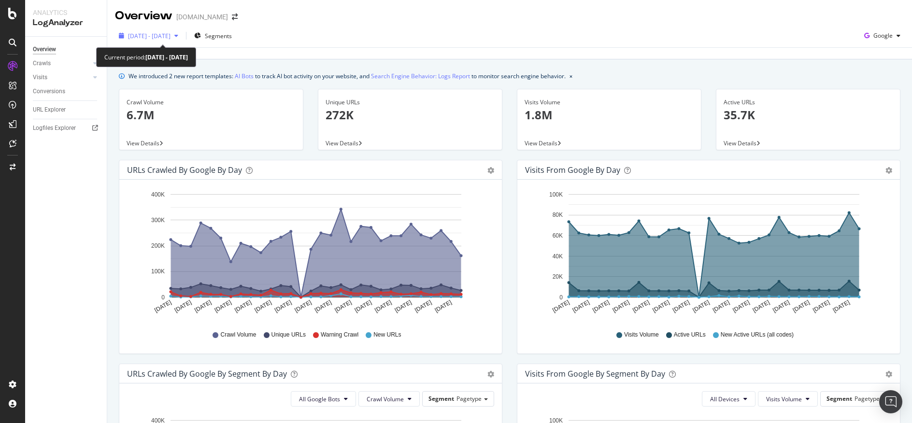
click at [178, 36] on icon "button" at bounding box center [176, 36] width 4 height 6
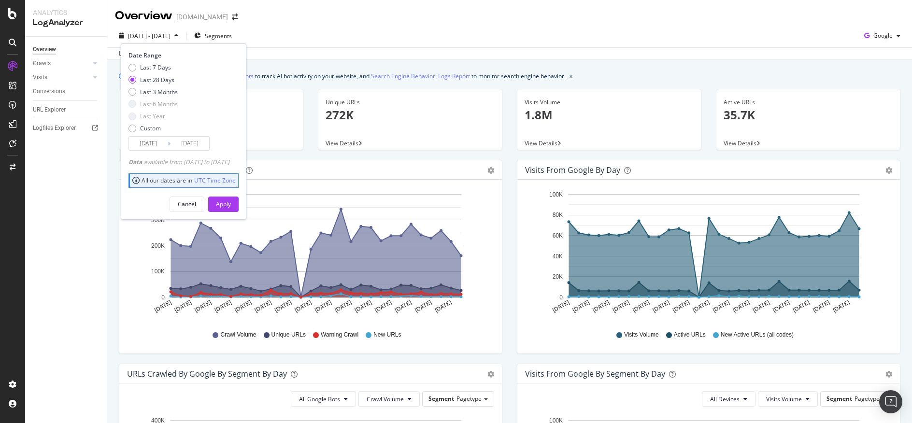
click at [162, 79] on div "Last 28 Days" at bounding box center [157, 80] width 34 height 8
click at [231, 200] on div "Apply" at bounding box center [223, 204] width 15 height 8
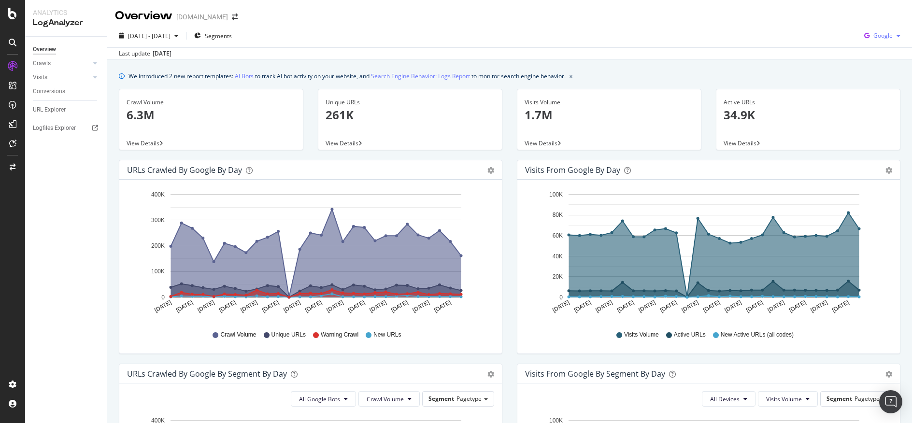
click at [896, 34] on icon "button" at bounding box center [898, 36] width 4 height 6
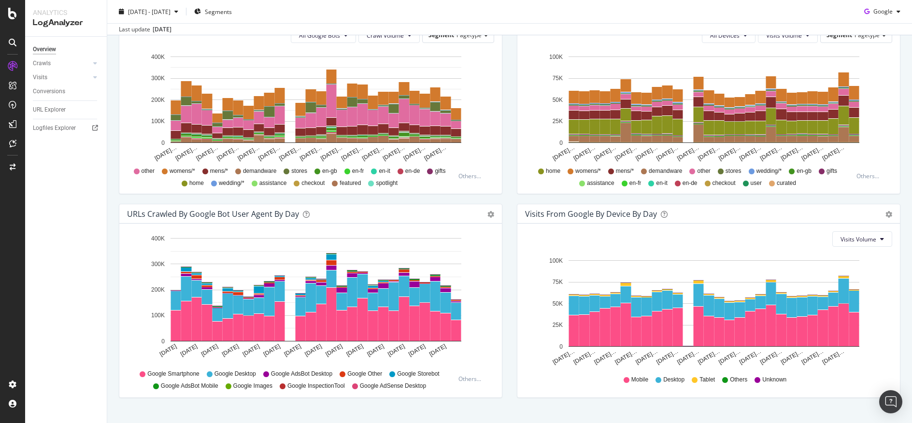
scroll to position [329, 0]
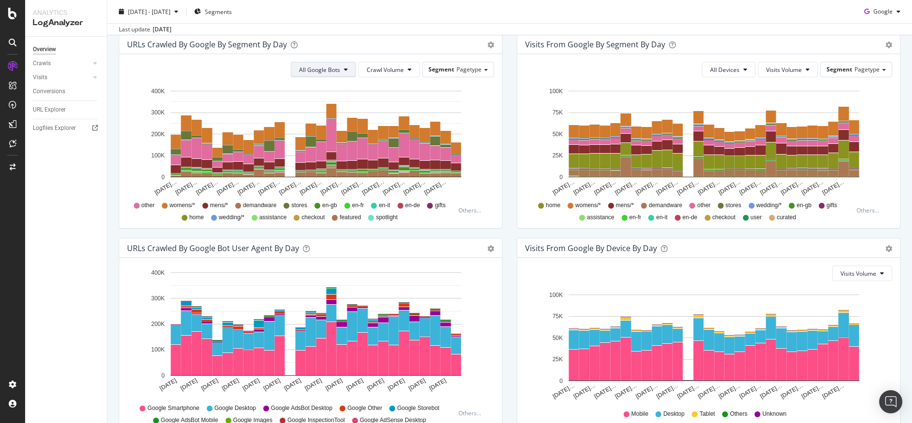
click at [344, 71] on icon at bounding box center [346, 70] width 4 height 6
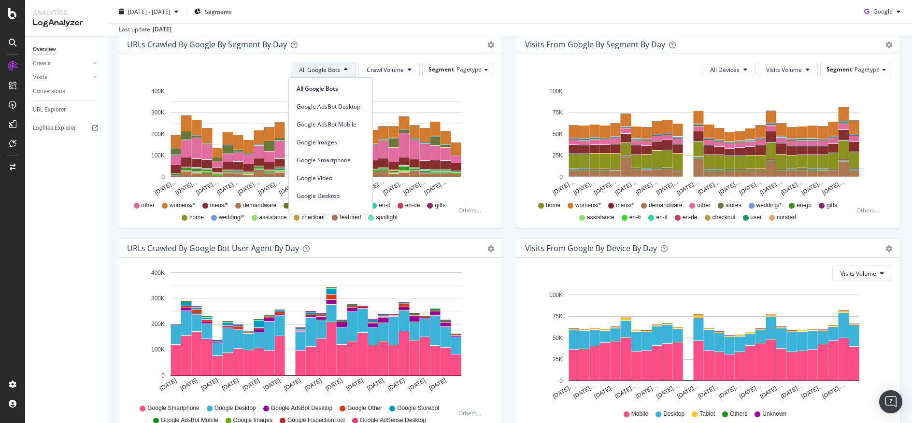
click at [592, 17] on div "2025 Aug. 27th - Sep. 23rd Segments Google" at bounding box center [509, 13] width 805 height 19
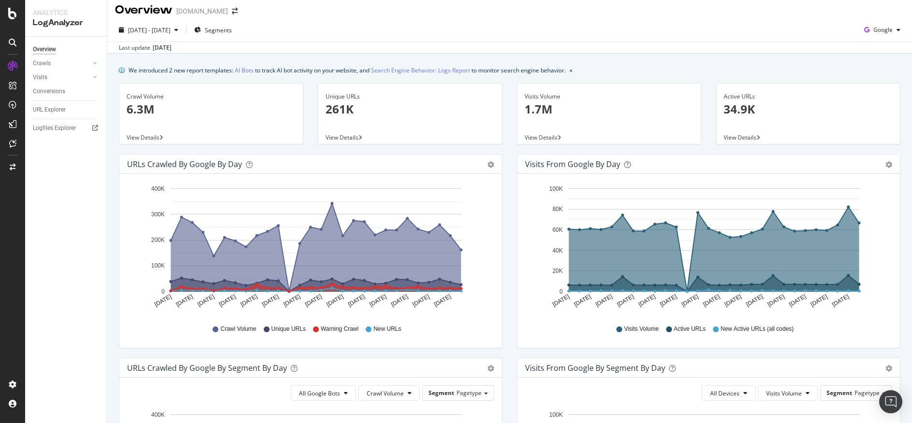
scroll to position [0, 0]
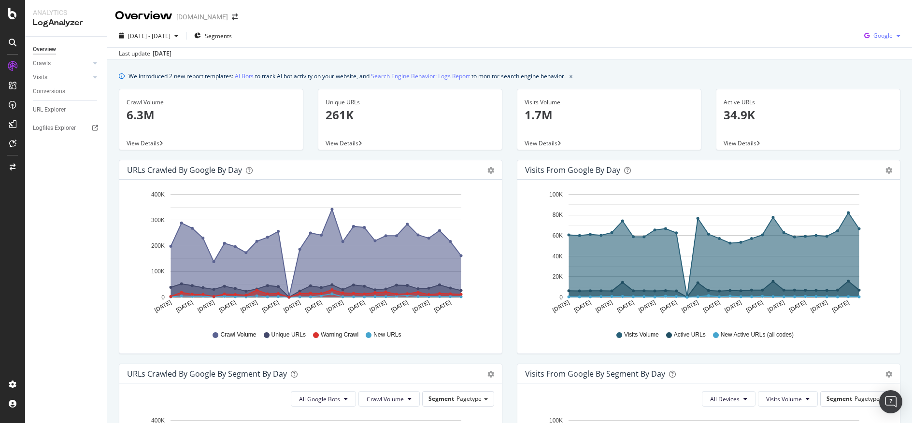
click at [879, 35] on span "Google" at bounding box center [882, 35] width 19 height 8
click at [890, 69] on span "Bing" at bounding box center [882, 73] width 36 height 9
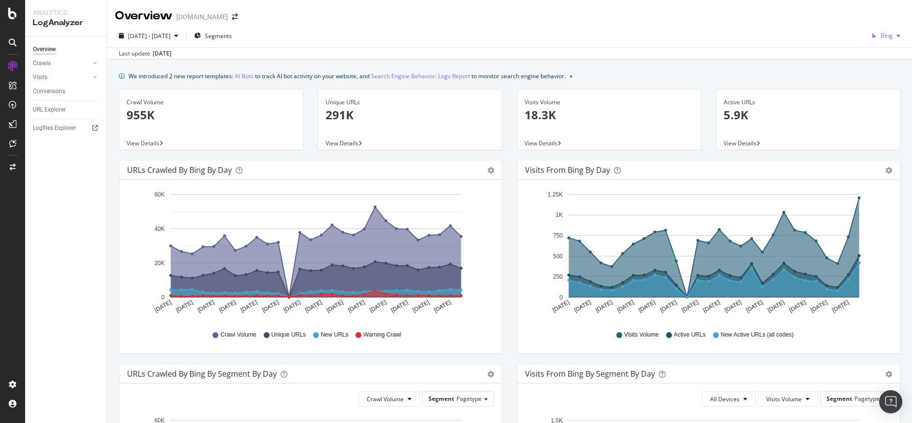
click at [893, 33] on div "button" at bounding box center [898, 36] width 12 height 6
click at [874, 94] on span "OpenAI" at bounding box center [883, 90] width 36 height 9
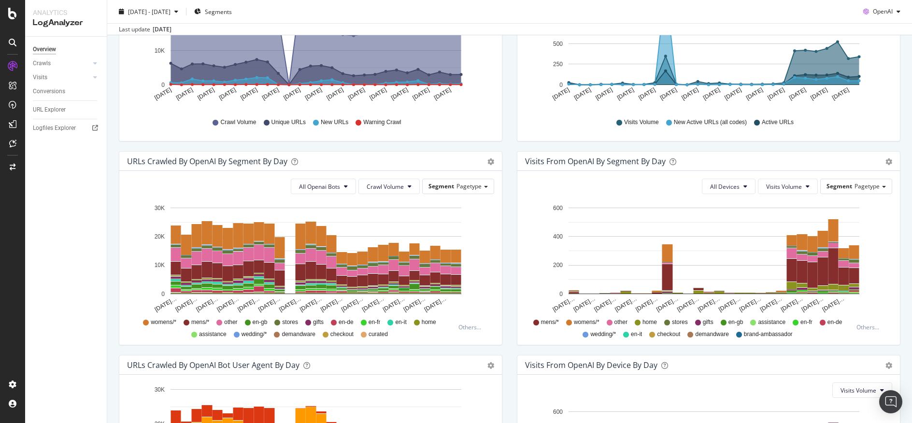
scroll to position [227, 0]
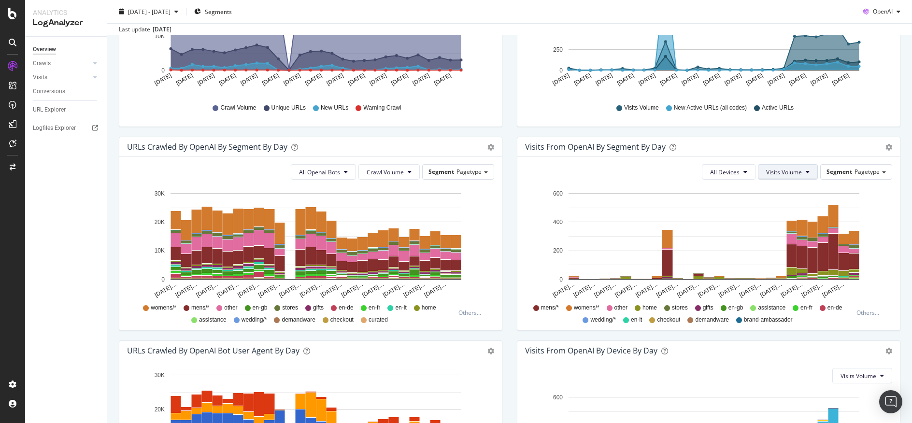
click at [805, 172] on button "Visits Volume" at bounding box center [788, 171] width 60 height 15
click at [801, 145] on div "Visits from OpenAI By Segment By Day" at bounding box center [698, 147] width 346 height 10
click at [344, 171] on icon at bounding box center [346, 172] width 4 height 6
click at [329, 244] on span "ChatGPT-User" at bounding box center [317, 244] width 42 height 9
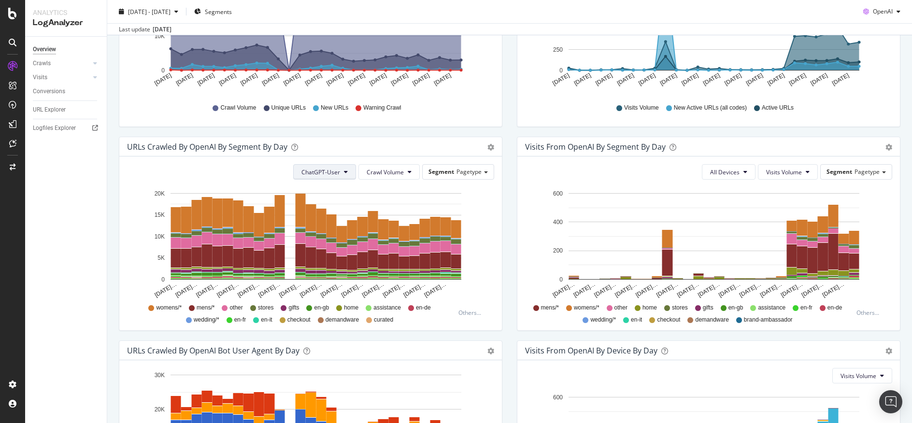
click at [339, 174] on button "ChatGPT-User" at bounding box center [324, 171] width 63 height 15
click at [336, 224] on span "OAI-SearchBot" at bounding box center [319, 227] width 41 height 9
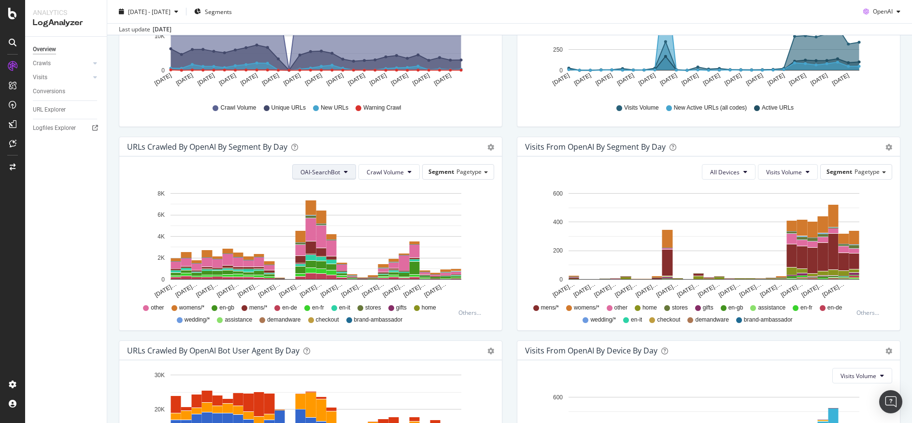
click at [343, 170] on button "OAI-SearchBot" at bounding box center [324, 171] width 64 height 15
click at [322, 213] on span "GPTBot" at bounding box center [318, 209] width 41 height 9
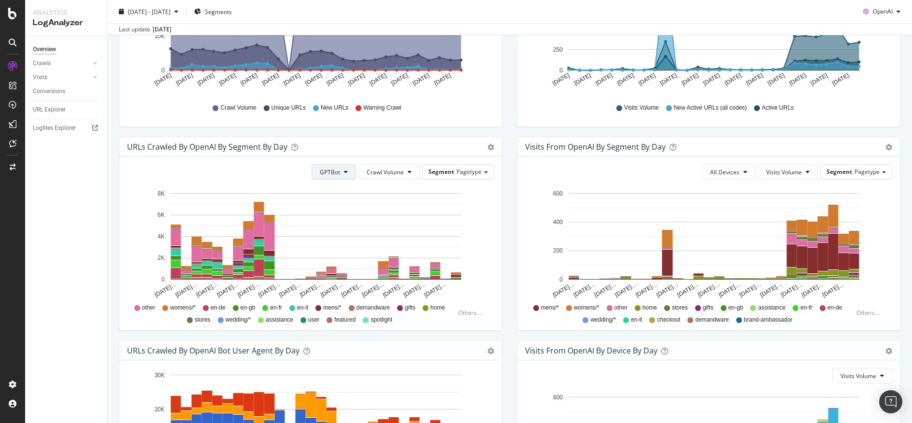
click at [330, 173] on span "GPTBot" at bounding box center [330, 172] width 20 height 8
click at [338, 191] on span "All Openai Bots" at bounding box center [337, 191] width 41 height 9
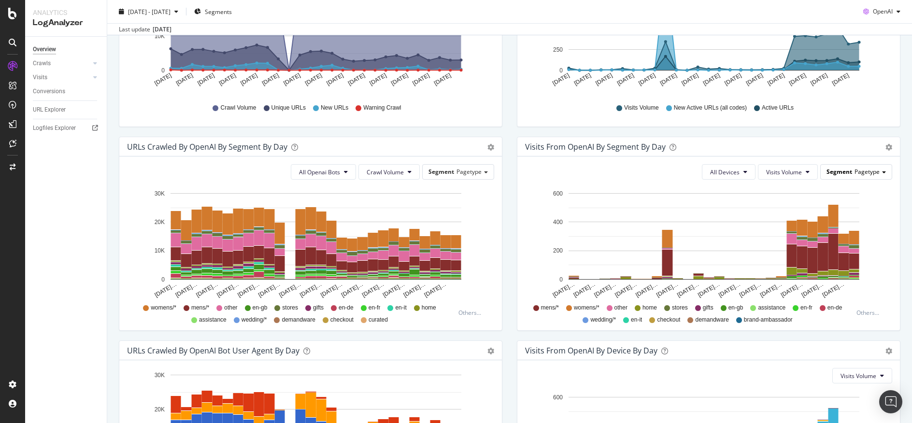
click at [879, 177] on div "Segment Pagetype" at bounding box center [855, 172] width 71 height 14
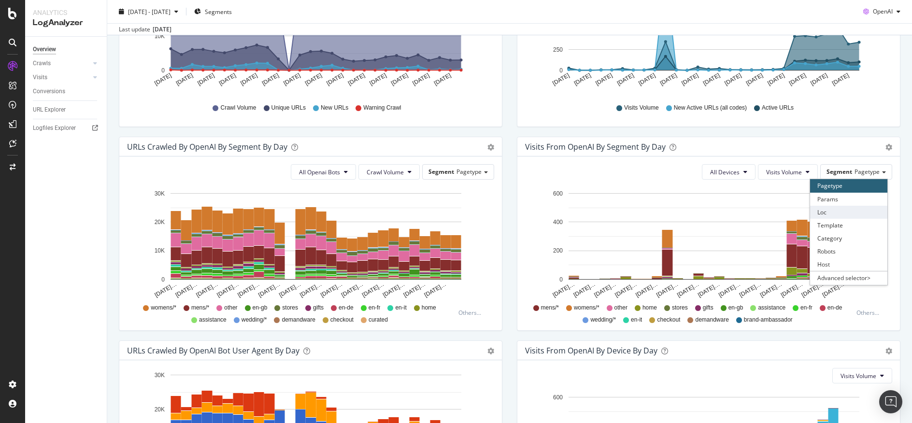
click at [869, 212] on div "Loc" at bounding box center [848, 212] width 77 height 13
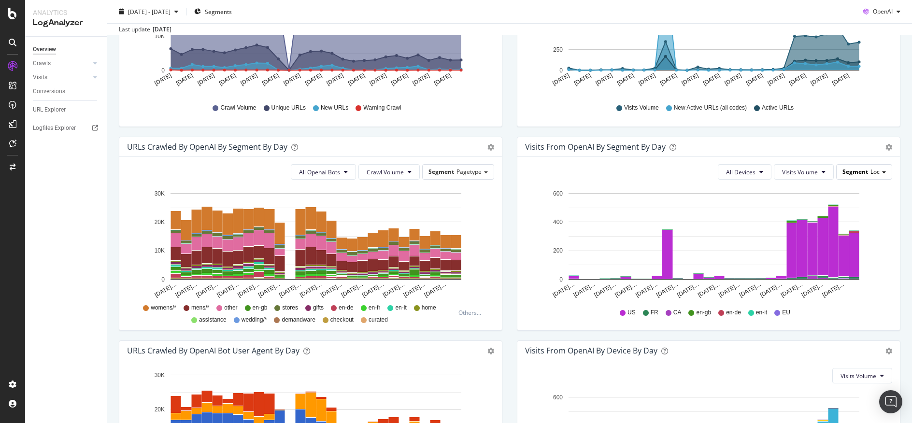
click at [882, 173] on span at bounding box center [884, 172] width 4 height 2
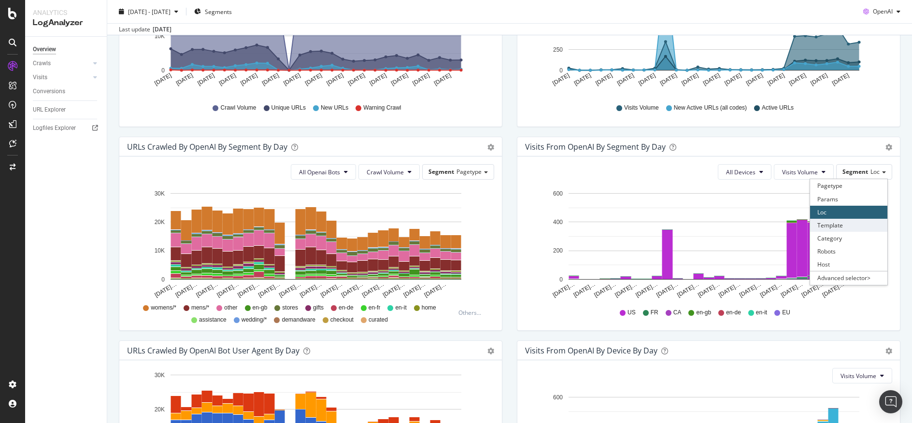
click at [863, 223] on div "Template" at bounding box center [848, 225] width 77 height 13
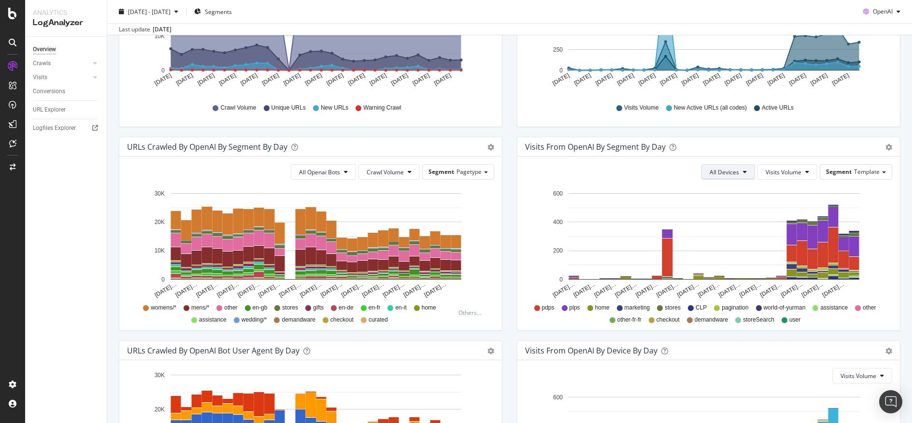
click at [743, 172] on icon at bounding box center [745, 172] width 4 height 6
click at [717, 225] on span "Desktop" at bounding box center [718, 227] width 29 height 9
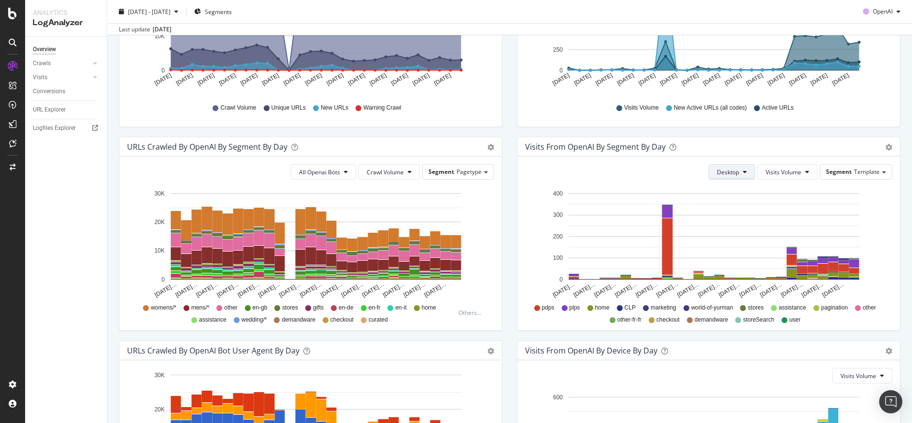
click at [743, 172] on icon at bounding box center [745, 172] width 4 height 6
click at [735, 205] on span "Mobile" at bounding box center [724, 209] width 29 height 9
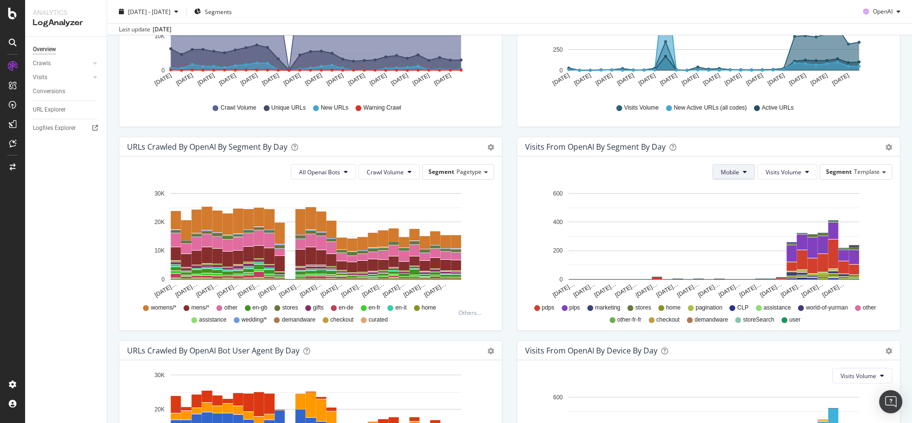
click at [733, 175] on button "Mobile" at bounding box center [733, 171] width 42 height 15
click at [736, 184] on div "All Devices" at bounding box center [728, 191] width 45 height 14
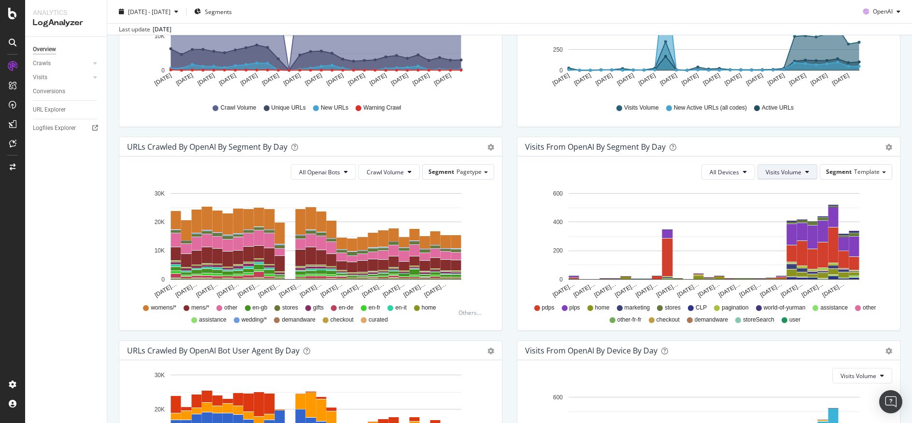
click at [772, 173] on span "Visits Volume" at bounding box center [783, 172] width 36 height 8
click at [788, 227] on span "New Active URLs (all codes)" at bounding box center [796, 227] width 74 height 9
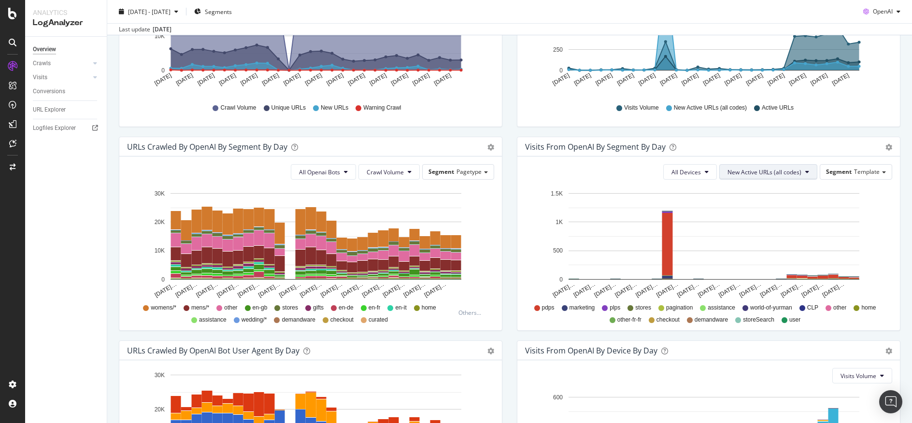
click at [786, 173] on span "New Active URLs (all codes)" at bounding box center [764, 172] width 74 height 8
click at [781, 204] on div "Active URLs" at bounding box center [759, 209] width 91 height 14
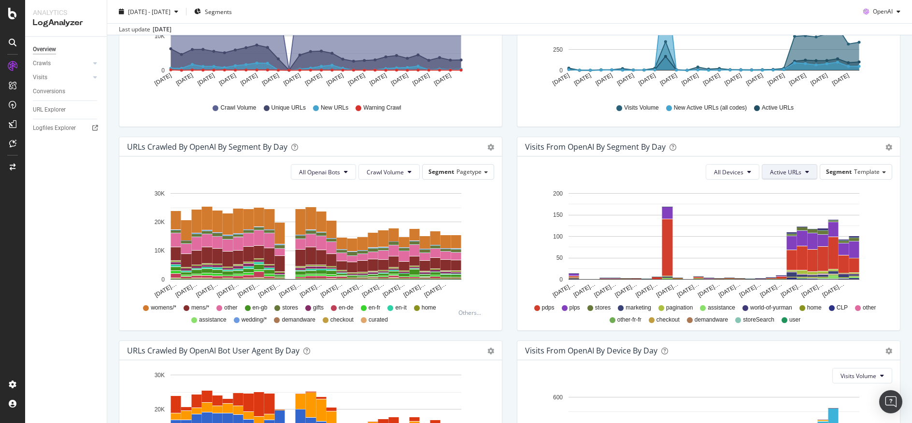
click at [783, 173] on span "Active URLs" at bounding box center [785, 172] width 31 height 8
click at [789, 189] on span "Visits Volume" at bounding box center [800, 191] width 74 height 9
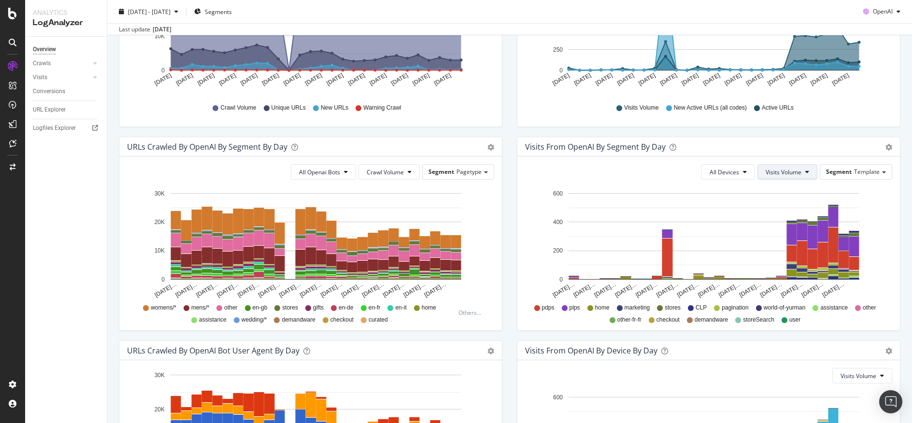
click at [781, 171] on span "Visits Volume" at bounding box center [783, 172] width 36 height 8
click at [782, 149] on div "Visits from OpenAI By Segment By Day" at bounding box center [698, 147] width 346 height 10
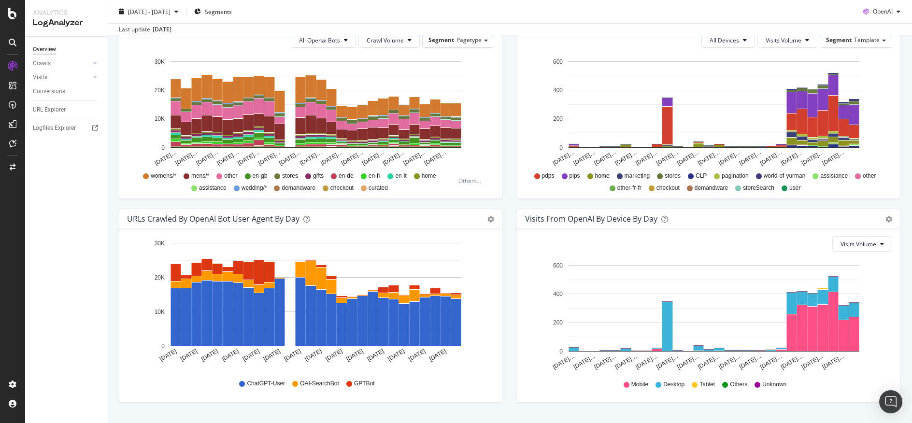
scroll to position [382, 0]
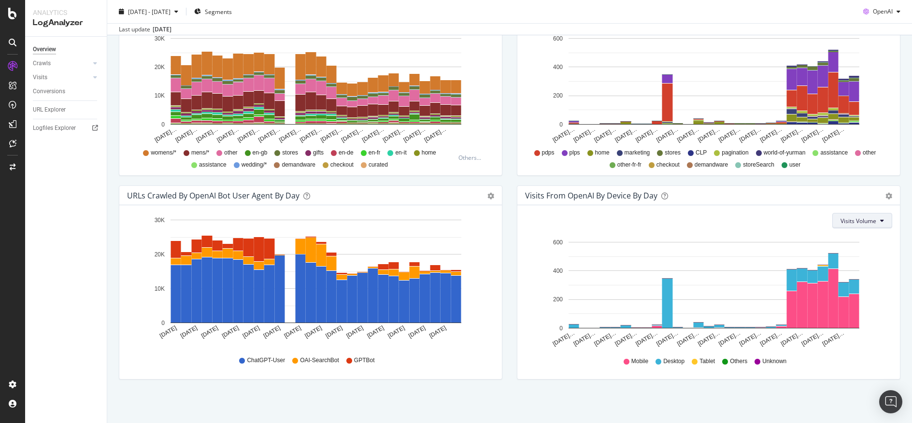
click at [879, 222] on button "Visits Volume" at bounding box center [862, 220] width 60 height 15
click at [797, 210] on div "Visits Volume Hold CTRL while clicking to filter the report. Aug 27… Aug 29… Au…" at bounding box center [708, 292] width 382 height 174
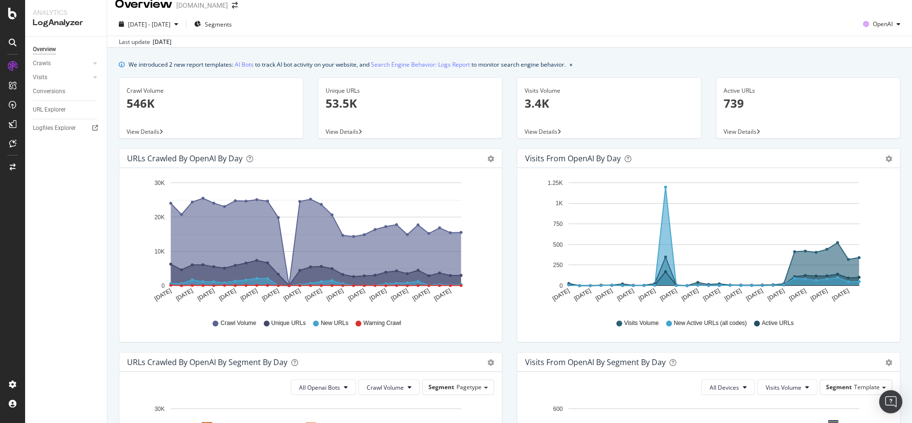
scroll to position [0, 0]
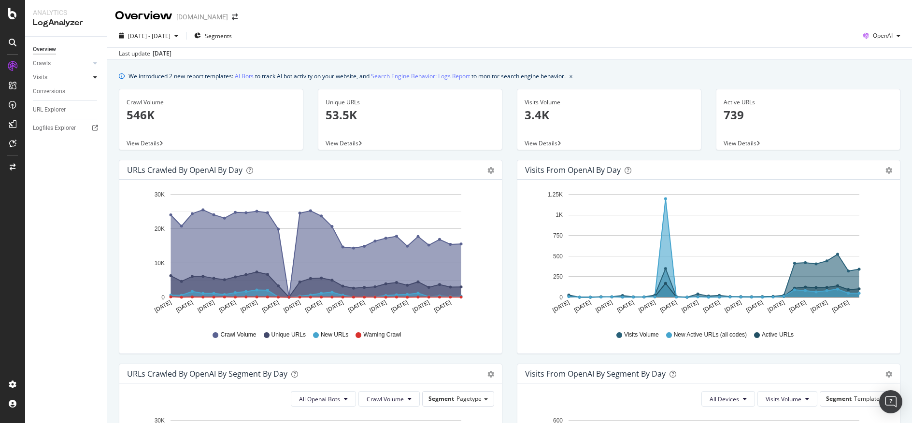
click at [95, 77] on icon at bounding box center [95, 77] width 4 height 6
click at [96, 65] on icon at bounding box center [95, 63] width 4 height 6
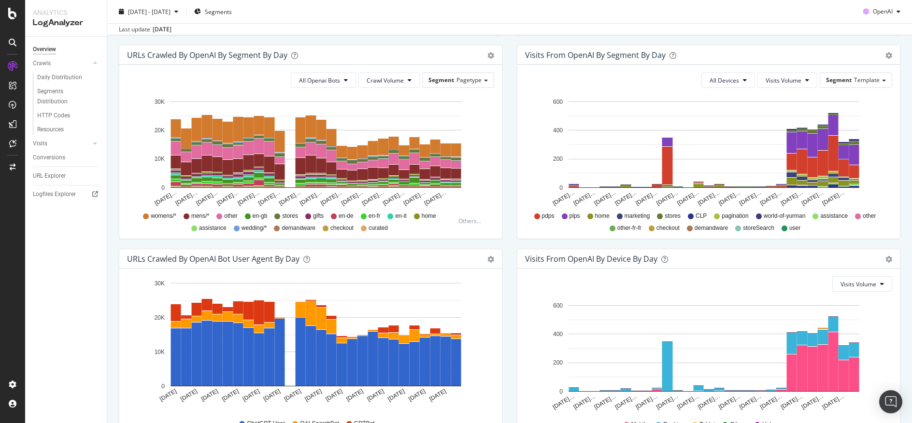
scroll to position [320, 0]
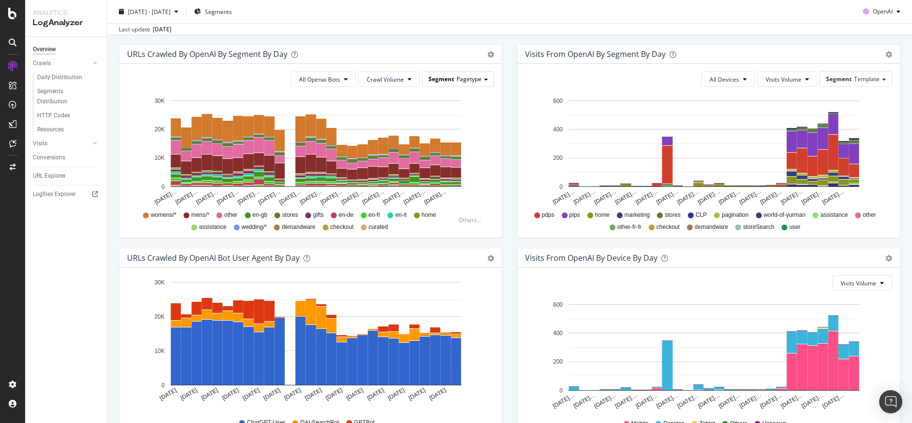
click at [481, 82] on div "Segment Pagetype" at bounding box center [458, 79] width 71 height 14
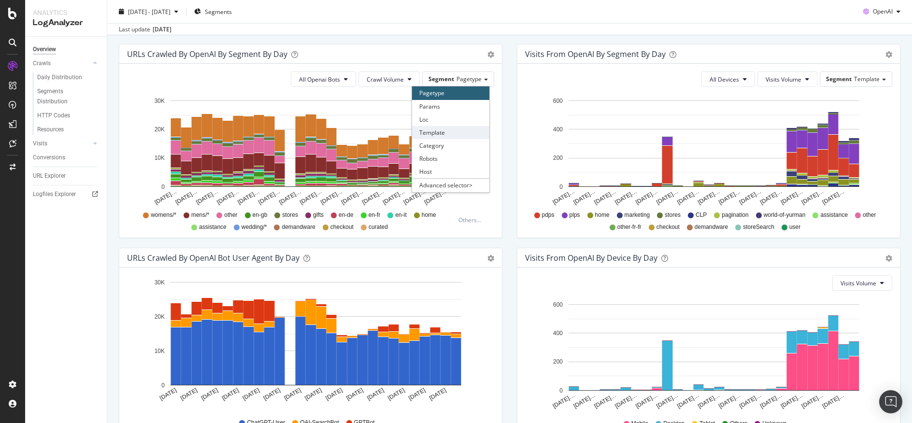
click at [459, 130] on div "Template" at bounding box center [450, 132] width 77 height 13
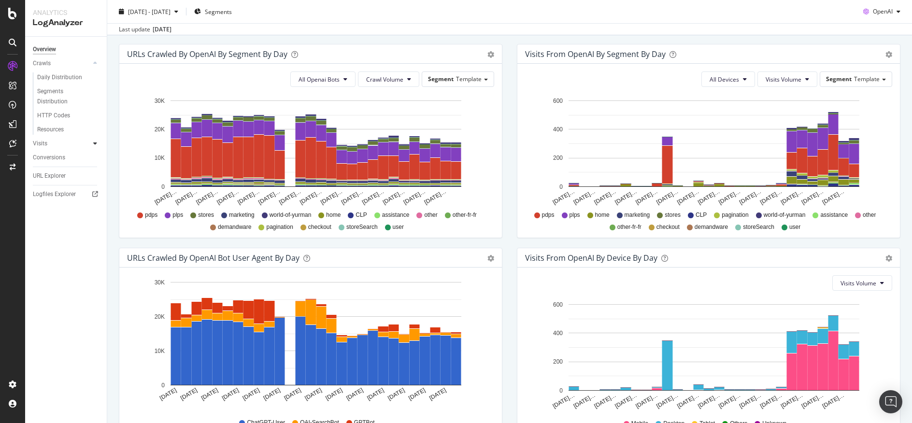
click at [91, 140] on div at bounding box center [95, 144] width 10 height 10
click at [39, 78] on div "Visits" at bounding box center [40, 77] width 14 height 10
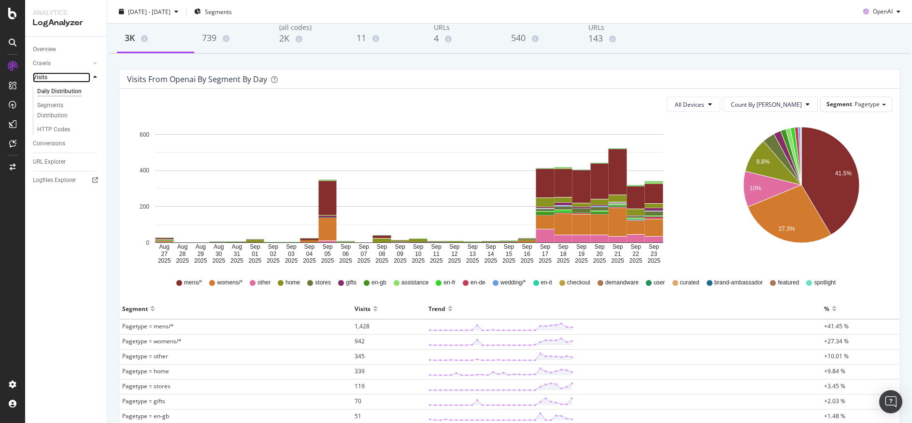
scroll to position [53, 0]
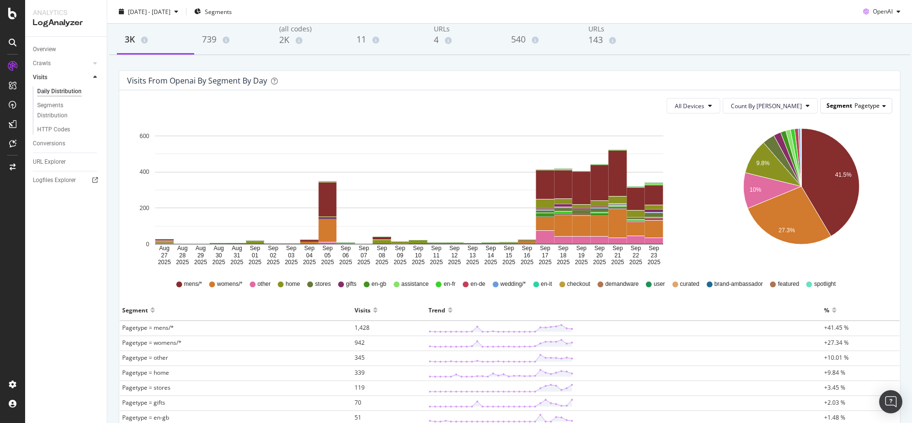
click at [857, 101] on span "Pagetype" at bounding box center [866, 105] width 25 height 8
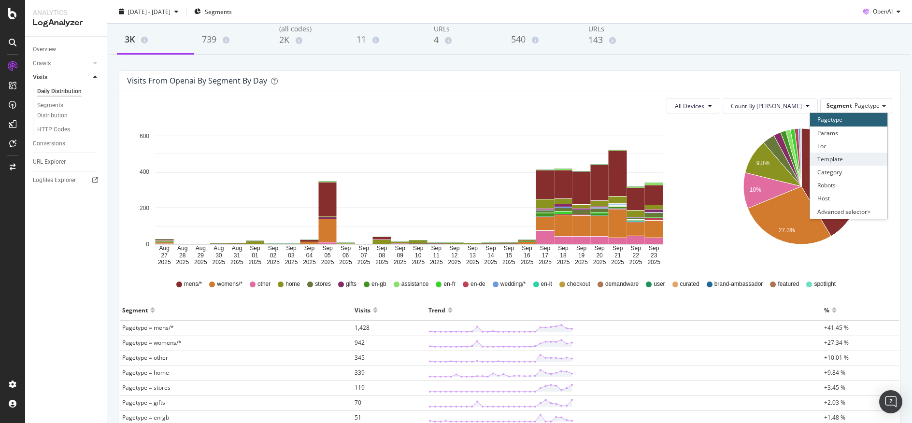
click at [854, 158] on div "Template" at bounding box center [848, 159] width 77 height 13
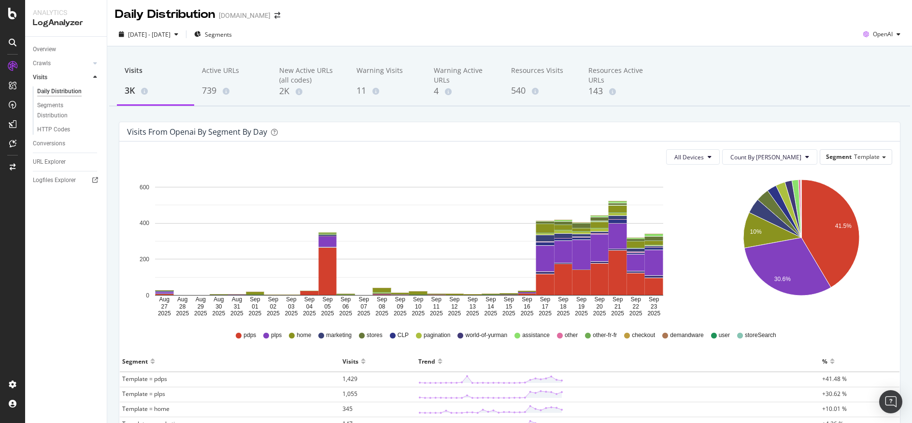
scroll to position [0, 0]
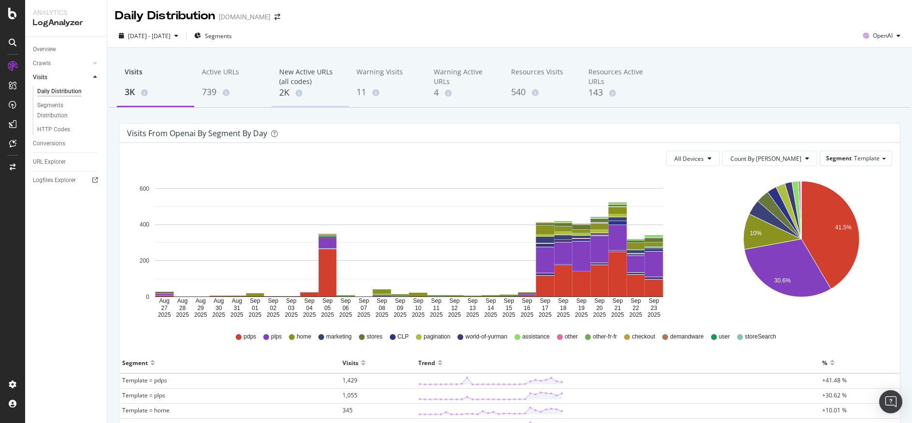
click at [318, 75] on div "New Active URLs (all codes)" at bounding box center [310, 76] width 62 height 19
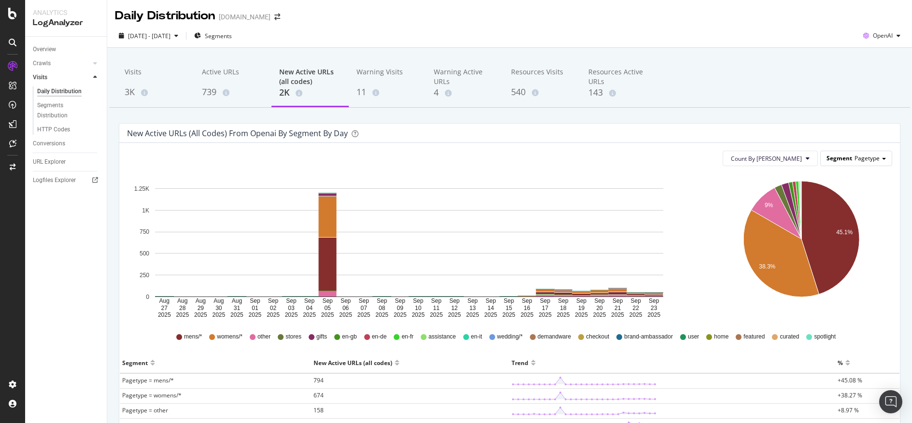
click at [864, 163] on div "Segment Pagetype" at bounding box center [855, 158] width 71 height 14
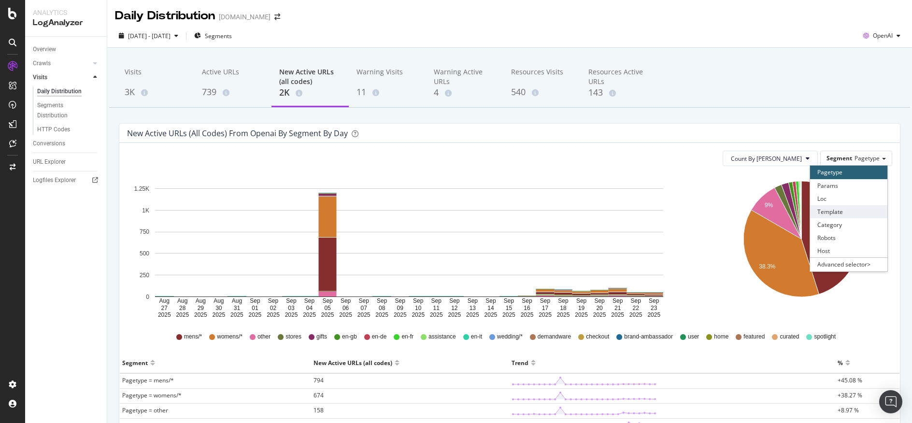
click at [876, 216] on div "Template" at bounding box center [848, 211] width 77 height 13
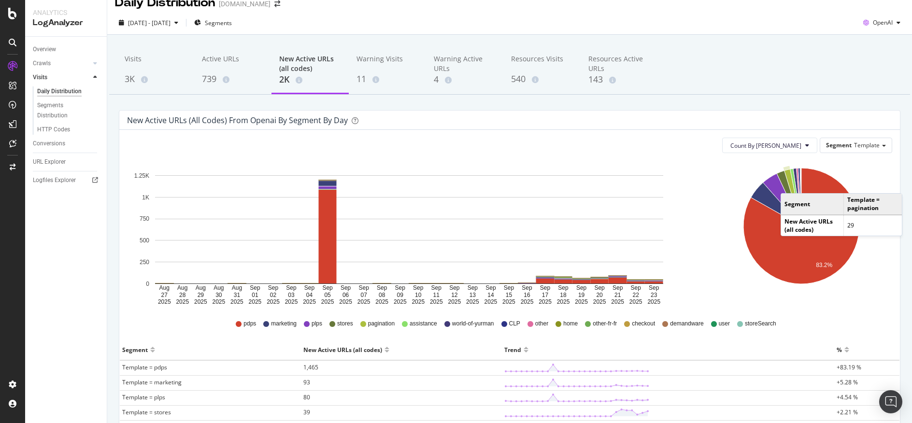
scroll to position [4, 0]
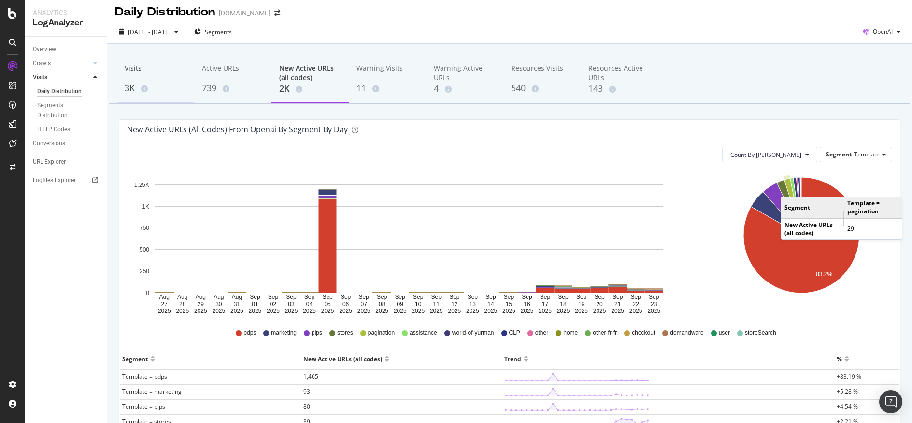
click at [141, 94] on div "3K" at bounding box center [156, 88] width 62 height 13
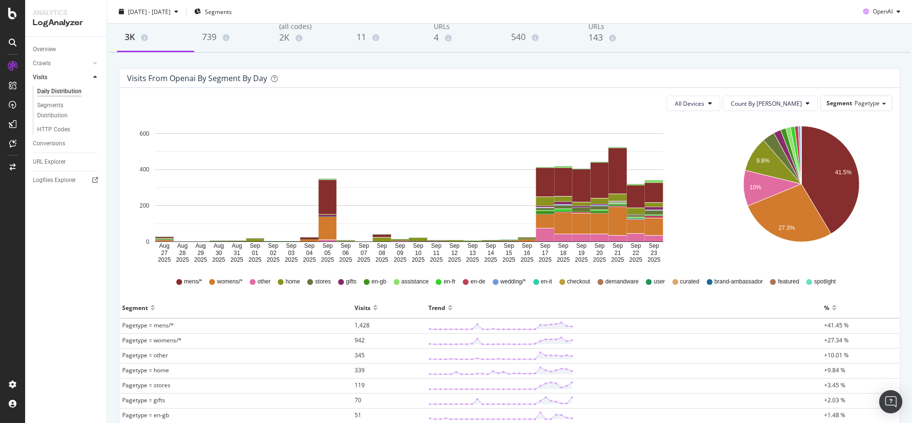
scroll to position [48, 0]
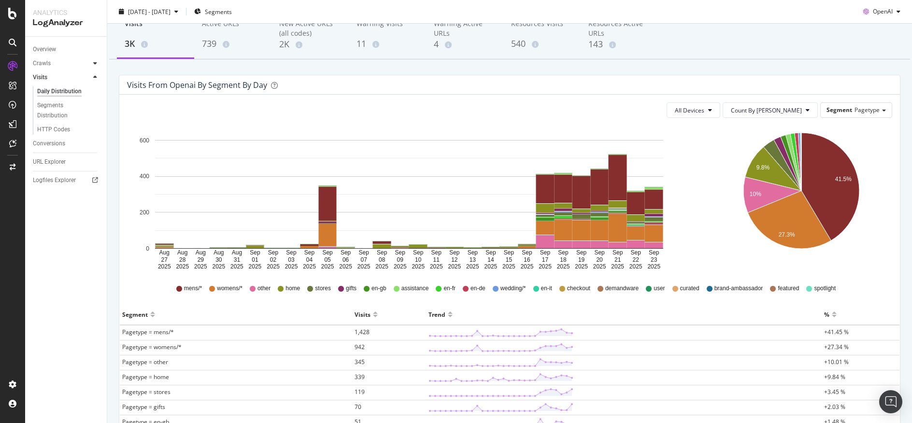
click at [97, 63] on div at bounding box center [95, 63] width 10 height 10
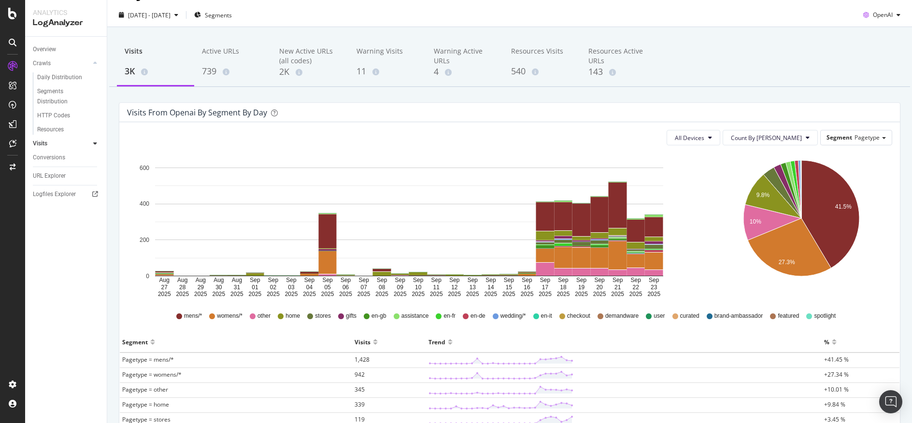
scroll to position [0, 0]
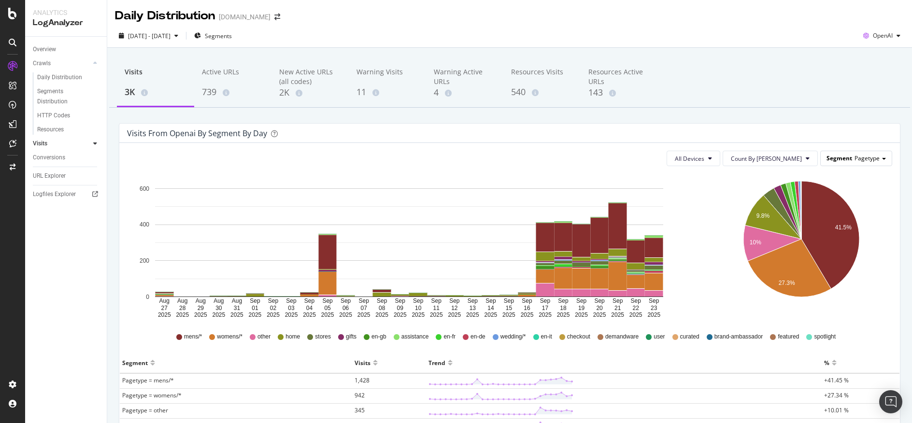
click at [878, 155] on div "Segment Pagetype" at bounding box center [855, 158] width 71 height 14
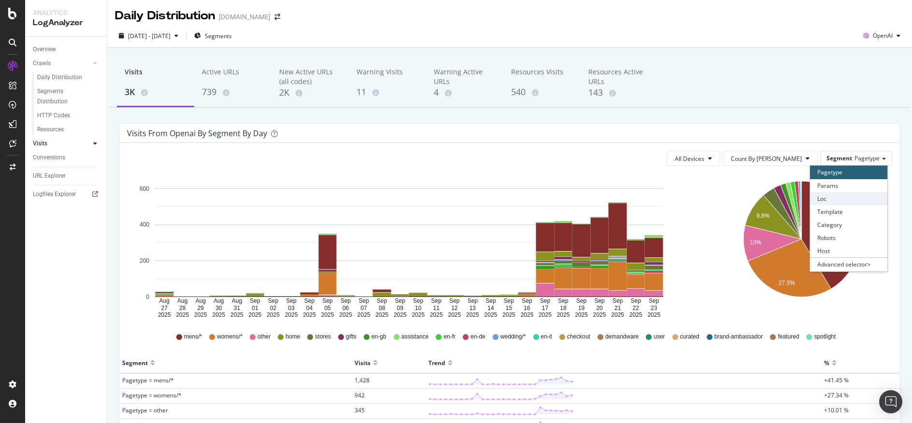
click at [855, 201] on div "Loc" at bounding box center [848, 198] width 77 height 13
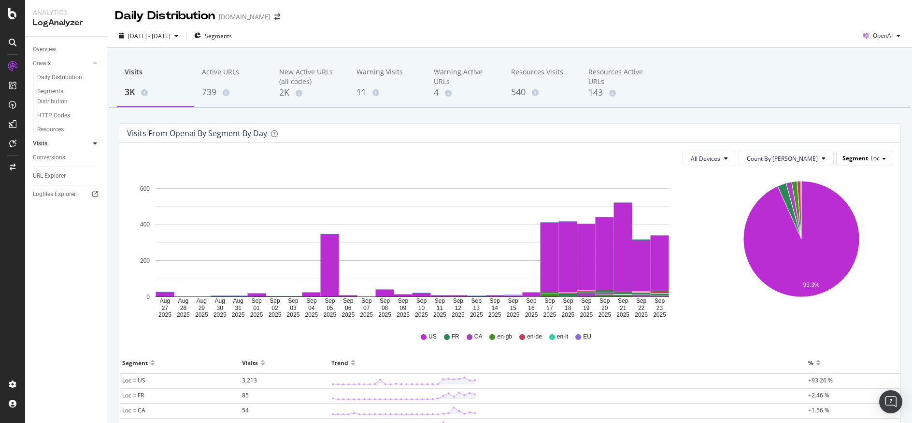
click at [861, 161] on div "Segment Loc" at bounding box center [863, 158] width 55 height 14
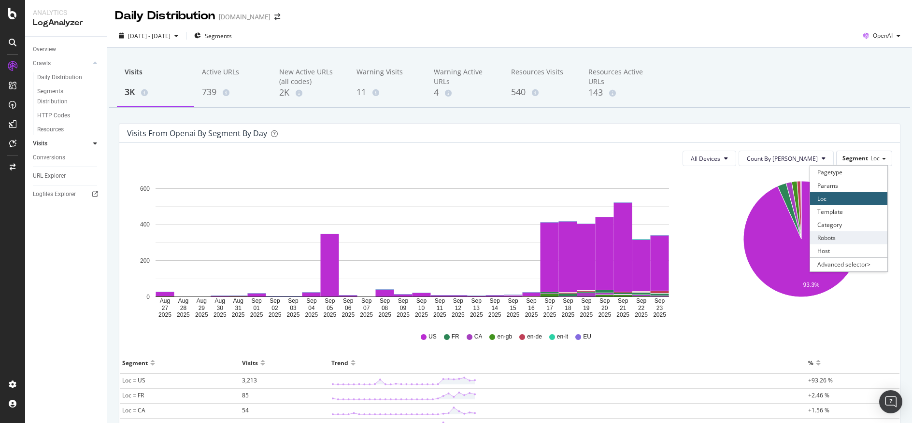
click at [849, 232] on div "Robots" at bounding box center [848, 237] width 77 height 13
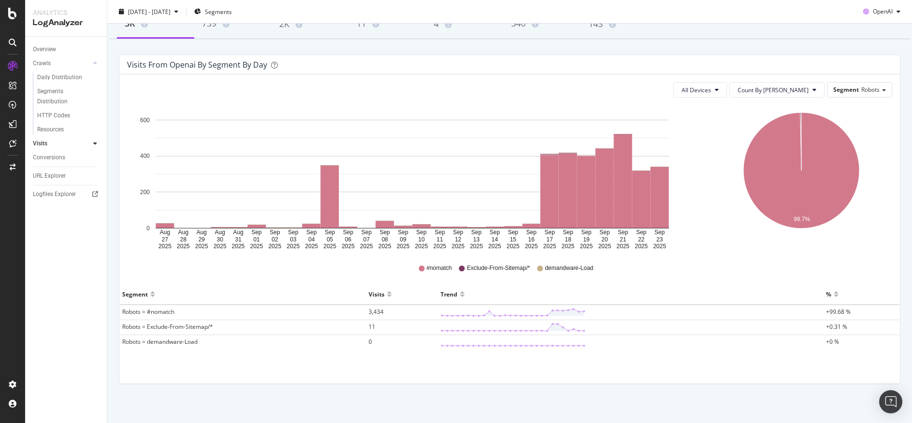
scroll to position [73, 0]
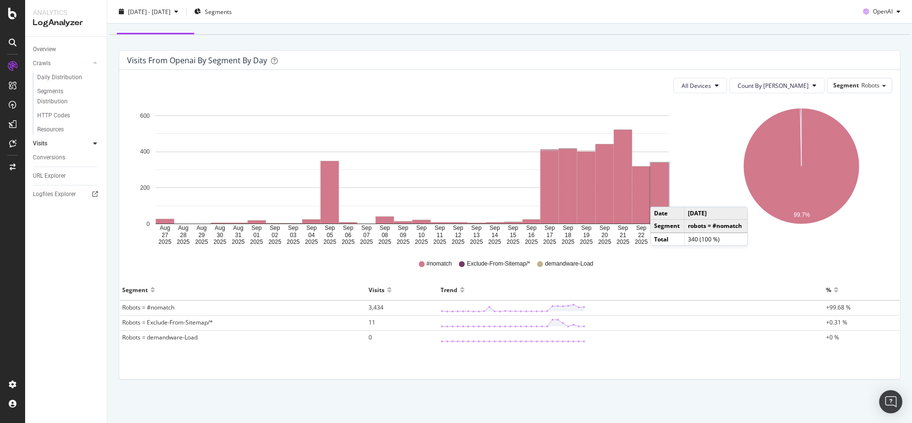
click at [660, 197] on rect "A chart." at bounding box center [659, 193] width 18 height 61
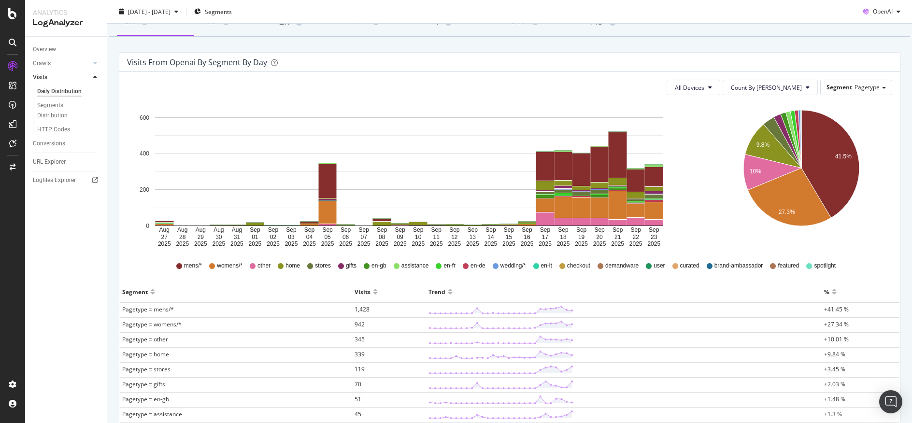
scroll to position [56, 0]
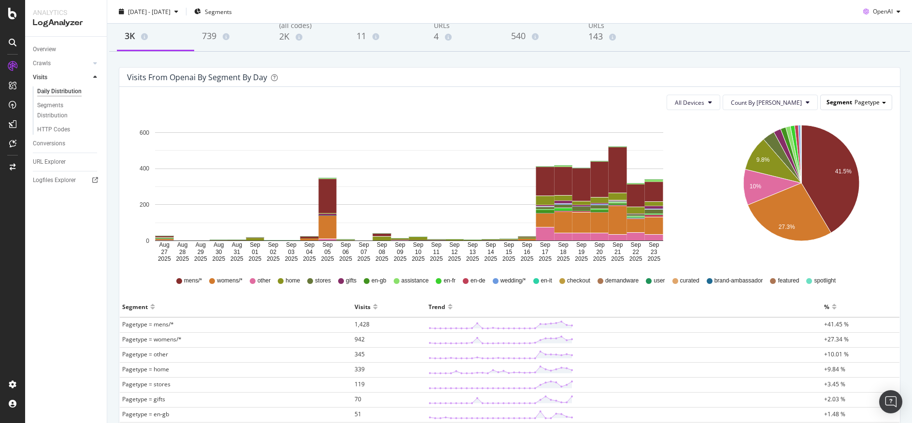
click at [841, 106] on div "Segment Pagetype" at bounding box center [855, 102] width 71 height 14
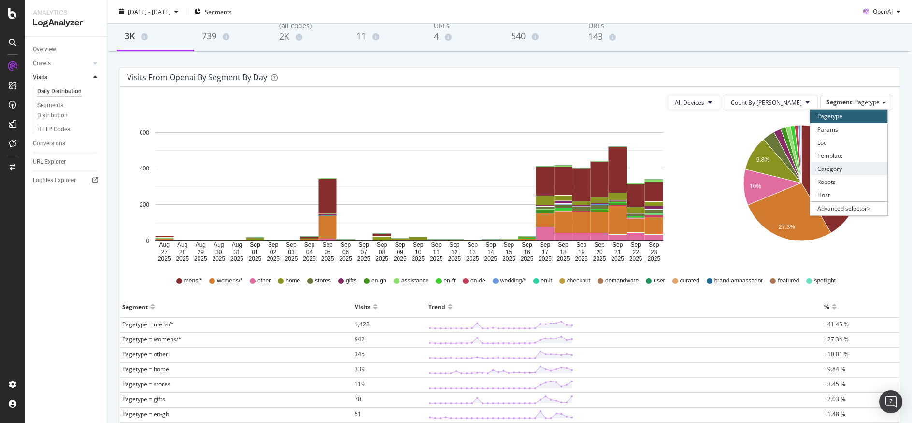
click at [855, 169] on div "Category" at bounding box center [848, 168] width 77 height 13
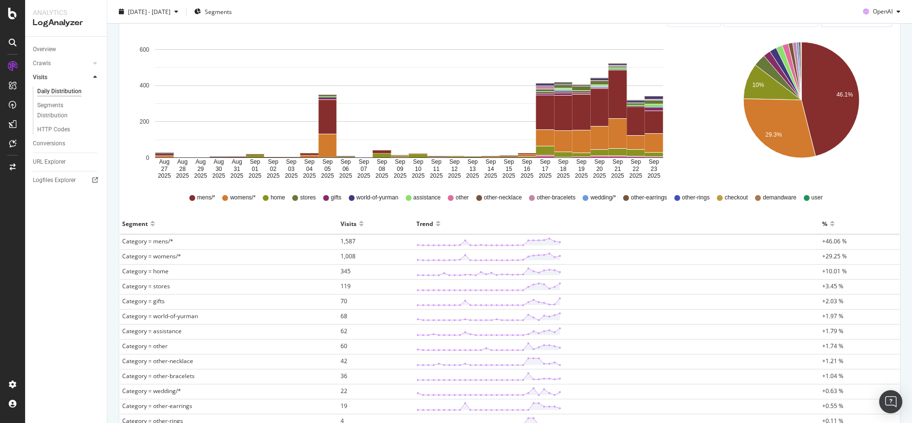
scroll to position [123, 0]
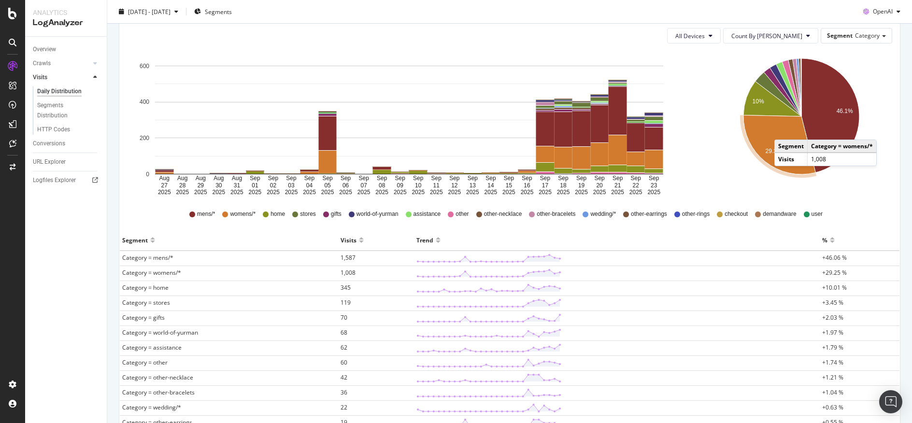
drag, startPoint x: 342, startPoint y: 257, endPoint x: 329, endPoint y: 242, distance: 19.5
click at [313, 236] on div "Segment" at bounding box center [228, 239] width 213 height 15
click at [347, 255] on span "1,587" at bounding box center [347, 258] width 15 height 8
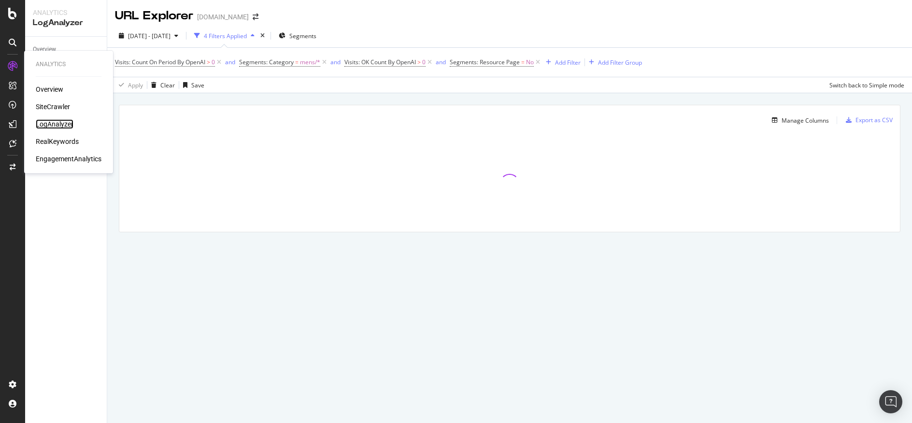
click at [59, 125] on div "LogAnalyzer" at bounding box center [55, 124] width 38 height 10
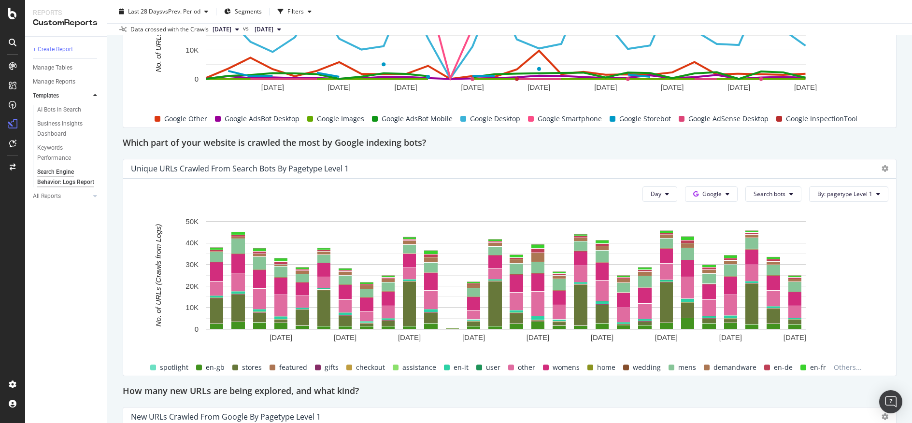
scroll to position [691, 0]
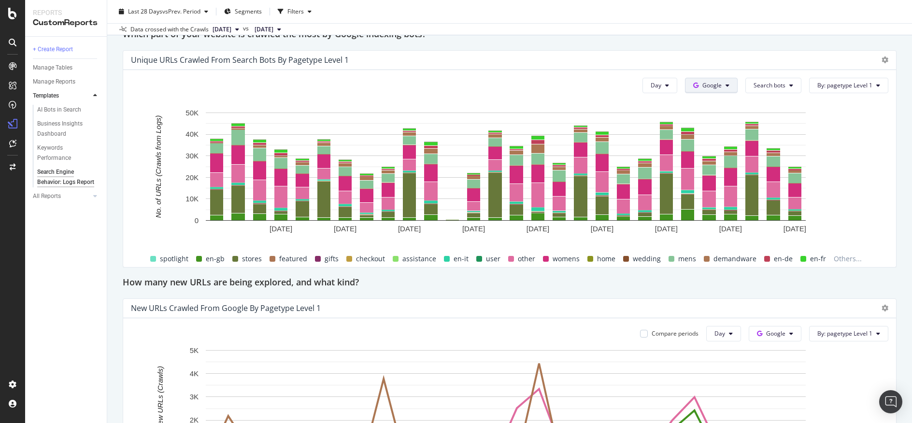
click at [706, 89] on span "Google" at bounding box center [711, 85] width 19 height 8
click at [713, 137] on span "OpenAI" at bounding box center [720, 140] width 36 height 9
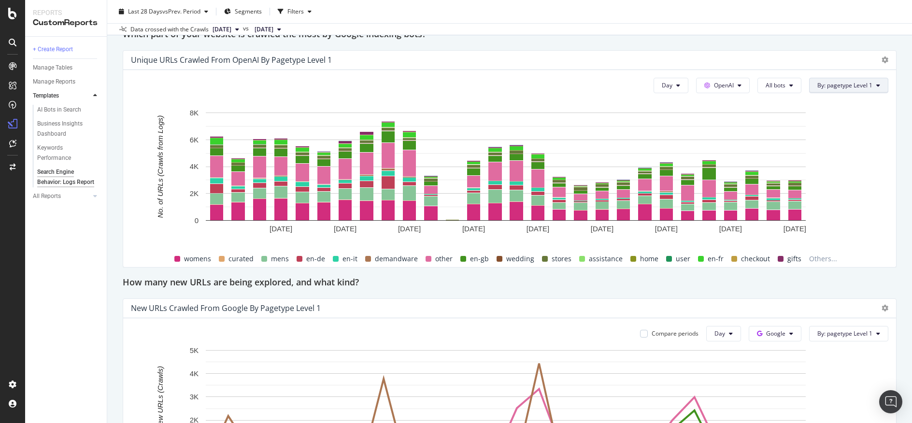
click at [867, 85] on button "By: pagetype Level 1" at bounding box center [848, 85] width 79 height 15
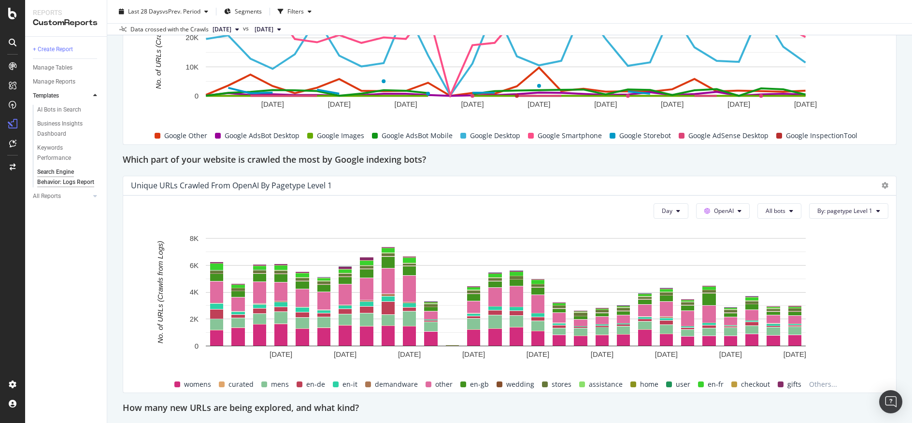
scroll to position [580, 0]
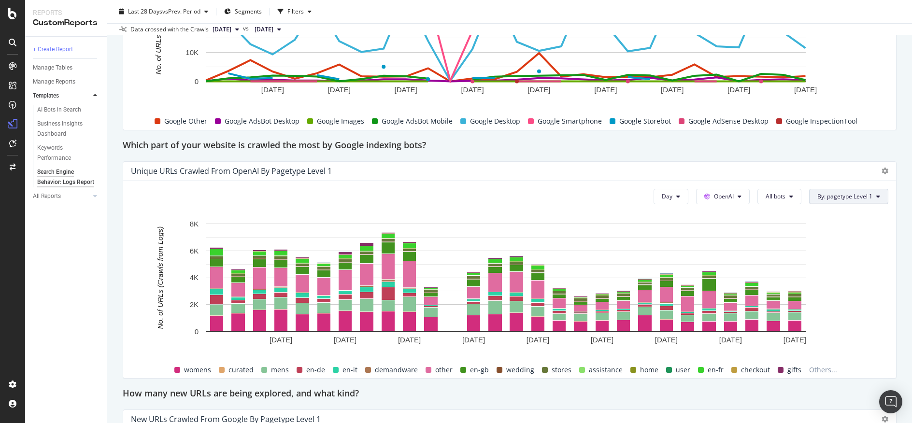
click at [833, 195] on span "By: pagetype Level 1" at bounding box center [844, 196] width 55 height 8
click at [808, 228] on div "Select a Segment" at bounding box center [792, 231] width 49 height 8
click at [781, 247] on div "Segments" at bounding box center [794, 249] width 44 height 10
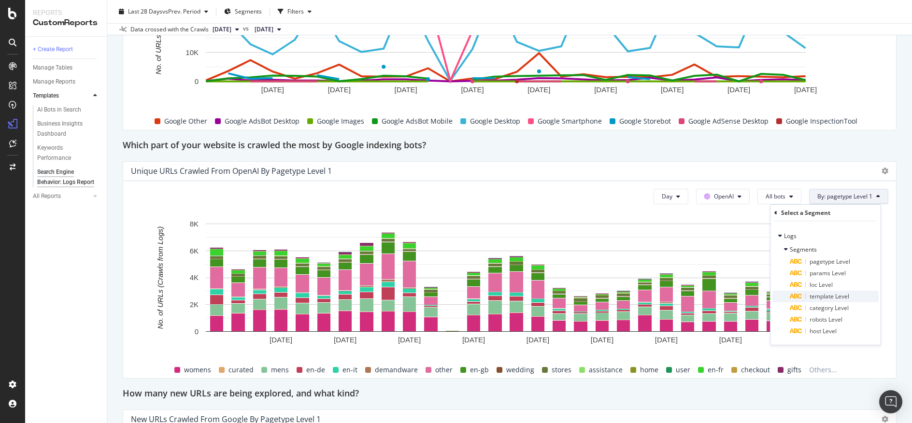
click at [799, 295] on icon at bounding box center [795, 297] width 13 height 6
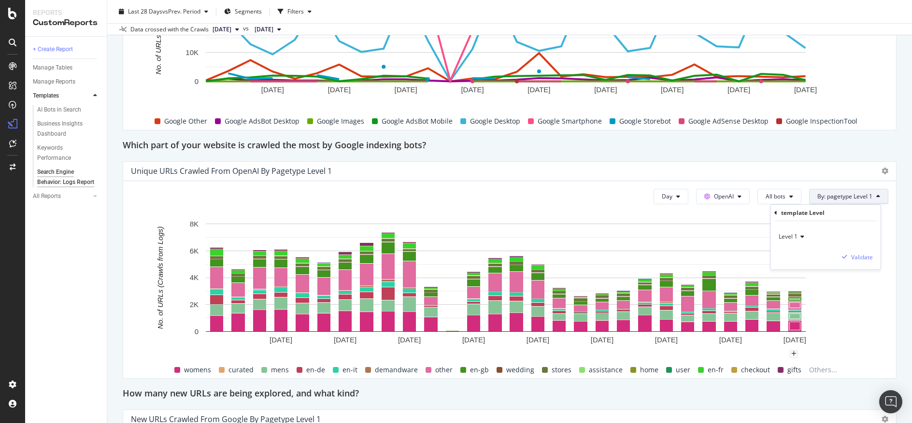
click at [867, 251] on div "Level 1 Validate" at bounding box center [825, 245] width 110 height 48
click at [867, 257] on div "Validate" at bounding box center [862, 257] width 22 height 8
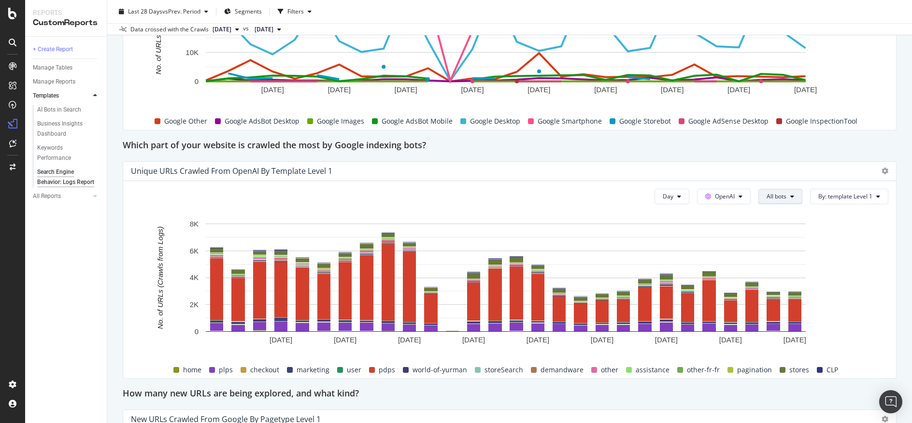
click at [775, 197] on span "All bots" at bounding box center [776, 196] width 20 height 8
click at [786, 231] on span "Indexing bots" at bounding box center [784, 233] width 49 height 9
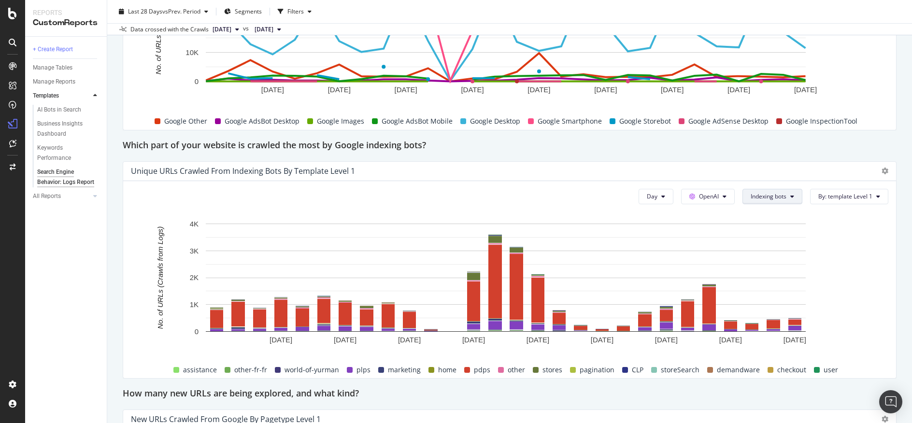
click at [790, 197] on icon at bounding box center [792, 197] width 4 height 6
click at [775, 253] on span "OAI-SearchBot" at bounding box center [767, 251] width 49 height 9
click at [757, 198] on span "OAI-SearchBot" at bounding box center [767, 196] width 40 height 8
click at [773, 271] on span "Non-Indexing bots" at bounding box center [764, 269] width 49 height 9
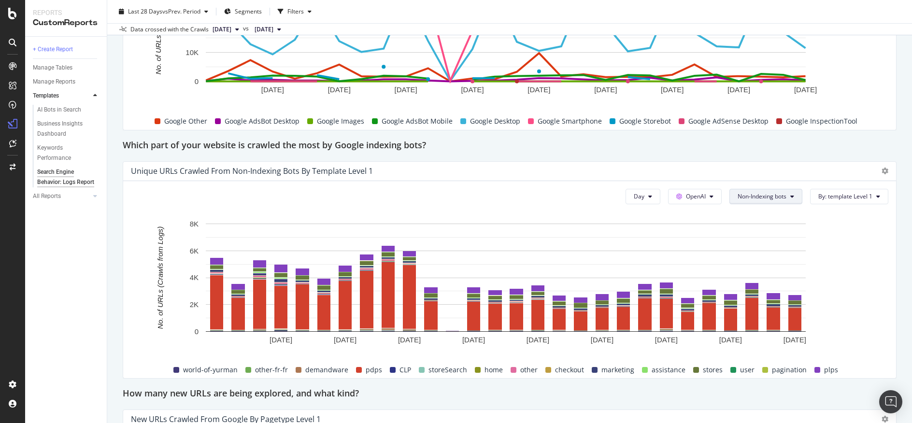
click at [790, 194] on icon at bounding box center [792, 197] width 4 height 6
click at [758, 288] on span "GPTBot" at bounding box center [756, 287] width 52 height 9
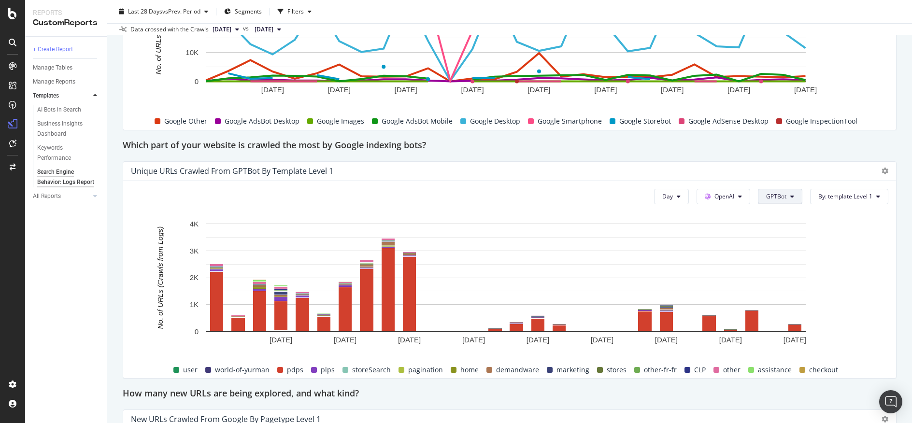
click at [790, 194] on icon at bounding box center [792, 197] width 4 height 6
click at [779, 312] on div "All bots Indexing bots OAI-SearchBot Non-Indexing bots GPTBot ChatGPT-User" at bounding box center [783, 260] width 65 height 112
click at [780, 306] on span "ChatGPT-User" at bounding box center [783, 305] width 49 height 9
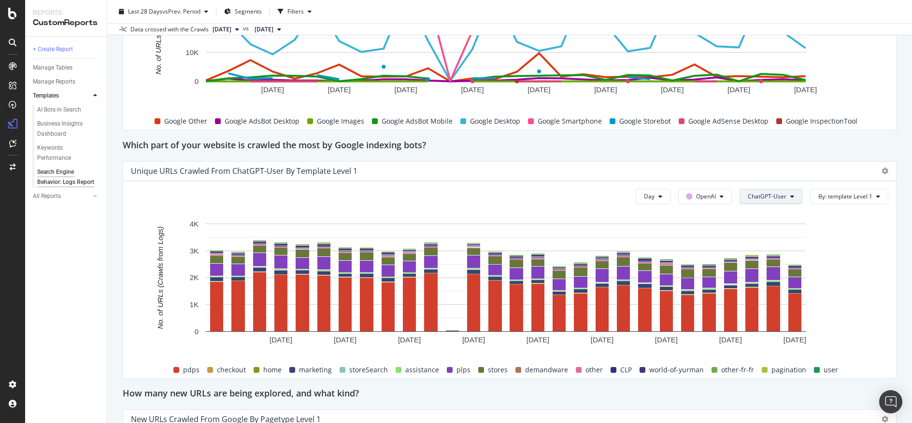
click at [790, 195] on icon at bounding box center [792, 197] width 4 height 6
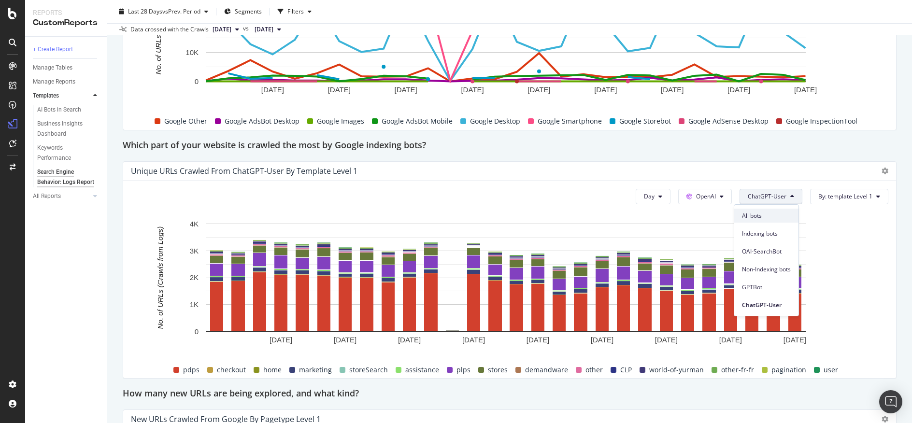
click at [760, 218] on span "All bots" at bounding box center [766, 216] width 49 height 9
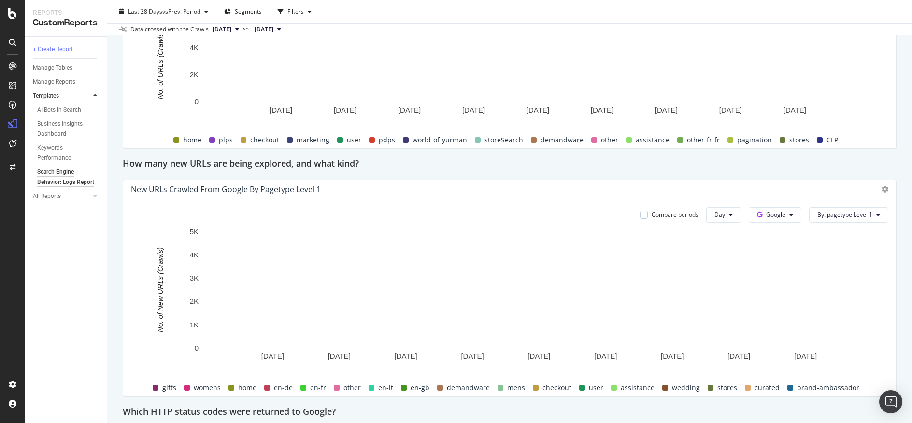
scroll to position [873, 0]
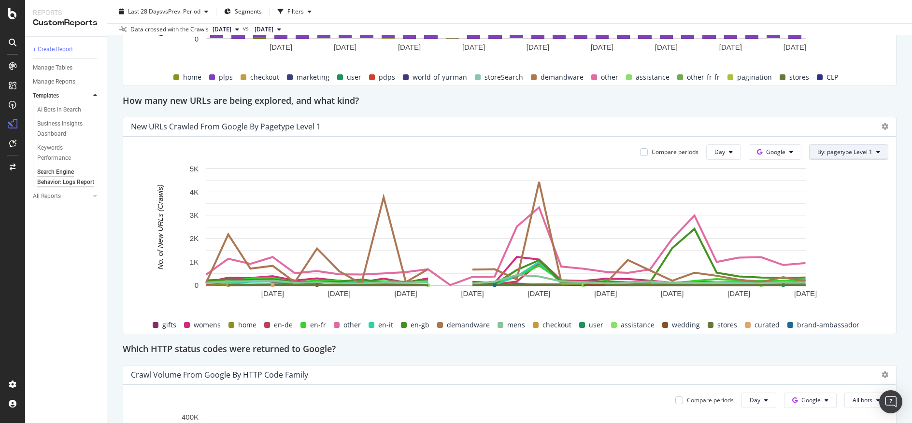
click at [838, 154] on span "By: pagetype Level 1" at bounding box center [844, 152] width 55 height 8
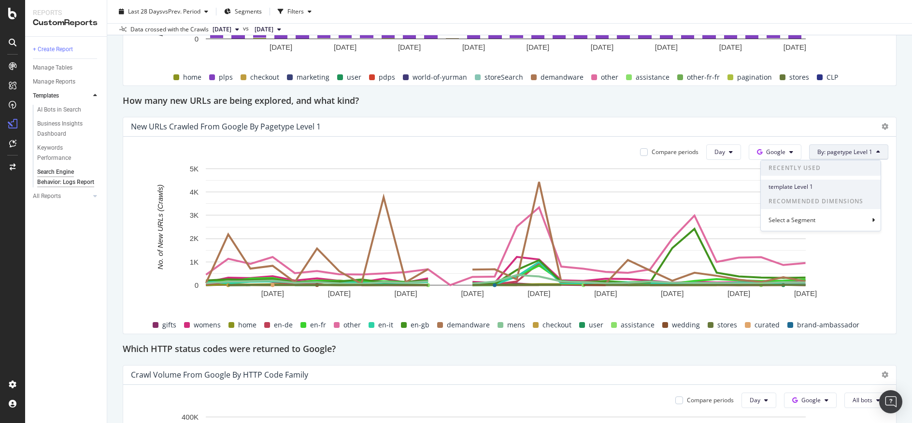
click at [818, 187] on span "template Level 1" at bounding box center [820, 187] width 104 height 9
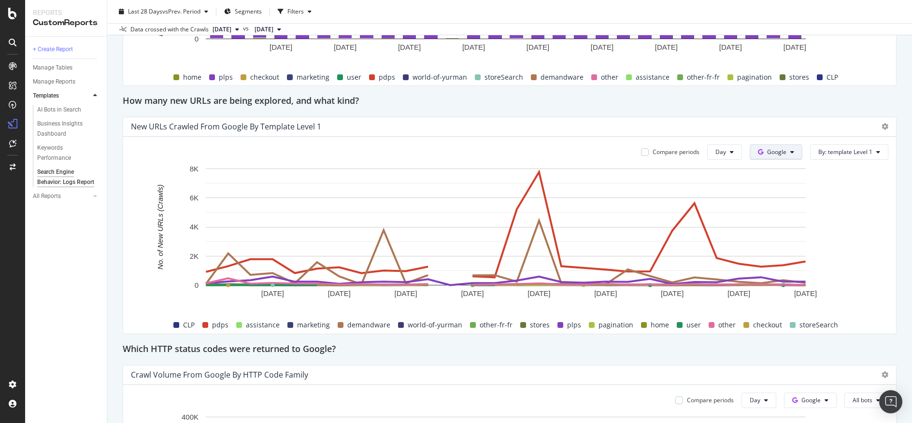
click at [790, 154] on icon at bounding box center [792, 152] width 4 height 6
click at [789, 212] on div "OpenAI" at bounding box center [776, 207] width 67 height 14
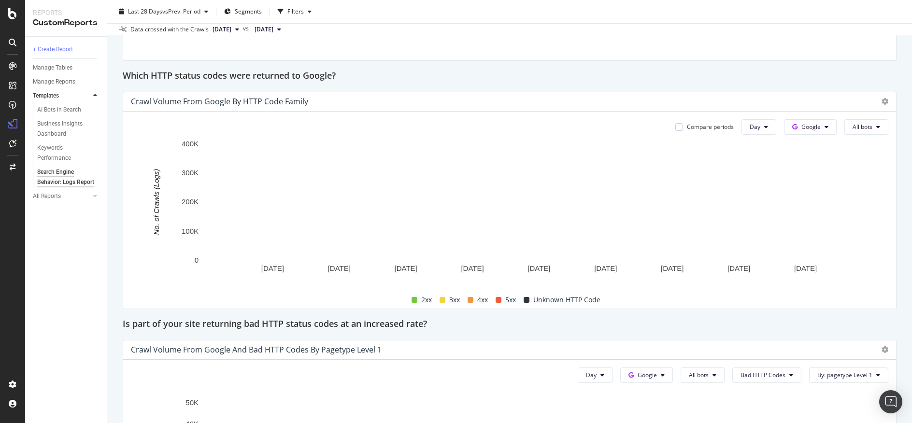
scroll to position [1165, 0]
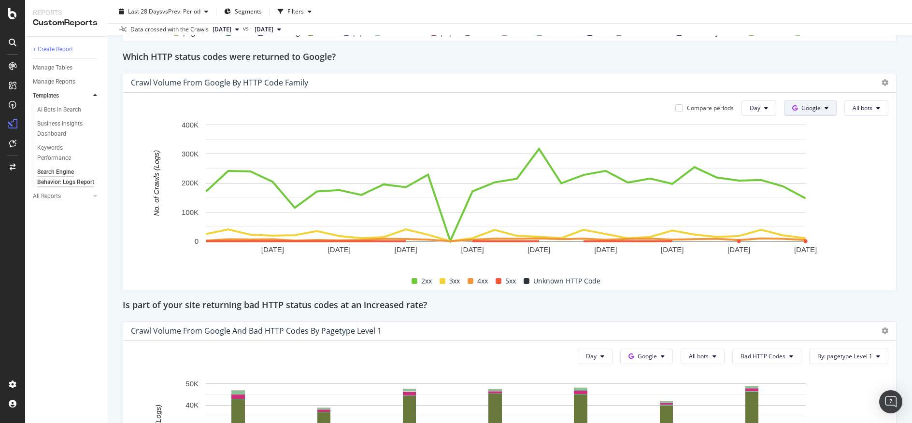
click at [815, 110] on button "Google" at bounding box center [810, 107] width 53 height 15
click at [813, 168] on div "OpenAI" at bounding box center [810, 163] width 67 height 14
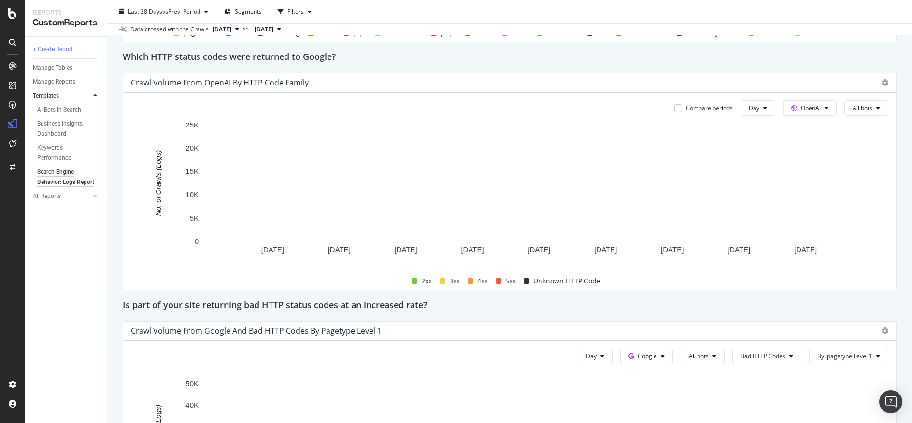
scroll to position [1329, 0]
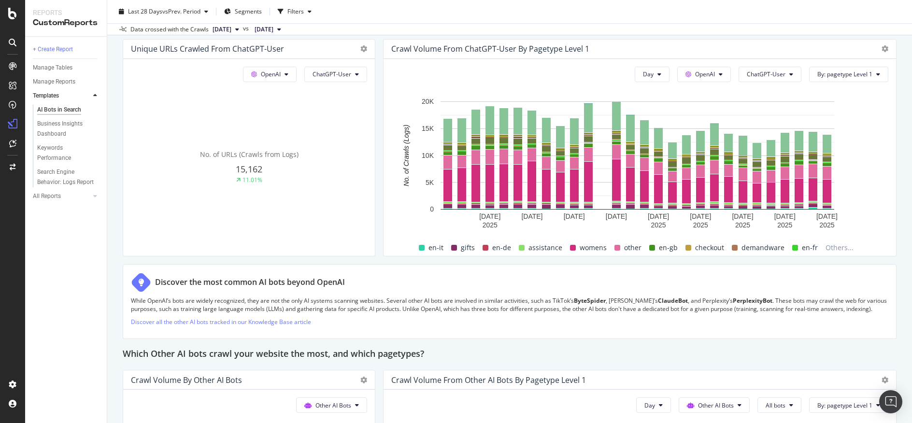
scroll to position [1082, 0]
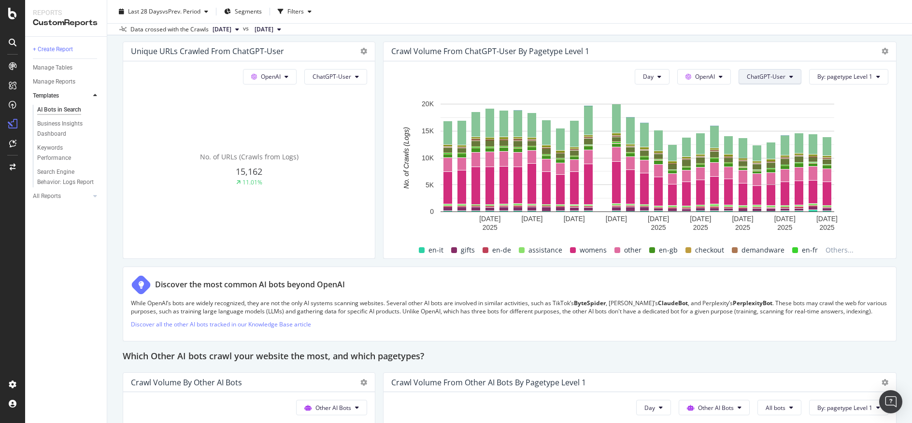
click at [765, 76] on span "ChatGPT-User" at bounding box center [766, 76] width 39 height 8
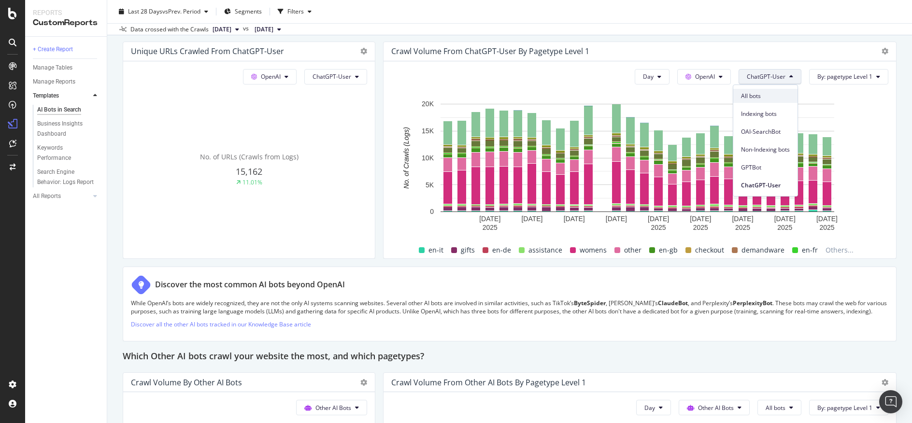
click at [778, 92] on span "All bots" at bounding box center [765, 96] width 49 height 9
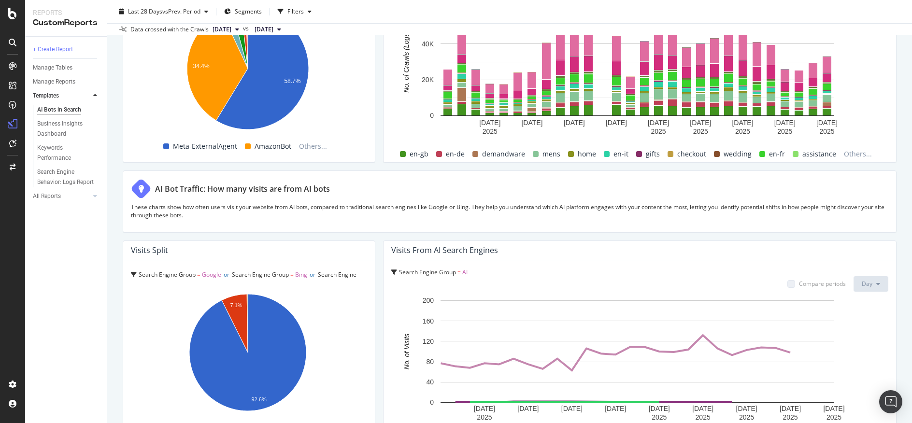
scroll to position [1593, 0]
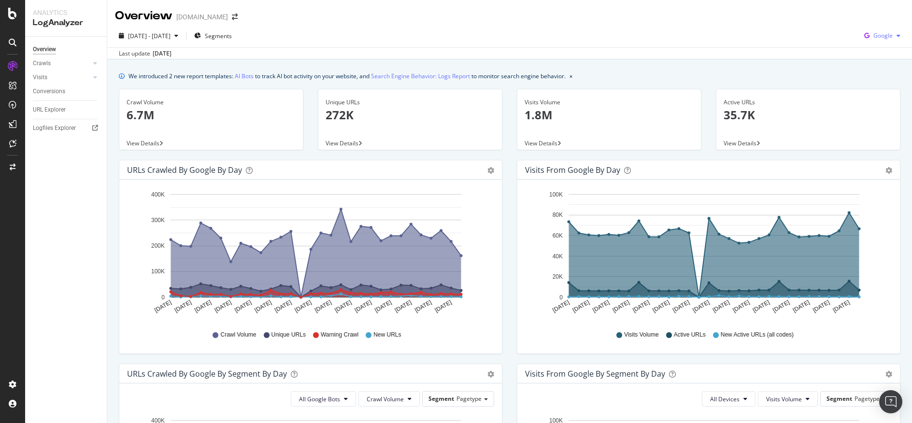
click at [882, 32] on span "Google" at bounding box center [882, 35] width 19 height 8
click at [889, 92] on span "OpenAI" at bounding box center [882, 90] width 36 height 9
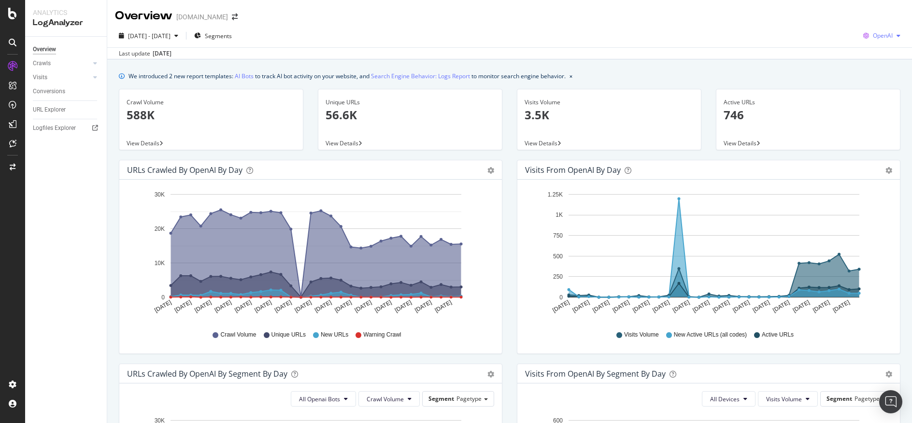
click at [896, 34] on icon "button" at bounding box center [898, 36] width 4 height 6
click at [883, 109] on span "Other AI Bots" at bounding box center [882, 108] width 36 height 9
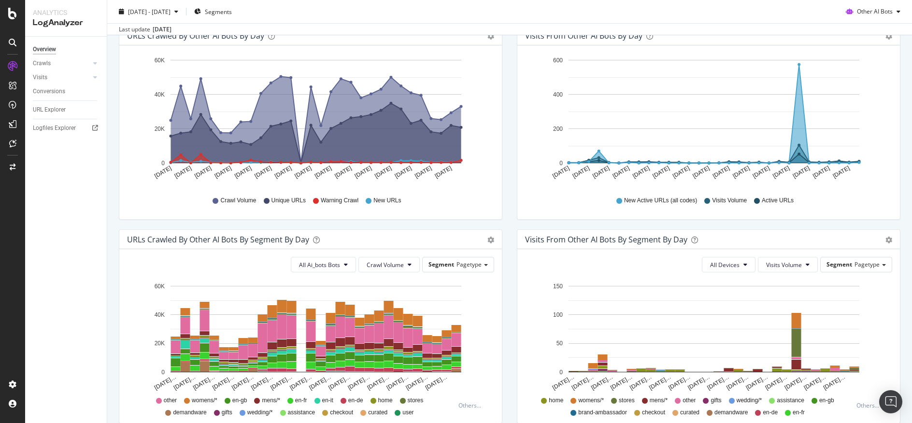
scroll to position [86, 0]
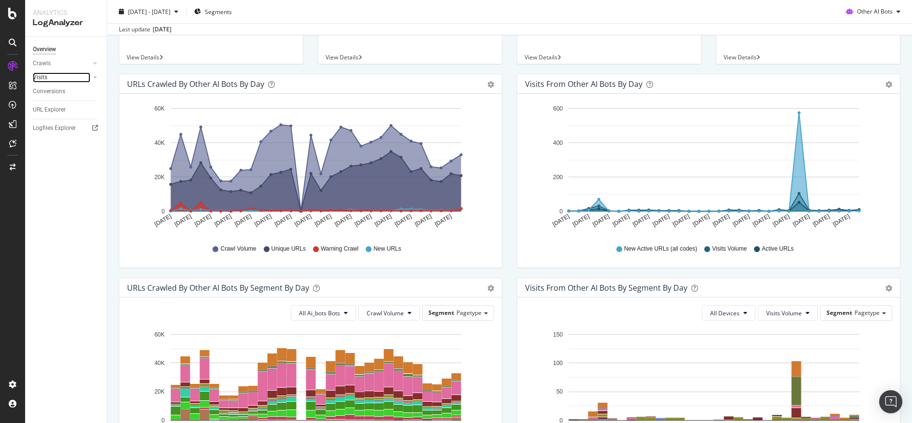
click at [53, 77] on link "Visits" at bounding box center [61, 77] width 57 height 10
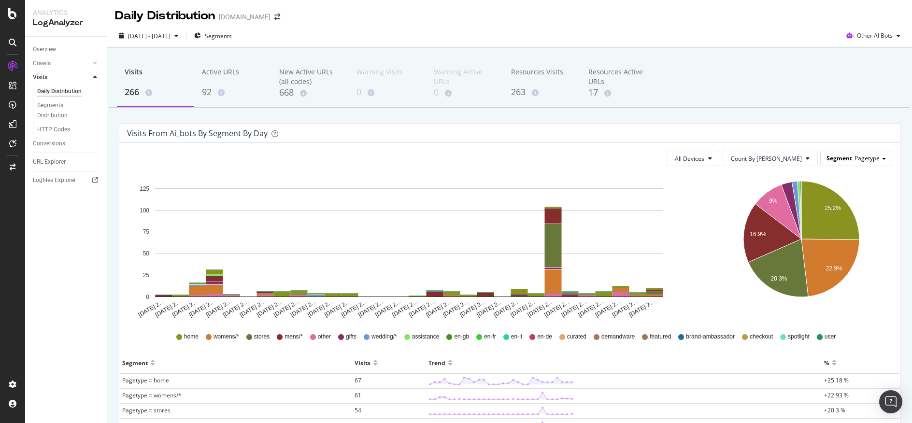
click at [875, 161] on div "Segment Pagetype" at bounding box center [855, 158] width 71 height 14
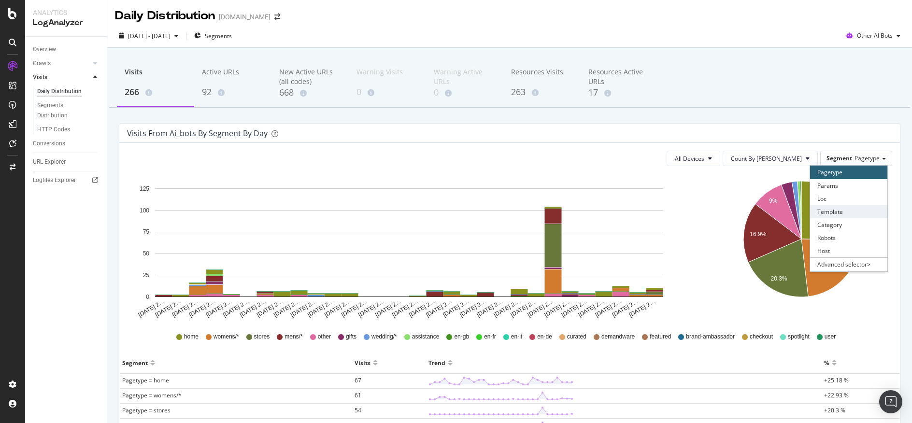
click at [842, 206] on div "Template" at bounding box center [848, 211] width 77 height 13
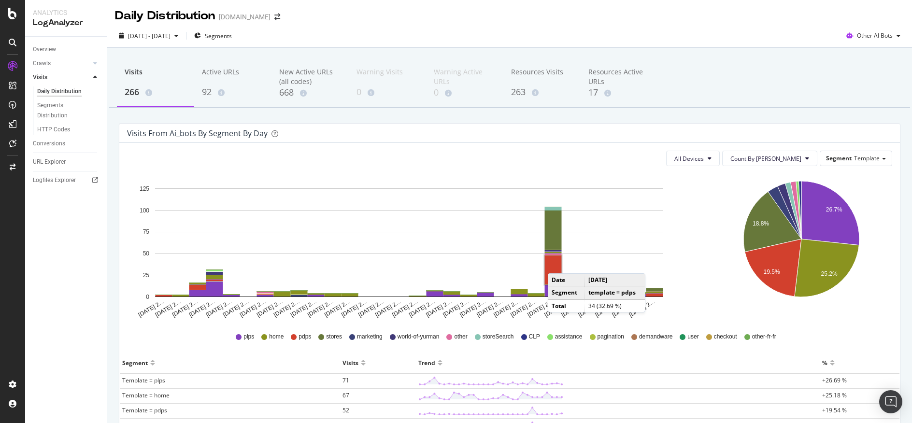
click at [557, 264] on rect "A chart." at bounding box center [553, 269] width 17 height 29
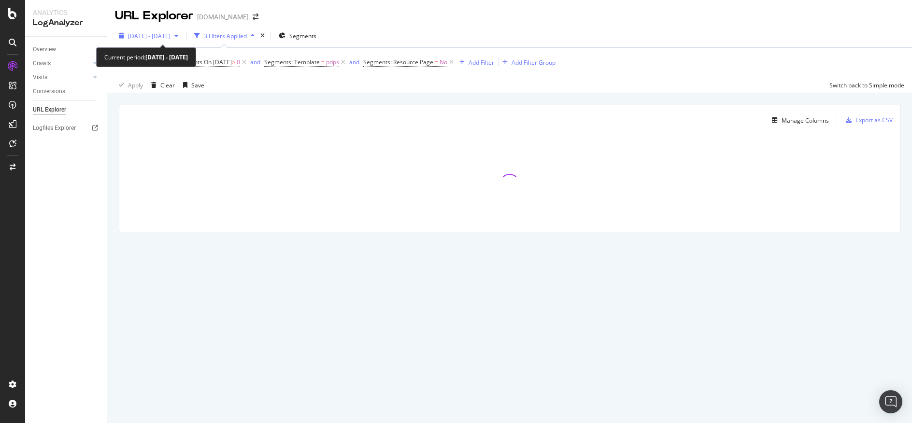
click at [182, 37] on div "button" at bounding box center [176, 36] width 12 height 6
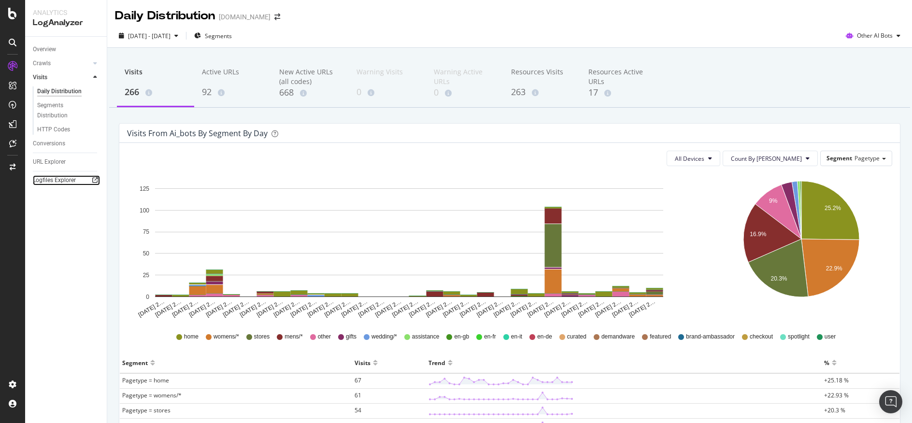
click at [97, 177] on icon at bounding box center [95, 180] width 6 height 6
click at [66, 160] on div "URL Explorer" at bounding box center [49, 162] width 33 height 10
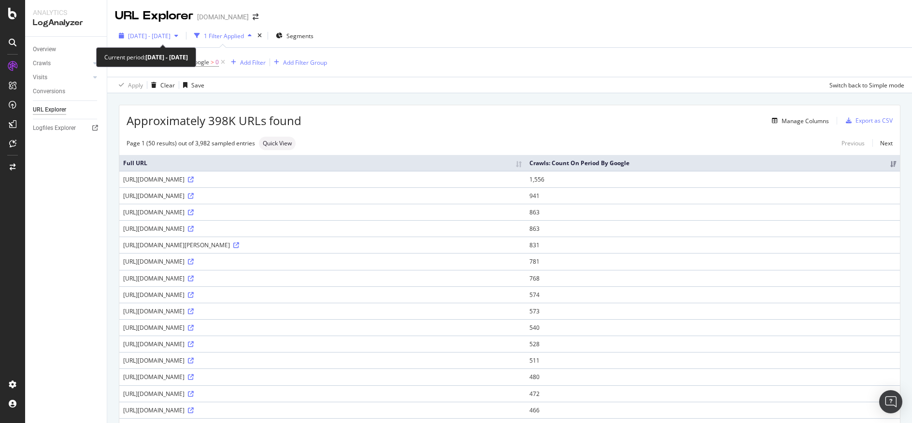
click at [178, 35] on icon "button" at bounding box center [176, 36] width 4 height 6
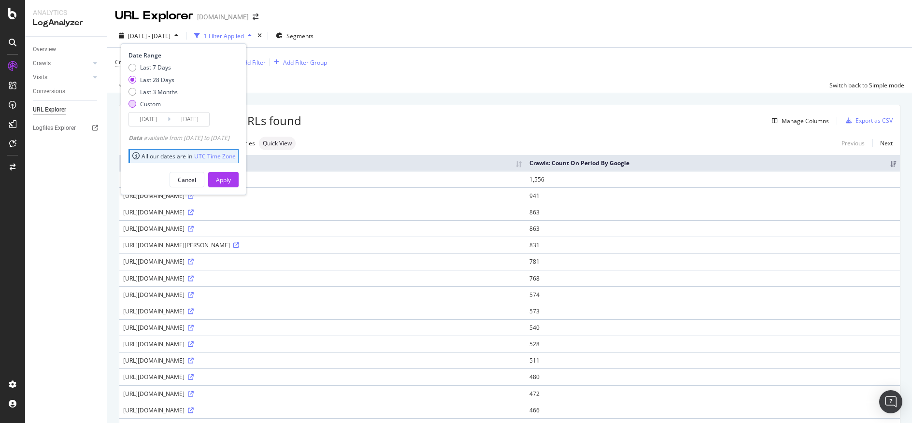
click at [148, 100] on div "Custom" at bounding box center [150, 104] width 21 height 8
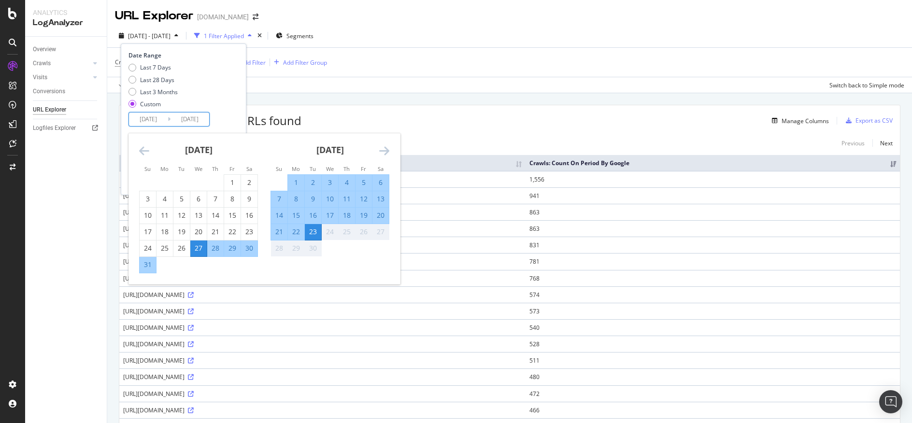
click at [158, 122] on input "[DATE]" at bounding box center [148, 120] width 39 height 14
click at [324, 213] on div "17" at bounding box center [330, 216] width 16 height 10
type input "2025/09/17"
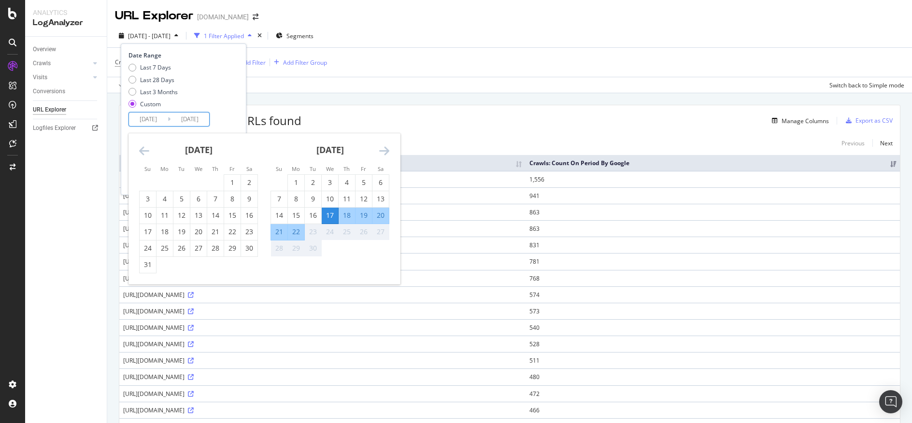
click at [325, 213] on div "17" at bounding box center [330, 216] width 16 height 10
type input "2025/09/17"
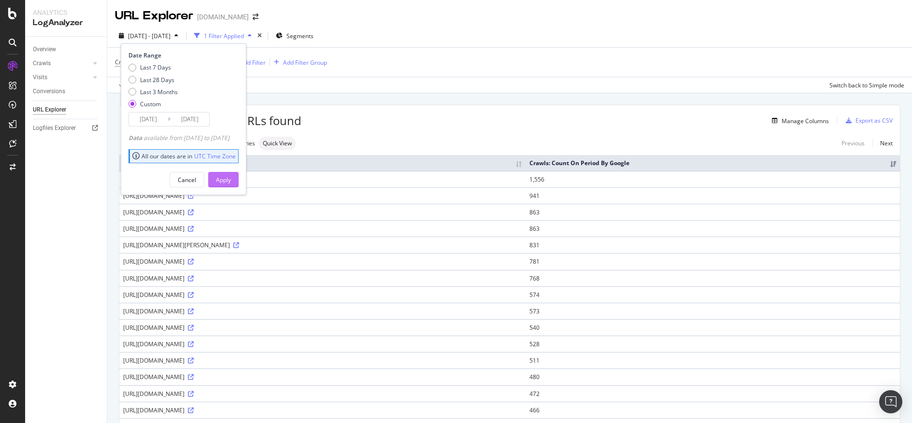
click at [239, 178] on button "Apply" at bounding box center [223, 179] width 30 height 15
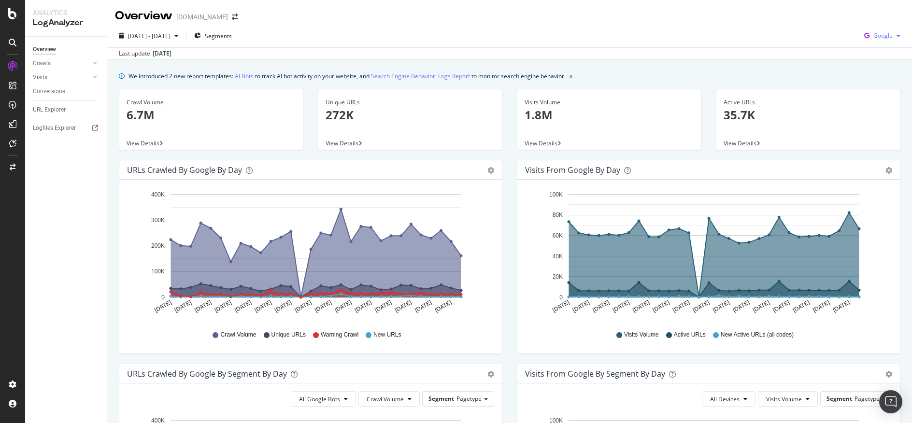
click at [883, 35] on span "Google" at bounding box center [882, 35] width 19 height 8
click at [885, 43] on div "Google" at bounding box center [882, 35] width 44 height 14
click at [886, 73] on span "Bing" at bounding box center [882, 73] width 36 height 9
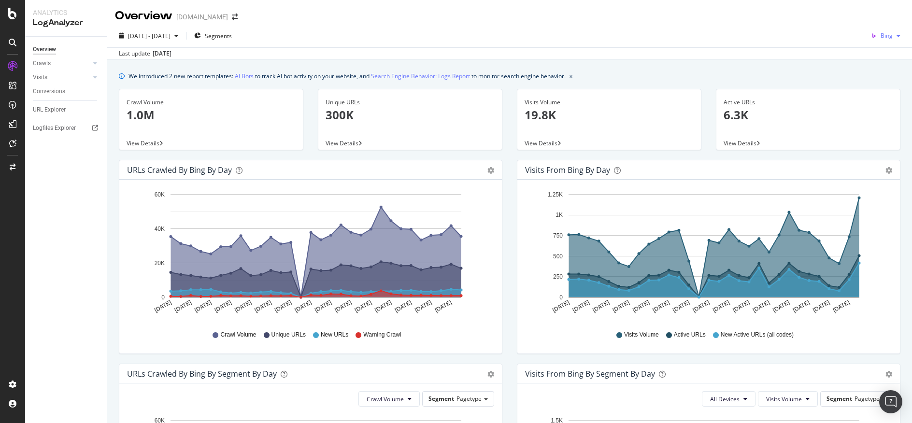
click at [892, 34] on div "button" at bounding box center [898, 36] width 12 height 6
click at [867, 90] on span "OpenAI" at bounding box center [883, 90] width 36 height 9
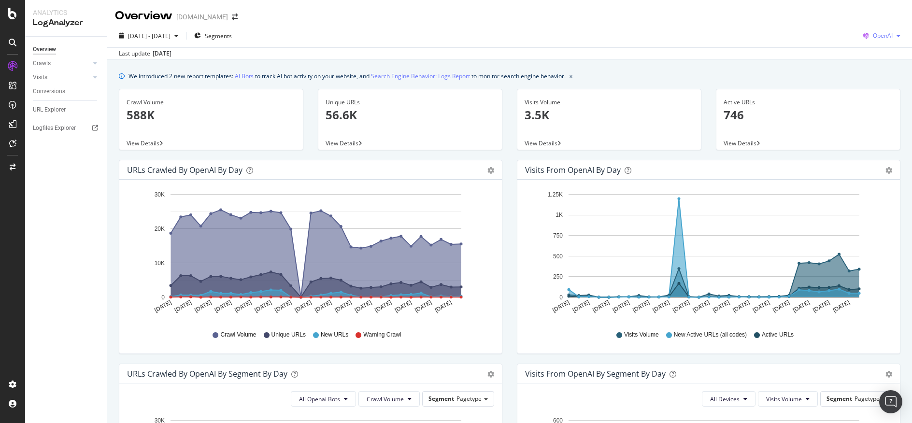
click at [896, 35] on icon "button" at bounding box center [898, 36] width 4 height 6
click at [855, 108] on icon at bounding box center [854, 109] width 7 height 6
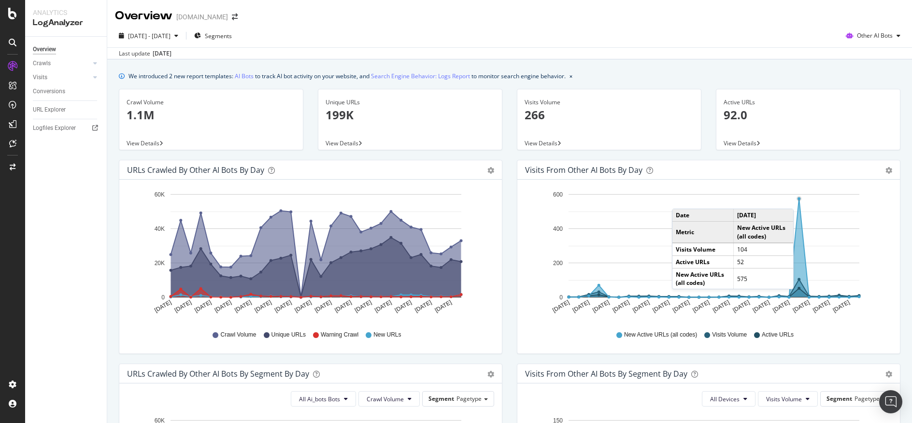
click at [797, 199] on circle "A chart." at bounding box center [798, 199] width 3 height 3
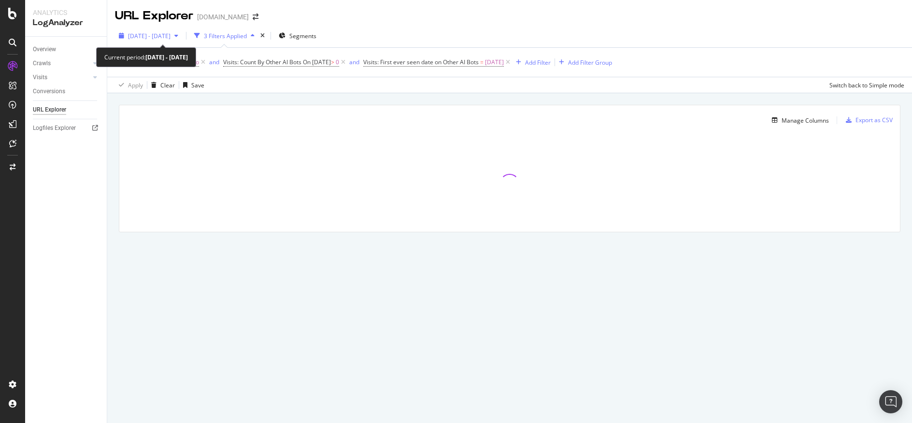
click at [178, 36] on icon "button" at bounding box center [176, 36] width 4 height 6
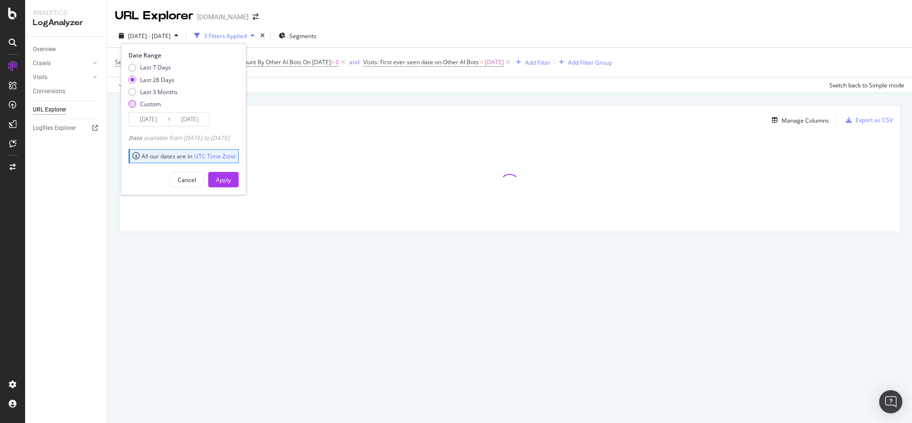
click at [134, 106] on div "Custom" at bounding box center [132, 104] width 8 height 8
click at [157, 119] on input "[DATE]" at bounding box center [148, 120] width 39 height 14
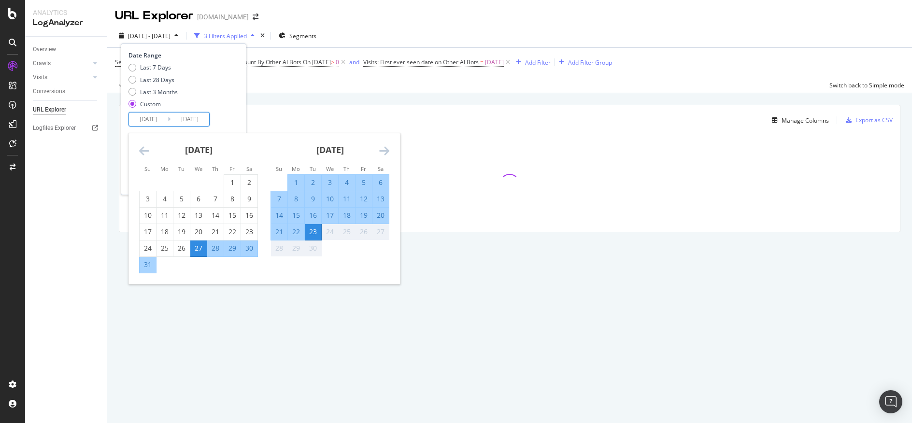
click at [325, 212] on div "17" at bounding box center [330, 216] width 16 height 10
type input "2025/09/17"
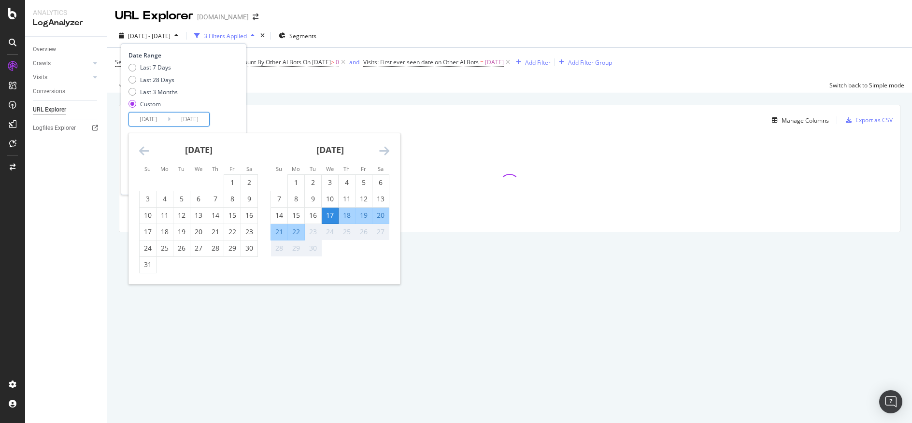
click at [325, 212] on div "17" at bounding box center [330, 216] width 16 height 10
type input "2025/09/17"
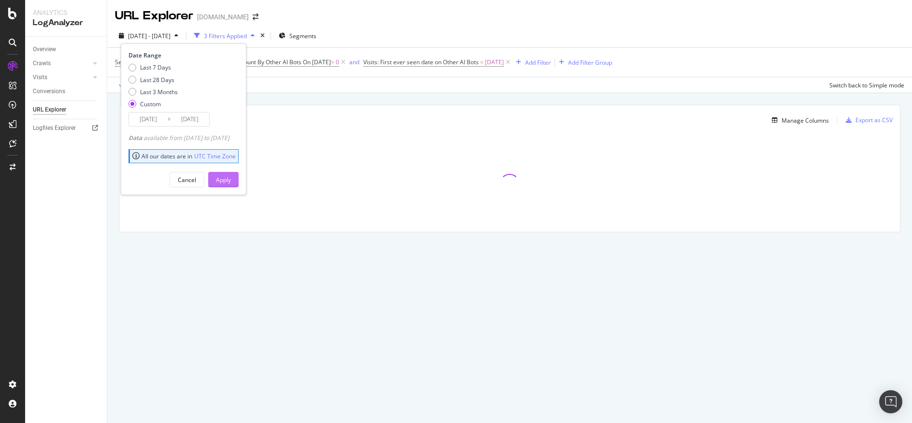
click at [231, 180] on div "Apply" at bounding box center [223, 180] width 15 height 8
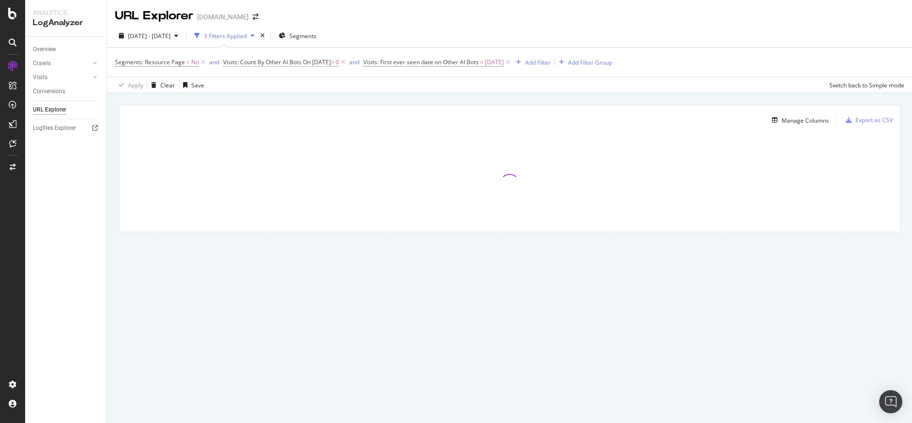
click at [283, 62] on span "Visits: Count By Other AI Bots" at bounding box center [262, 62] width 78 height 8
click at [375, 97] on div "Manage Columns Export as CSV Full URL Visits: OK Count By Other AI Bots" at bounding box center [509, 179] width 805 height 173
click at [584, 23] on div "URL Explorer [DOMAIN_NAME]" at bounding box center [509, 12] width 805 height 24
click at [42, 77] on div "Visits" at bounding box center [40, 77] width 14 height 10
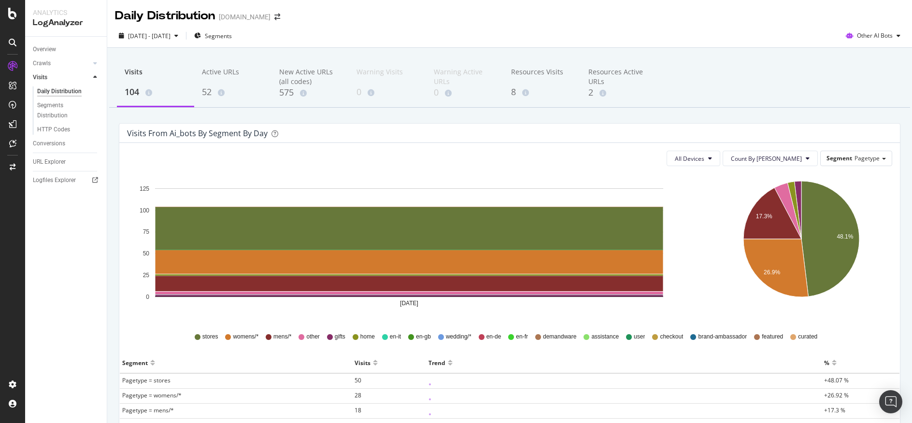
click at [441, 15] on div "Daily Distribution davidyurman.com" at bounding box center [509, 12] width 805 height 24
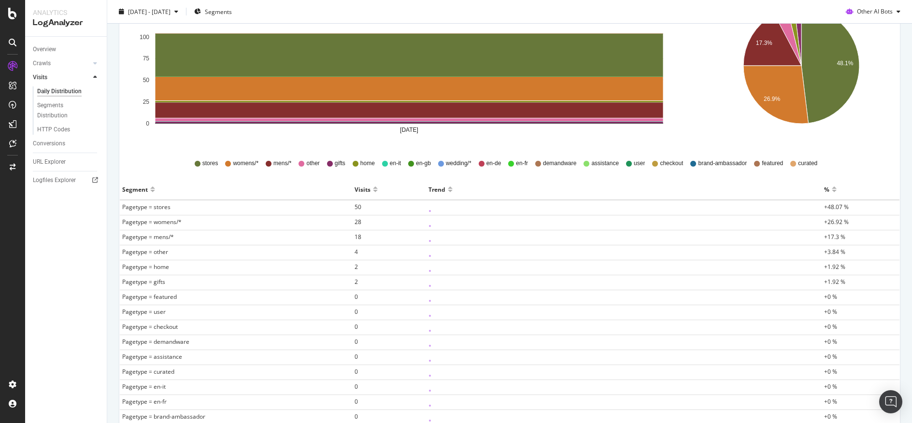
scroll to position [190, 0]
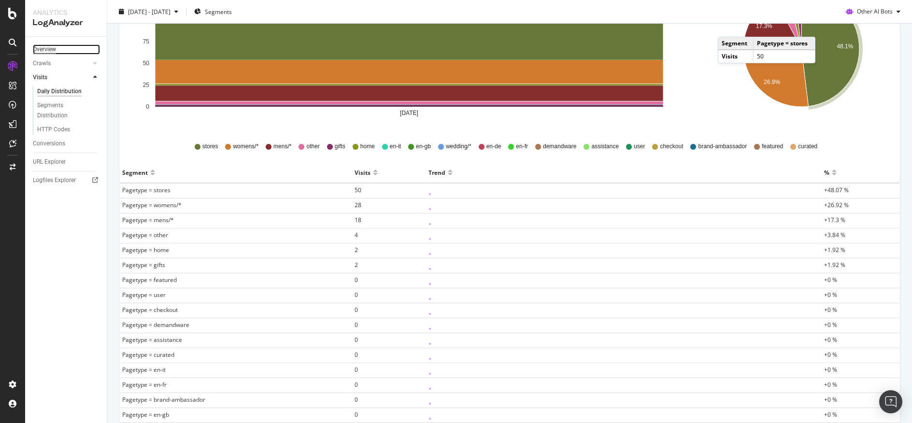
drag, startPoint x: 39, startPoint y: 50, endPoint x: 48, endPoint y: 49, distance: 9.7
click at [39, 50] on div "Overview" at bounding box center [44, 49] width 23 height 10
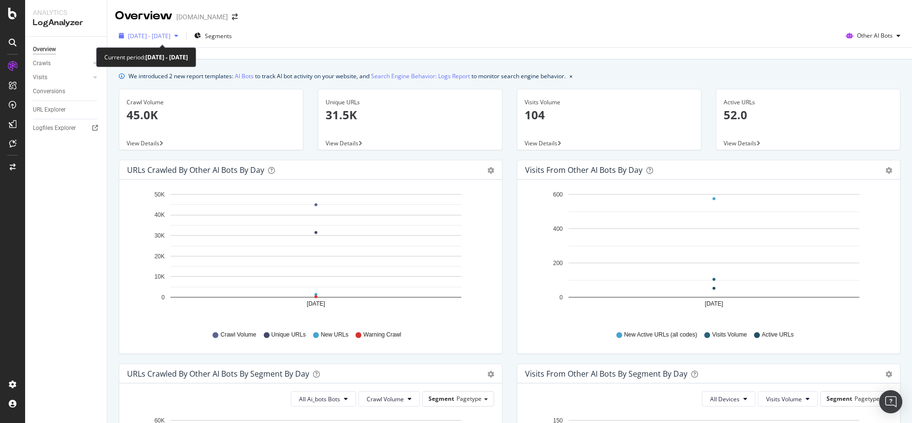
click at [182, 40] on div "[DATE] - [DATE]" at bounding box center [148, 35] width 67 height 14
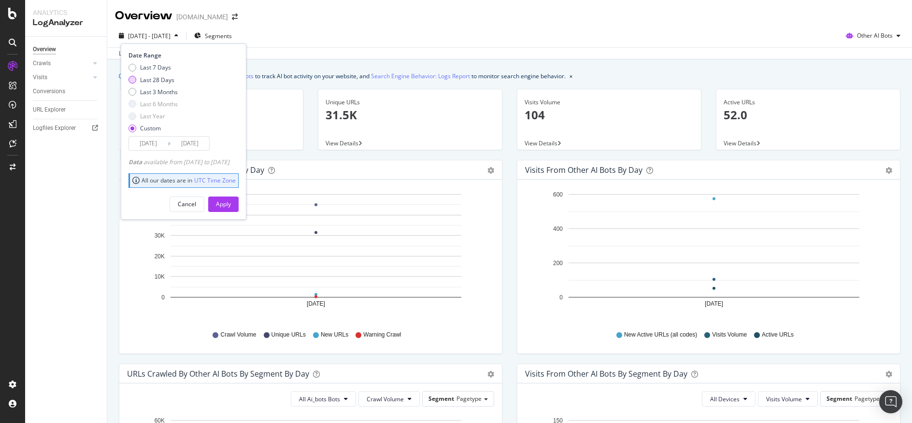
click at [166, 78] on div "Last 28 Days" at bounding box center [157, 80] width 34 height 8
type input "2025/08/27"
type input "2025/09/23"
click at [239, 201] on button "Apply" at bounding box center [223, 204] width 30 height 15
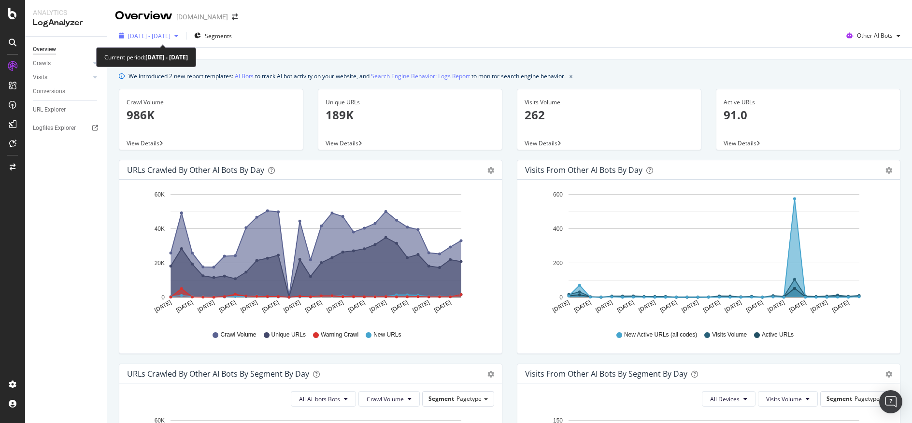
click at [182, 32] on div "2025 Aug. 27th - Sep. 23rd" at bounding box center [148, 35] width 67 height 14
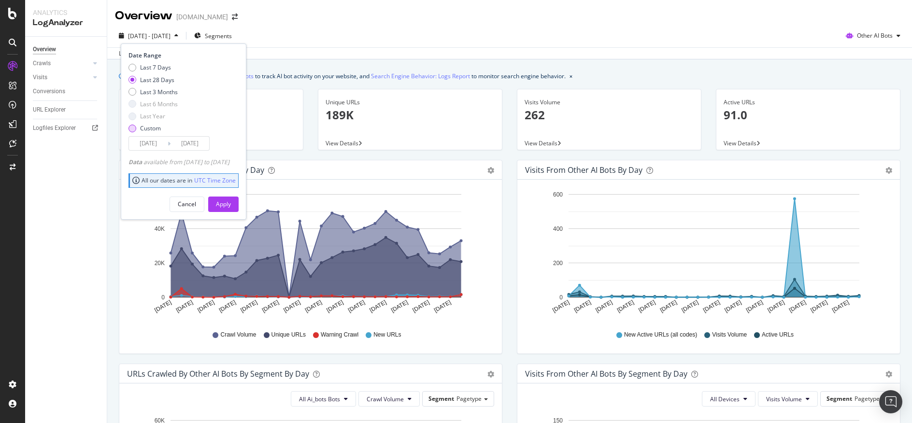
click at [128, 128] on div "Custom" at bounding box center [132, 129] width 8 height 8
click at [161, 144] on input "2025/08/27" at bounding box center [148, 144] width 39 height 14
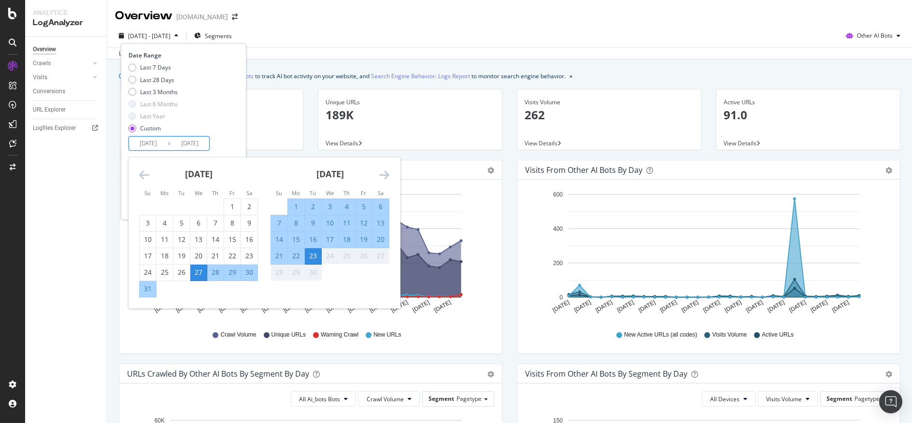
click at [332, 240] on div "17" at bounding box center [330, 240] width 16 height 10
type input "[DATE]"
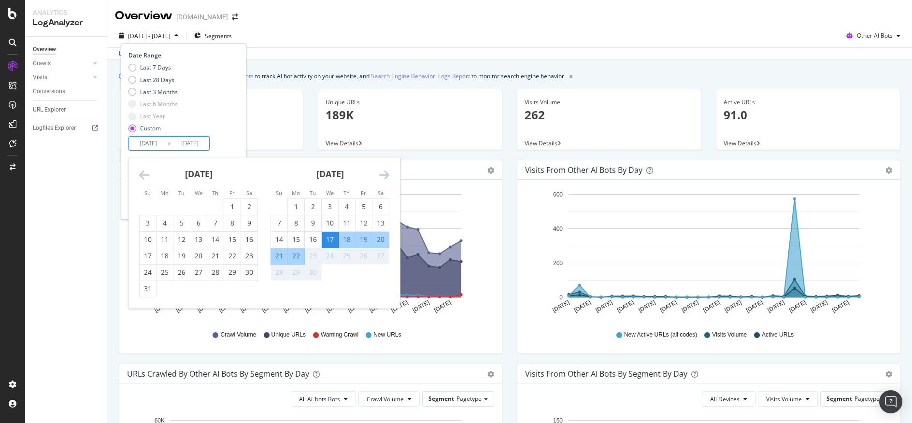
click at [332, 240] on div "17" at bounding box center [330, 240] width 16 height 10
type input "[DATE]"
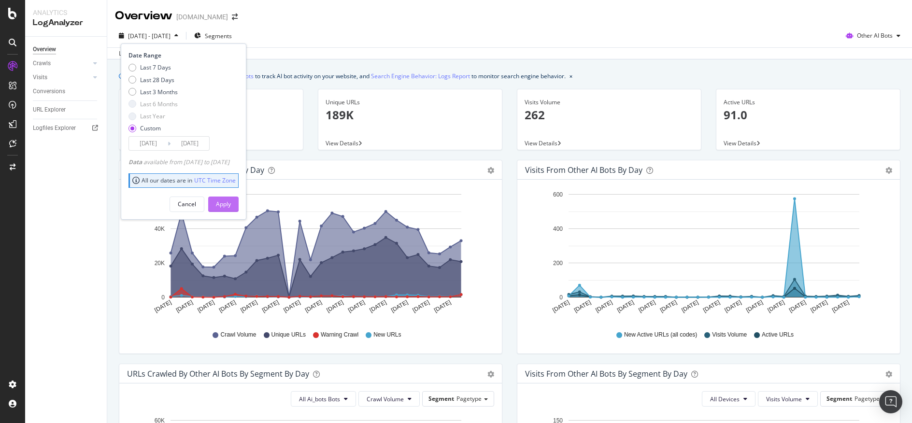
click at [229, 203] on button "Apply" at bounding box center [223, 204] width 30 height 15
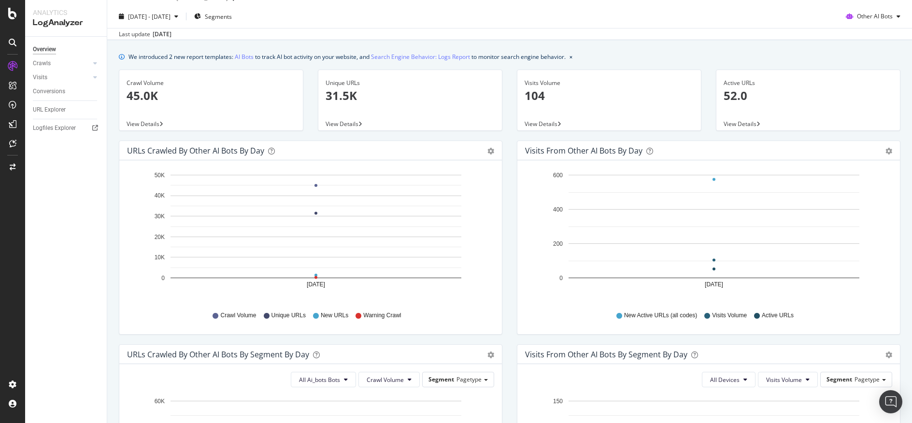
scroll to position [17, 0]
click at [97, 74] on div at bounding box center [95, 77] width 10 height 10
click at [45, 78] on div "Visits" at bounding box center [40, 77] width 14 height 10
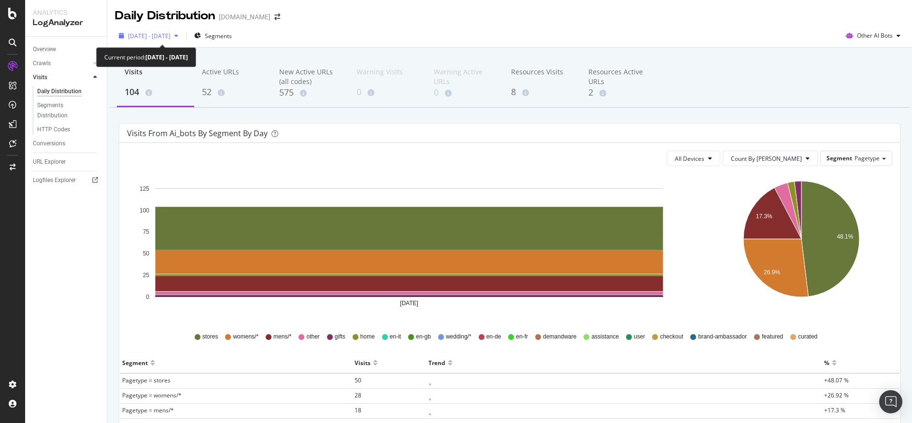
click at [182, 34] on div "button" at bounding box center [176, 36] width 12 height 6
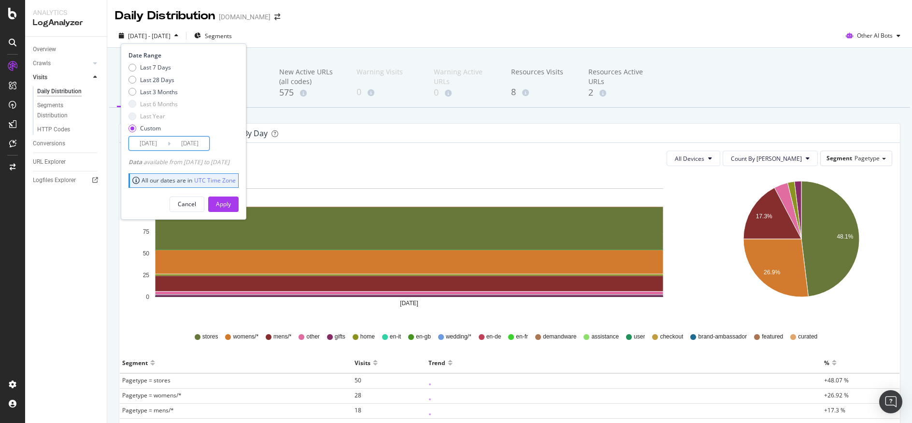
click at [137, 145] on input "[DATE]" at bounding box center [148, 144] width 39 height 14
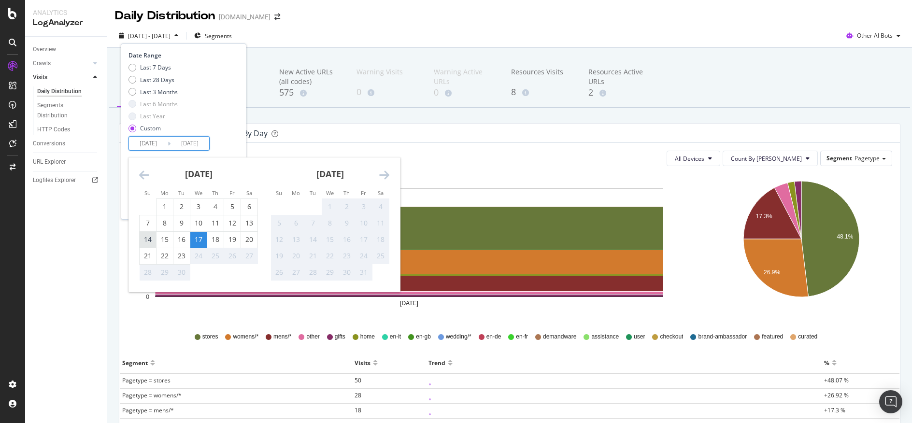
click at [152, 238] on div "14" at bounding box center [148, 240] width 16 height 10
type input "2025/09/14"
click at [402, 138] on div "Visits from ai_bots by Segment by Day" at bounding box center [502, 133] width 750 height 10
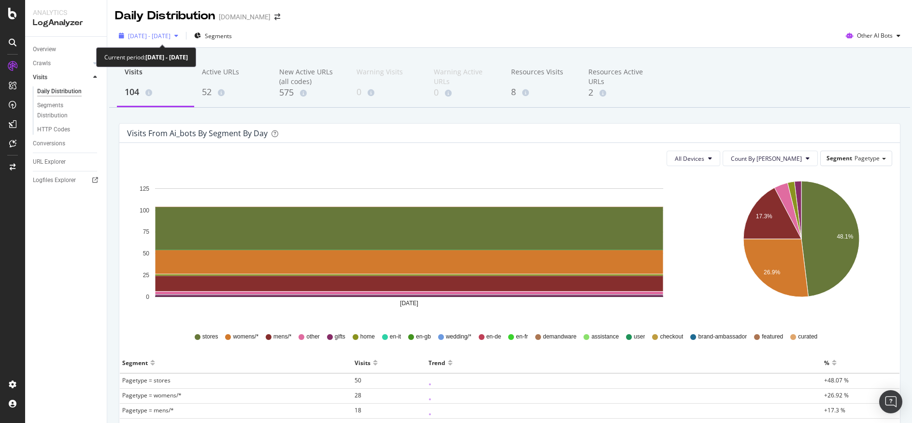
click at [178, 35] on icon "button" at bounding box center [176, 36] width 4 height 6
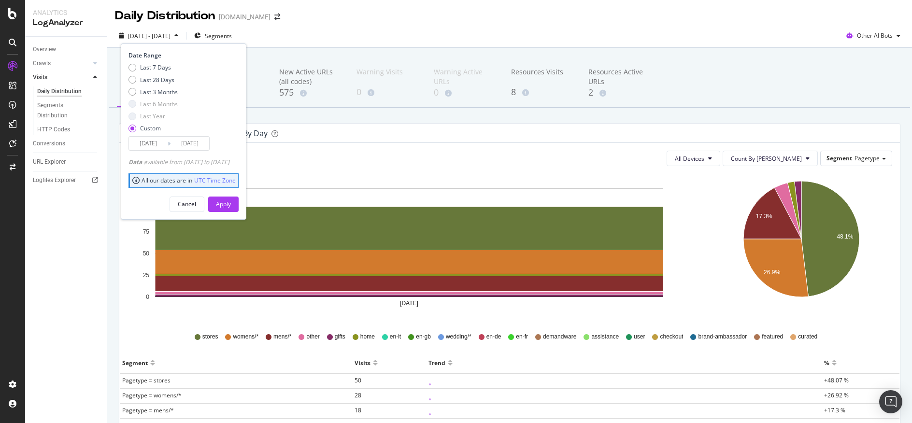
click at [145, 140] on input "2025/09/14" at bounding box center [148, 144] width 39 height 14
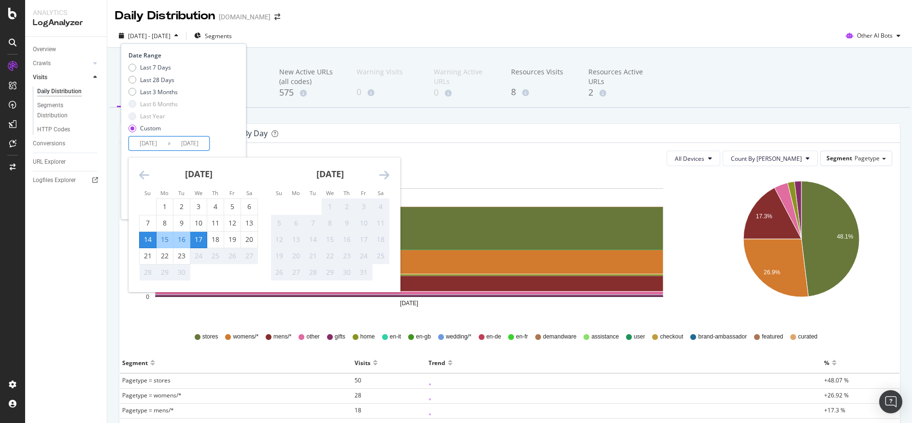
click at [149, 236] on div "14" at bounding box center [148, 240] width 16 height 10
click at [198, 237] on div "17" at bounding box center [198, 240] width 16 height 10
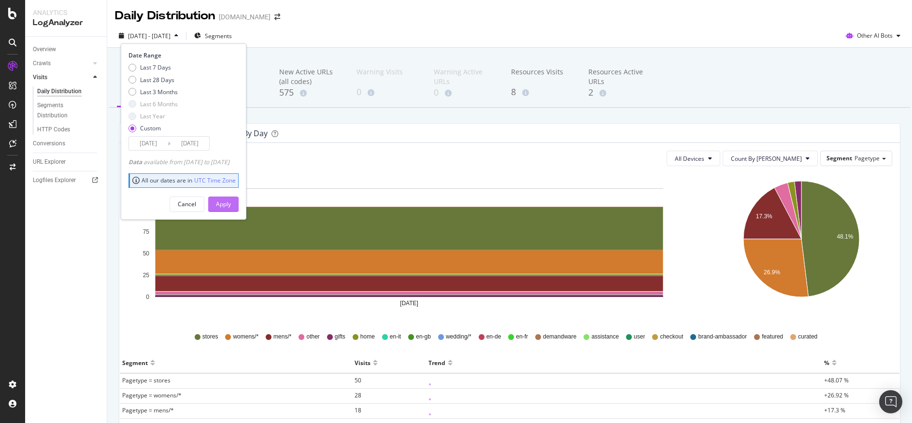
click at [231, 200] on div "Apply" at bounding box center [223, 204] width 15 height 8
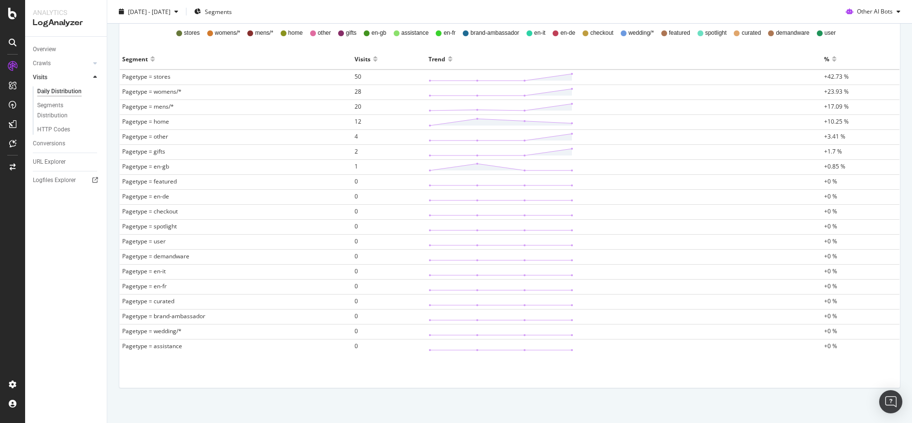
scroll to position [312, 0]
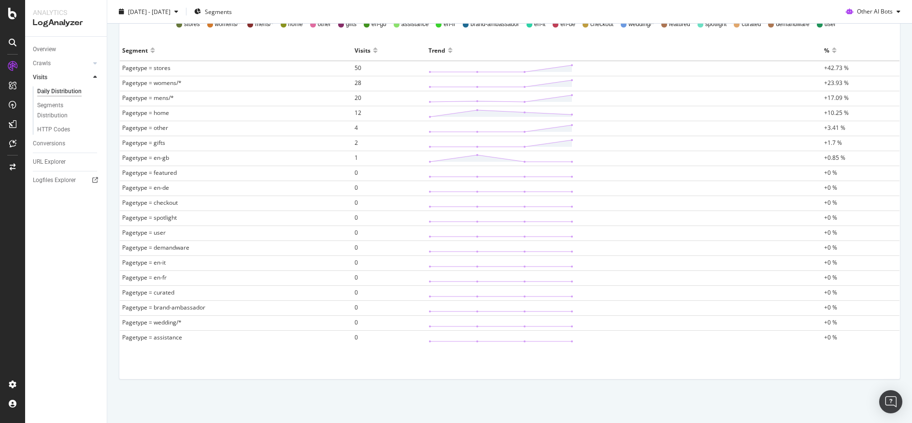
click at [894, 210] on div "Visits from ai_bots by Segment by Day All Devices Count By Day Segment Pagetype…" at bounding box center [510, 100] width 796 height 579
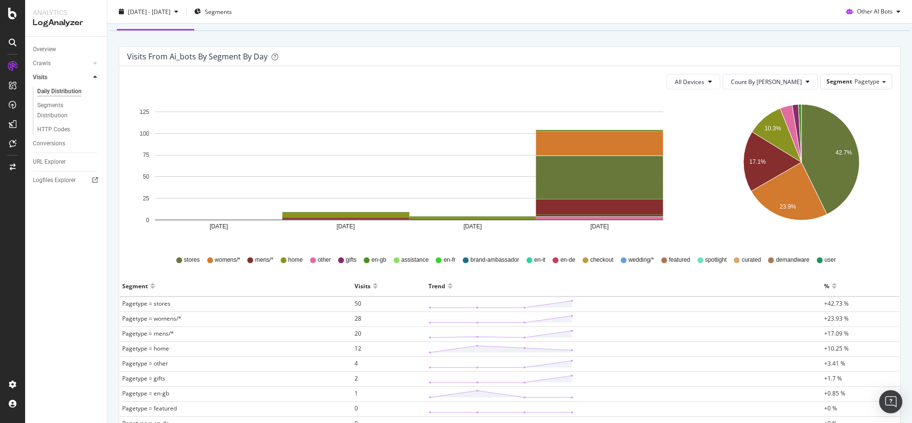
scroll to position [76, 0]
click at [859, 82] on span "Pagetype" at bounding box center [866, 82] width 25 height 8
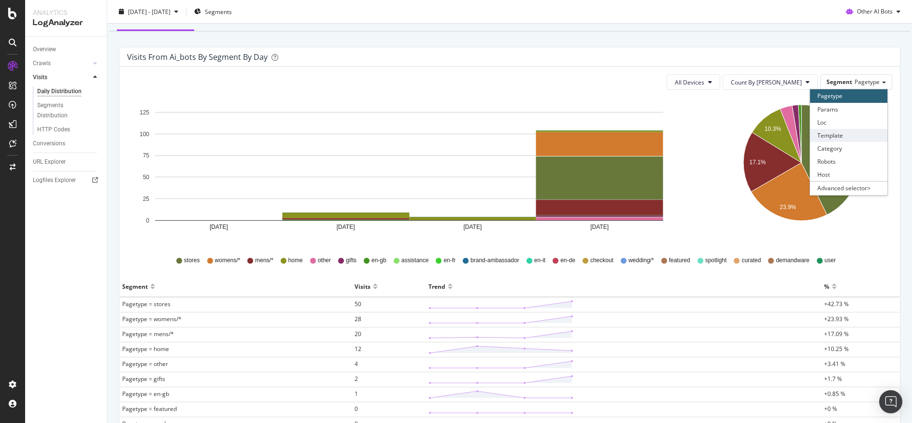
click at [850, 134] on div "Template" at bounding box center [848, 135] width 77 height 13
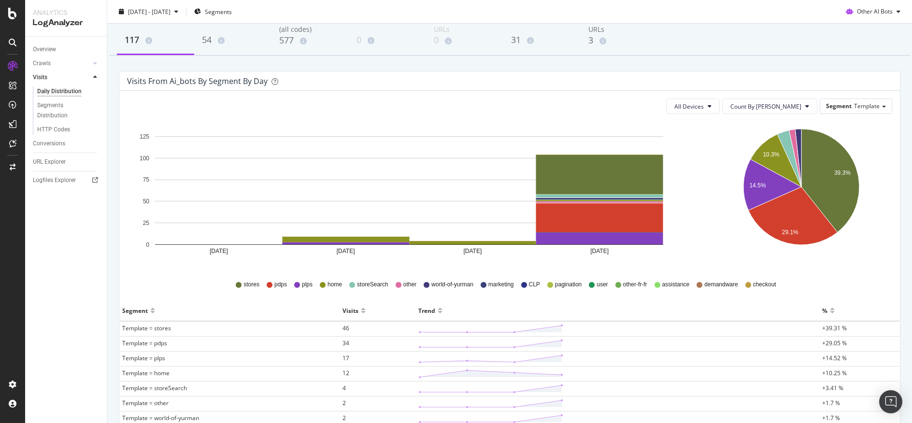
scroll to position [51, 0]
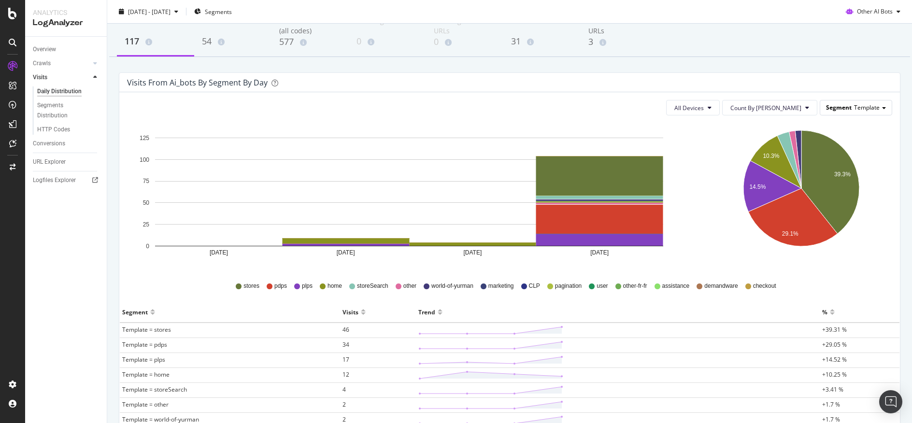
click at [863, 112] on div "Segment Template" at bounding box center [855, 107] width 71 height 14
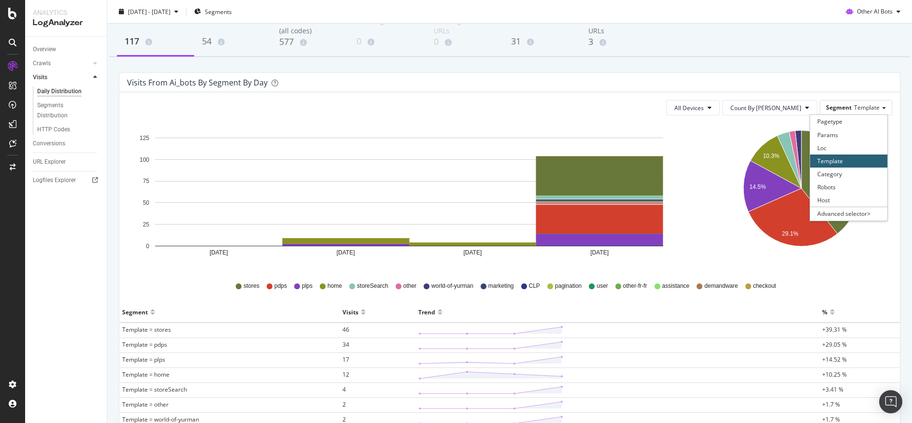
click at [872, 271] on div "Sep 14 2025 Sep 15 2025 Sep 16 2025 Sep 17 2025 0 25 50 75 100 125 Date templat…" at bounding box center [509, 340] width 765 height 434
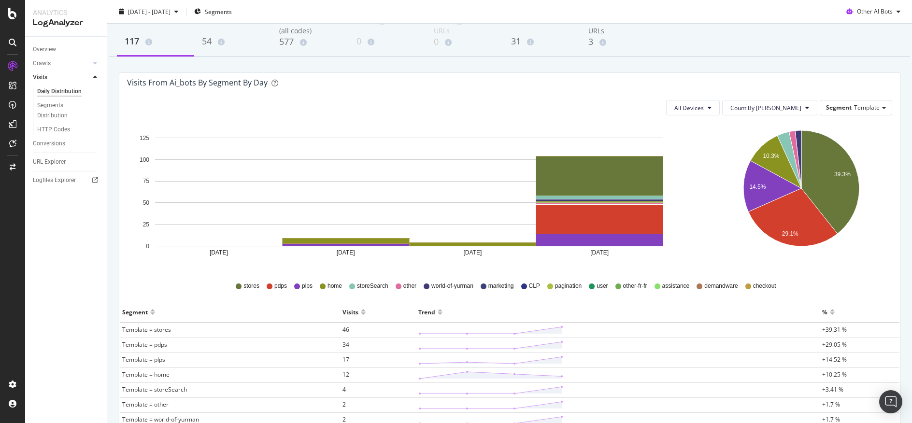
scroll to position [0, 0]
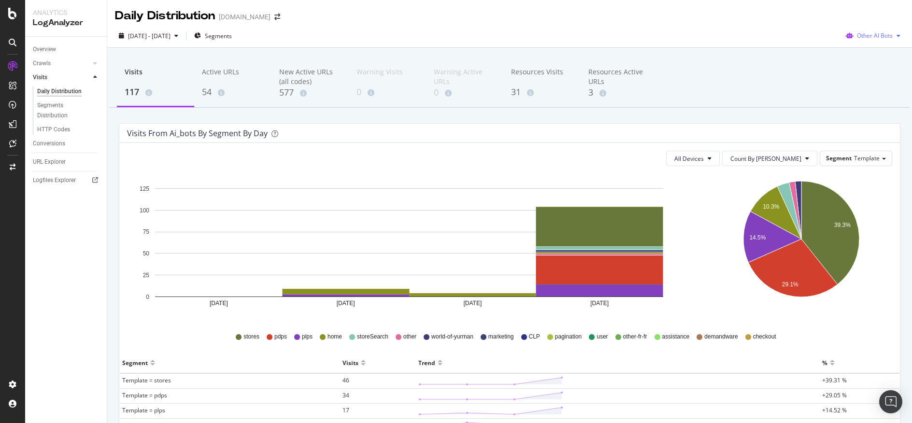
click at [896, 35] on icon "button" at bounding box center [898, 36] width 4 height 6
click at [777, 82] on div "Visits 117 Active URLs 54 New Active URLs (all codes) 577 Warning Visits 0 Warn…" at bounding box center [509, 83] width 801 height 48
click at [893, 35] on div "button" at bounding box center [898, 36] width 12 height 6
click at [502, 21] on div "Daily Distribution davidyurman.com" at bounding box center [509, 12] width 805 height 24
click at [95, 59] on div at bounding box center [95, 63] width 10 height 10
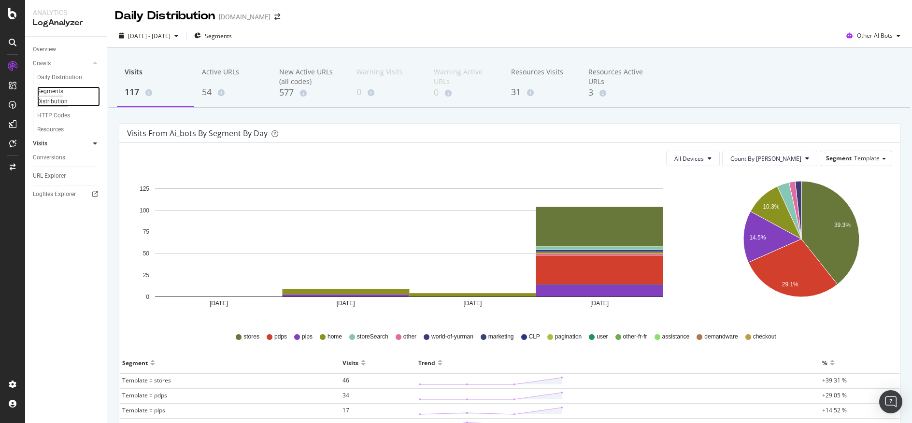
click at [65, 96] on div "Segments Distribution" at bounding box center [64, 96] width 54 height 20
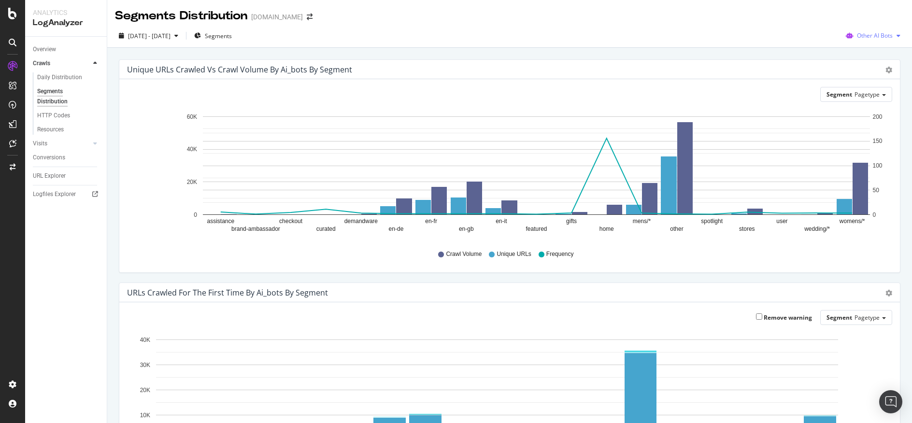
click at [890, 30] on div "Other AI Bots" at bounding box center [873, 35] width 62 height 14
click at [721, 52] on div "Unique URLs Crawled vs Crawl Volume by ai_bots by Segment Chart (by Value) Tabl…" at bounding box center [509, 405] width 805 height 715
click at [47, 49] on div "Overview" at bounding box center [44, 49] width 23 height 10
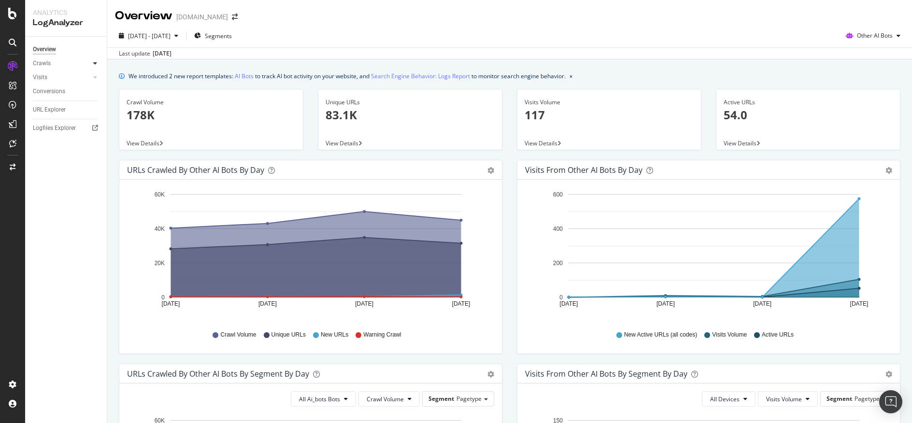
click at [96, 60] on icon at bounding box center [95, 63] width 4 height 6
click at [61, 78] on div "Daily Distribution" at bounding box center [59, 77] width 45 height 10
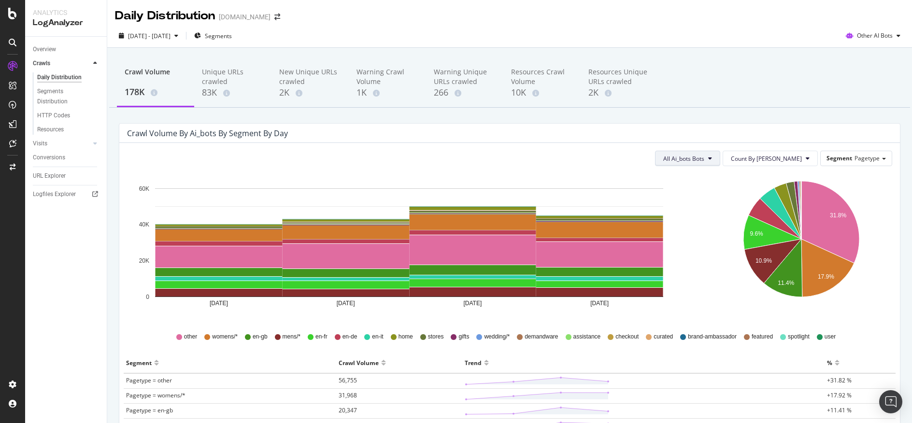
click at [720, 161] on button "All Ai_bots Bots" at bounding box center [687, 158] width 65 height 15
click at [732, 240] on span "AmazonBot" at bounding box center [719, 237] width 54 height 9
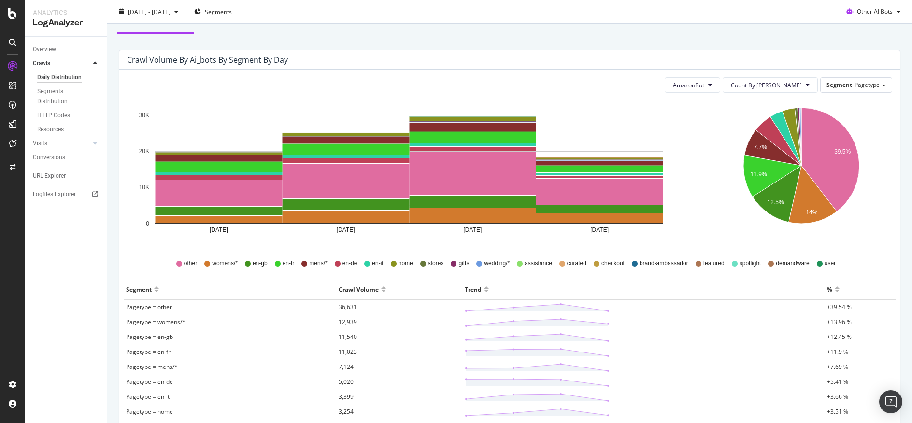
scroll to position [74, 0]
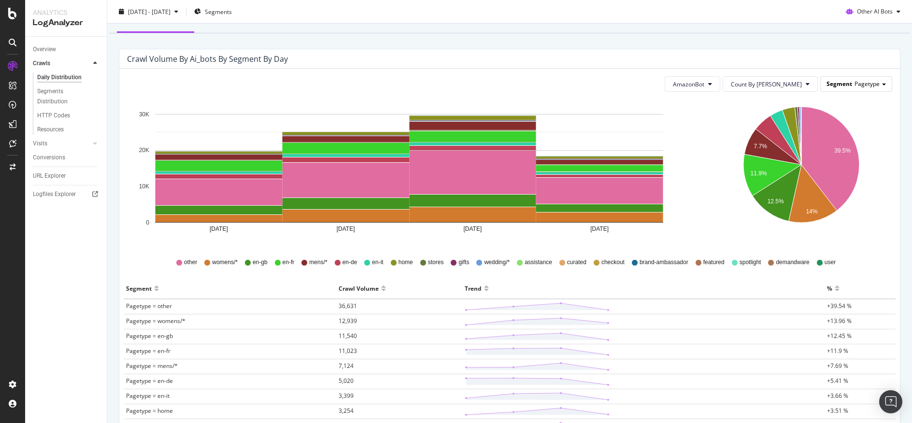
click at [882, 85] on span at bounding box center [884, 85] width 4 height 2
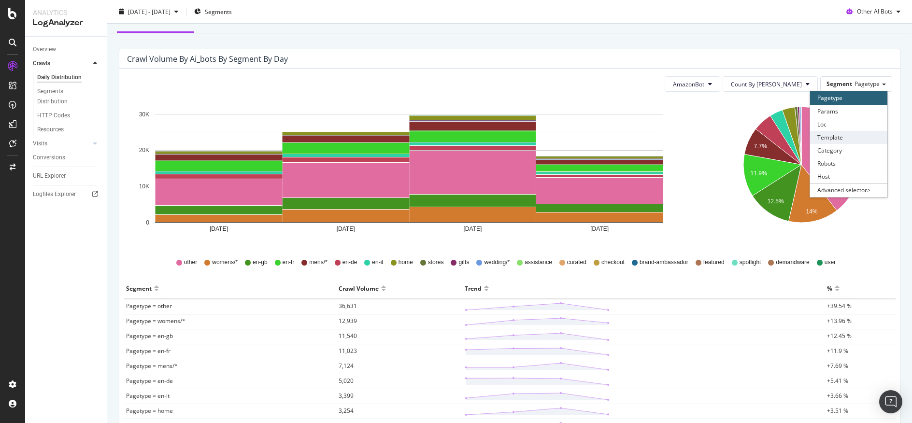
click at [853, 137] on div "Template" at bounding box center [848, 137] width 77 height 13
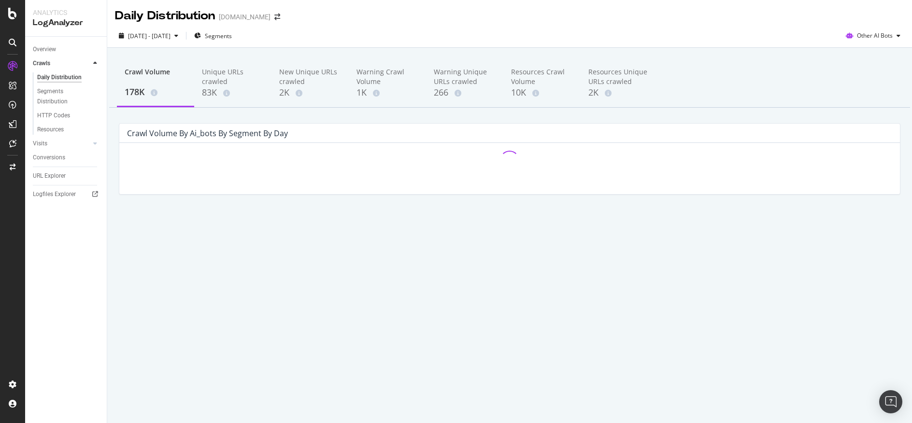
scroll to position [0, 0]
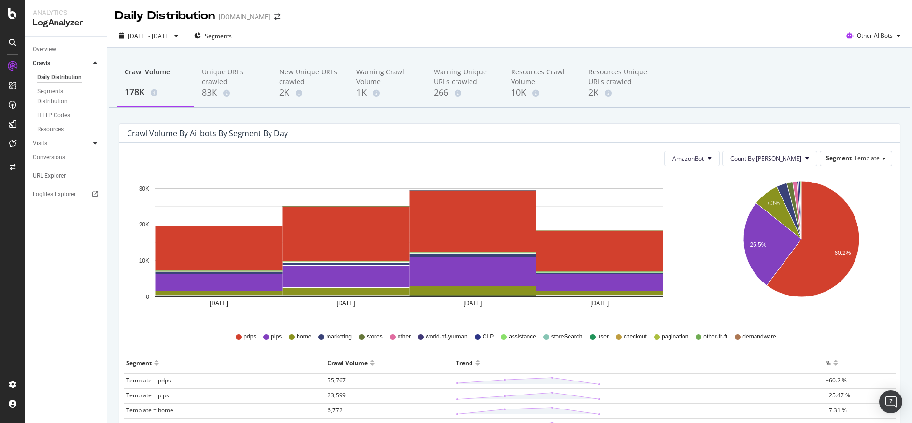
click at [94, 141] on icon at bounding box center [95, 144] width 4 height 6
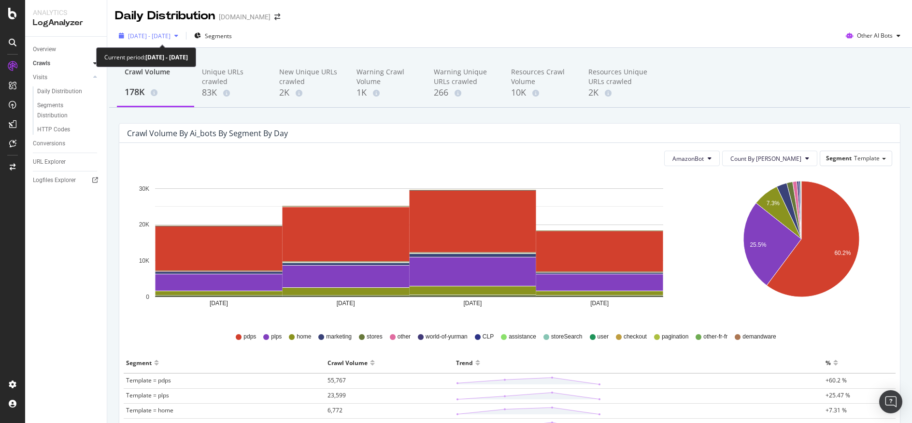
click at [178, 35] on icon "button" at bounding box center [176, 36] width 4 height 6
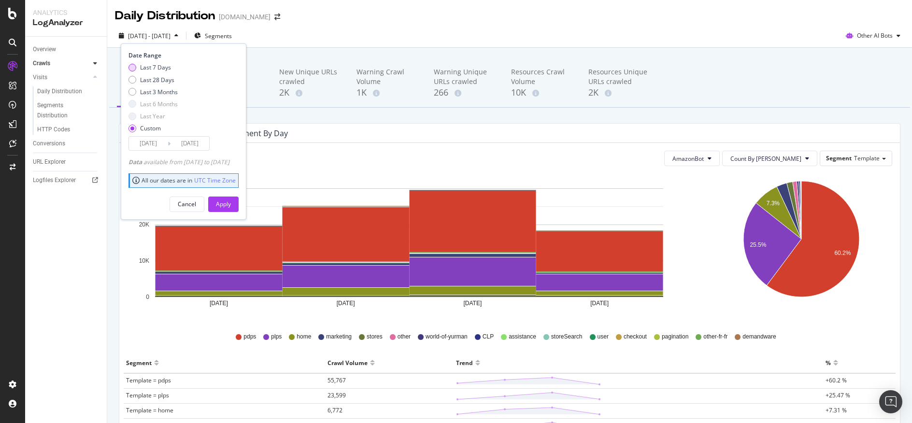
click at [132, 68] on div "Last 7 Days" at bounding box center [132, 68] width 8 height 8
type input "2025/09/17"
type input "[DATE]"
click at [231, 206] on div "Apply" at bounding box center [223, 204] width 15 height 8
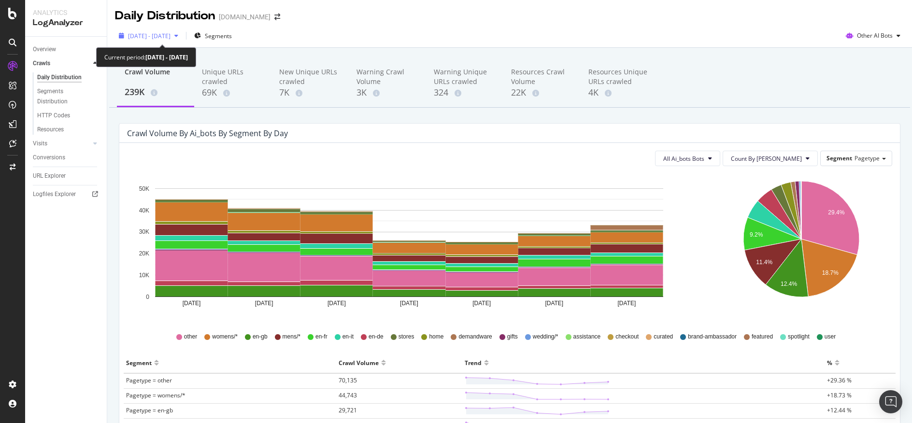
click at [182, 34] on div "button" at bounding box center [176, 36] width 12 height 6
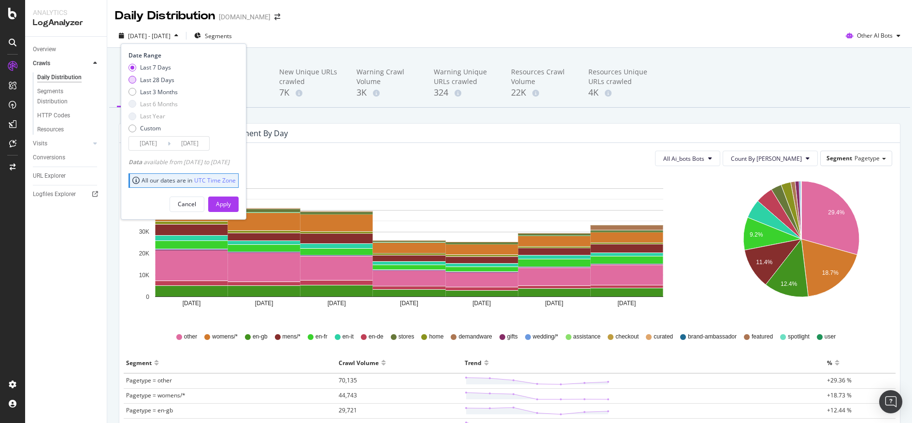
click at [153, 81] on div "Last 28 Days" at bounding box center [157, 80] width 34 height 8
type input "[DATE]"
click at [231, 204] on div "Apply" at bounding box center [223, 204] width 15 height 8
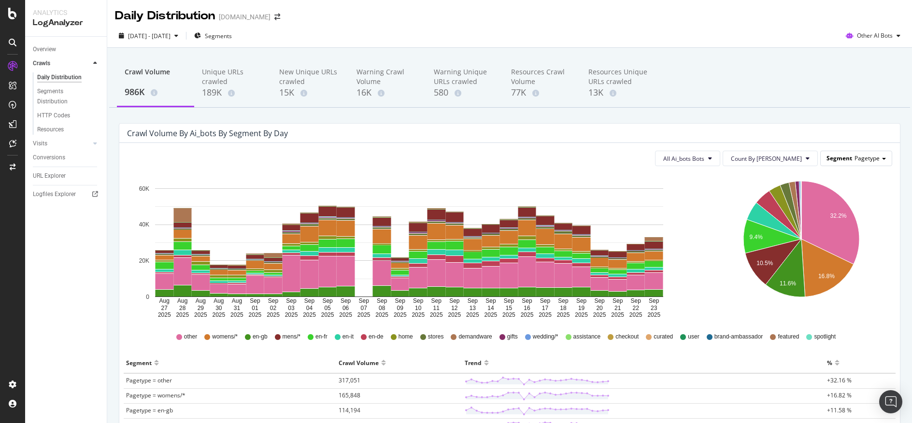
click at [872, 165] on div "Segment Pagetype" at bounding box center [855, 158] width 71 height 14
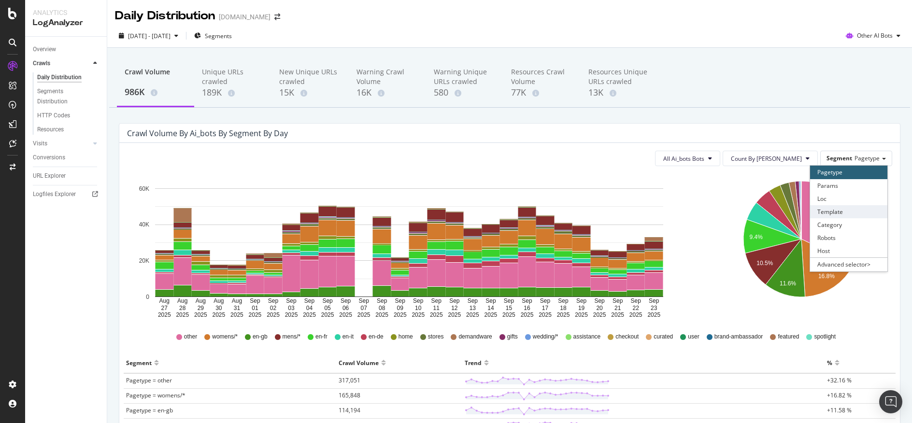
click at [858, 209] on div "Template" at bounding box center [848, 211] width 77 height 13
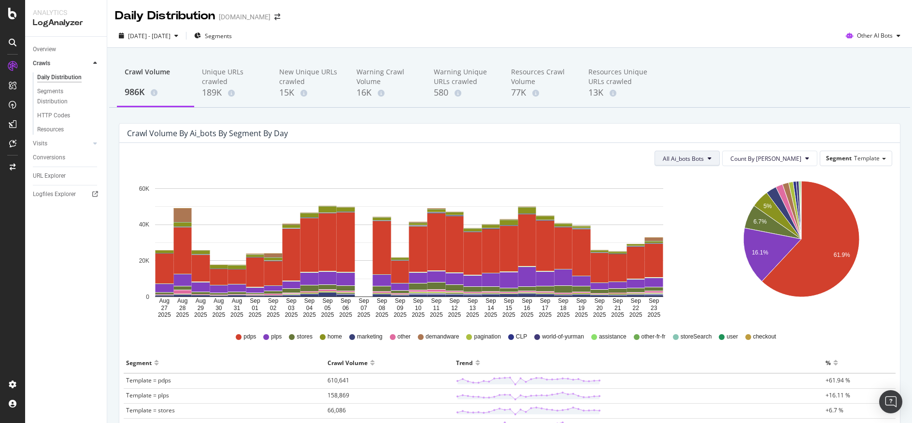
click at [704, 162] on span "All Ai_bots Bots" at bounding box center [683, 159] width 41 height 8
click at [726, 203] on span "AmazonBot" at bounding box center [718, 202] width 54 height 9
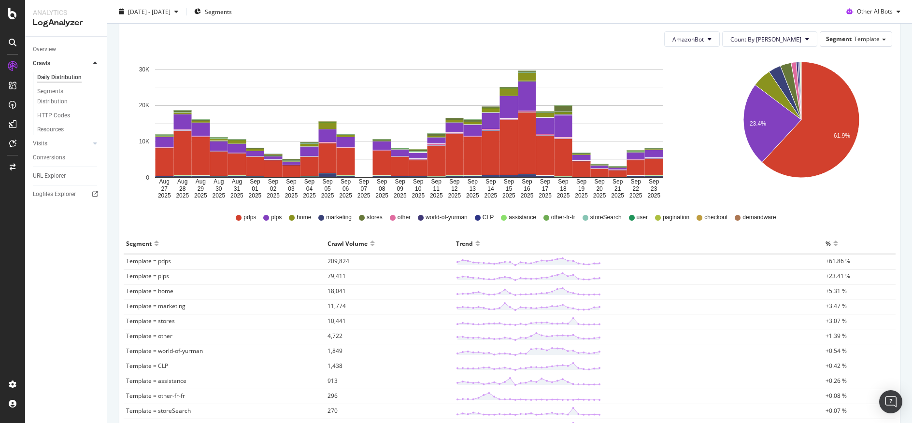
scroll to position [101, 0]
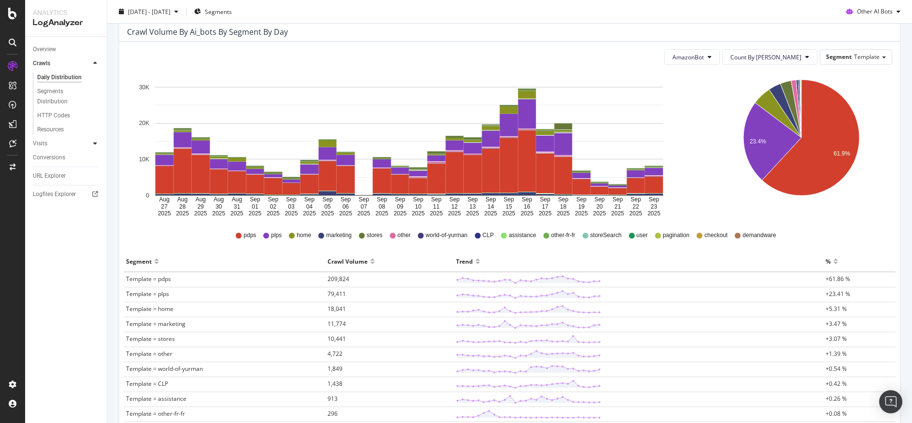
click at [93, 142] on div at bounding box center [95, 144] width 10 height 10
click at [720, 58] on button "AmazonBot" at bounding box center [692, 56] width 56 height 15
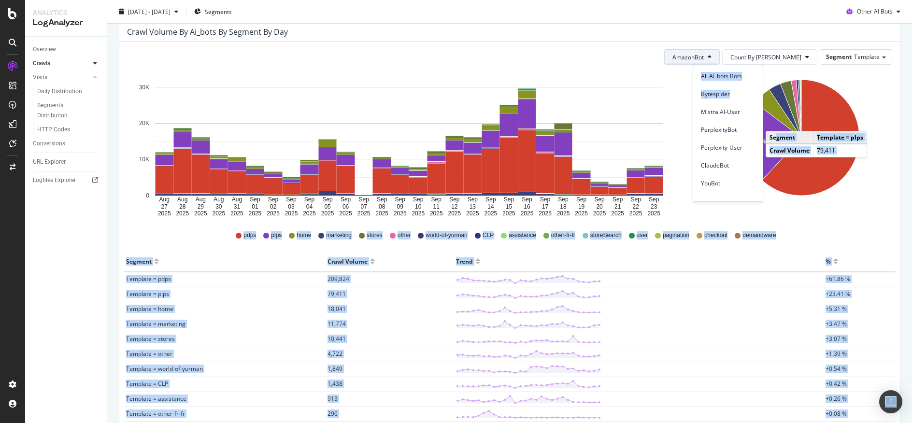
click at [772, 135] on body "Analytics LogAnalyzer Overview Crawls Daily Distribution Segments Distribution …" at bounding box center [456, 211] width 912 height 423
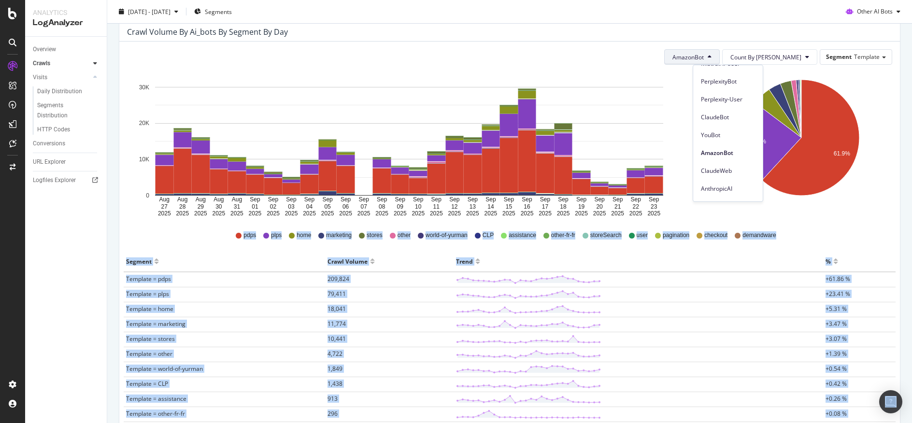
scroll to position [0, 0]
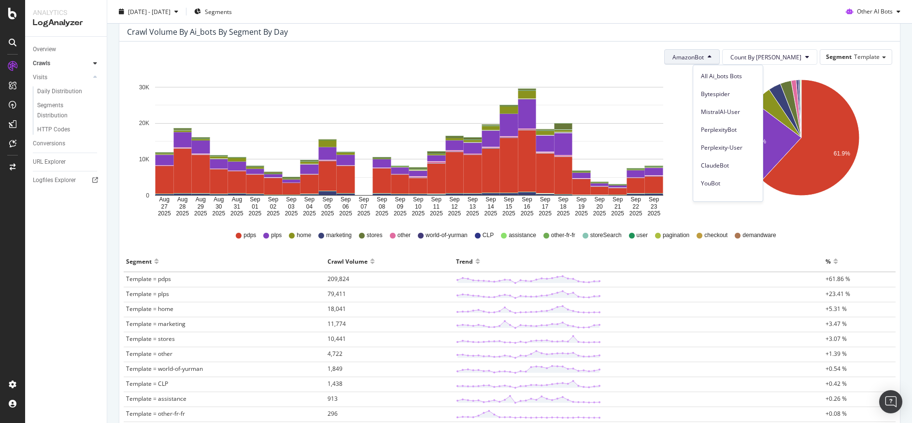
click at [671, 65] on div "AmazonBot Count By Day Segment Template Hold CTRL while clicking to filter the …" at bounding box center [509, 286] width 780 height 489
click at [720, 56] on button "AmazonBot" at bounding box center [692, 56] width 56 height 15
click at [650, 60] on div "AmazonBot Count By Day Segment Template" at bounding box center [509, 56] width 765 height 15
click at [720, 57] on button "AmazonBot" at bounding box center [692, 56] width 56 height 15
click at [735, 88] on div "Bytespider" at bounding box center [728, 94] width 70 height 14
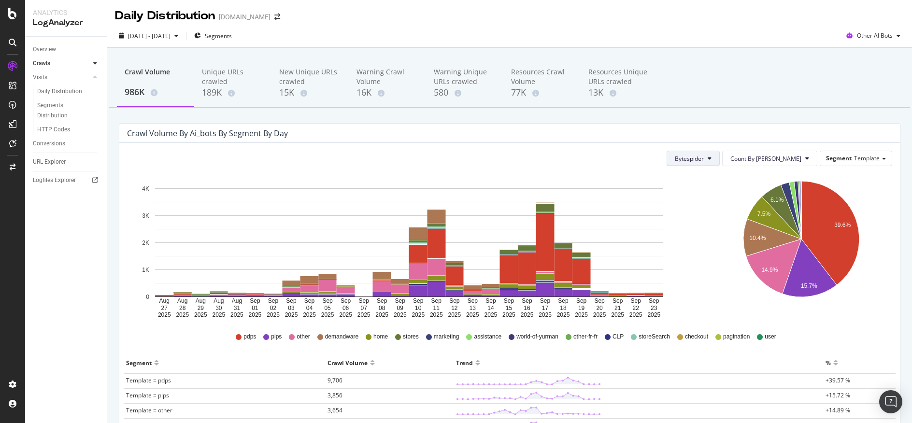
click at [720, 157] on button "Bytespider" at bounding box center [692, 158] width 53 height 15
click at [733, 211] on span "MistralAI-User" at bounding box center [730, 213] width 54 height 9
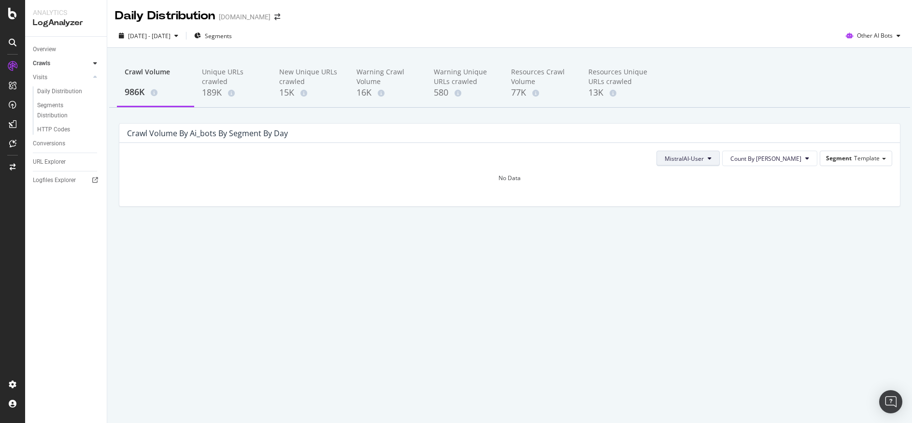
click at [704, 156] on span "MistralAI-User" at bounding box center [683, 159] width 39 height 8
click at [736, 234] on span "PerplexityBot" at bounding box center [728, 231] width 54 height 9
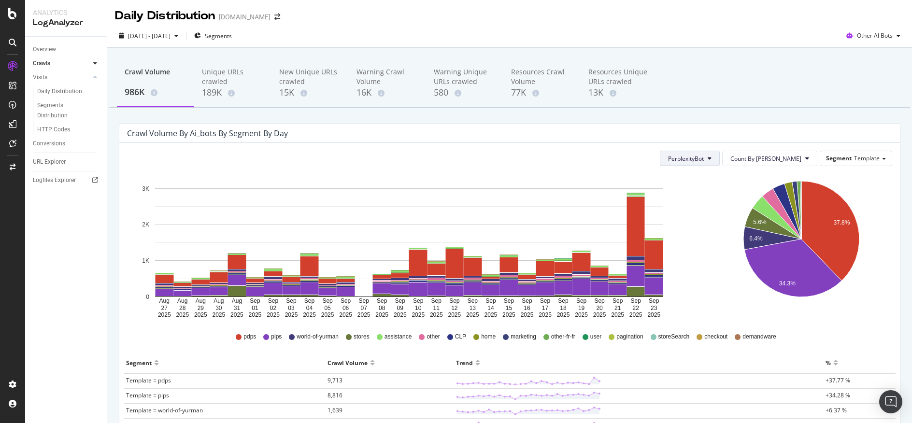
click at [704, 161] on span "PerplexityBot" at bounding box center [686, 159] width 36 height 8
click at [727, 252] on span "Perplexity-User" at bounding box center [723, 249] width 54 height 9
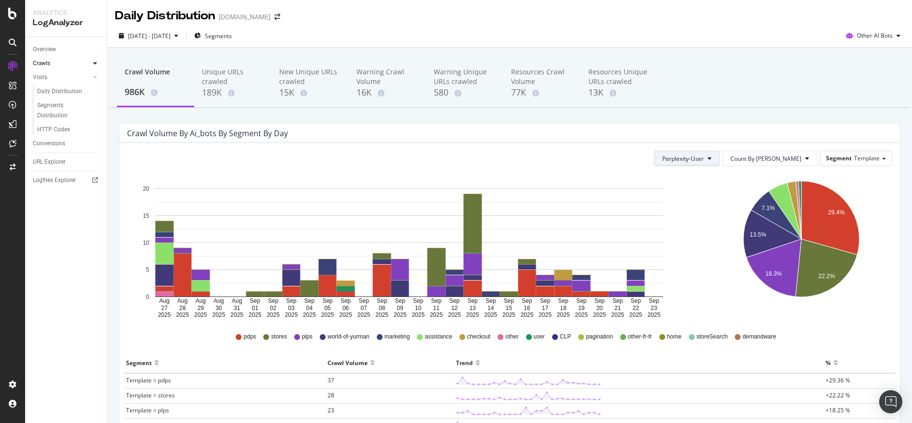
click at [720, 163] on button "Perplexity-User" at bounding box center [687, 158] width 66 height 15
drag, startPoint x: 716, startPoint y: 270, endPoint x: 717, endPoint y: 264, distance: 6.4
click at [716, 270] on span "ClaudeBot" at bounding box center [718, 267] width 54 height 9
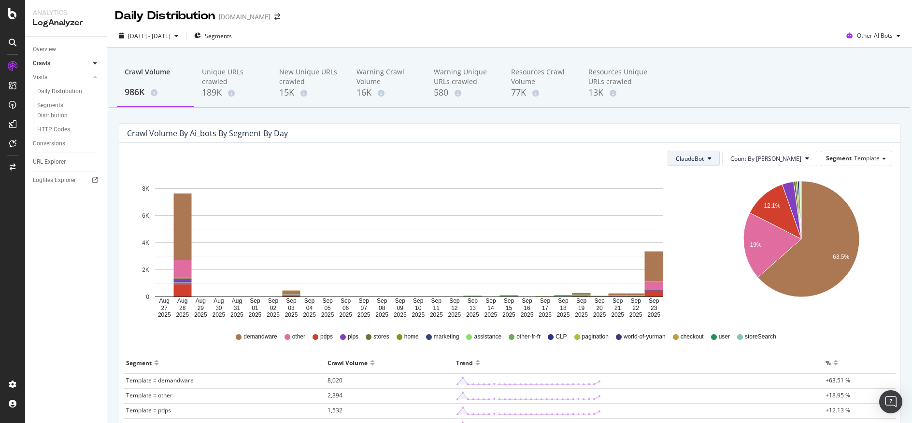
click at [704, 159] on span "ClaudeBot" at bounding box center [690, 159] width 28 height 8
click at [667, 159] on div "ClaudeBot Count By Day Segment Template" at bounding box center [509, 158] width 765 height 15
click at [704, 161] on span "ClaudeBot" at bounding box center [690, 159] width 28 height 8
click at [749, 281] on span "YouBot" at bounding box center [731, 285] width 54 height 9
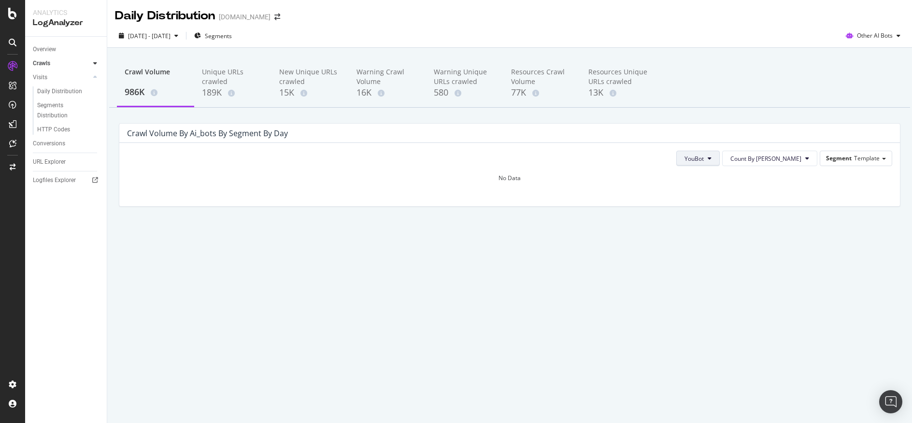
click at [704, 162] on span "YouBot" at bounding box center [693, 159] width 19 height 8
click at [749, 208] on span "AmazonBot" at bounding box center [747, 208] width 54 height 9
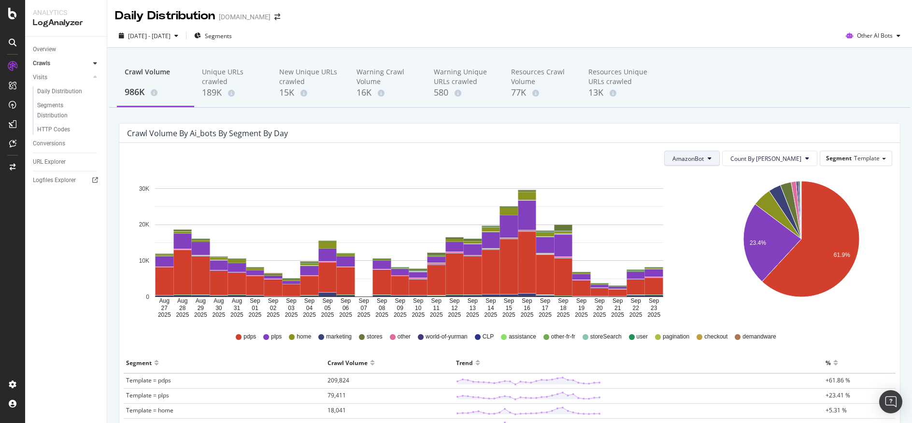
click at [720, 159] on button "AmazonBot" at bounding box center [692, 158] width 56 height 15
click at [735, 222] on span "ClaudeWeb" at bounding box center [728, 220] width 54 height 9
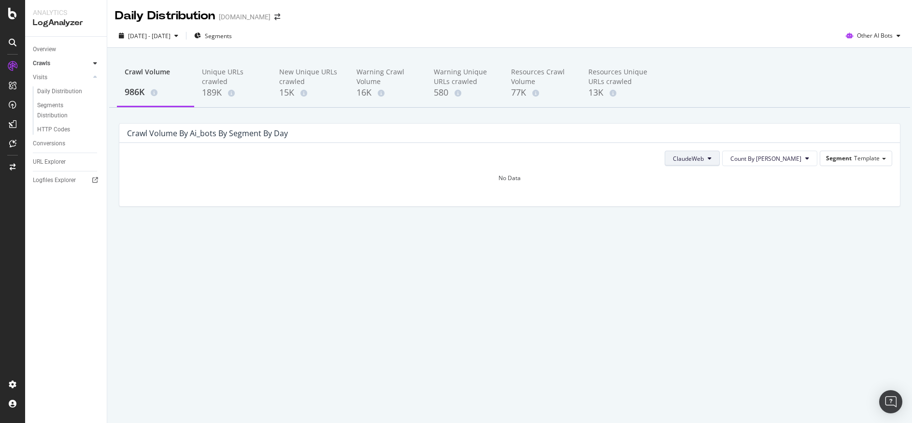
click at [711, 158] on icon at bounding box center [709, 158] width 4 height 6
click at [750, 240] on span "AnthropicAI" at bounding box center [735, 238] width 54 height 9
click at [720, 162] on button "AnthropicAI" at bounding box center [692, 158] width 56 height 15
click at [752, 260] on span "CCBot" at bounding box center [734, 256] width 54 height 9
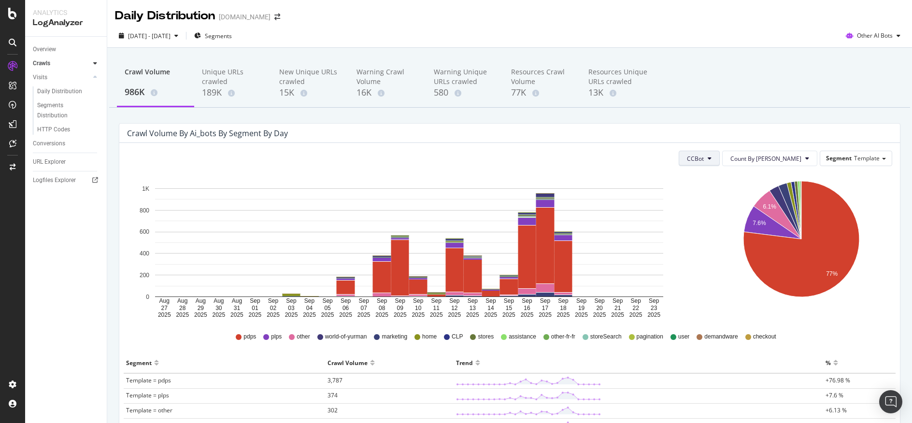
click at [720, 157] on button "CCBot" at bounding box center [698, 158] width 41 height 15
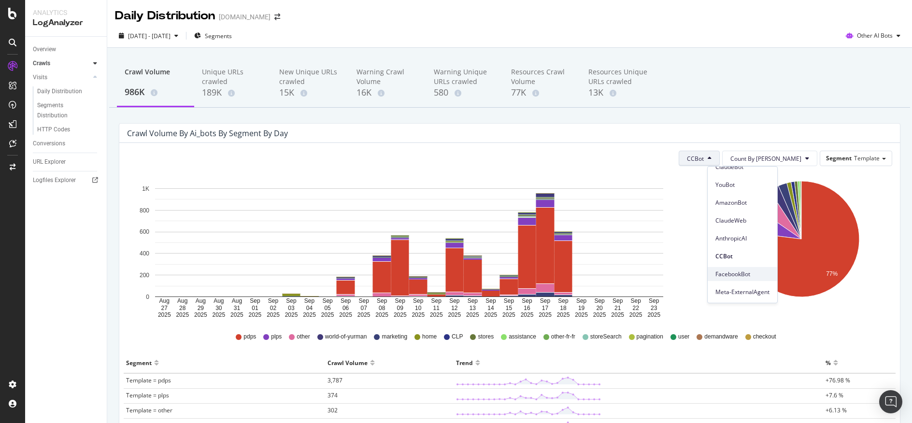
click at [760, 271] on span "FacebookBot" at bounding box center [742, 274] width 54 height 9
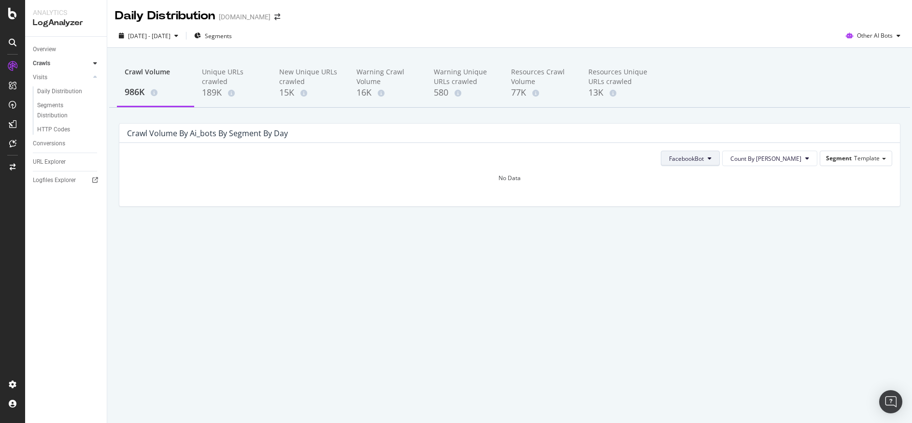
click at [704, 159] on span "FacebookBot" at bounding box center [686, 159] width 35 height 8
click at [763, 183] on div "All Ai_bots Bots" at bounding box center [731, 177] width 70 height 14
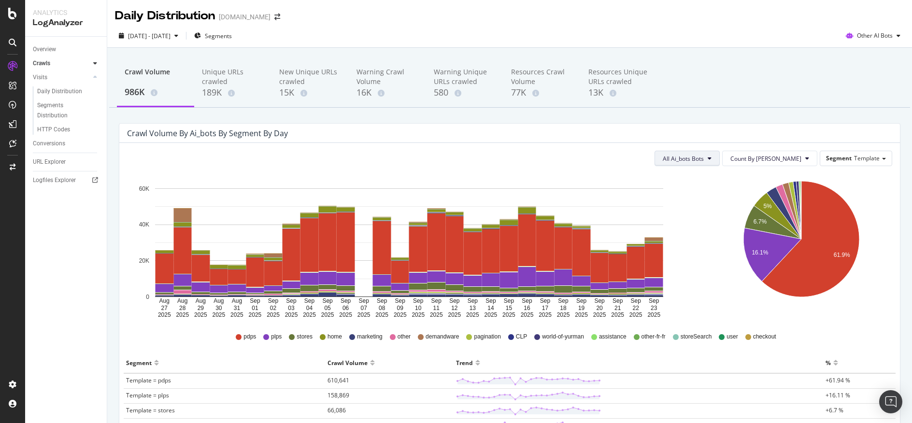
click at [711, 161] on icon at bounding box center [709, 158] width 4 height 6
click at [737, 297] on div "Meta-ExternalAgent" at bounding box center [718, 292] width 70 height 14
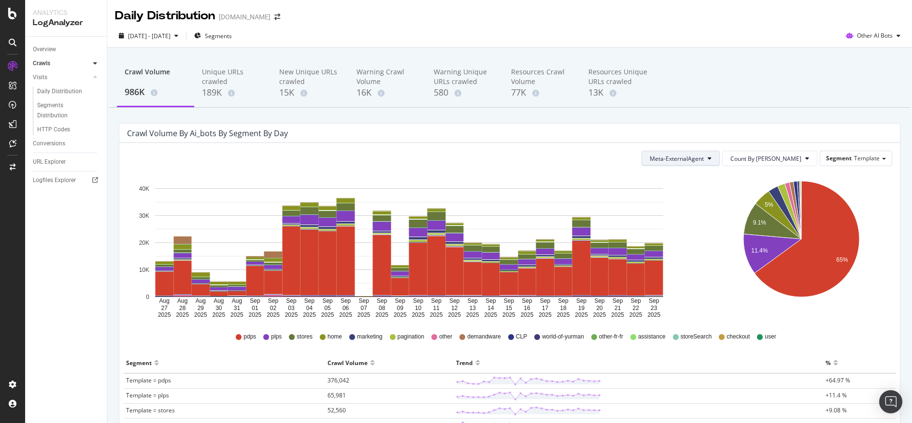
click at [720, 159] on button "Meta-ExternalAgent" at bounding box center [680, 158] width 78 height 15
click at [725, 219] on span "AmazonBot" at bounding box center [706, 218] width 57 height 9
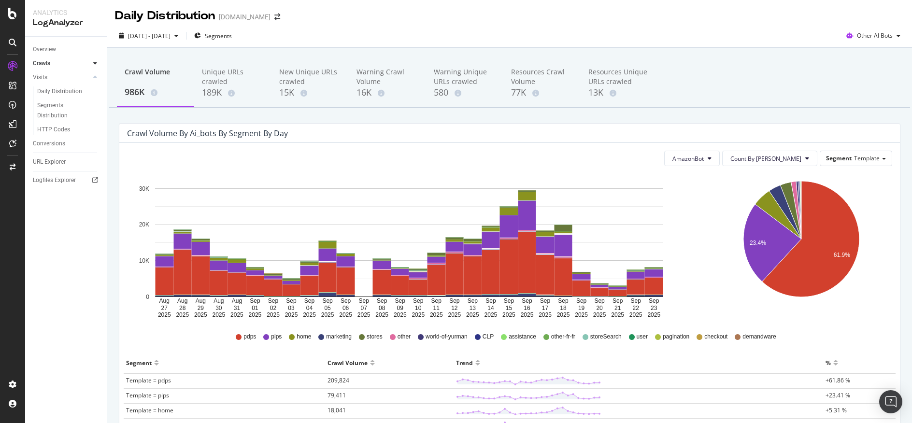
click at [744, 54] on div "Crawl Volume 986K Unique URLs crawled 189K New Unique URLs crawled 15K Warning …" at bounding box center [509, 362] width 805 height 628
click at [231, 87] on div "189K" at bounding box center [233, 92] width 62 height 13
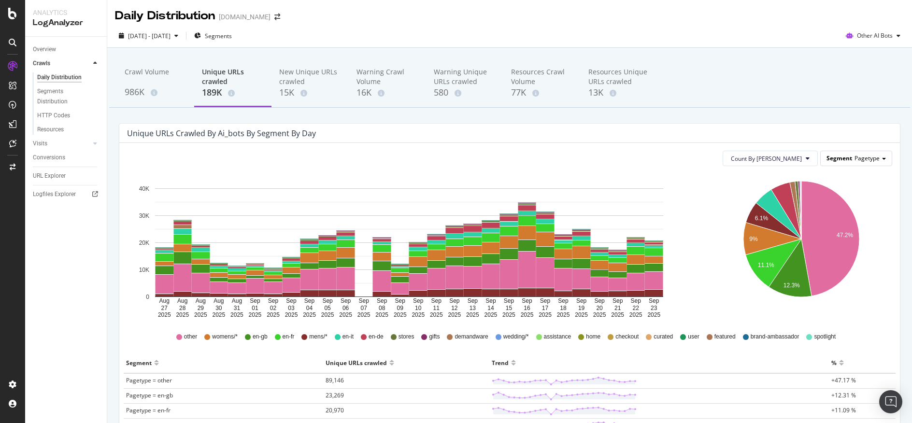
click at [854, 156] on span "Pagetype" at bounding box center [866, 158] width 25 height 8
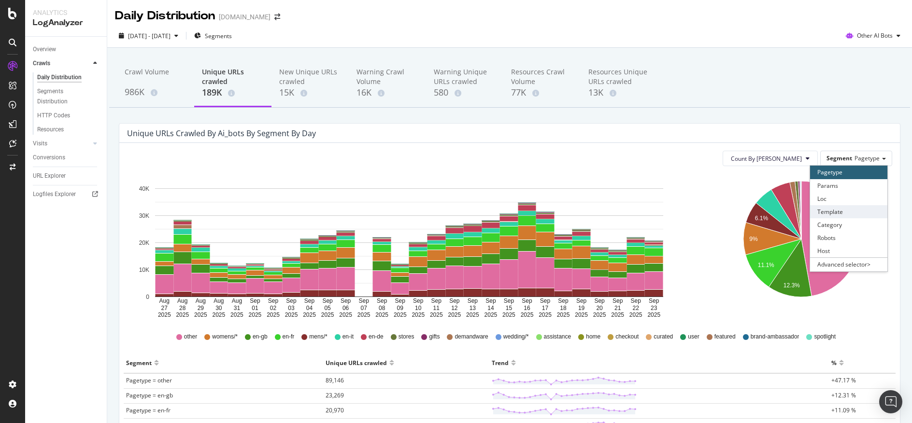
click at [850, 217] on div "Template" at bounding box center [848, 211] width 77 height 13
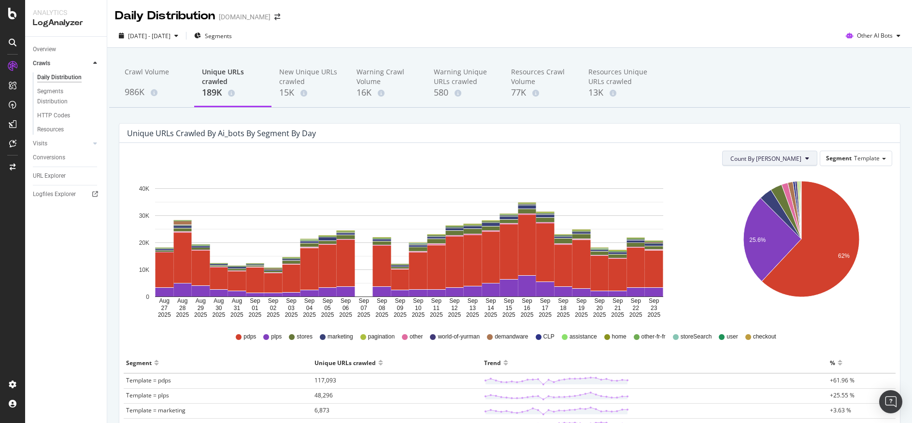
click at [805, 159] on icon at bounding box center [807, 158] width 4 height 6
click at [794, 120] on div "Crawl Volume 986K Unique URLs crawled 189K New Unique URLs crawled 15K Warning …" at bounding box center [509, 362] width 805 height 628
click at [129, 71] on div "Crawl Volume" at bounding box center [156, 76] width 62 height 18
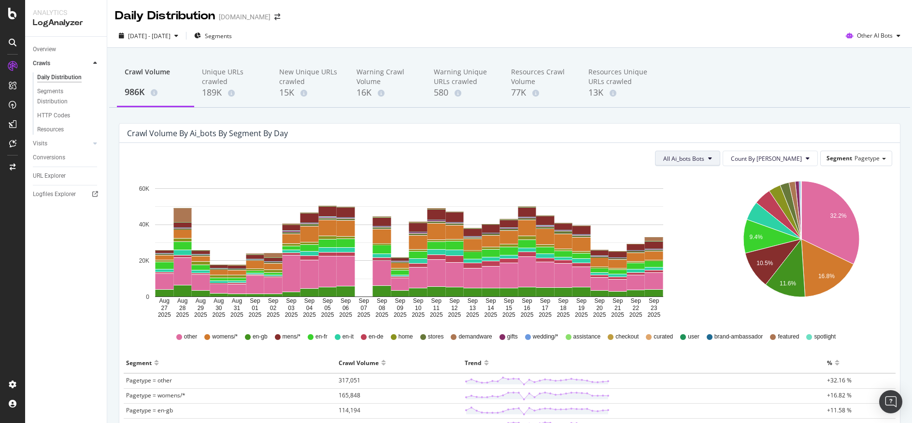
click at [704, 162] on span "All Ai_bots Bots" at bounding box center [683, 159] width 41 height 8
click at [726, 206] on span "AmazonBot" at bounding box center [719, 202] width 54 height 9
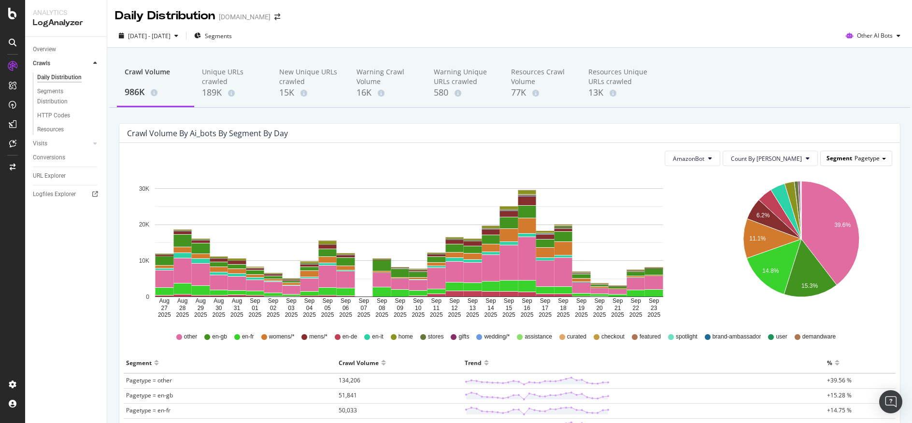
click at [861, 155] on span "Pagetype" at bounding box center [866, 158] width 25 height 8
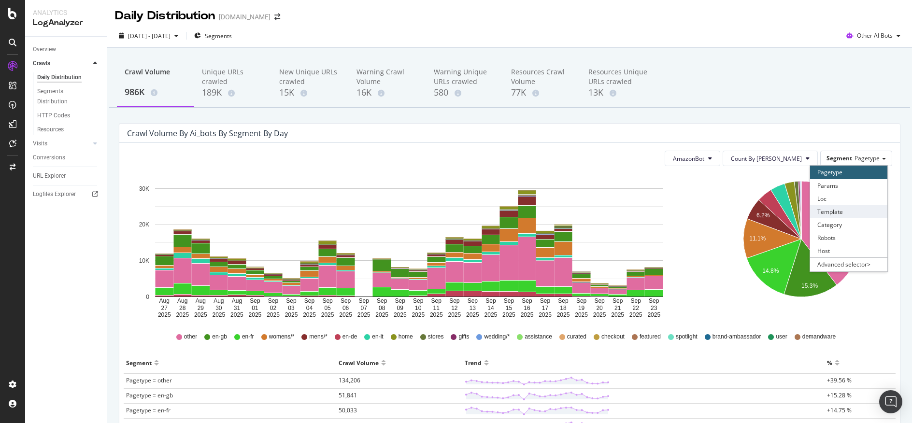
click at [852, 212] on div "Template" at bounding box center [848, 211] width 77 height 13
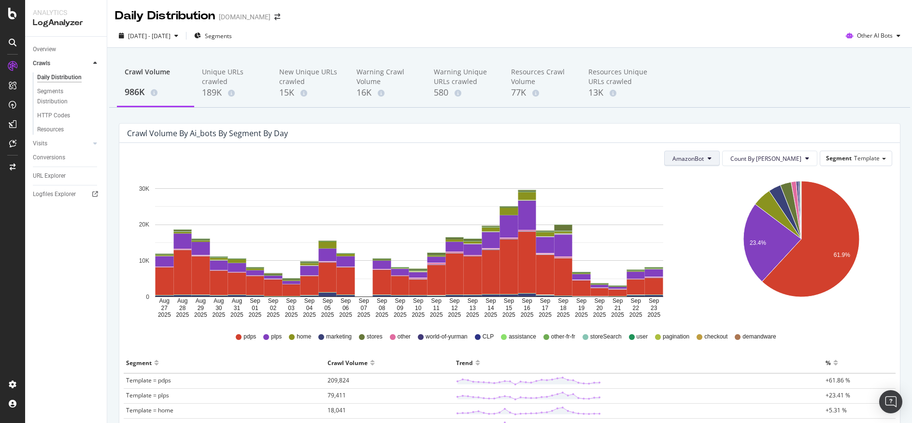
click at [704, 157] on span "AmazonBot" at bounding box center [687, 159] width 31 height 8
click at [892, 35] on div "button" at bounding box center [898, 36] width 12 height 6
click at [878, 95] on span "OpenAI" at bounding box center [877, 90] width 38 height 9
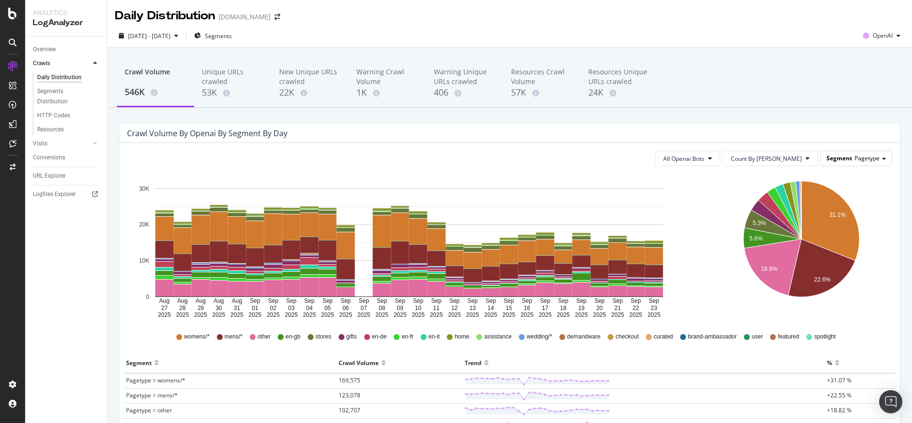
click at [835, 159] on span "Segment" at bounding box center [839, 158] width 26 height 8
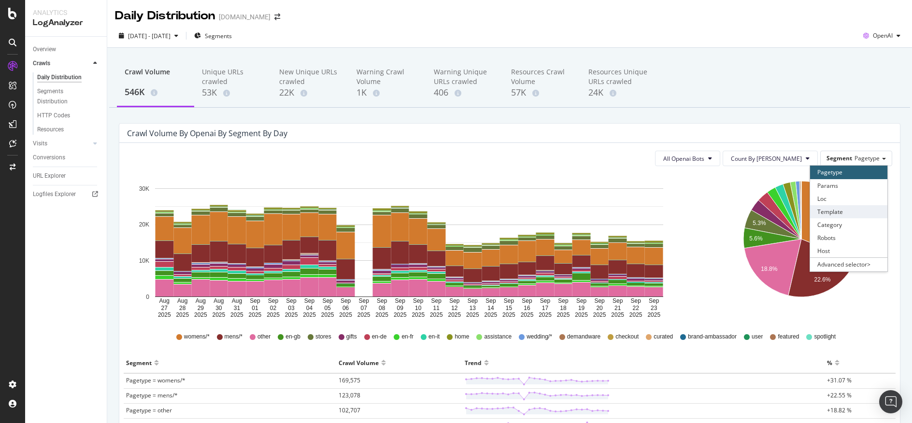
click at [843, 208] on div "Template" at bounding box center [848, 211] width 77 height 13
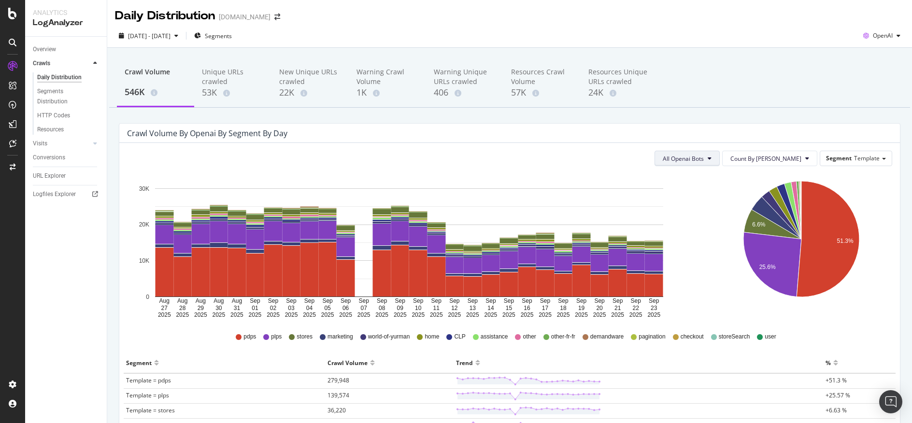
click at [704, 158] on span "All Openai Bots" at bounding box center [683, 159] width 41 height 8
click at [722, 193] on span "GPTBot" at bounding box center [712, 195] width 42 height 9
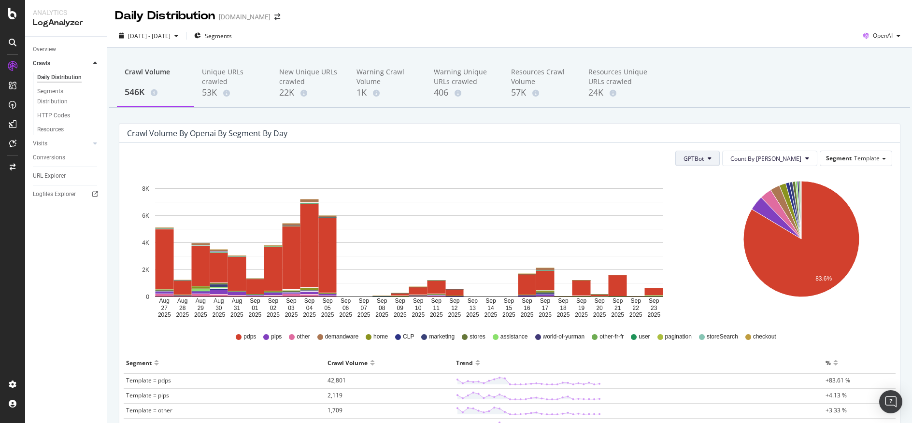
click at [704, 157] on span "GPTBot" at bounding box center [693, 159] width 20 height 8
click at [724, 215] on span "OAI-SearchBot" at bounding box center [732, 213] width 41 height 9
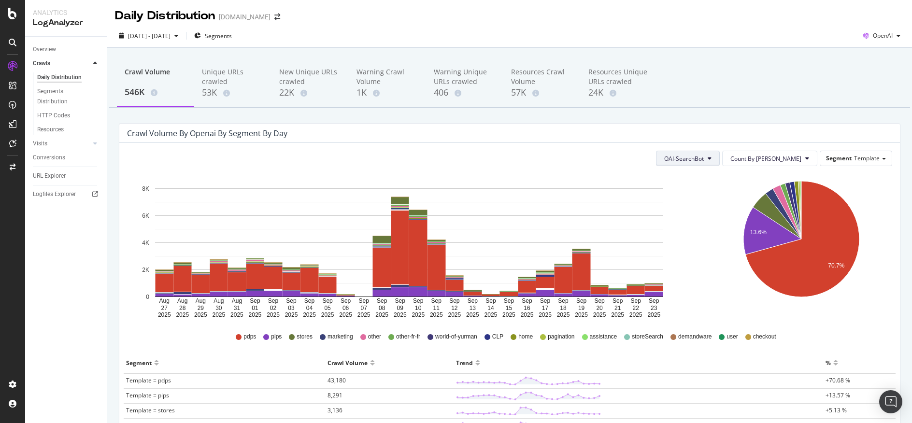
click at [704, 162] on span "OAI-SearchBot" at bounding box center [684, 159] width 40 height 8
click at [714, 227] on span "ChatGPT-User" at bounding box center [712, 231] width 41 height 9
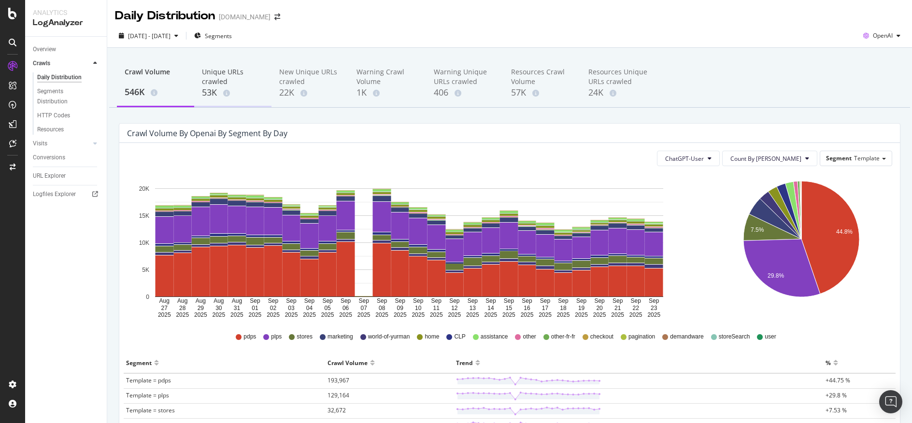
click at [240, 82] on div "Unique URLs crawled" at bounding box center [233, 76] width 62 height 19
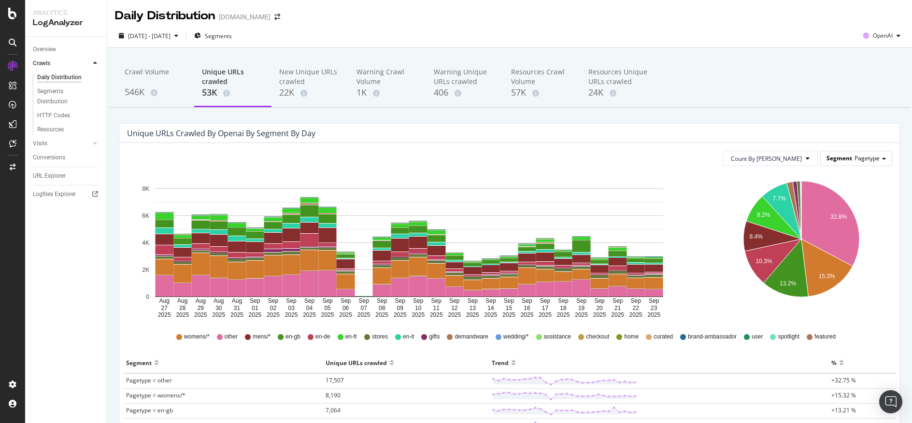
click at [840, 157] on span "Segment" at bounding box center [839, 158] width 26 height 8
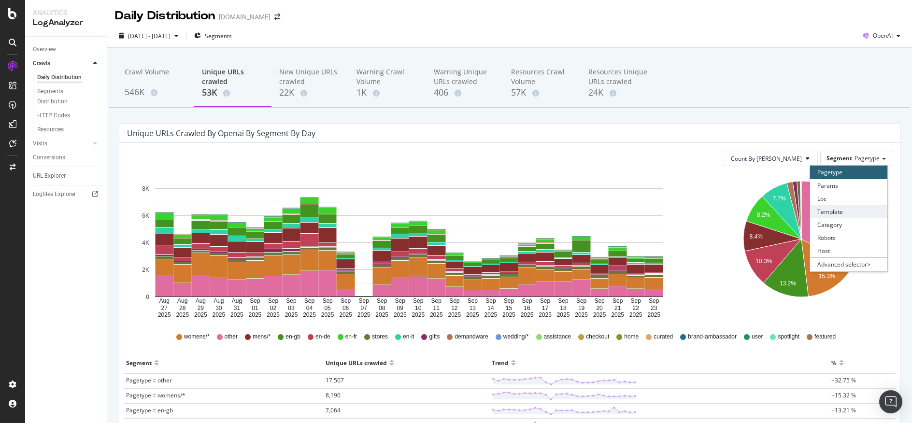
click at [849, 215] on div "Template" at bounding box center [848, 211] width 77 height 13
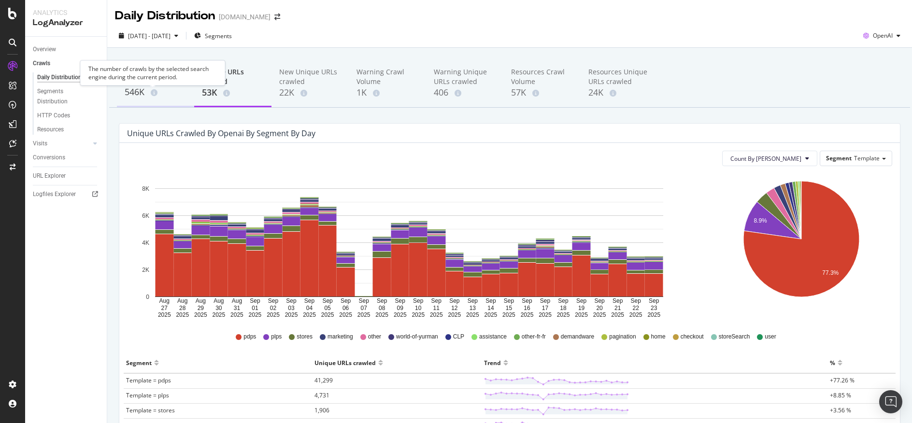
click at [147, 89] on span at bounding box center [152, 92] width 11 height 7
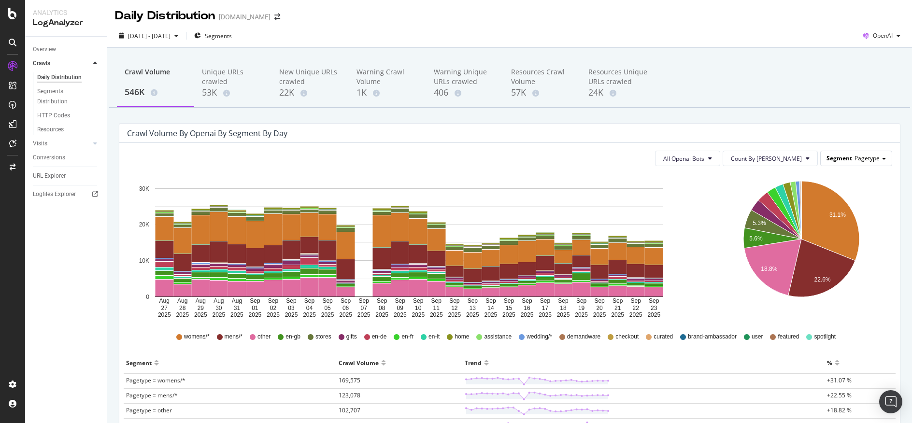
click at [834, 157] on span "Segment" at bounding box center [839, 158] width 26 height 8
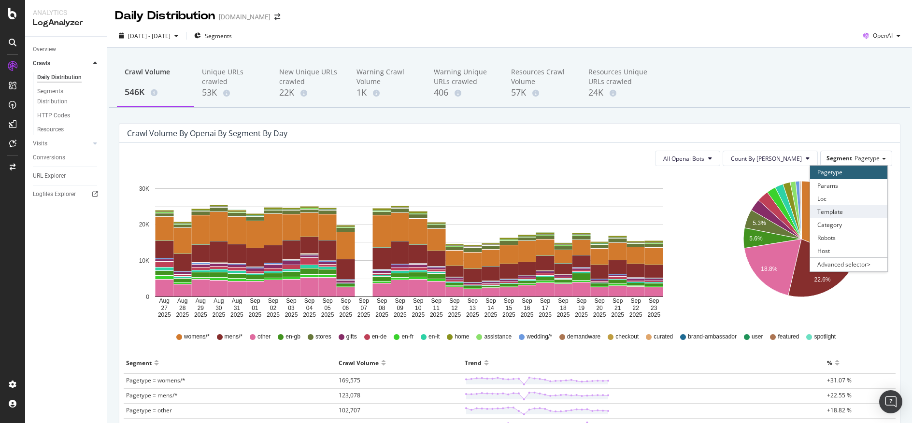
click at [849, 214] on div "Template" at bounding box center [848, 211] width 77 height 13
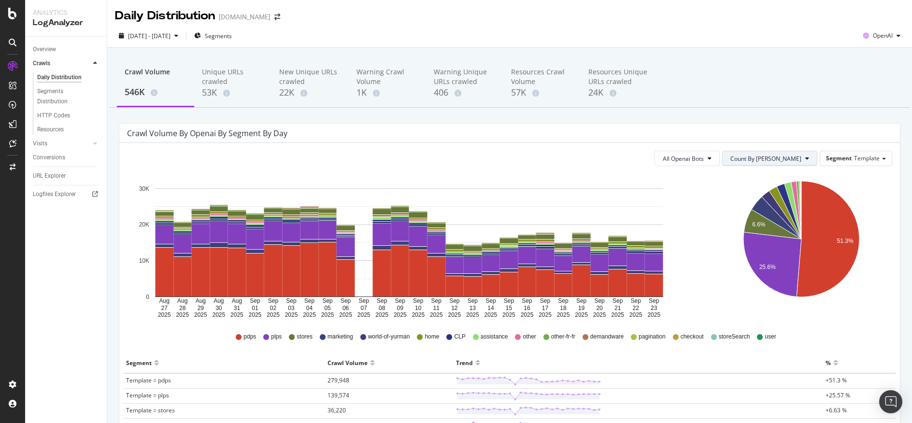
click at [766, 160] on span "Count By Day" at bounding box center [765, 159] width 71 height 8
click at [714, 164] on button "All Openai Bots" at bounding box center [686, 158] width 65 height 15
click at [722, 234] on span "ChatGPT-User" at bounding box center [712, 231] width 42 height 9
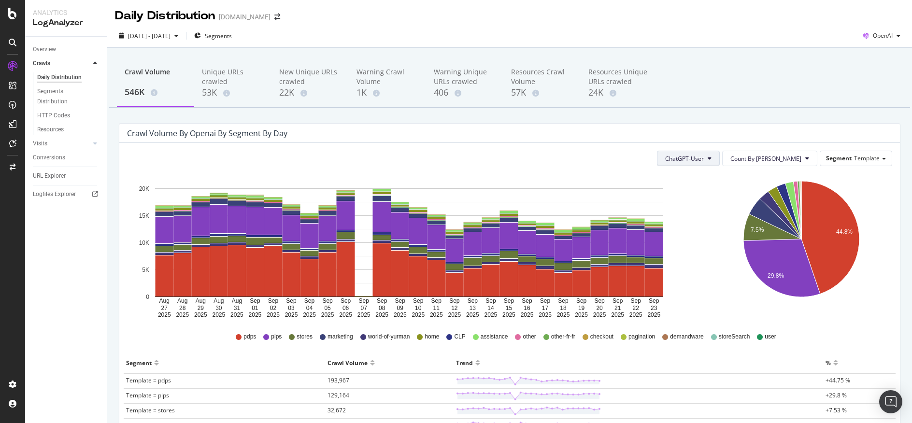
click at [704, 158] on span "ChatGPT-User" at bounding box center [684, 159] width 39 height 8
click at [724, 174] on span "All Openai Bots" at bounding box center [714, 177] width 41 height 9
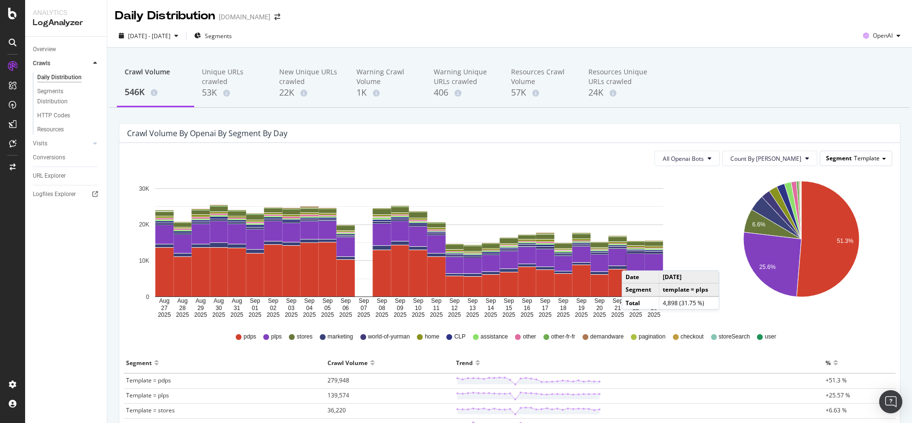
click at [882, 160] on span at bounding box center [884, 159] width 4 height 2
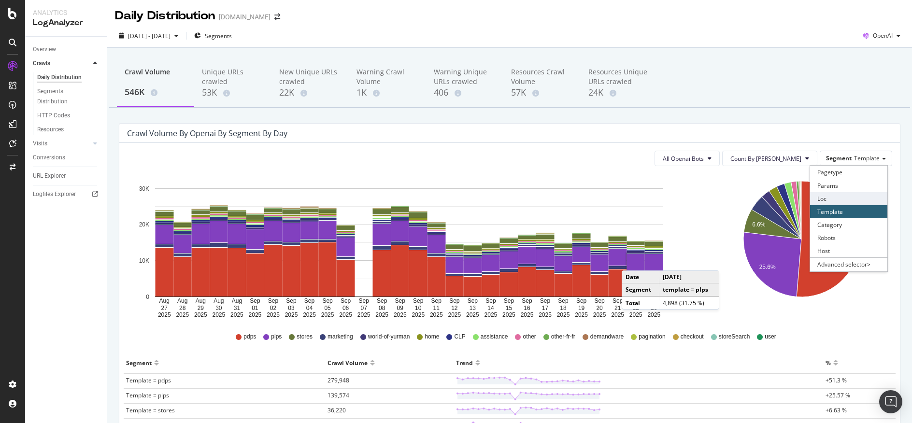
click at [844, 196] on div "Loc" at bounding box center [848, 198] width 77 height 13
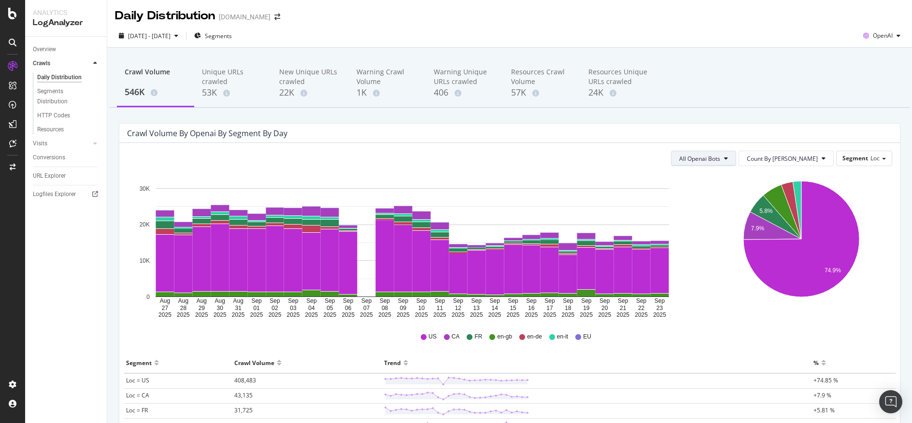
click at [728, 156] on icon at bounding box center [726, 158] width 4 height 6
click at [879, 28] on div "OpenAI" at bounding box center [881, 35] width 45 height 14
click at [879, 57] on span "Google" at bounding box center [882, 55] width 36 height 9
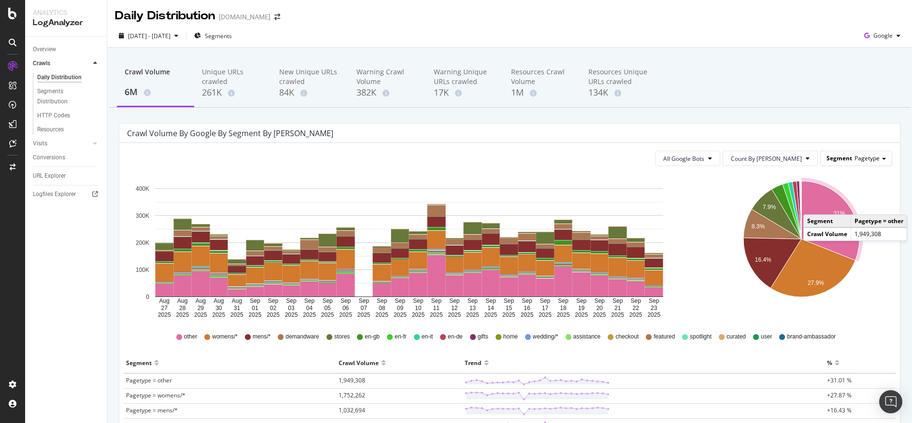
click at [868, 157] on span "Pagetype" at bounding box center [866, 158] width 25 height 8
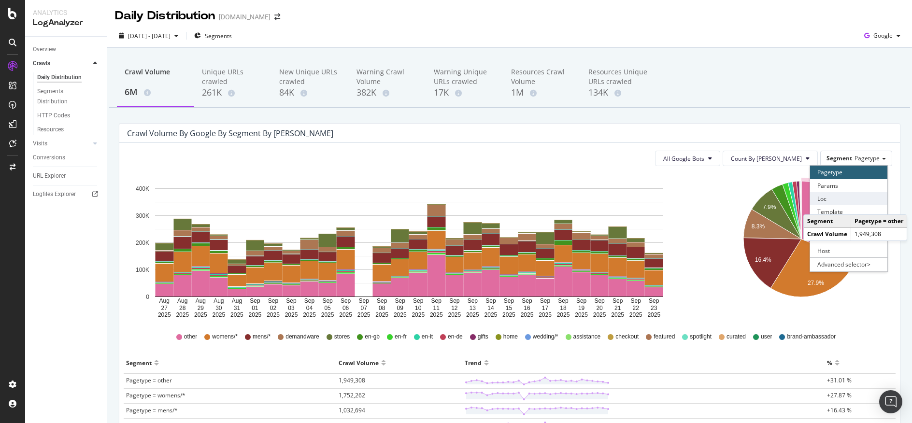
click at [841, 199] on div "Loc" at bounding box center [848, 198] width 77 height 13
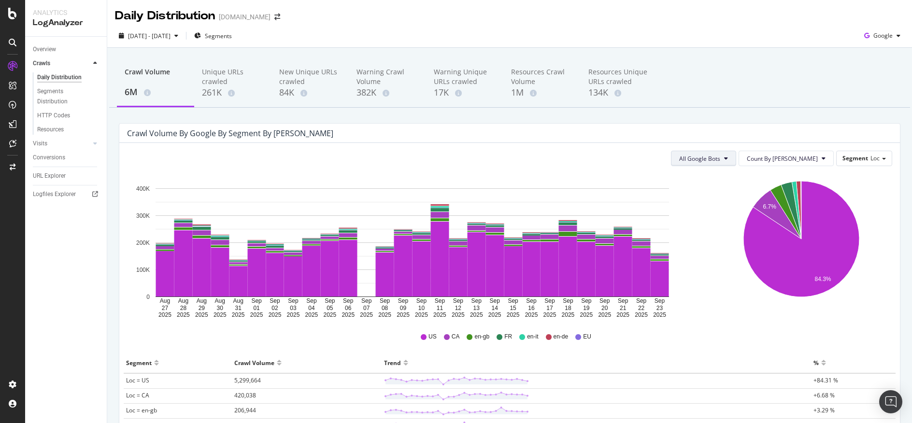
click at [736, 156] on button "All Google Bots" at bounding box center [703, 158] width 65 height 15
click at [751, 139] on div "Crawl Volume by google by Segment by Day" at bounding box center [509, 133] width 780 height 19
click at [896, 39] on icon "button" at bounding box center [898, 36] width 4 height 6
click at [873, 90] on span "OpenAI" at bounding box center [882, 90] width 36 height 9
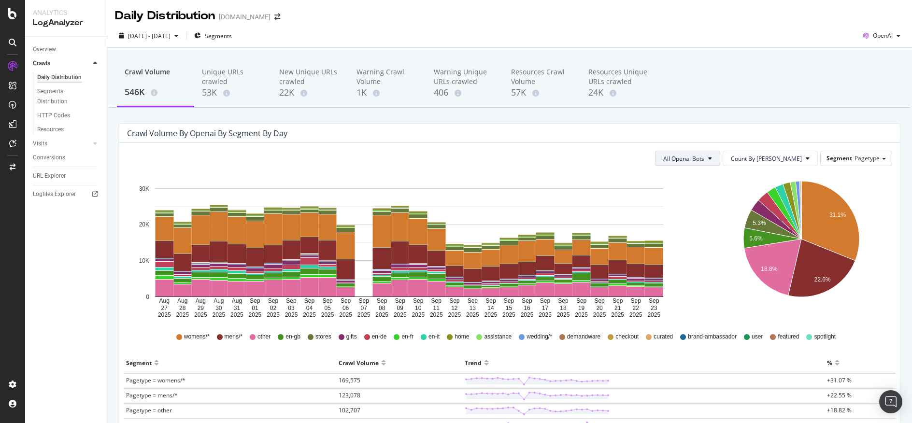
click at [704, 160] on span "All Openai Bots" at bounding box center [683, 159] width 41 height 8
click at [715, 233] on span "ChatGPT-User" at bounding box center [713, 231] width 42 height 9
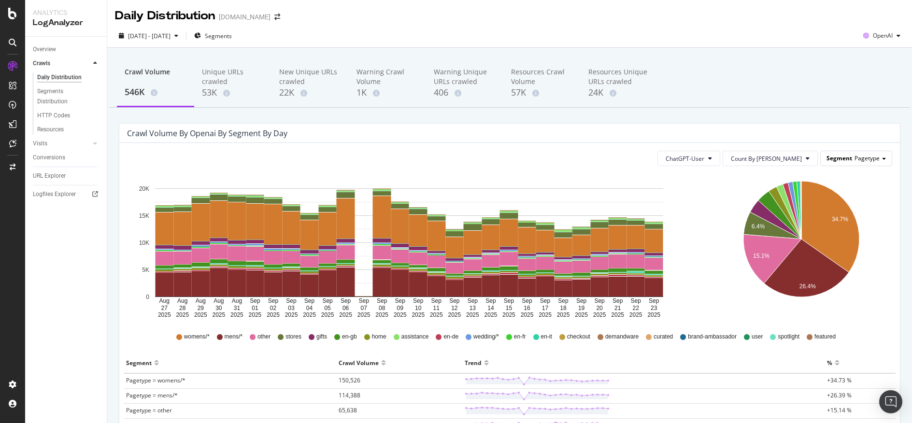
click at [879, 157] on div "Segment Pagetype" at bounding box center [855, 158] width 71 height 14
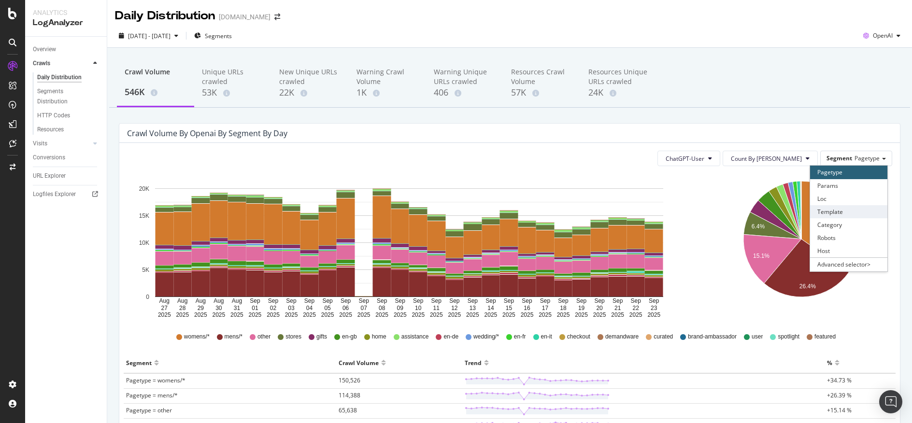
click at [862, 217] on div "Template" at bounding box center [848, 211] width 77 height 13
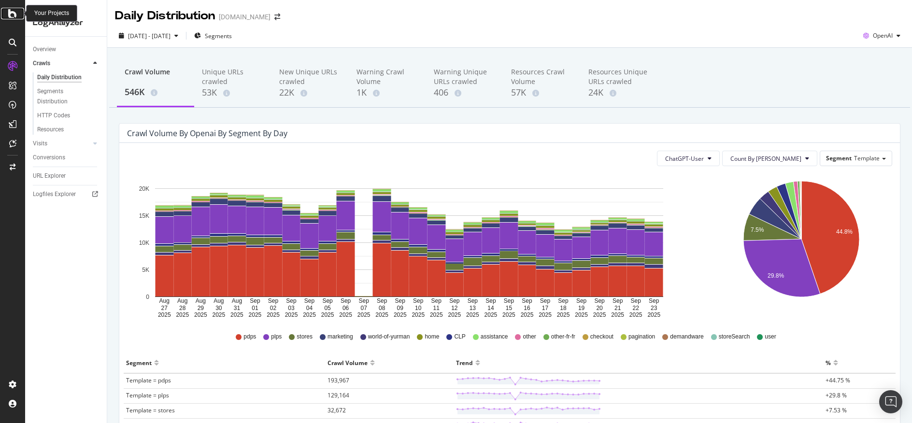
click at [15, 9] on icon at bounding box center [12, 14] width 9 height 12
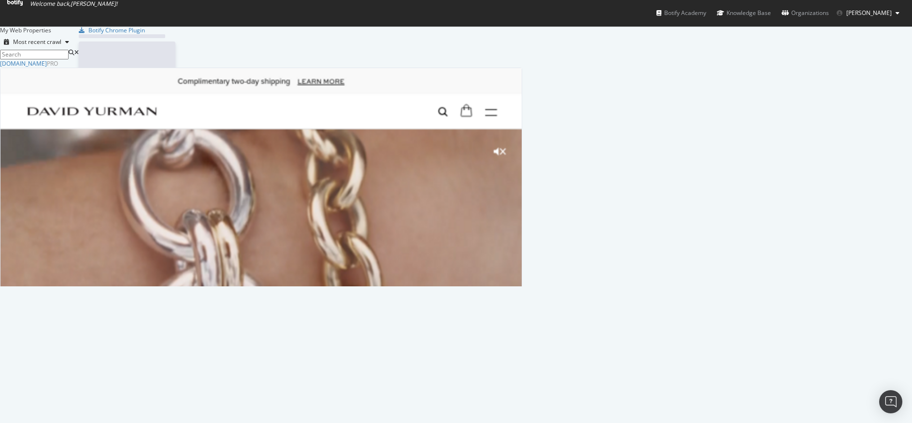
scroll to position [416, 897]
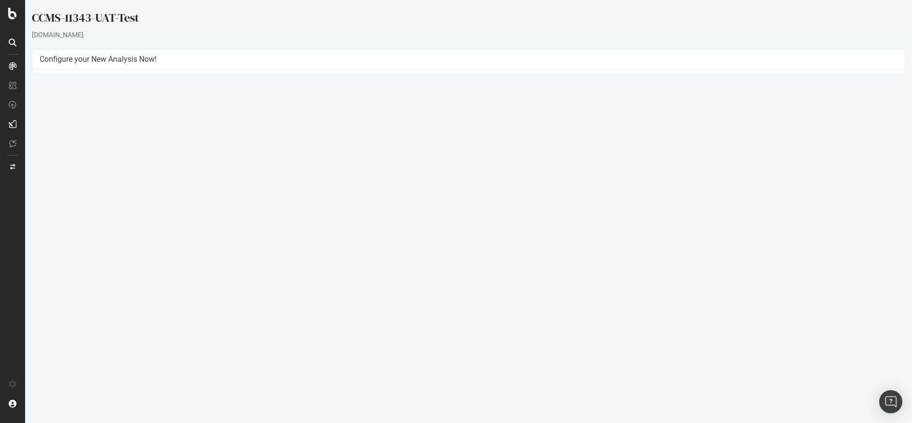
click at [494, 208] on p "View Crawl Settings" at bounding box center [469, 211] width 858 height 8
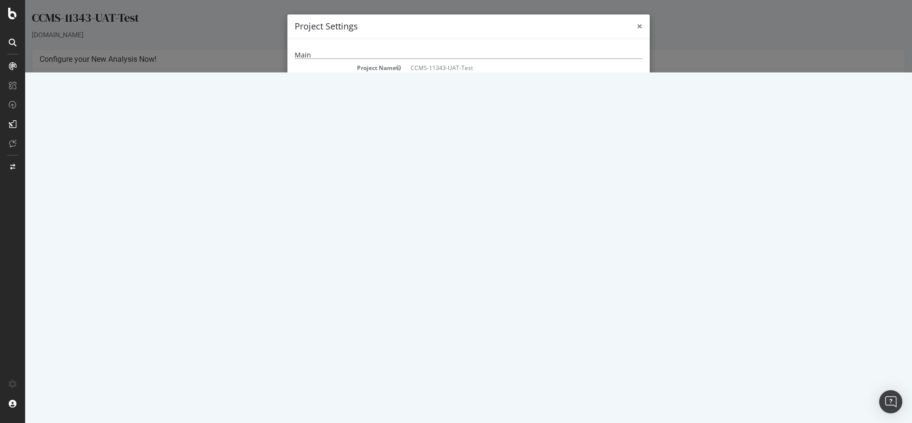
click at [636, 25] on span "×" at bounding box center [639, 26] width 6 height 14
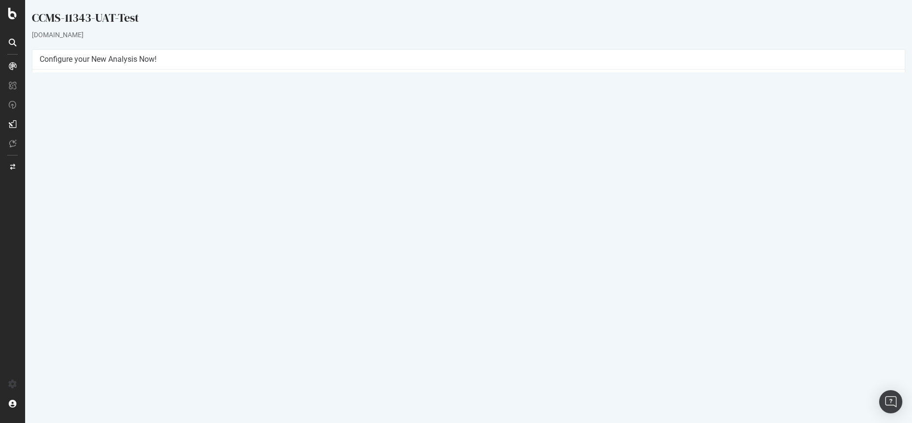
click at [465, 224] on button "Yes! Start Now" at bounding box center [456, 227] width 60 height 15
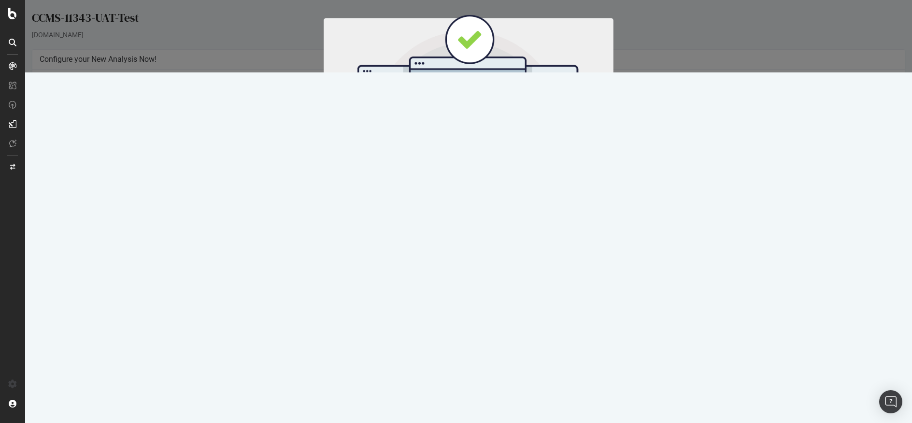
click at [484, 156] on button "Start Now" at bounding box center [486, 160] width 42 height 16
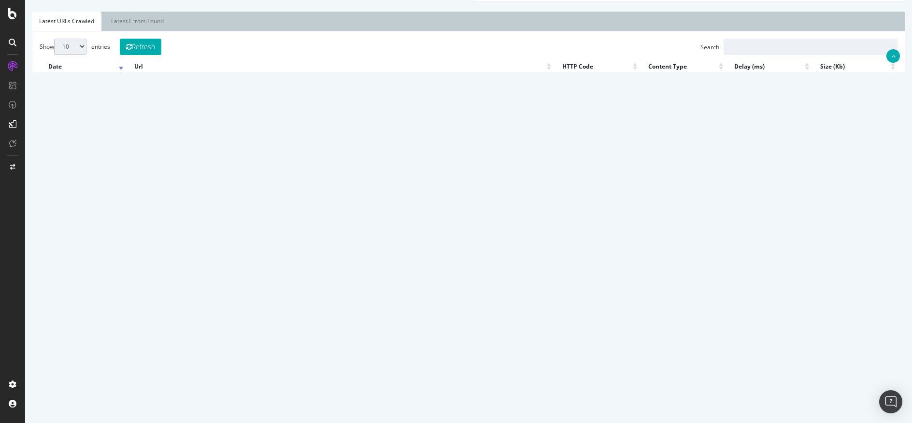
scroll to position [288, 0]
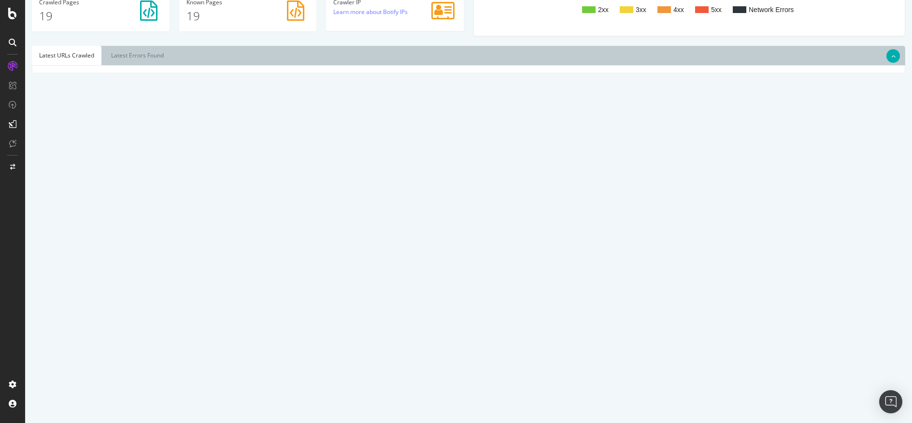
click at [872, 366] on link "Next" at bounding box center [884, 367] width 25 height 15
click at [283, 118] on link "https://uat.davidyurman.com/gifts/for-home/sybil-and-david-yurman-artists-and-j…" at bounding box center [206, 119] width 152 height 8
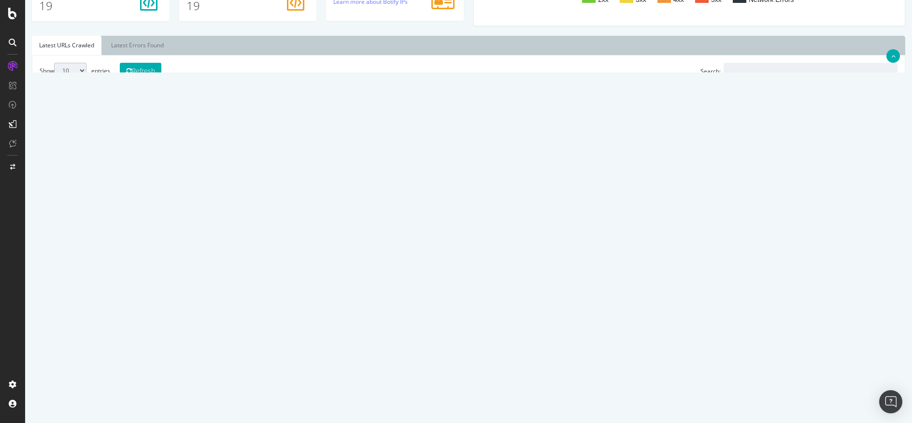
scroll to position [293, 0]
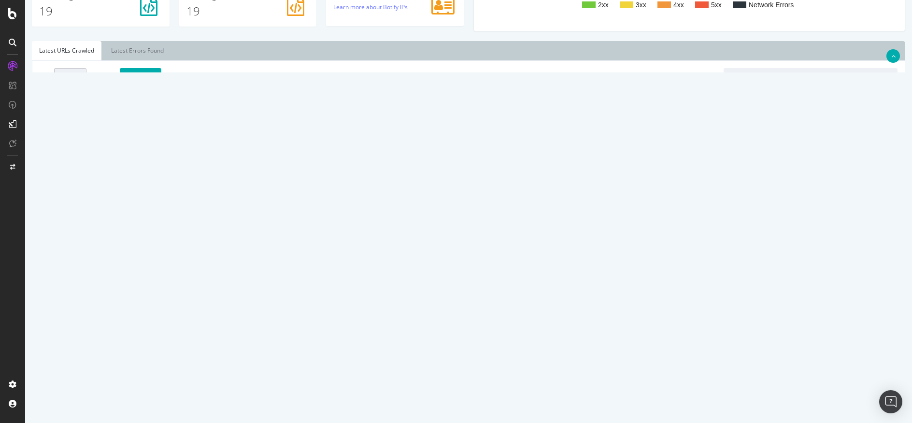
click at [838, 341] on link "1" at bounding box center [846, 337] width 16 height 15
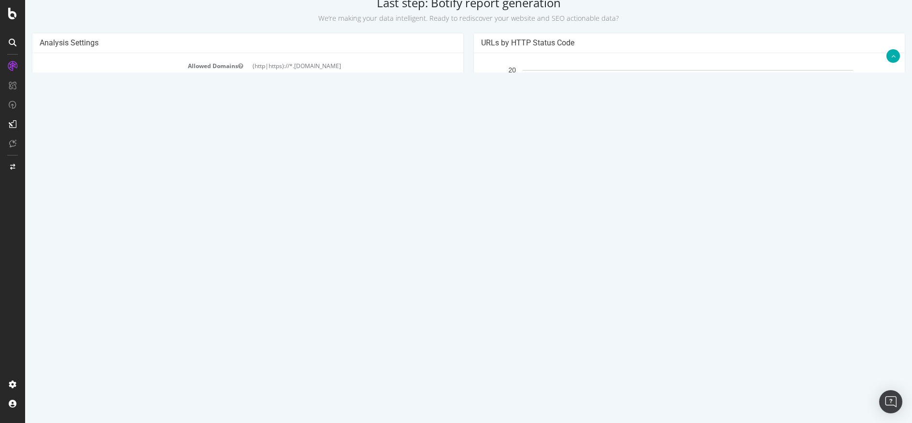
scroll to position [0, 0]
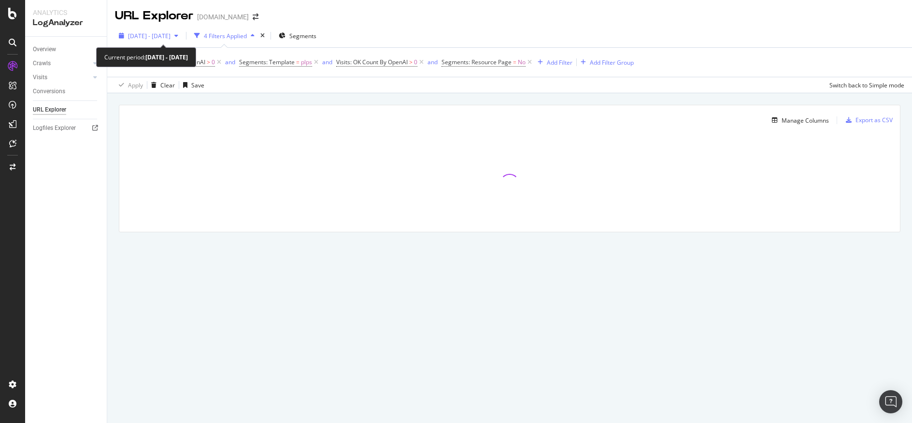
click at [178, 37] on icon "button" at bounding box center [176, 36] width 4 height 6
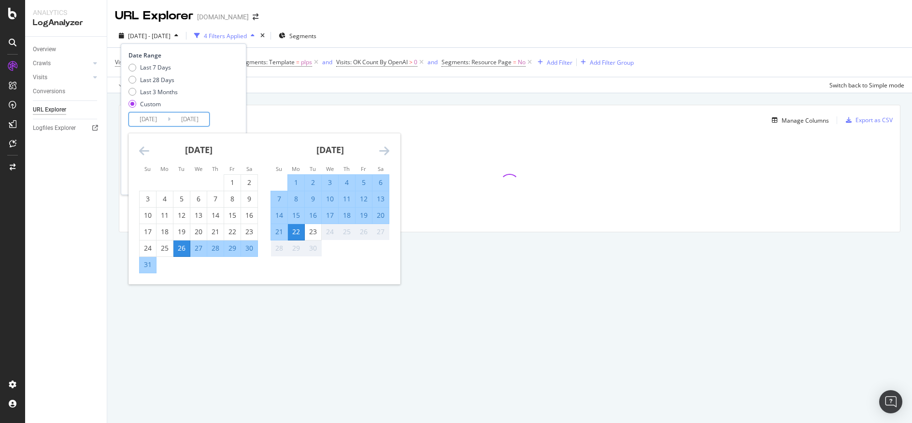
click at [155, 121] on input "[DATE]" at bounding box center [148, 120] width 39 height 14
click at [332, 213] on div "17" at bounding box center [330, 216] width 16 height 10
type input "[DATE]"
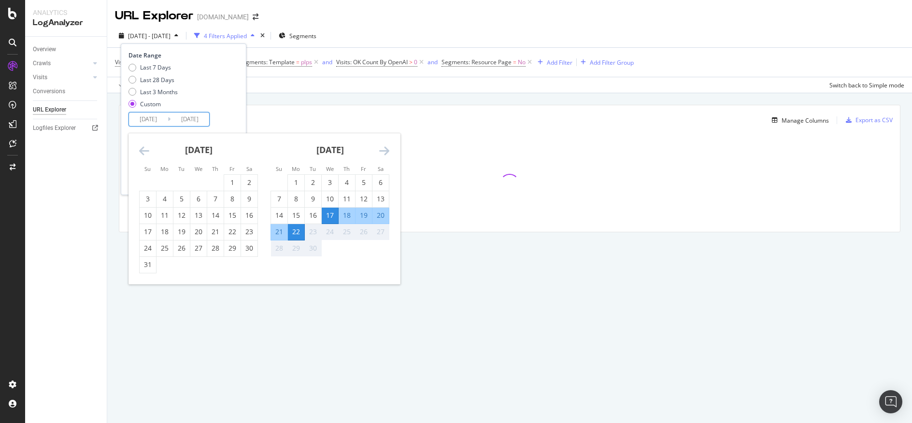
click at [332, 213] on div "17" at bounding box center [330, 216] width 16 height 10
type input "[DATE]"
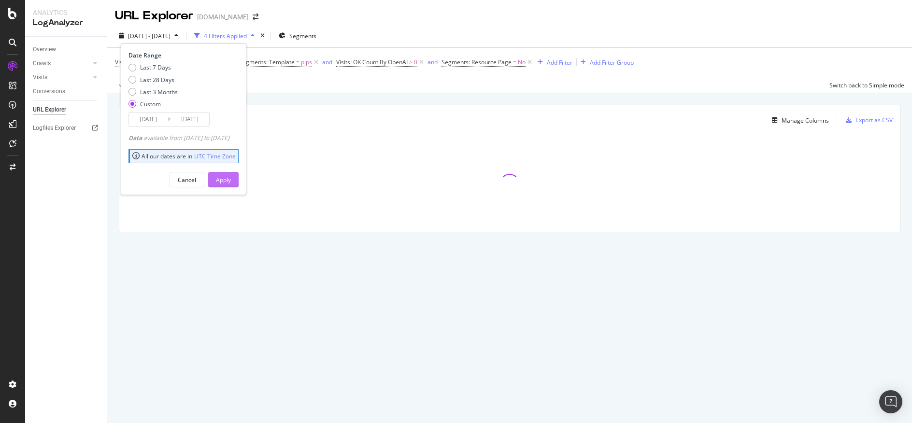
click at [231, 182] on div "Apply" at bounding box center [223, 180] width 15 height 8
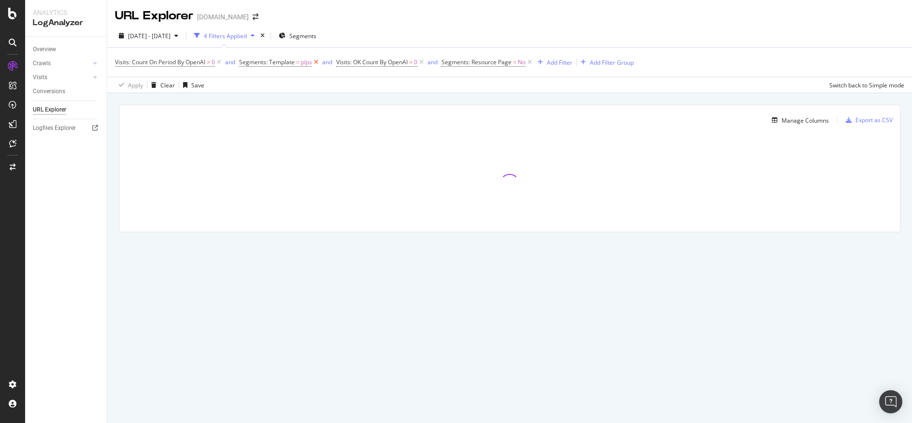
click at [317, 61] on icon at bounding box center [316, 62] width 8 height 10
click at [269, 60] on span "Visits: OK Count By OpenAI" at bounding box center [274, 62] width 71 height 8
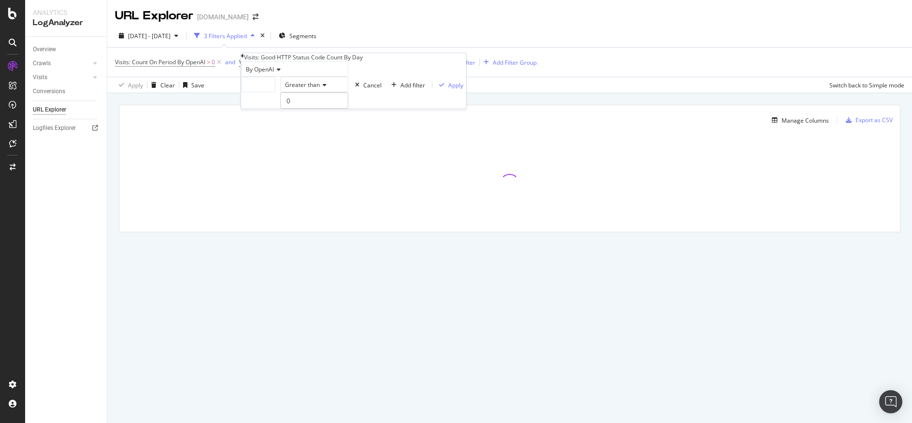
click at [281, 72] on icon at bounding box center [277, 70] width 7 height 6
click at [299, 118] on div "By Other AI Bots" at bounding box center [294, 113] width 106 height 10
click at [448, 89] on div "Apply" at bounding box center [455, 85] width 15 height 8
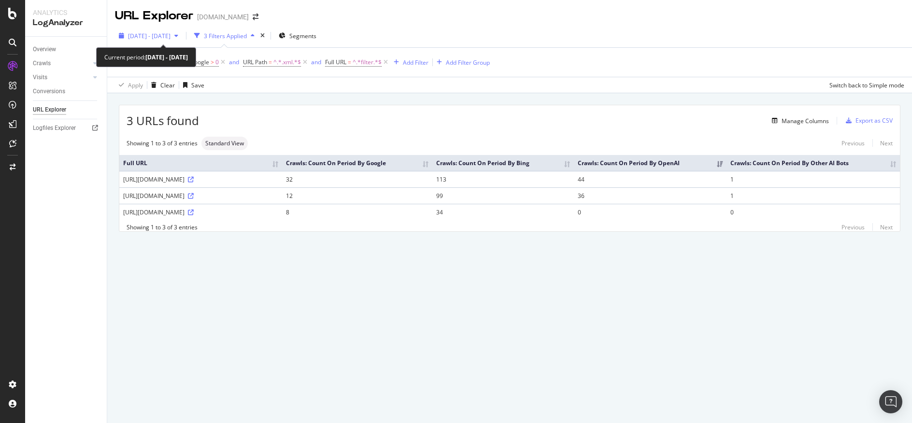
click at [178, 33] on icon "button" at bounding box center [176, 36] width 4 height 6
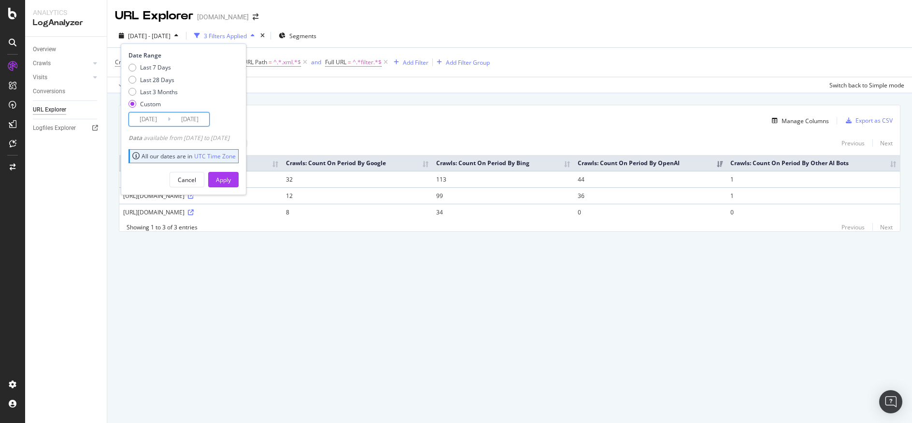
click at [166, 117] on input "[DATE]" at bounding box center [148, 120] width 39 height 14
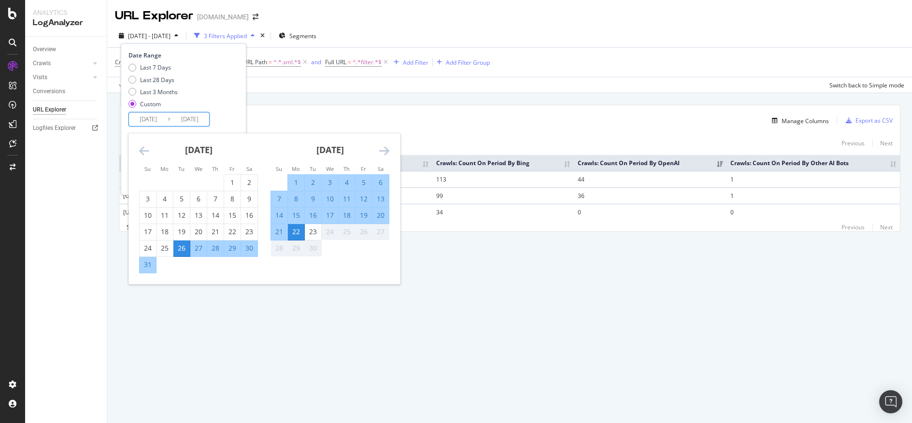
click at [325, 214] on div "17" at bounding box center [330, 216] width 16 height 10
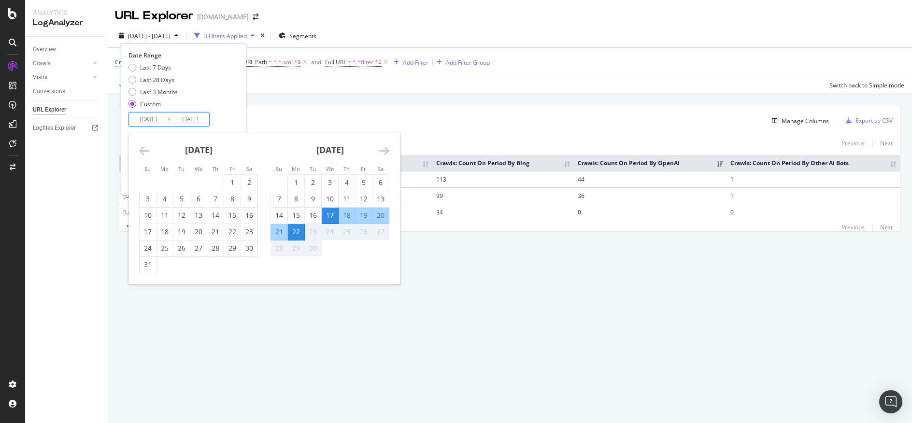
type input "[DATE]"
click at [325, 214] on div "17" at bounding box center [330, 216] width 16 height 10
type input "[DATE]"
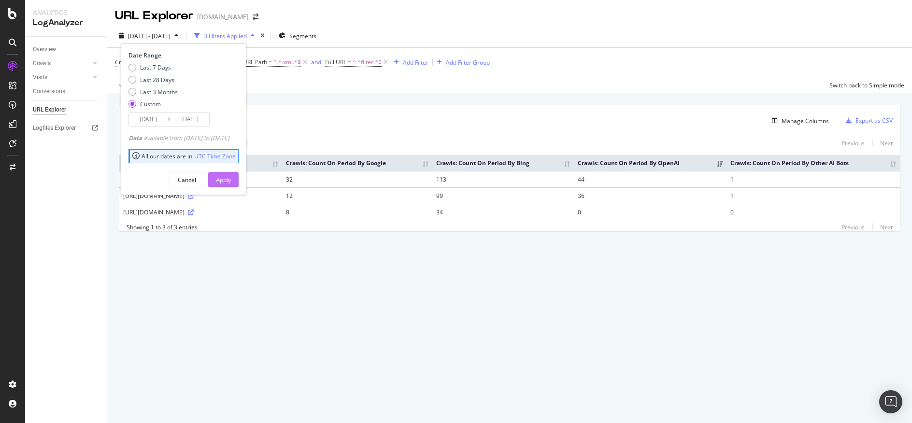
click at [231, 177] on div "Apply" at bounding box center [223, 180] width 15 height 8
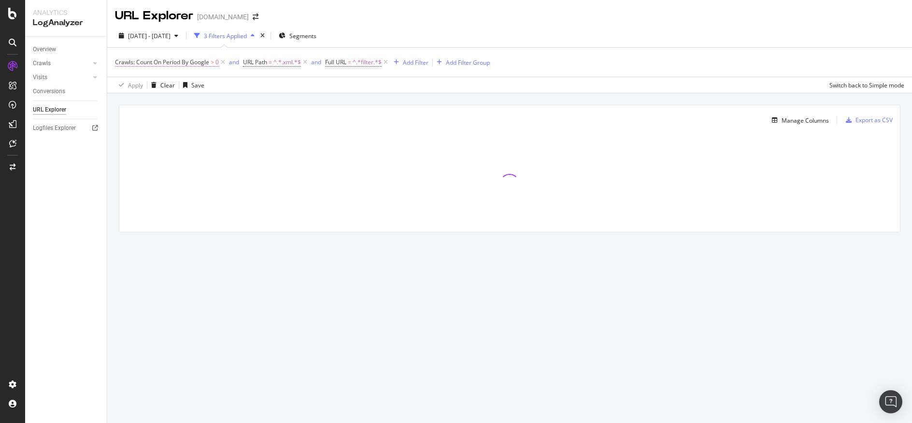
click at [171, 64] on span "Crawls: Count On Period By Google" at bounding box center [162, 62] width 94 height 8
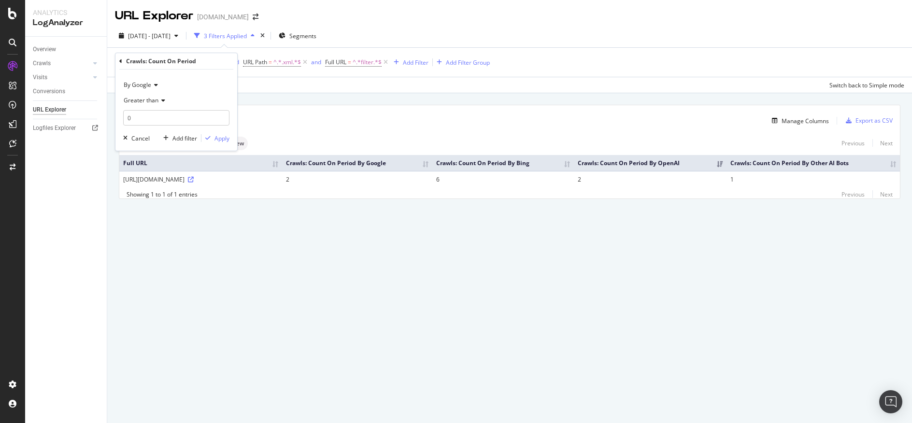
click at [155, 84] on icon at bounding box center [154, 85] width 7 height 6
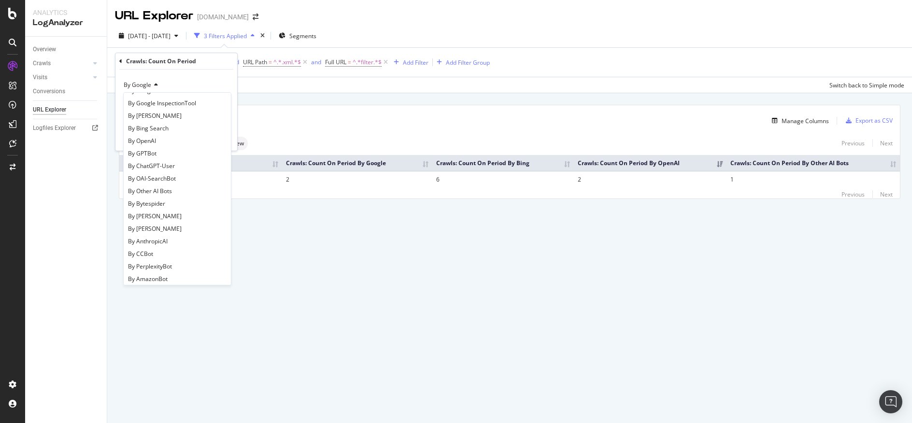
scroll to position [137, 0]
click at [177, 188] on div "By Other AI Bots" at bounding box center [177, 194] width 103 height 13
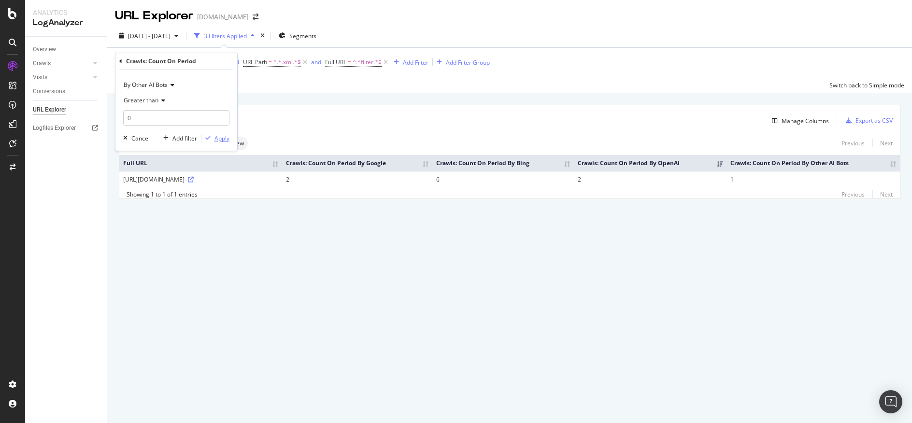
click at [225, 138] on div "Apply" at bounding box center [221, 138] width 15 height 8
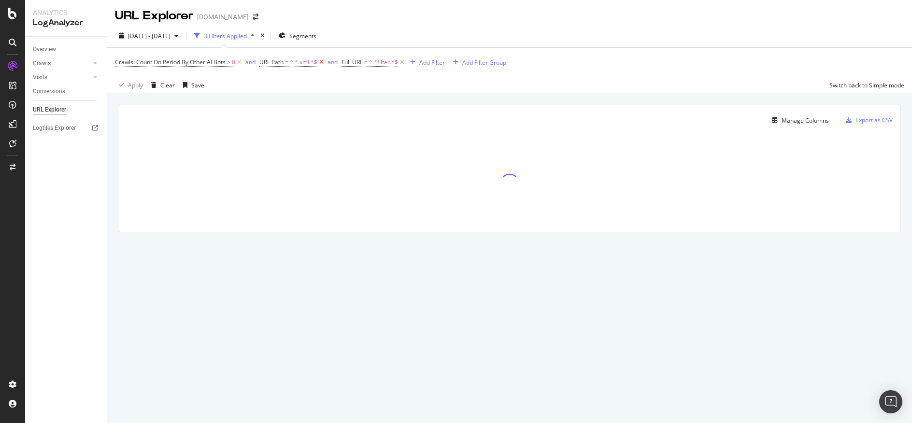
click at [322, 61] on icon at bounding box center [321, 62] width 8 height 10
click at [320, 59] on icon at bounding box center [320, 62] width 8 height 10
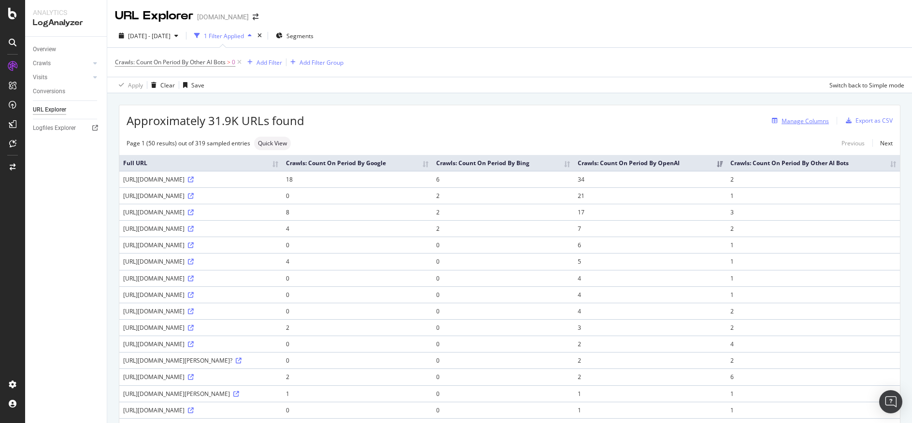
click at [788, 121] on div "Manage Columns" at bounding box center [804, 121] width 47 height 8
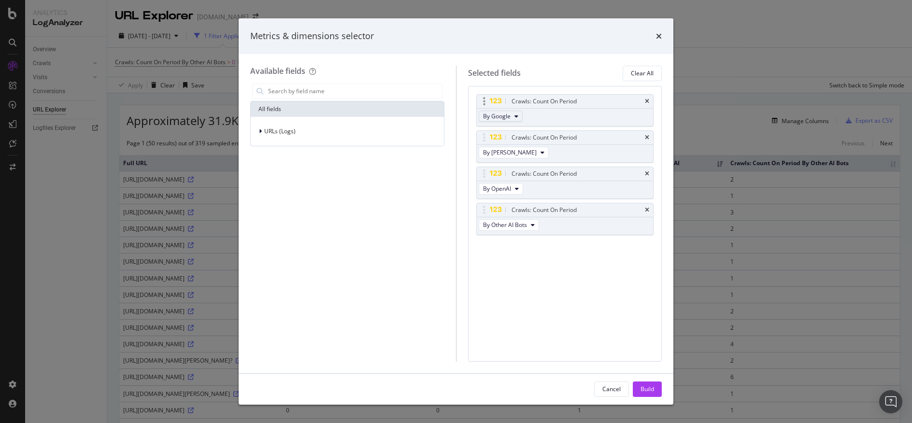
click at [512, 117] on button "By Google" at bounding box center [501, 117] width 44 height 12
click at [554, 171] on span "By Bytespider" at bounding box center [525, 169] width 76 height 9
click at [540, 153] on icon "modal" at bounding box center [542, 153] width 4 height 6
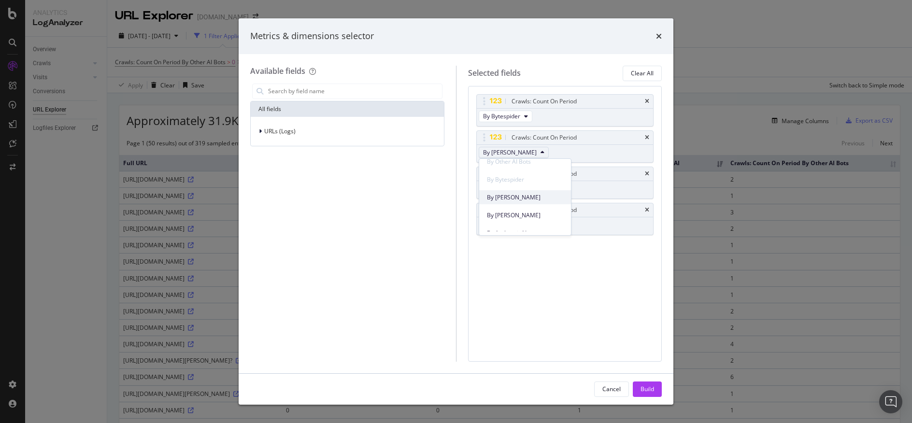
click at [551, 202] on div "By [PERSON_NAME]" at bounding box center [525, 197] width 92 height 14
click at [519, 187] on button "By OpenAI" at bounding box center [501, 189] width 44 height 12
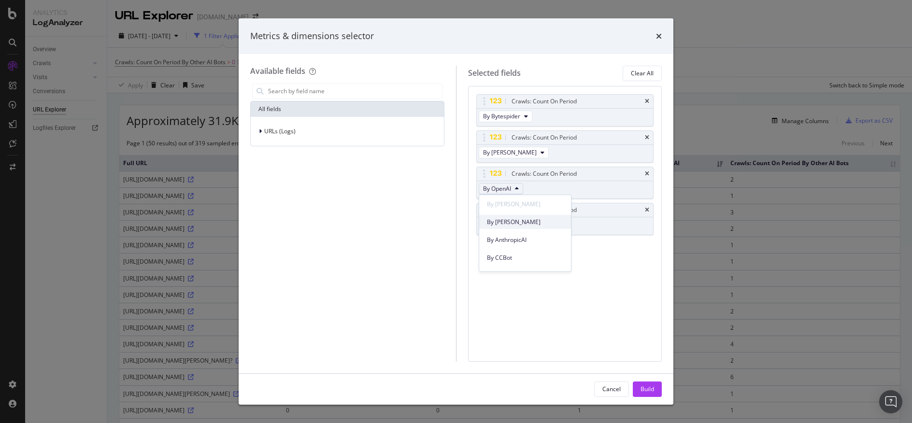
click at [546, 224] on span "By [PERSON_NAME]" at bounding box center [525, 222] width 76 height 9
click at [526, 224] on span "By Other AI Bots" at bounding box center [505, 225] width 44 height 8
click at [542, 264] on span "By AnthropicAI" at bounding box center [525, 265] width 76 height 9
click at [649, 393] on div "Build" at bounding box center [647, 389] width 14 height 8
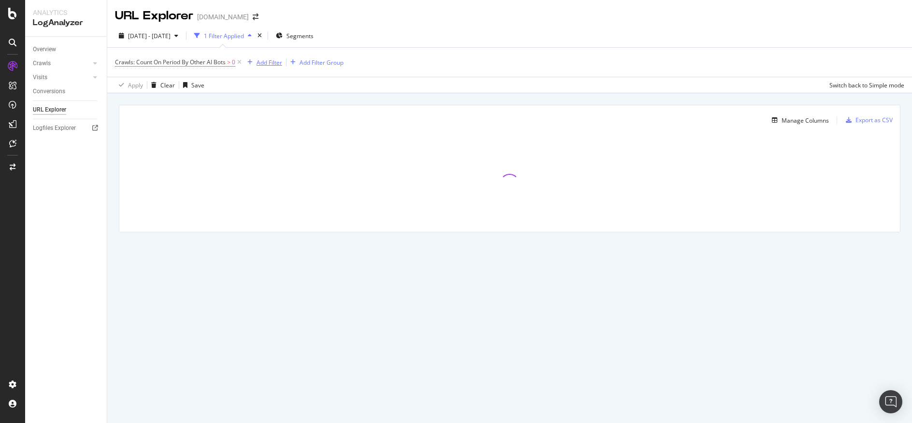
click at [268, 64] on div "Add Filter" at bounding box center [269, 62] width 26 height 8
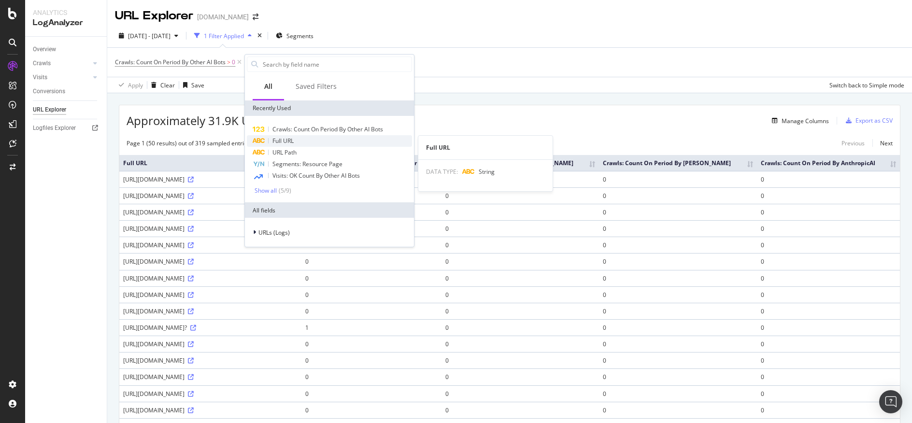
click at [326, 140] on div "Full URL" at bounding box center [329, 141] width 165 height 12
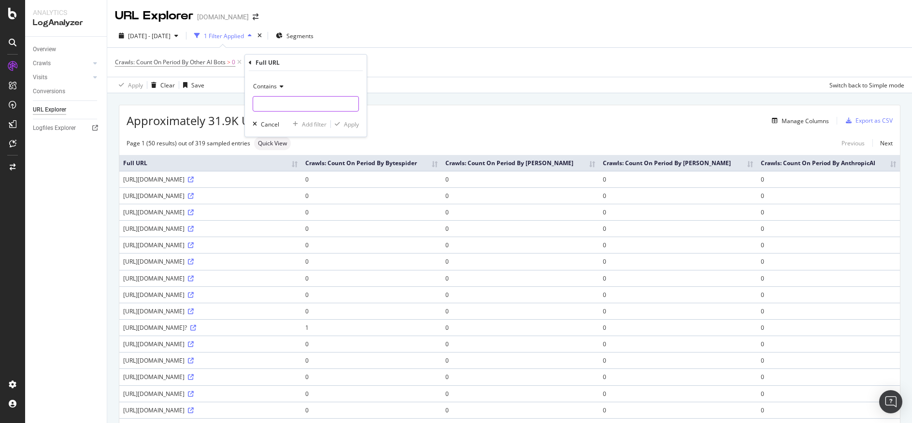
click at [323, 100] on input "text" at bounding box center [305, 103] width 105 height 15
type input "store"
click at [351, 127] on div "Apply" at bounding box center [351, 124] width 15 height 8
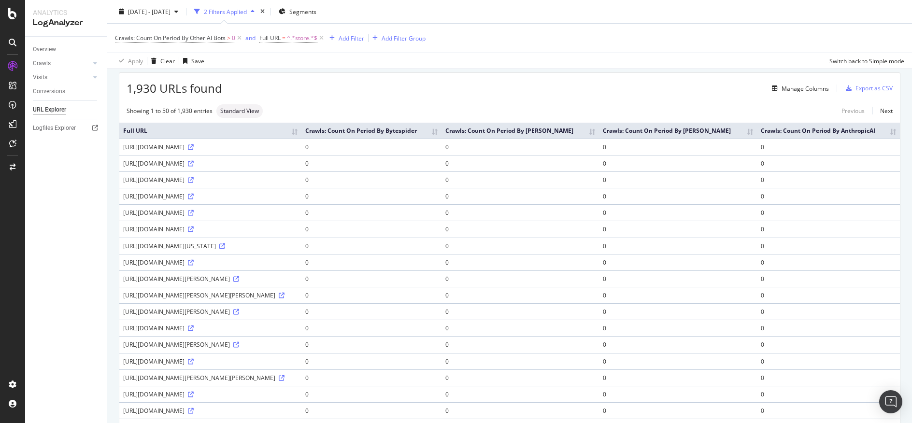
scroll to position [15, 0]
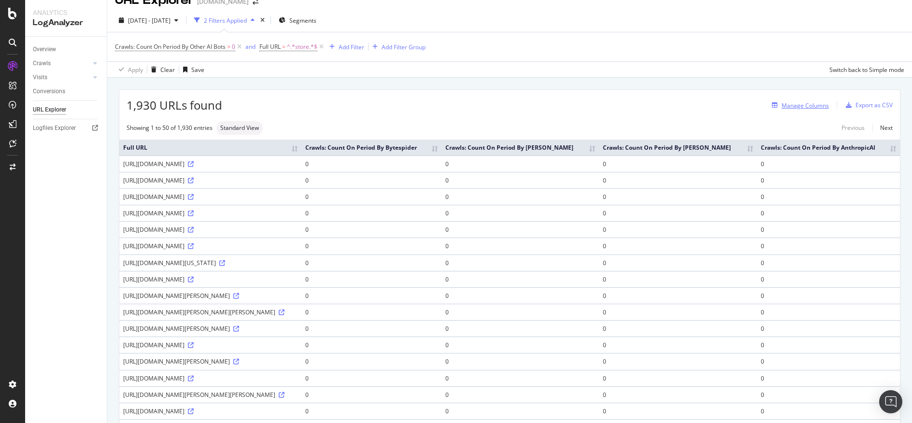
click at [796, 104] on div "Manage Columns" at bounding box center [804, 105] width 47 height 8
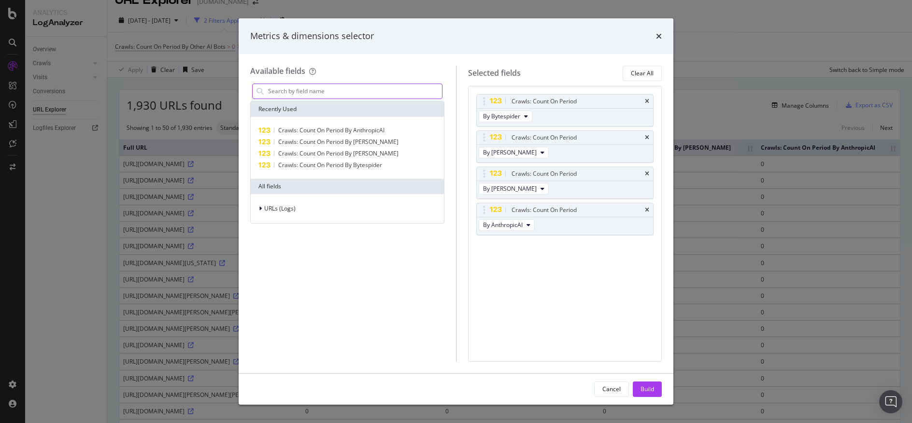
click at [423, 92] on input "modal" at bounding box center [354, 91] width 175 height 14
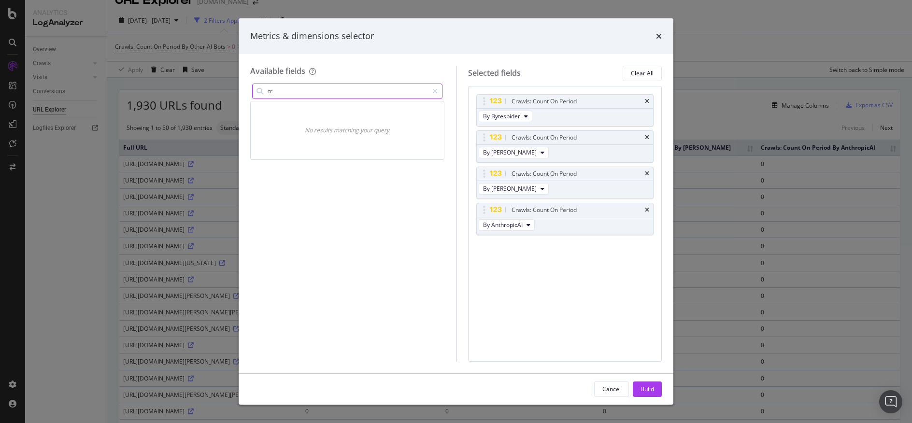
type input "t"
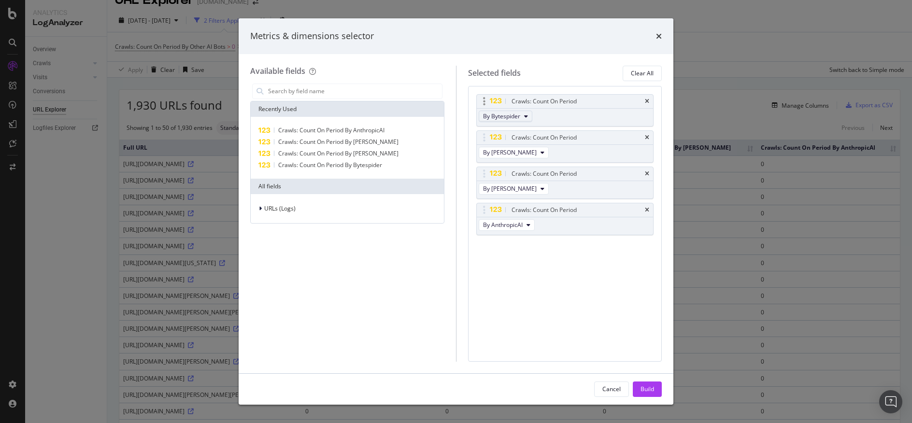
click at [525, 115] on icon "modal" at bounding box center [526, 116] width 4 height 6
click at [600, 58] on div "Available fields Recently Used Crawls: Count On Period By [PERSON_NAME]: Count …" at bounding box center [456, 213] width 435 height 319
click at [662, 34] on div "Metrics & dimensions selector" at bounding box center [456, 36] width 435 height 36
click at [656, 33] on icon "times" at bounding box center [659, 36] width 6 height 8
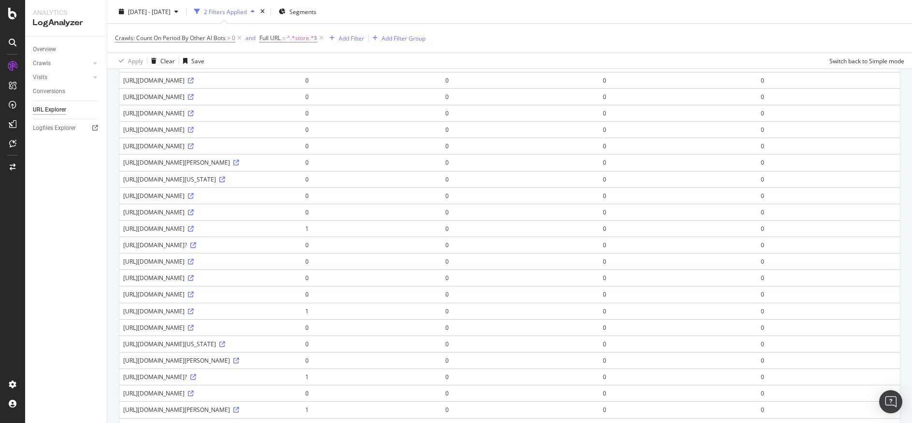
scroll to position [658, 0]
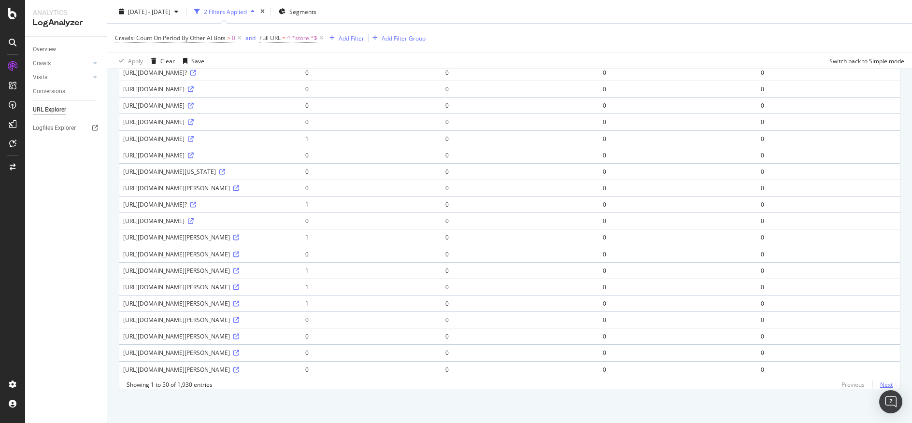
click at [881, 385] on link "Next" at bounding box center [882, 385] width 20 height 14
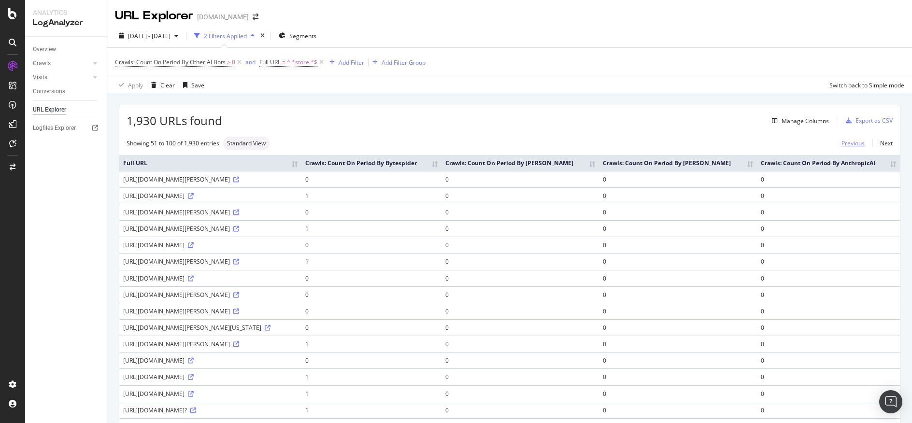
click at [844, 142] on link "Previous" at bounding box center [853, 143] width 39 height 14
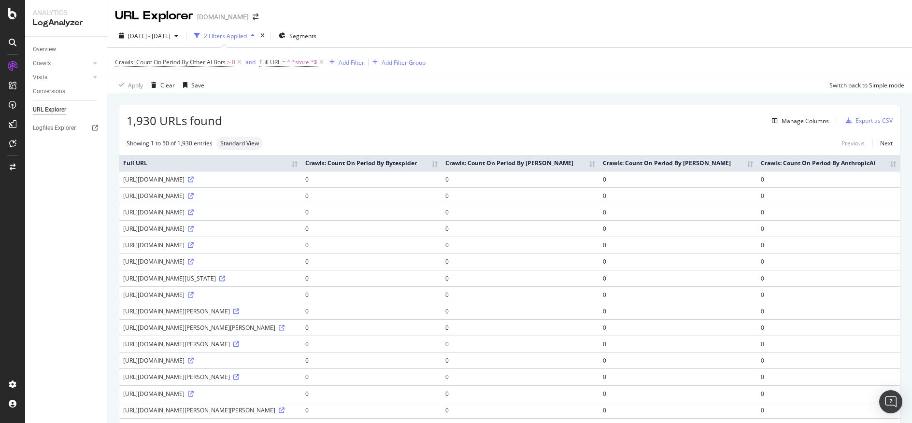
click at [441, 171] on th "Crawls: Count On Period By Bytespider" at bounding box center [371, 163] width 140 height 16
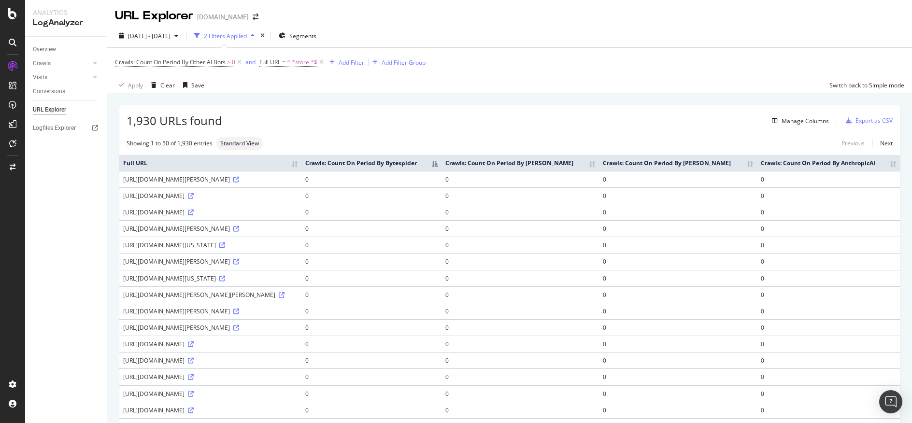
click at [301, 167] on th "Full URL" at bounding box center [210, 163] width 182 height 16
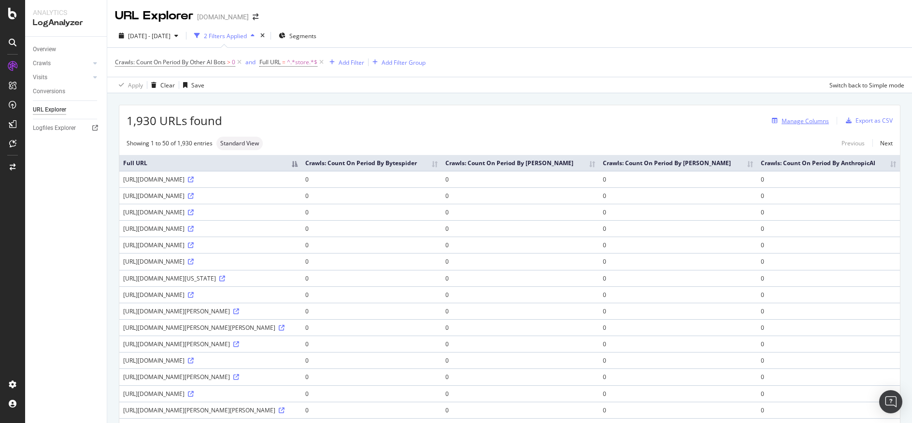
click at [811, 123] on div "Manage Columns" at bounding box center [804, 121] width 47 height 8
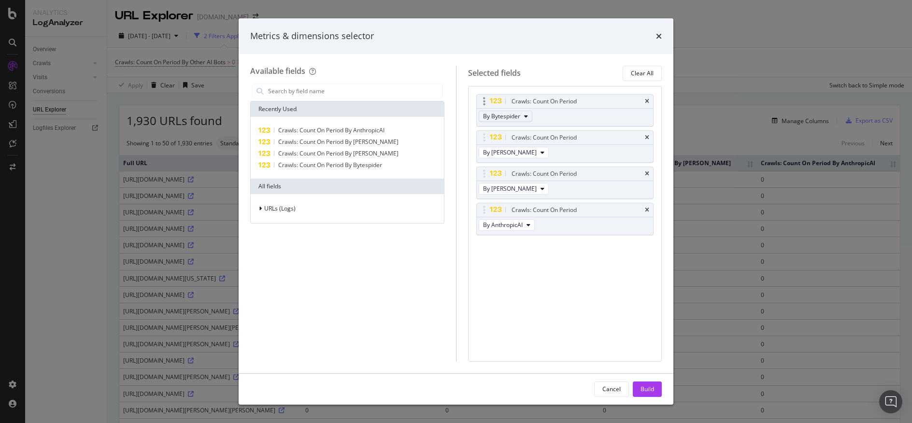
click at [521, 116] on button "By Bytespider" at bounding box center [506, 117] width 54 height 12
click at [551, 159] on span "By CCBot" at bounding box center [525, 159] width 76 height 9
click at [527, 150] on button "By [PERSON_NAME]" at bounding box center [514, 153] width 70 height 12
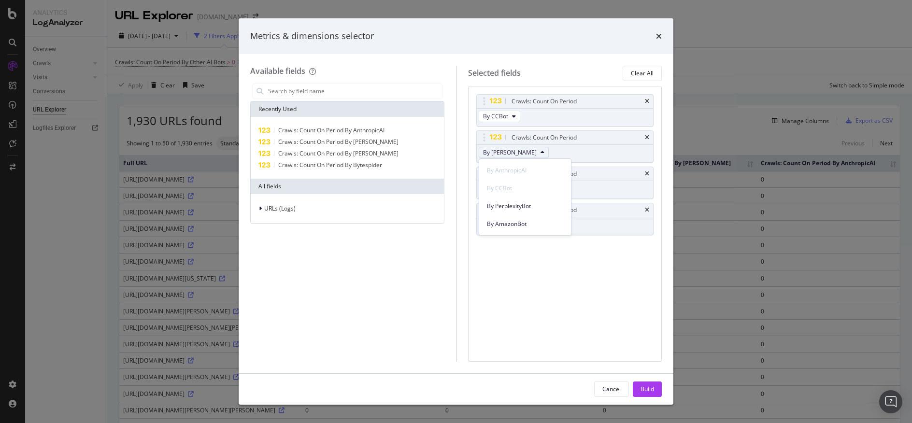
scroll to position [396, 0]
click at [561, 206] on span "By PerplexityBot" at bounding box center [525, 202] width 76 height 9
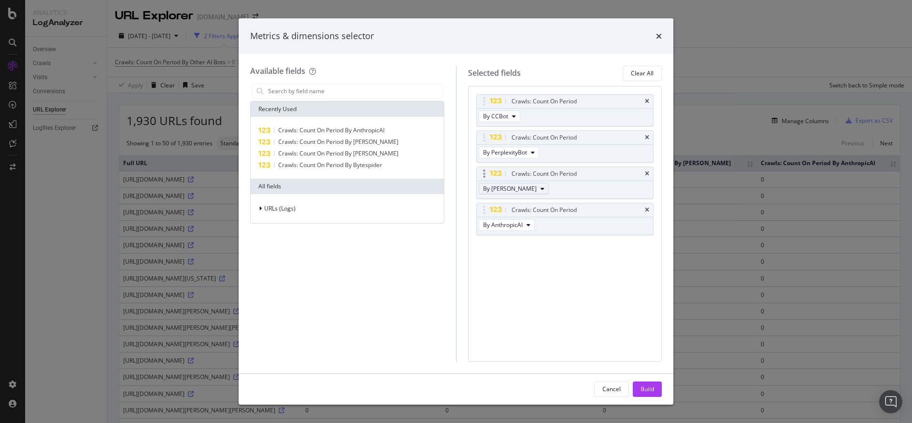
click at [520, 192] on span "By [PERSON_NAME]" at bounding box center [510, 188] width 54 height 8
click at [548, 252] on span "By AmazonBot" at bounding box center [525, 253] width 76 height 9
click at [523, 224] on button "By AnthropicAI" at bounding box center [507, 225] width 56 height 12
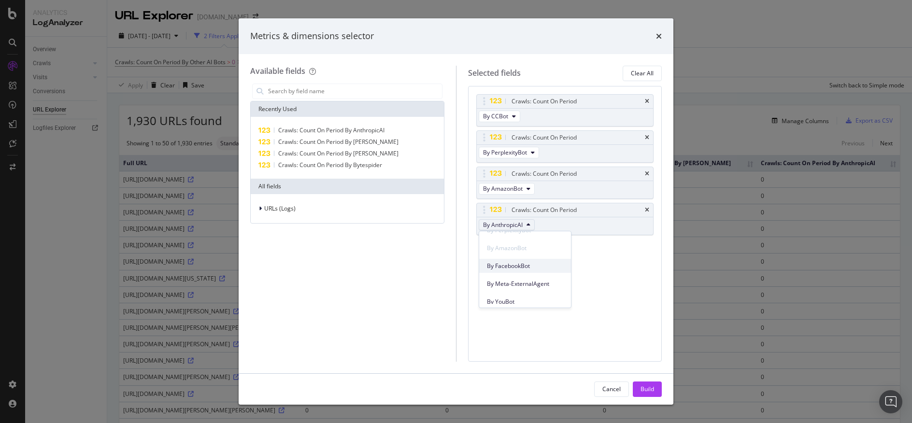
click at [533, 268] on span "By FacebookBot" at bounding box center [525, 266] width 76 height 9
click at [638, 388] on button "Build" at bounding box center [647, 388] width 29 height 15
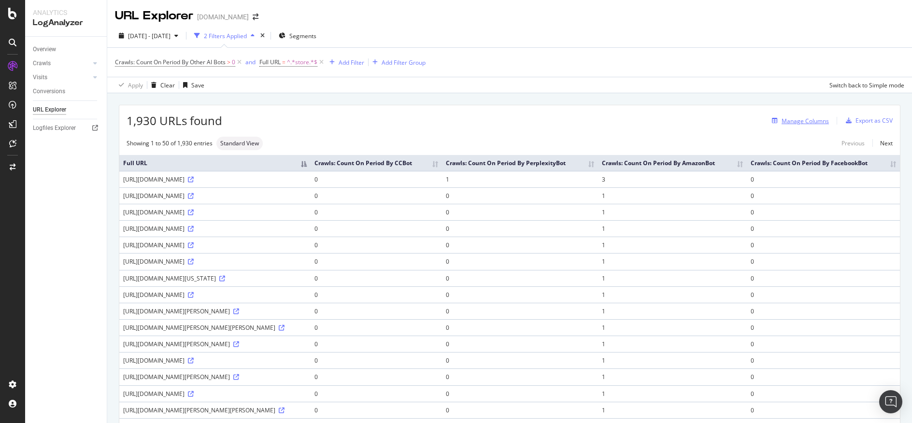
click at [783, 124] on div "Manage Columns" at bounding box center [804, 121] width 47 height 8
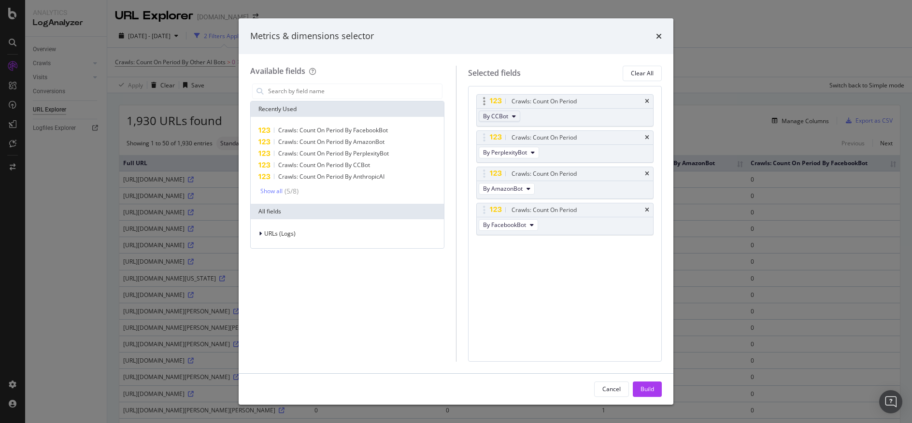
click at [512, 119] on button "By CCBot" at bounding box center [500, 117] width 42 height 12
click at [542, 143] on span "By Meta-ExternalAgent" at bounding box center [525, 142] width 76 height 9
click at [534, 155] on icon "modal" at bounding box center [533, 153] width 4 height 6
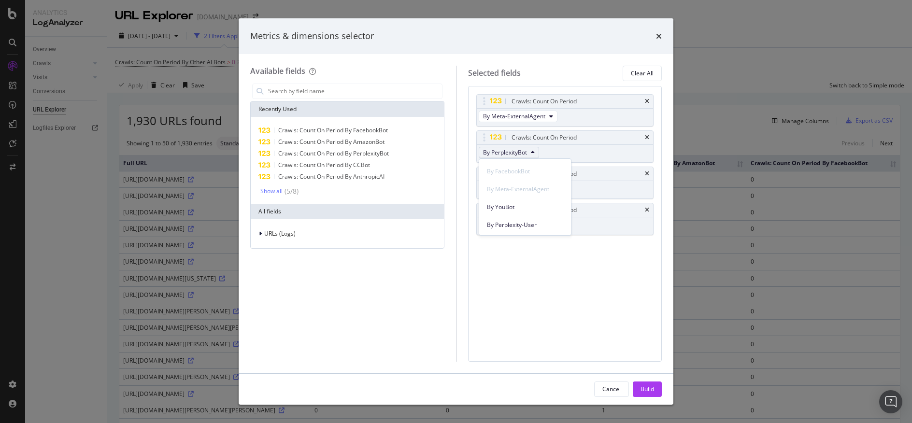
scroll to position [466, 0]
click at [562, 205] on span "By YouBot" at bounding box center [525, 203] width 76 height 9
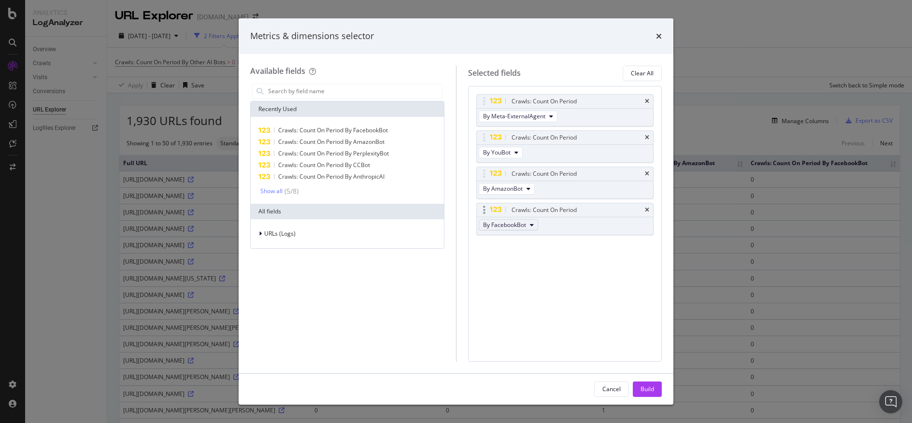
click at [536, 222] on button "By FacebookBot" at bounding box center [508, 225] width 59 height 12
drag, startPoint x: 585, startPoint y: 176, endPoint x: 593, endPoint y: 224, distance: 49.0
click at [532, 189] on icon "modal" at bounding box center [532, 189] width 4 height 6
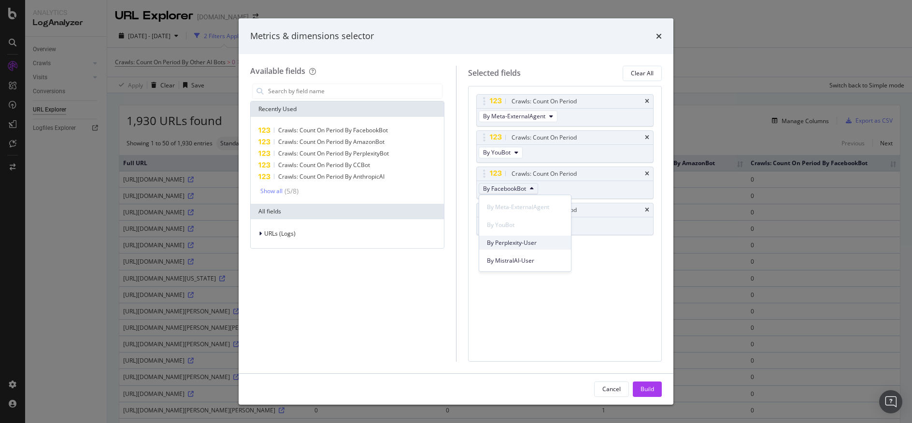
click at [564, 249] on div "By Perplexity-User" at bounding box center [525, 243] width 92 height 14
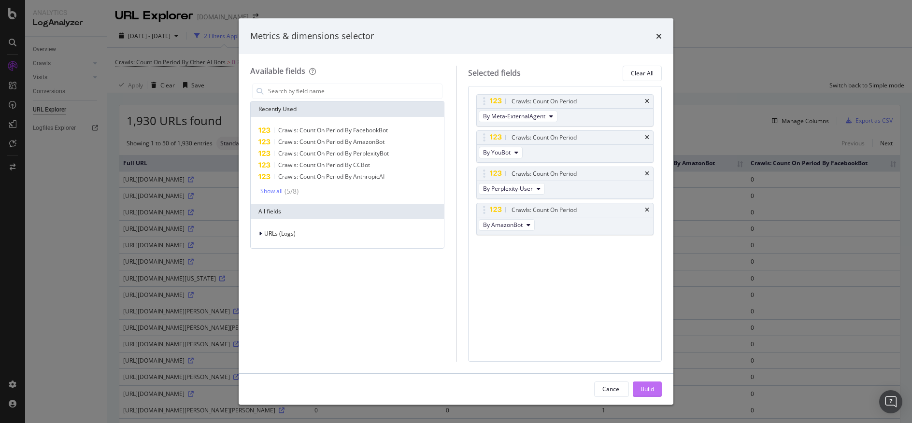
click at [644, 387] on div "Build" at bounding box center [647, 389] width 14 height 8
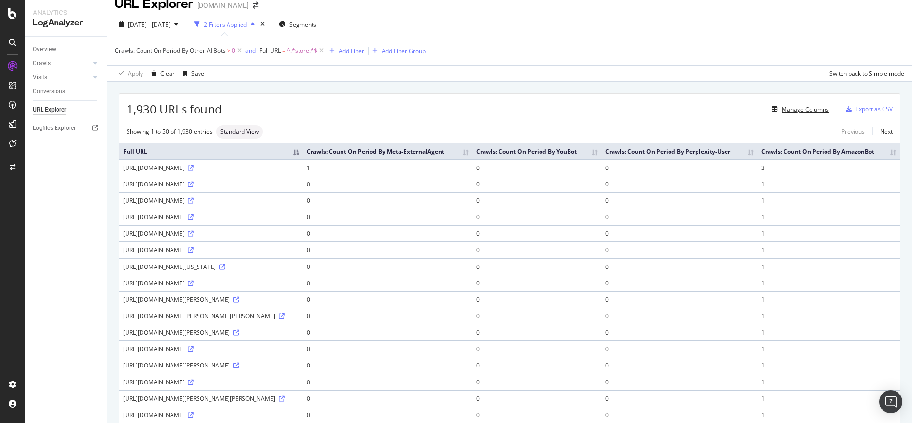
scroll to position [8, 0]
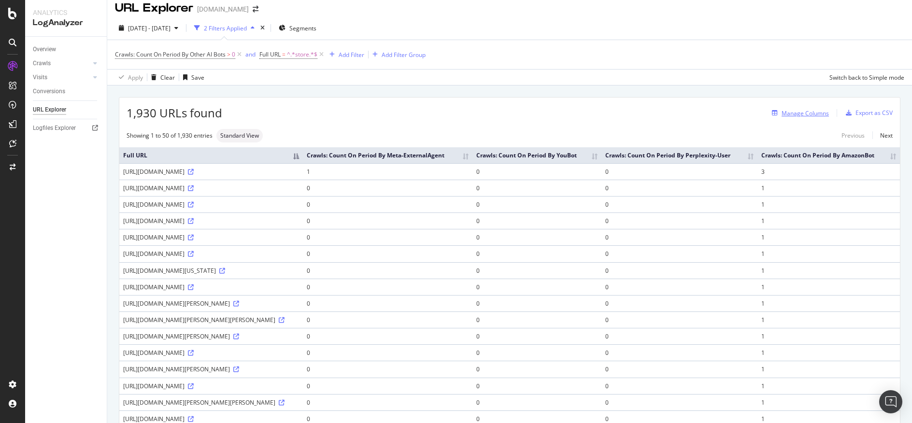
click at [801, 116] on div "Manage Columns" at bounding box center [804, 113] width 47 height 8
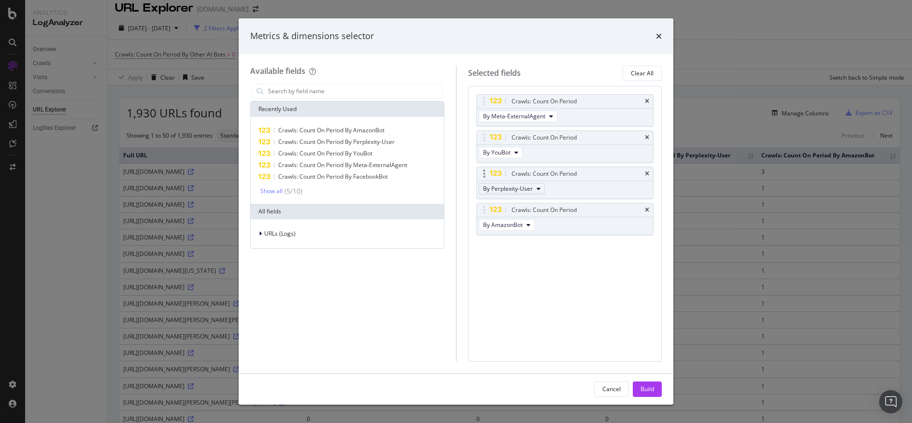
click at [533, 190] on button "By Perplexity-User" at bounding box center [512, 189] width 66 height 12
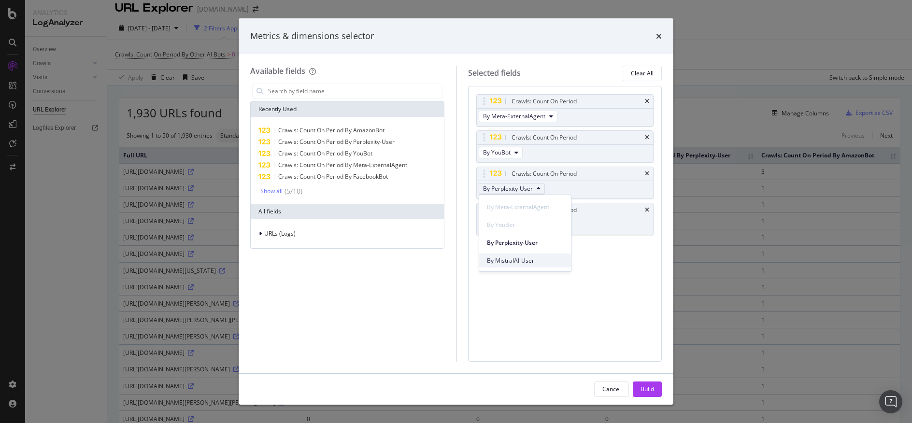
click at [522, 266] on div "By MistralAI-User" at bounding box center [525, 261] width 92 height 14
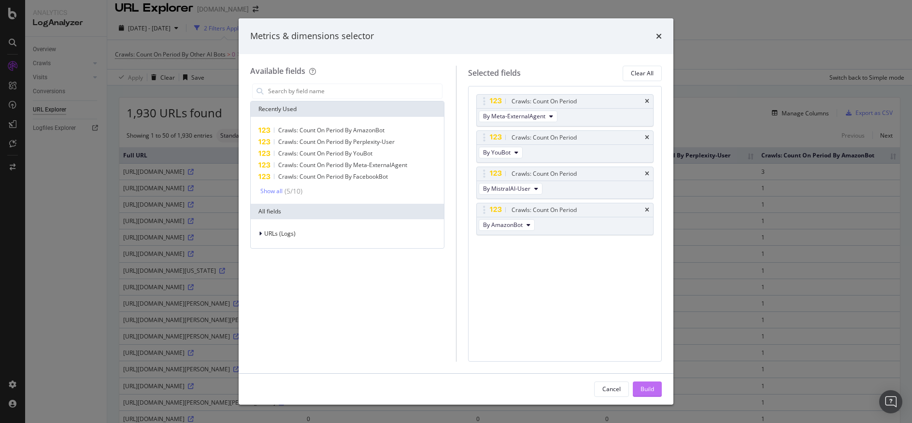
click at [635, 386] on button "Build" at bounding box center [647, 388] width 29 height 15
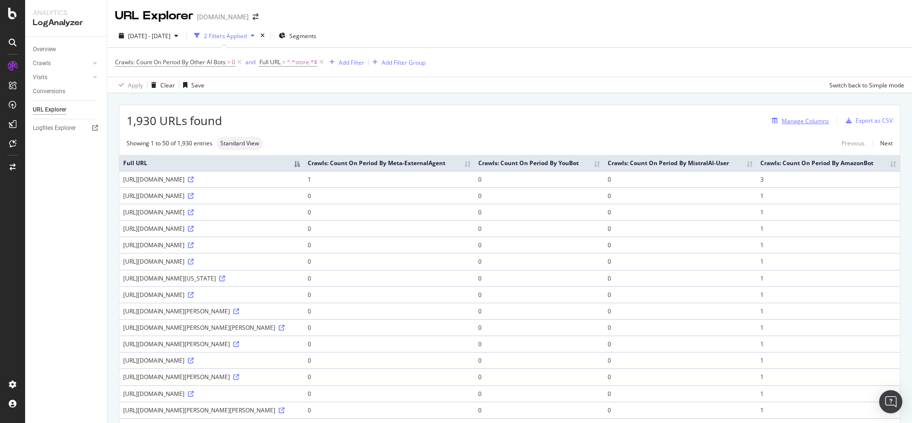
click at [805, 119] on div "Manage Columns" at bounding box center [804, 121] width 47 height 8
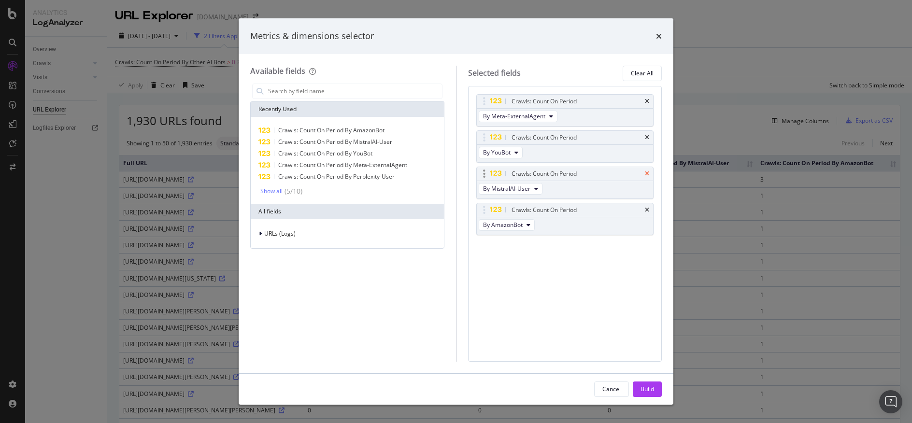
click at [646, 173] on icon "times" at bounding box center [647, 174] width 4 height 6
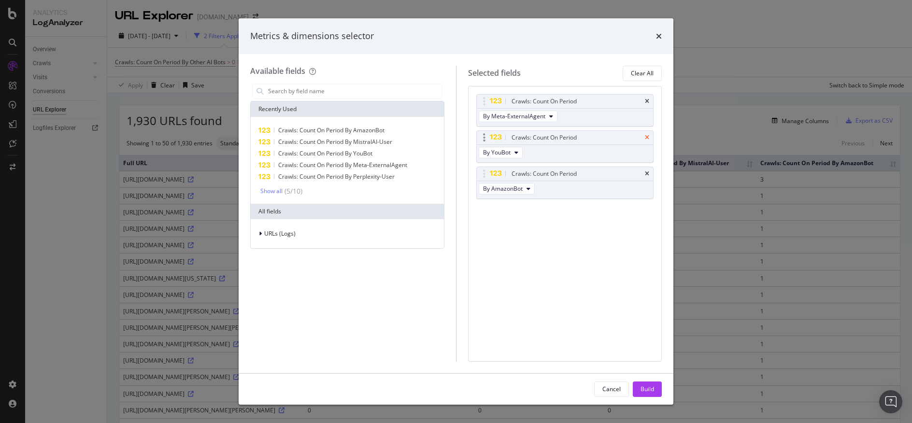
click at [649, 136] on icon "times" at bounding box center [647, 138] width 4 height 6
click at [644, 99] on div "Crawls: Count On Period" at bounding box center [565, 102] width 177 height 14
click at [648, 99] on icon "times" at bounding box center [647, 102] width 4 height 6
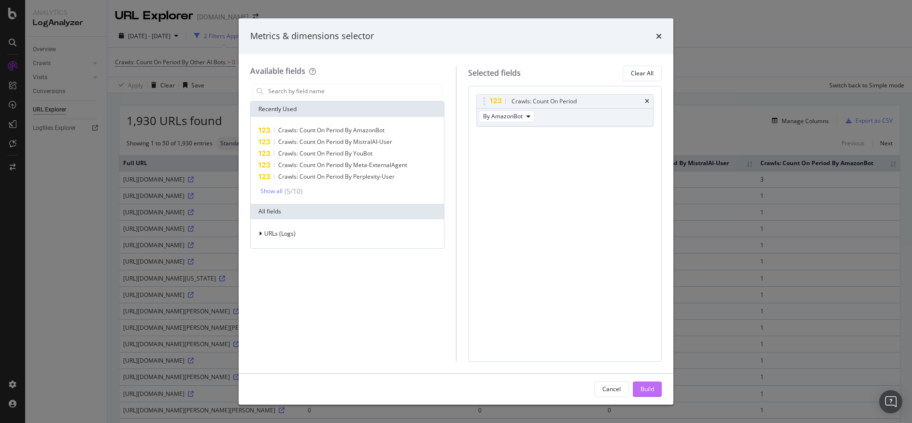
click at [650, 387] on div "Build" at bounding box center [647, 389] width 14 height 8
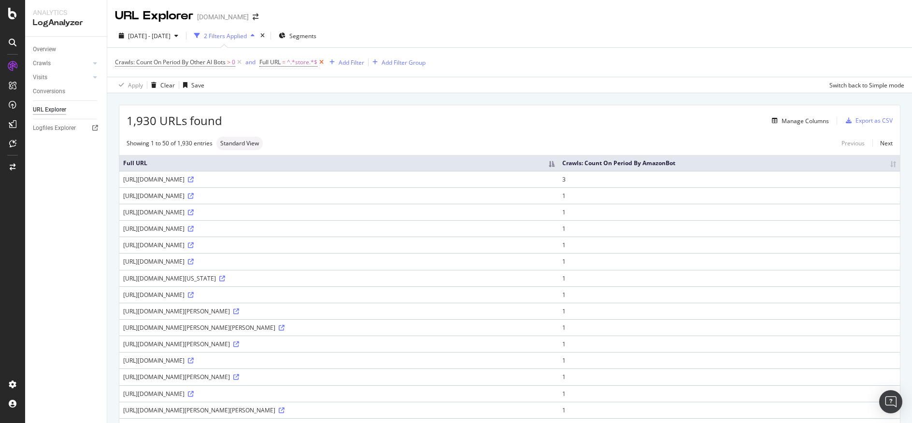
click at [323, 59] on icon at bounding box center [321, 62] width 8 height 10
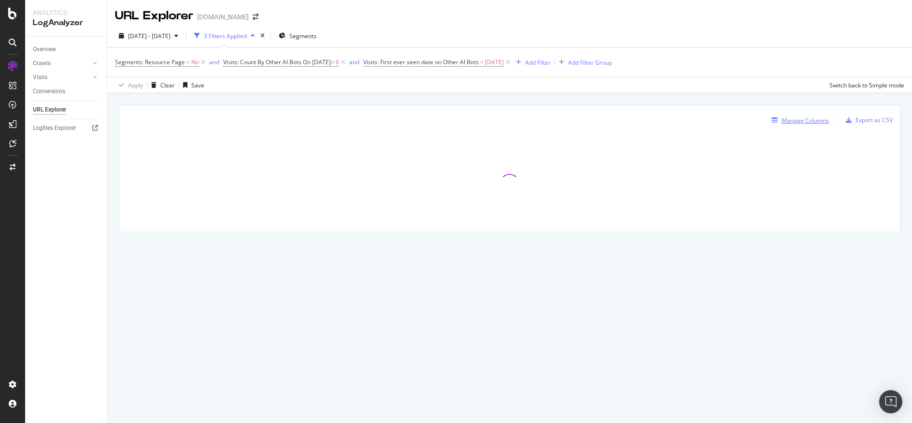
click at [824, 121] on div "Manage Columns" at bounding box center [804, 120] width 47 height 8
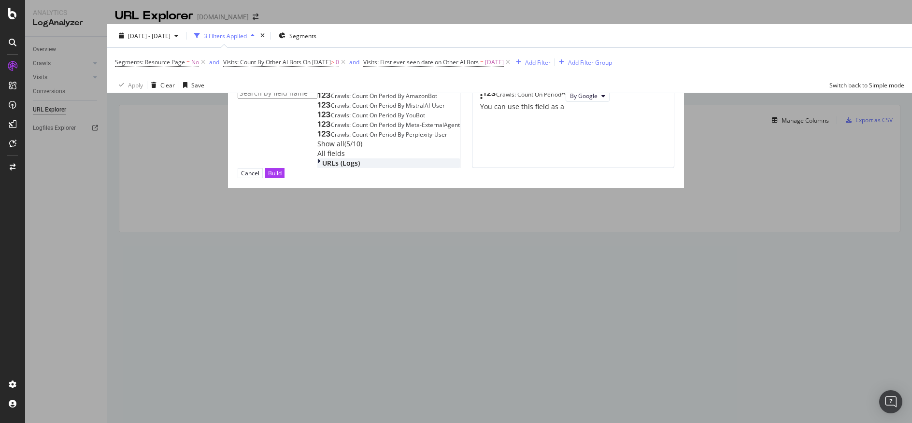
click at [317, 168] on div "URLs (Logs)" at bounding box center [388, 163] width 142 height 10
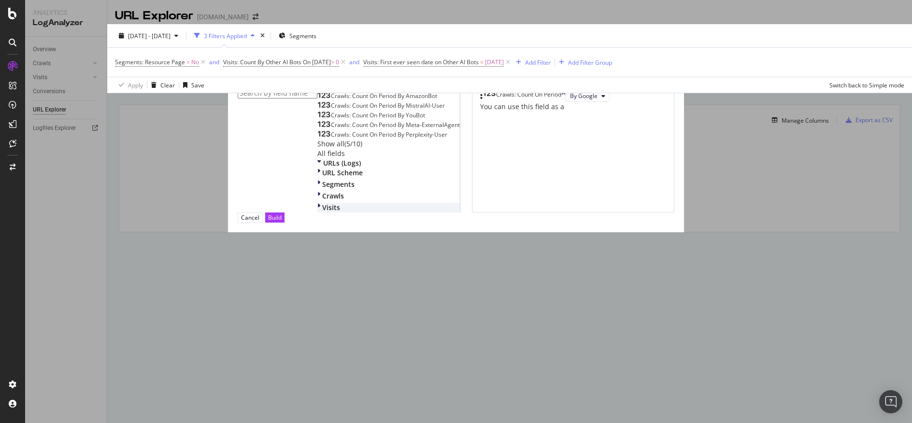
click at [317, 212] on div "Visits" at bounding box center [388, 208] width 142 height 10
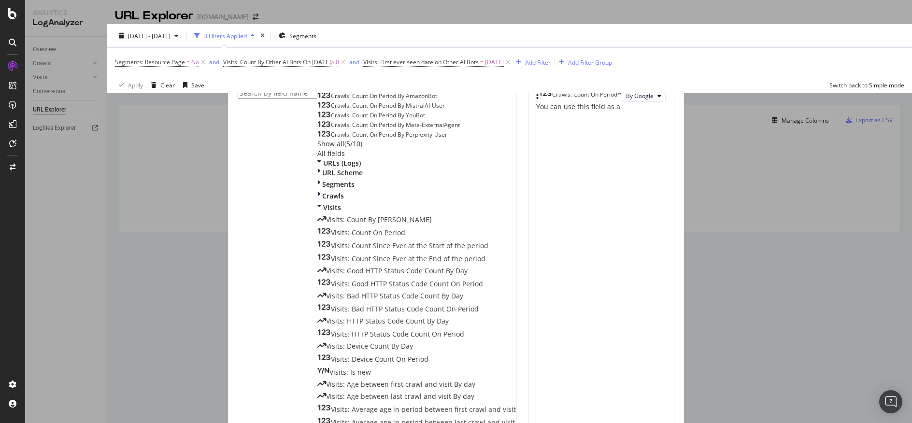
scroll to position [162, 0]
click at [326, 215] on span "Visits: Count By [PERSON_NAME]" at bounding box center [379, 219] width 106 height 9
click at [622, 99] on div "Crawls: Count On Period" at bounding box center [578, 96] width 85 height 12
click at [622, 99] on icon "times" at bounding box center [619, 96] width 4 height 12
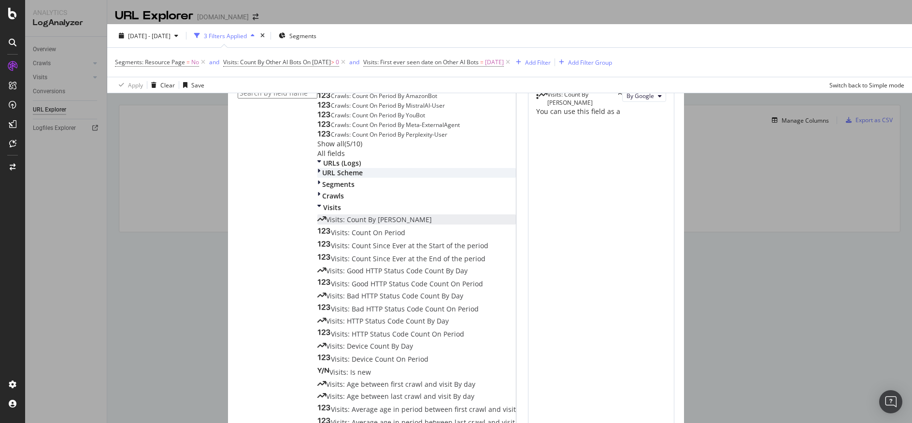
click at [317, 178] on icon "modal" at bounding box center [318, 173] width 3 height 10
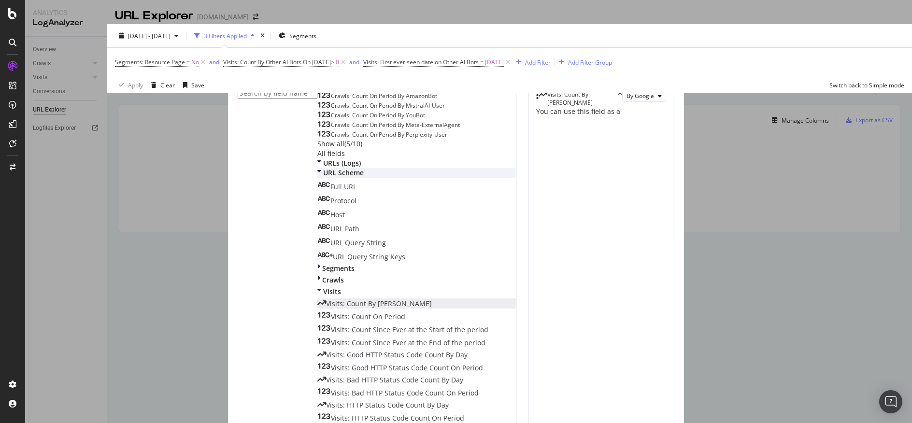
click at [317, 178] on icon "modal" at bounding box center [319, 173] width 4 height 10
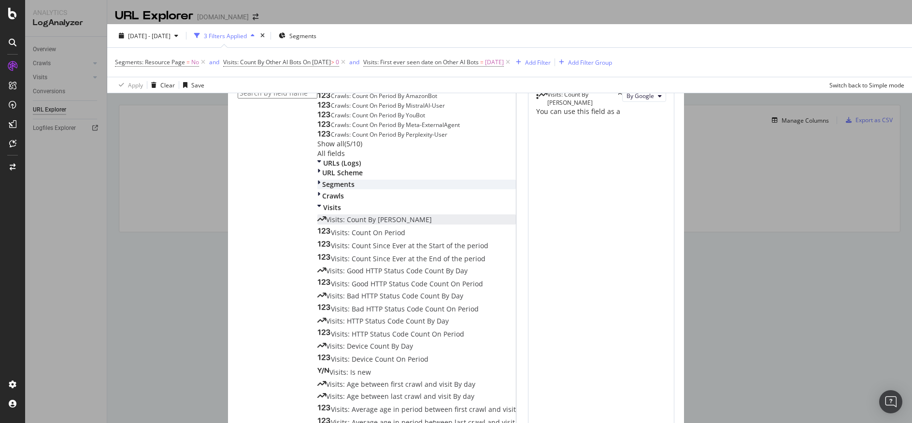
click at [317, 189] on icon "modal" at bounding box center [318, 185] width 3 height 10
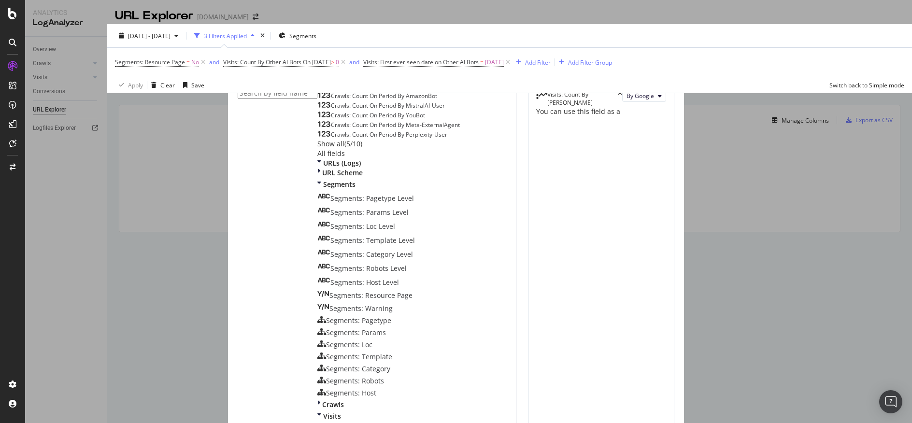
scroll to position [108, 0]
click at [330, 236] on span "Segments: Template Level" at bounding box center [372, 240] width 85 height 9
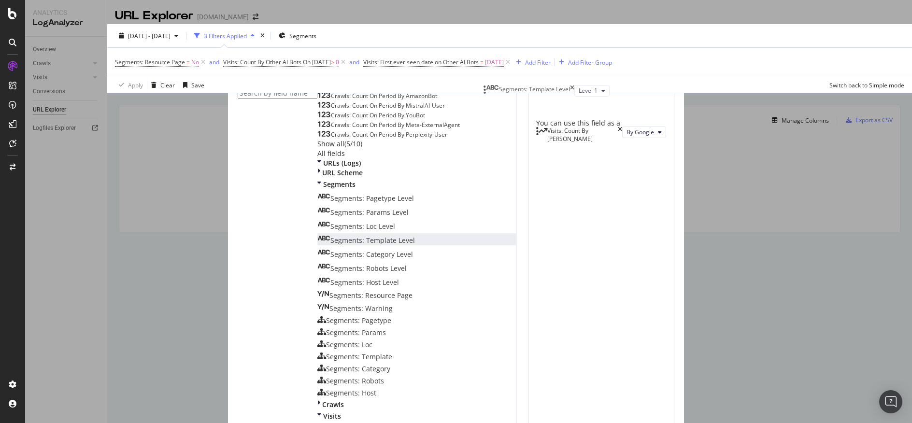
drag, startPoint x: 565, startPoint y: 152, endPoint x: 565, endPoint y: 106, distance: 45.4
click at [565, 106] on body "Analytics LogAnalyzer Overview Crawls Daily Distribution Segments Distribution …" at bounding box center [456, 211] width 912 height 423
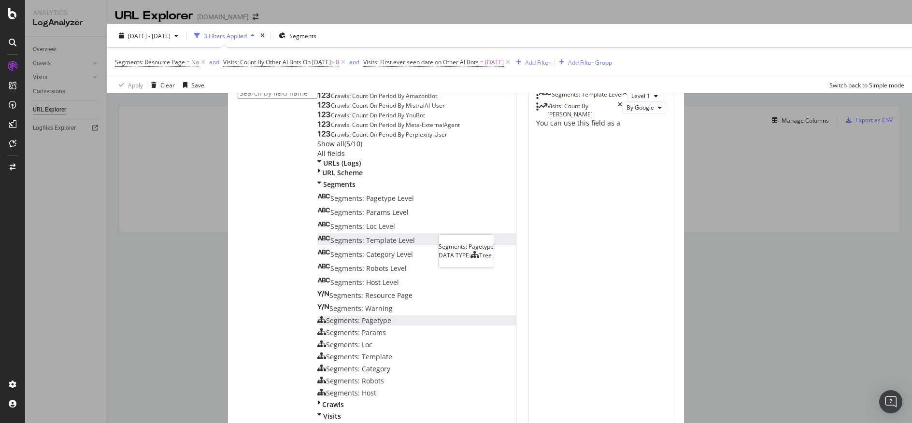
click at [355, 316] on div "Segments: Pagetype" at bounding box center [354, 321] width 74 height 10
click at [607, 128] on icon "times" at bounding box center [604, 123] width 4 height 10
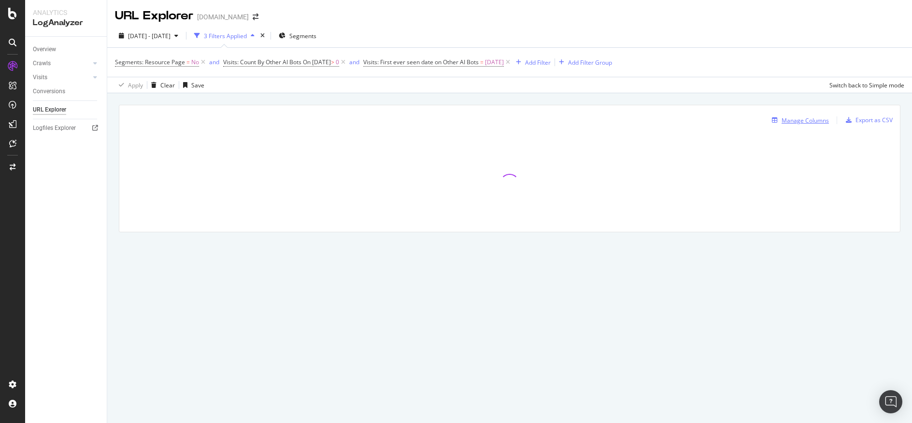
click at [798, 120] on div "Manage Columns" at bounding box center [804, 120] width 47 height 8
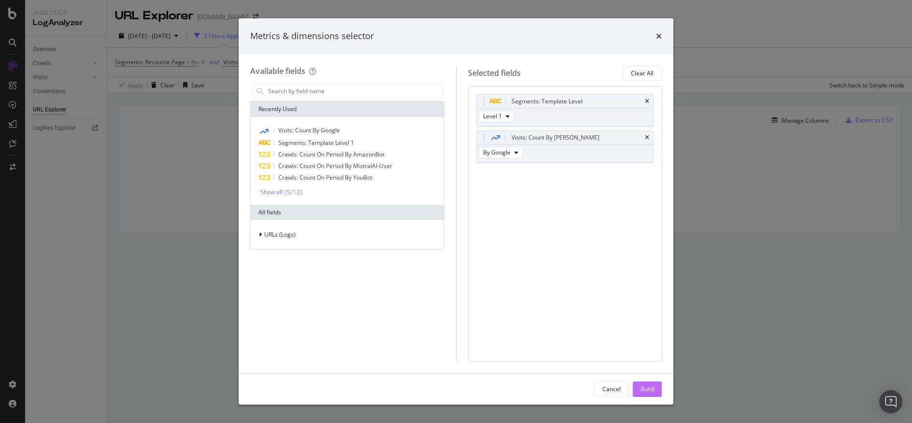
click at [652, 386] on div "Build" at bounding box center [647, 389] width 14 height 8
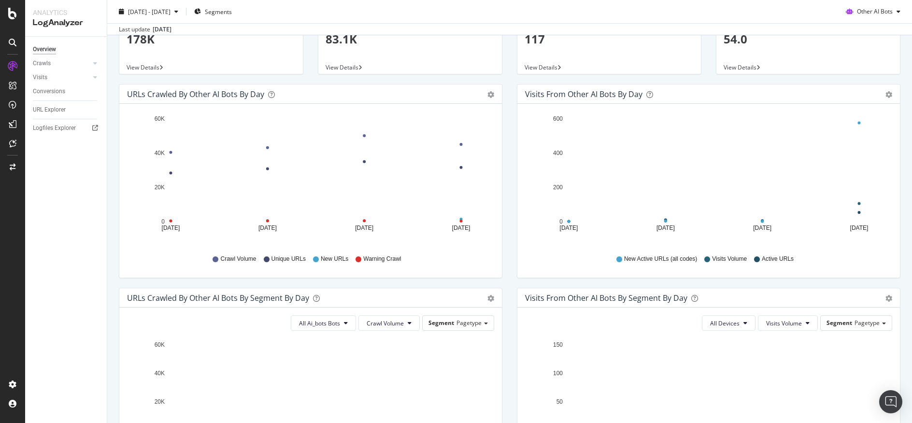
scroll to position [77, 0]
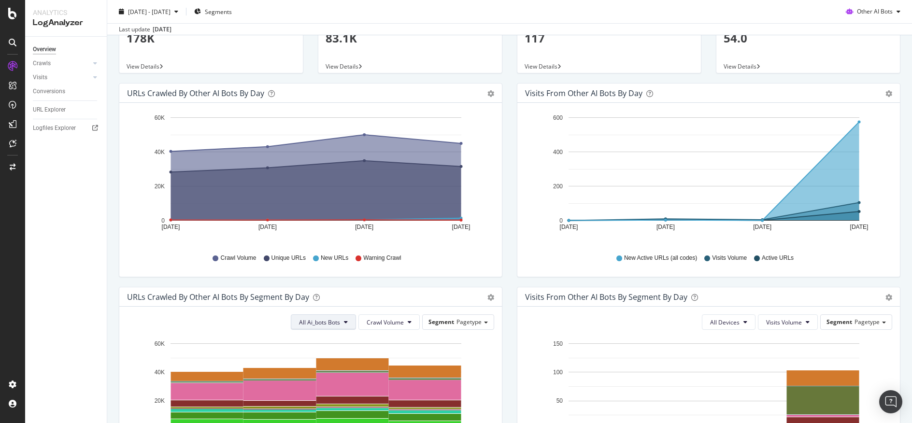
click at [329, 327] on button "All Ai_bots Bots" at bounding box center [323, 321] width 65 height 15
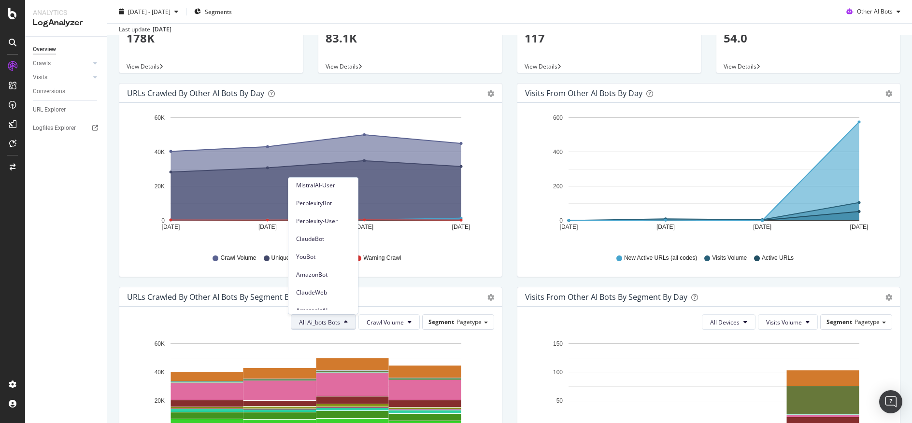
scroll to position [0, 0]
click at [899, 221] on div "Visits from Other AI Bots by day Area Table Hold CTRL while clicking to filter …" at bounding box center [708, 185] width 398 height 204
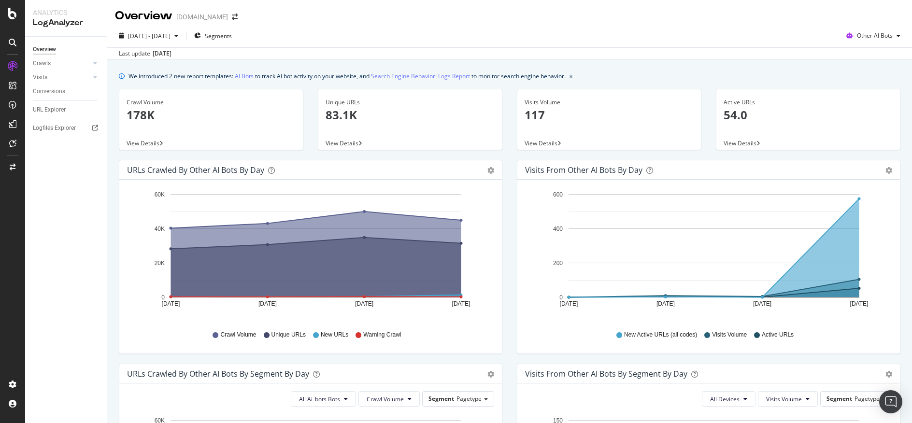
scroll to position [44, 0]
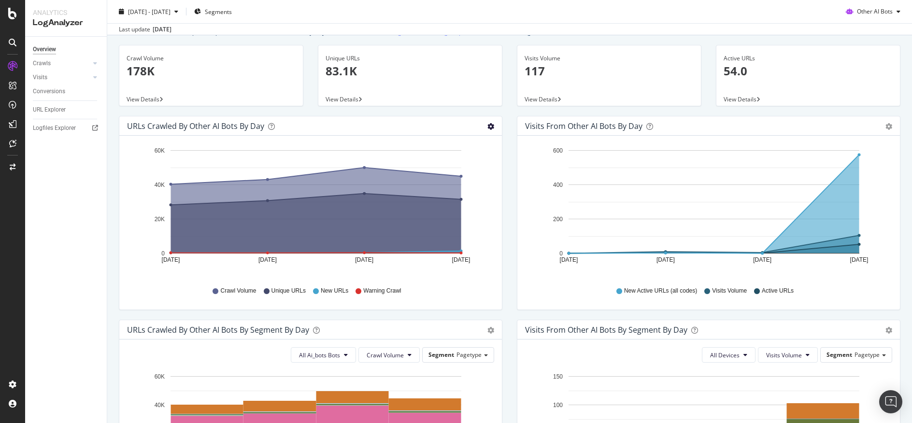
click at [489, 125] on icon "gear" at bounding box center [490, 126] width 7 height 7
click at [509, 121] on div "Visits from Other AI Bots by day Area Table Hold CTRL while clicking to filter …" at bounding box center [708, 218] width 398 height 204
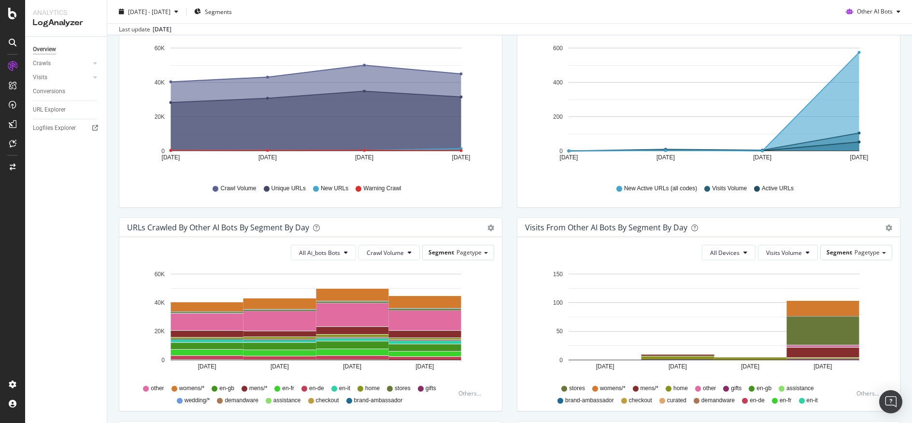
scroll to position [0, 0]
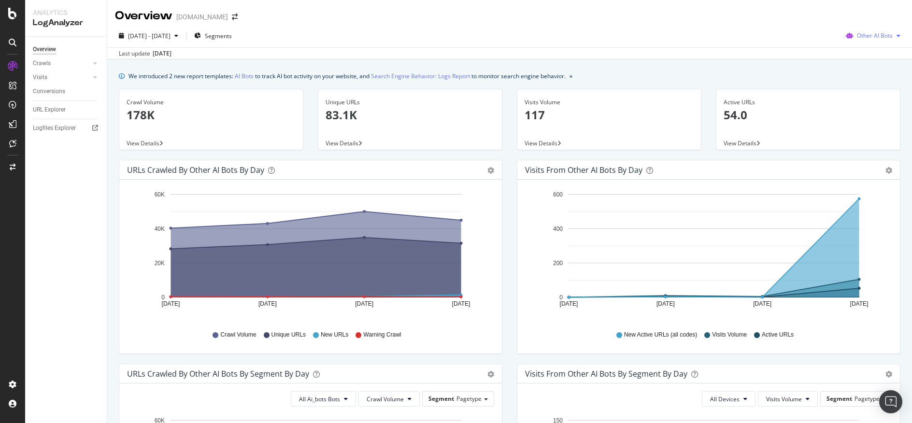
click at [866, 39] on span "Other AI Bots" at bounding box center [875, 35] width 36 height 8
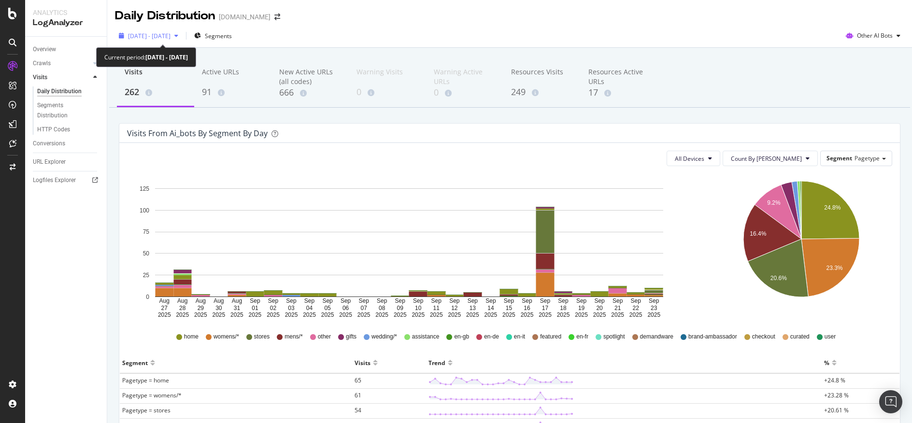
click at [178, 34] on icon "button" at bounding box center [176, 36] width 4 height 6
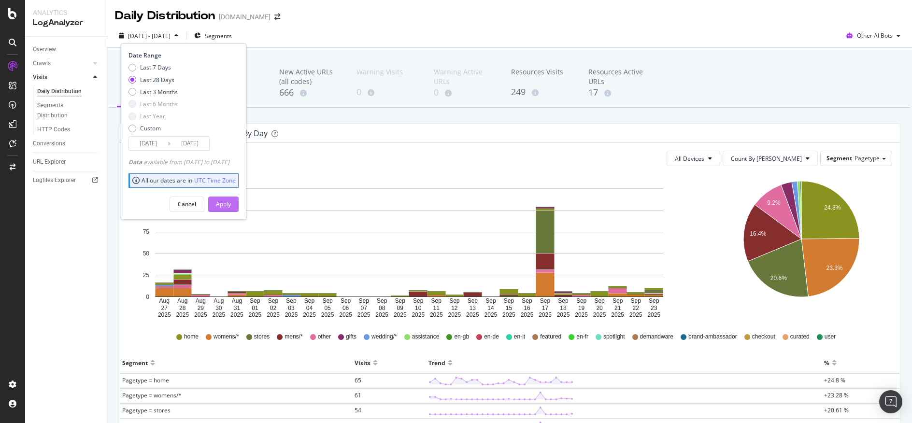
click at [231, 203] on div "Apply" at bounding box center [223, 204] width 15 height 8
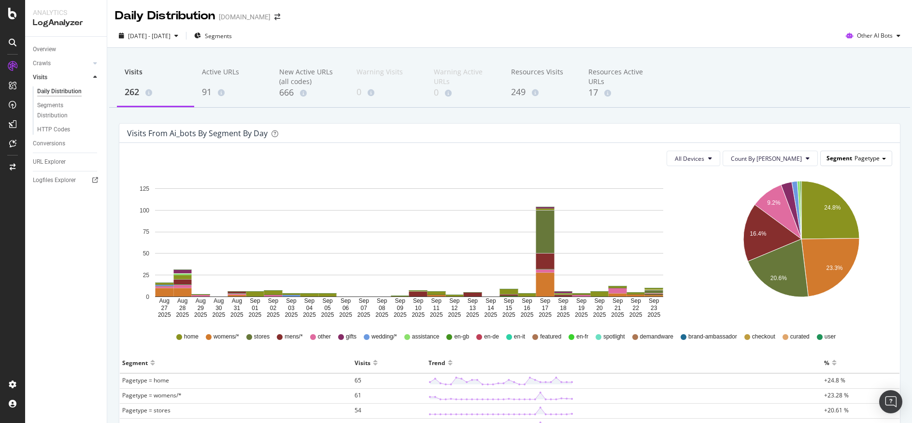
click at [854, 159] on span "Pagetype" at bounding box center [866, 158] width 25 height 8
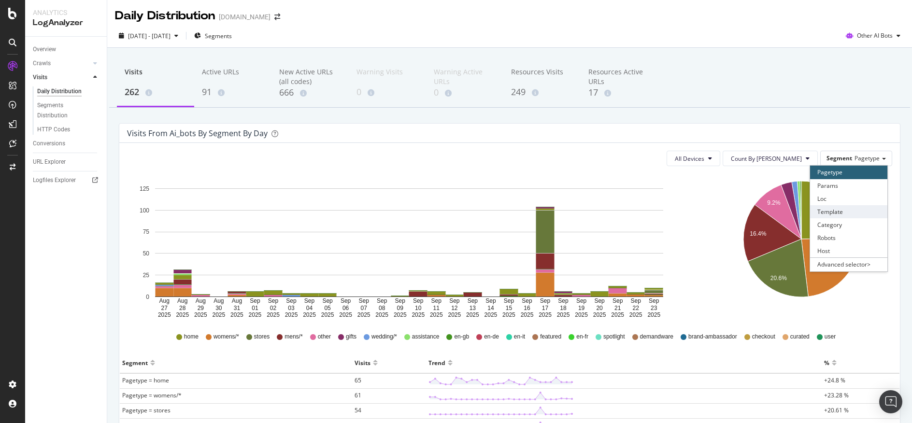
click at [851, 214] on div "Template" at bounding box center [848, 211] width 77 height 13
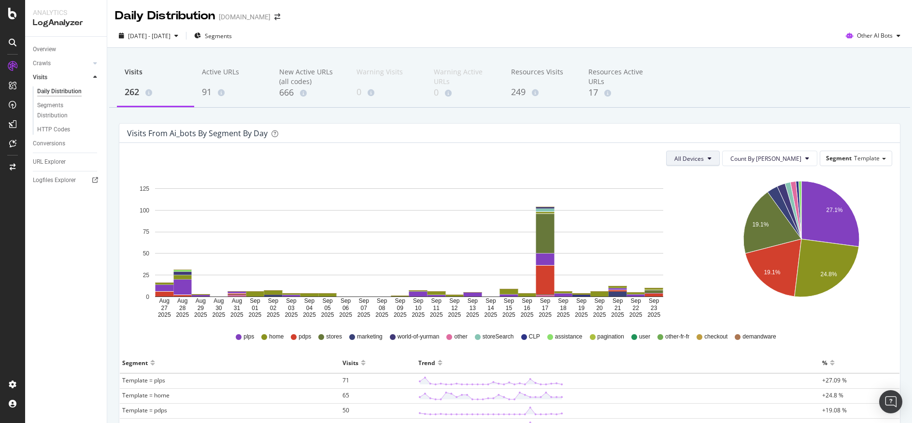
click at [704, 159] on span "All Devices" at bounding box center [688, 159] width 29 height 8
click at [786, 132] on div "Visits from ai_bots by Segment by Day" at bounding box center [502, 133] width 750 height 10
click at [896, 36] on icon "button" at bounding box center [898, 36] width 4 height 6
click at [848, 90] on icon at bounding box center [849, 91] width 6 height 6
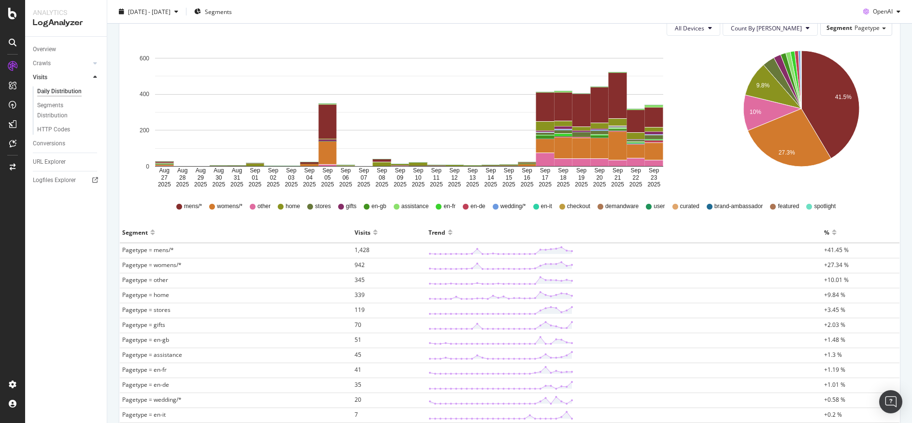
scroll to position [170, 0]
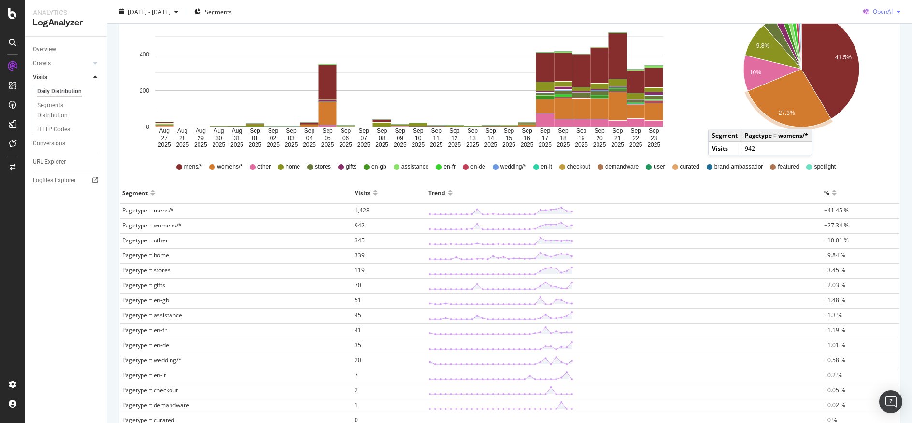
click at [879, 11] on span "OpenAI" at bounding box center [883, 11] width 20 height 8
click at [879, 87] on span "Other AI Bots" at bounding box center [882, 84] width 36 height 9
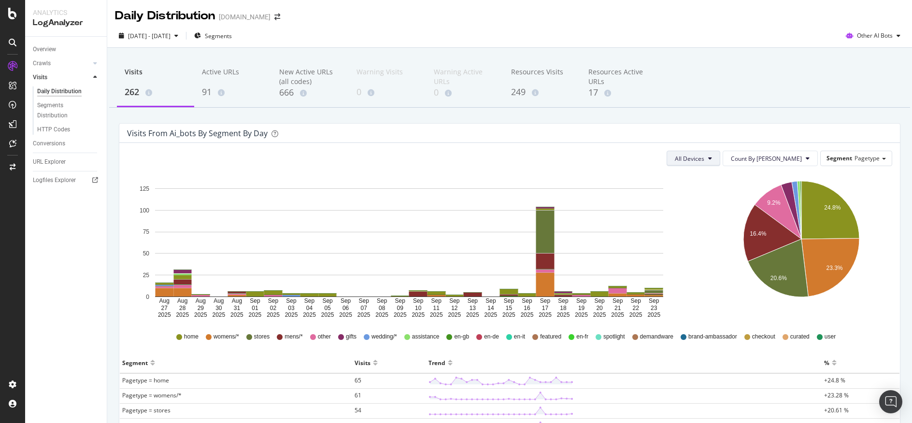
click at [720, 157] on button "All Devices" at bounding box center [693, 158] width 54 height 15
click at [857, 176] on icon "24.8% 23.3% 9.2% 16.4% 20.6%" at bounding box center [801, 246] width 179 height 145
click at [892, 34] on div "button" at bounding box center [898, 36] width 12 height 6
click at [889, 95] on div "OpenAI" at bounding box center [869, 91] width 69 height 14
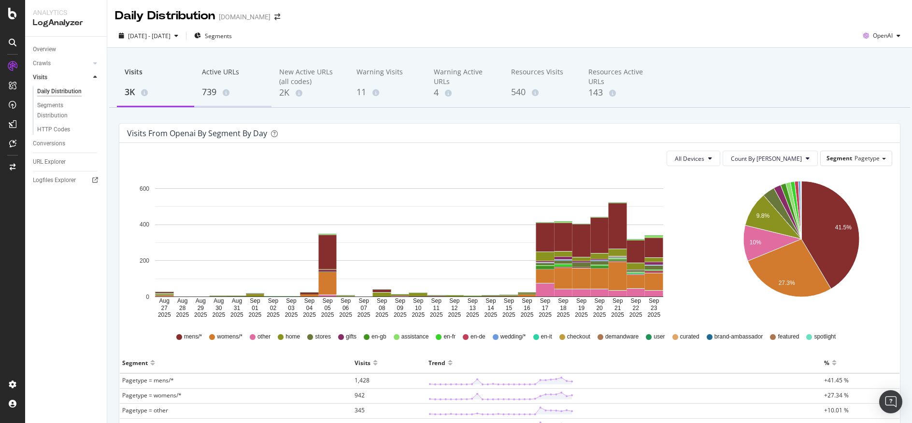
drag, startPoint x: 206, startPoint y: 76, endPoint x: 218, endPoint y: 78, distance: 11.7
click at [210, 78] on div "Active URLs" at bounding box center [233, 76] width 62 height 18
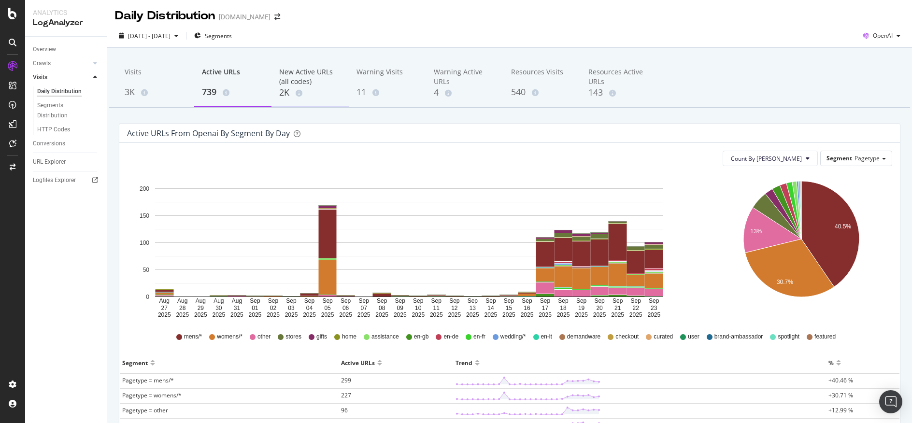
click at [283, 76] on div "New Active URLs (all codes)" at bounding box center [310, 76] width 62 height 19
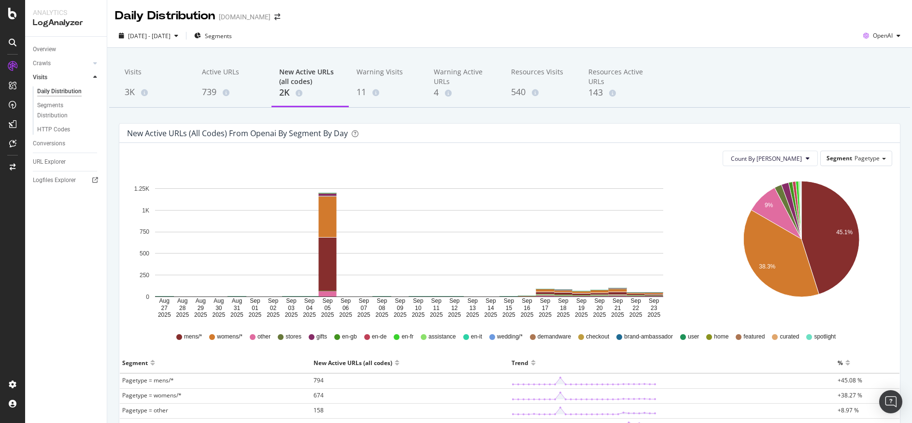
drag, startPoint x: 315, startPoint y: 380, endPoint x: 286, endPoint y: 365, distance: 32.6
click at [286, 365] on div "Segment" at bounding box center [215, 362] width 186 height 15
click at [315, 381] on span "794" at bounding box center [318, 380] width 10 height 8
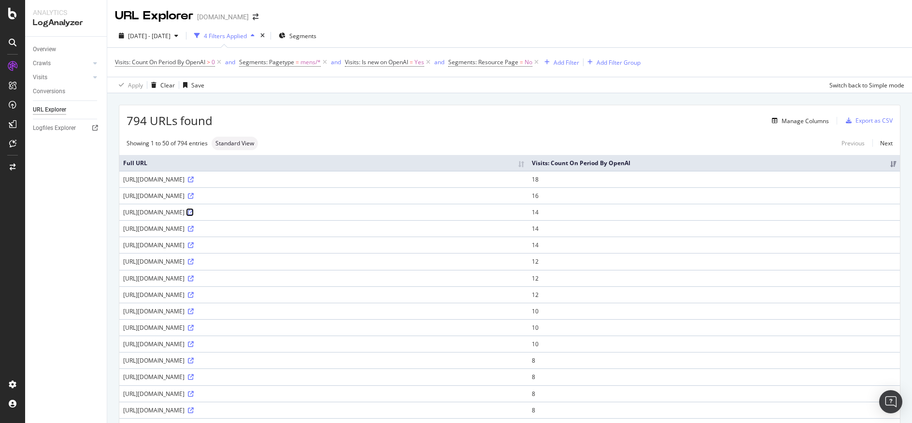
click at [194, 215] on icon at bounding box center [191, 213] width 6 height 6
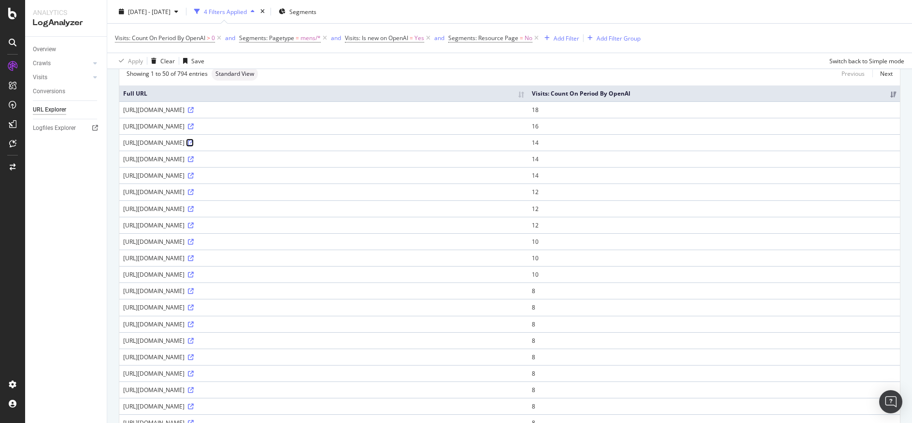
scroll to position [69, 0]
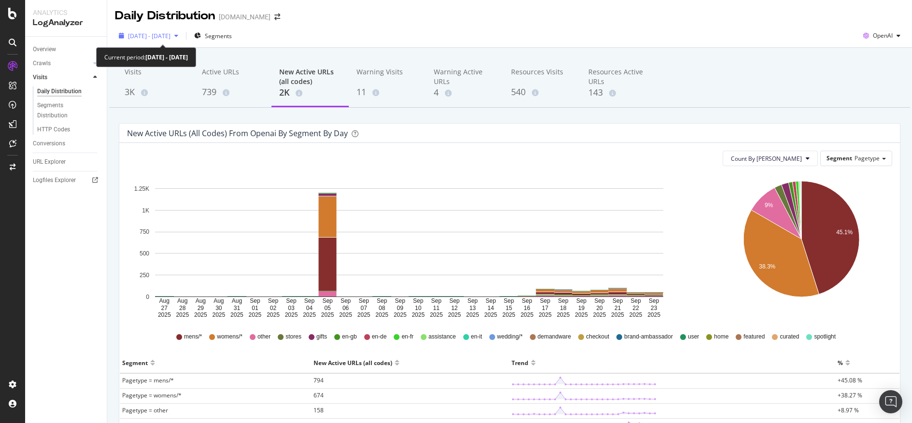
click at [178, 35] on icon "button" at bounding box center [176, 36] width 4 height 6
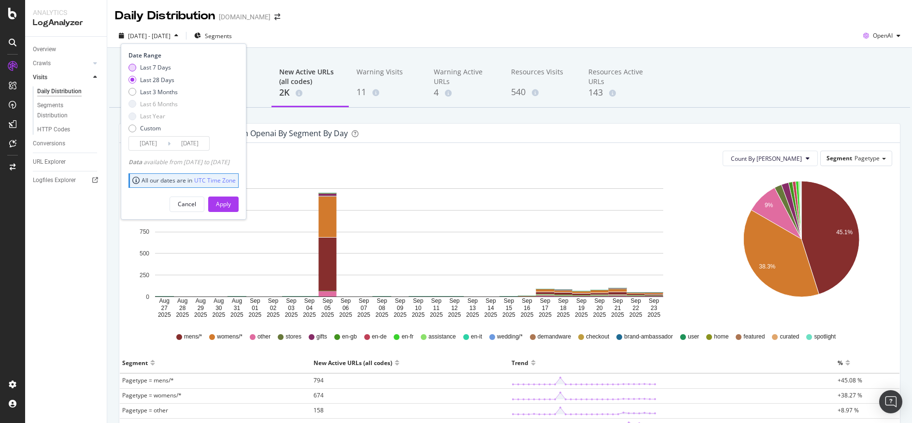
click at [167, 65] on div "Last 7 Days" at bounding box center [155, 67] width 31 height 8
type input "2025/09/17"
click at [231, 208] on div "Apply" at bounding box center [223, 204] width 15 height 8
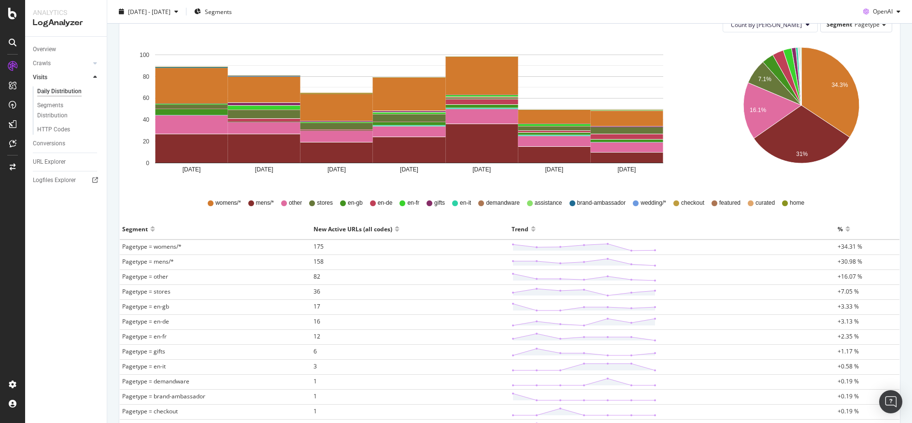
scroll to position [162, 0]
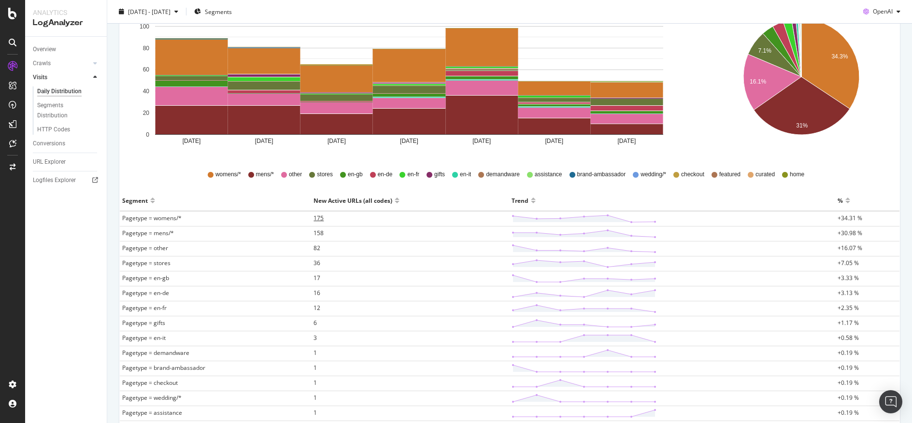
click at [316, 216] on span "175" at bounding box center [318, 218] width 10 height 8
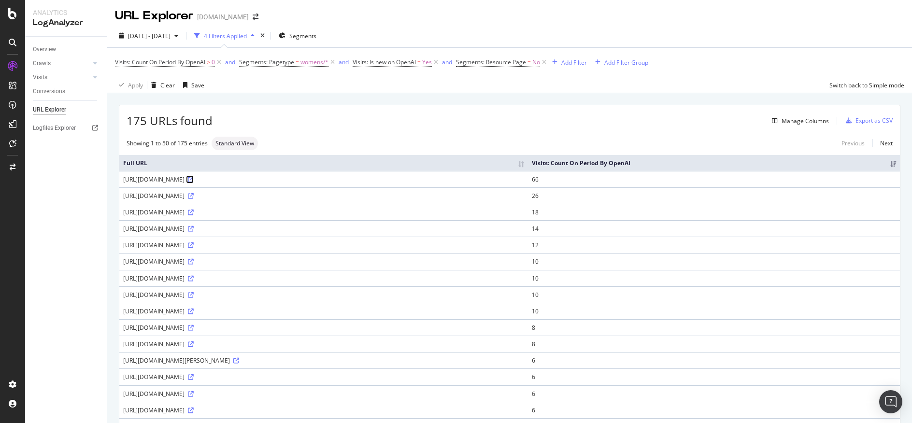
click at [194, 183] on icon at bounding box center [191, 180] width 6 height 6
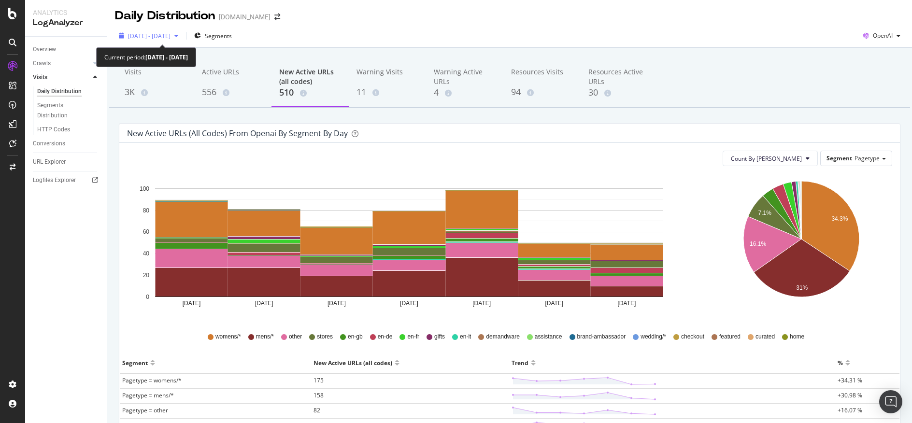
click at [170, 38] on span "2025 Sep. 17th - Sep. 23rd" at bounding box center [149, 36] width 42 height 8
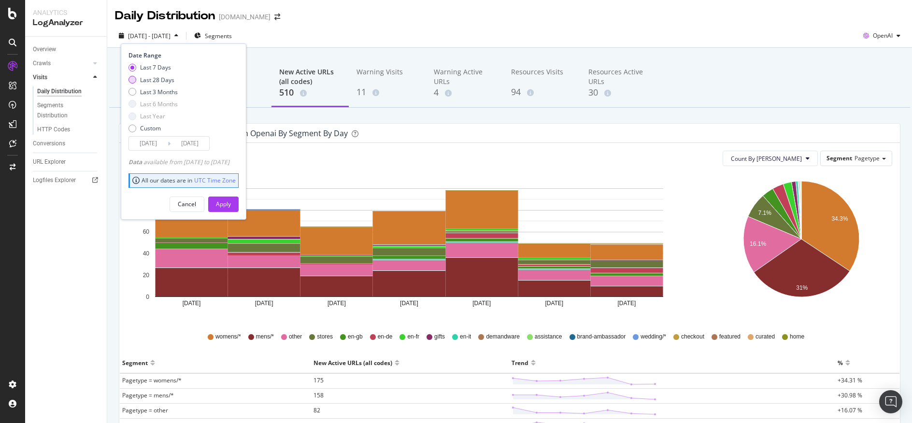
click at [155, 80] on div "Last 28 Days" at bounding box center [157, 80] width 34 height 8
type input "[DATE]"
click at [239, 203] on button "Apply" at bounding box center [223, 204] width 30 height 15
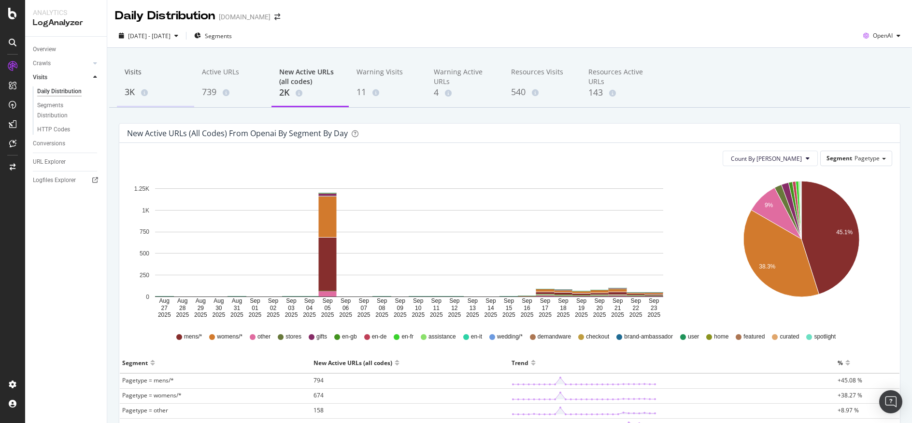
click at [159, 78] on div "Visits" at bounding box center [156, 76] width 62 height 18
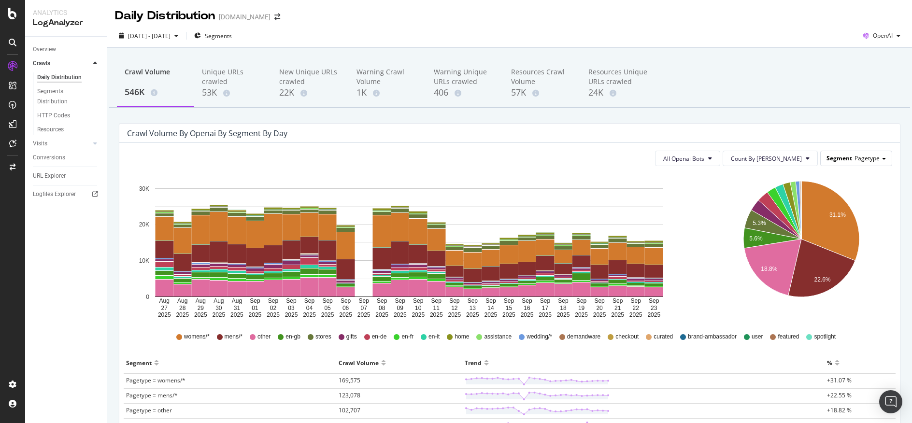
click at [876, 155] on div "Segment Pagetype" at bounding box center [855, 158] width 71 height 14
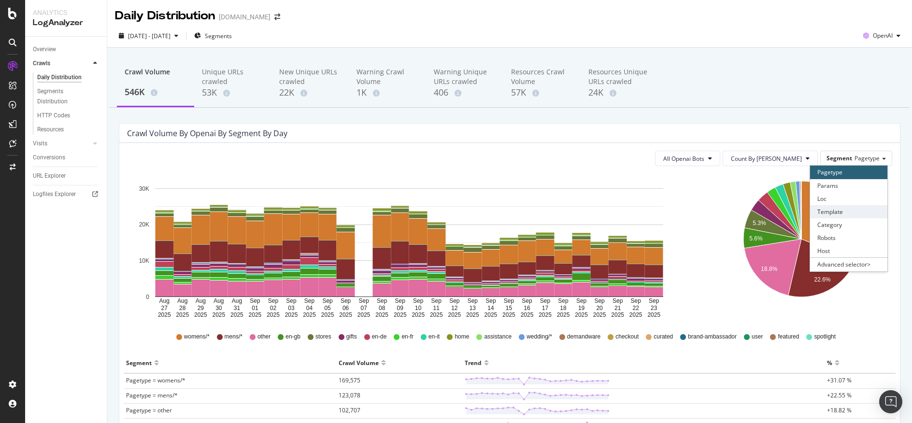
click at [856, 211] on div "Template" at bounding box center [848, 211] width 77 height 13
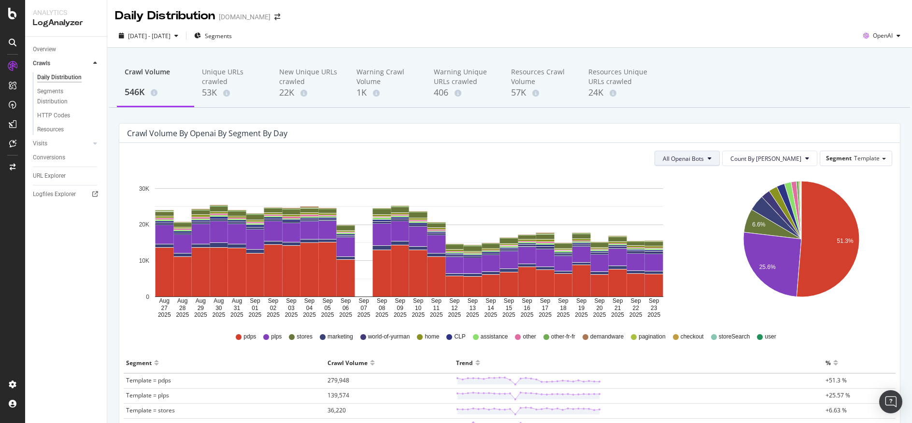
click at [720, 153] on button "All Openai Bots" at bounding box center [686, 158] width 65 height 15
click at [720, 236] on div "ChatGPT-User" at bounding box center [711, 231] width 57 height 14
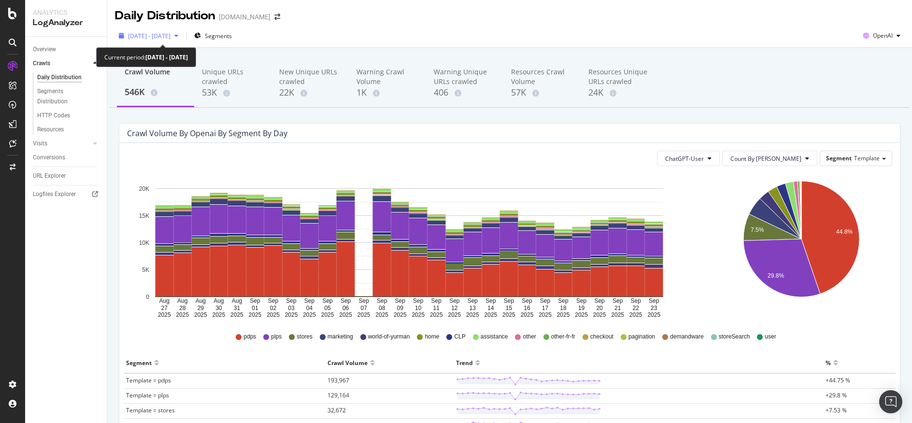
click at [178, 34] on icon "button" at bounding box center [176, 36] width 4 height 6
click at [646, 29] on div "2025 Aug. 27th - Sep. 23rd Segments OpenAI" at bounding box center [509, 37] width 805 height 19
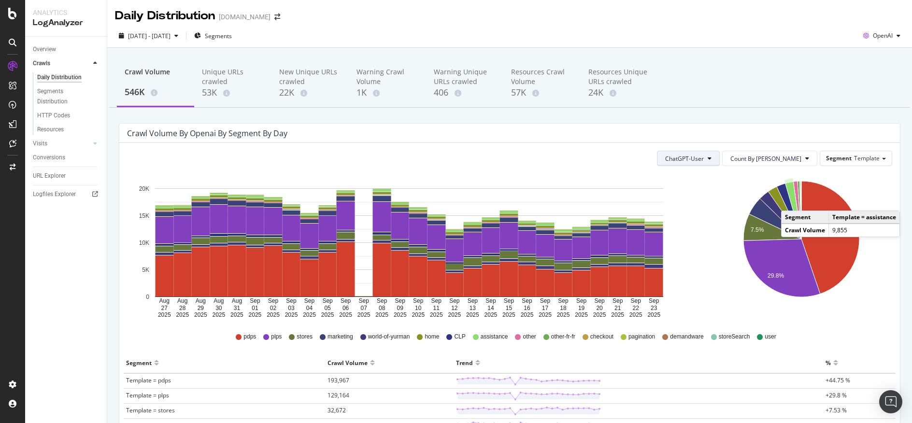
click at [704, 159] on span "ChatGPT-User" at bounding box center [684, 159] width 39 height 8
click at [721, 176] on span "All Openai Bots" at bounding box center [714, 177] width 41 height 9
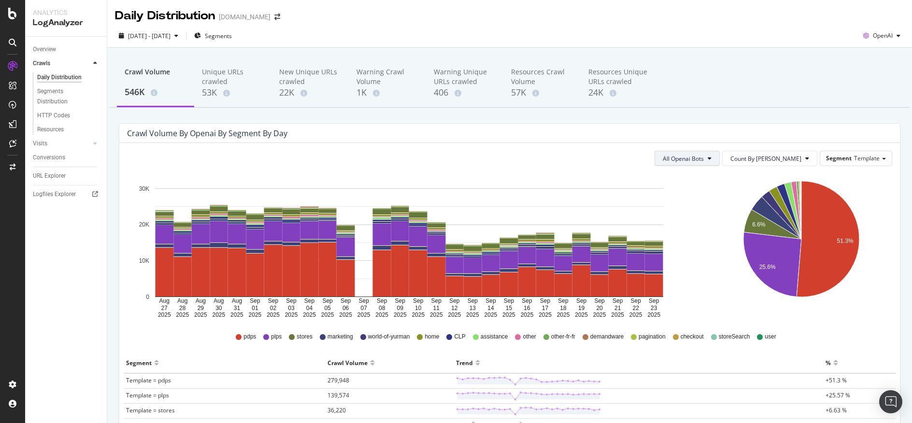
click at [704, 160] on span "All Openai Bots" at bounding box center [683, 159] width 41 height 8
click at [716, 228] on span "ChatGPT-User" at bounding box center [712, 231] width 42 height 9
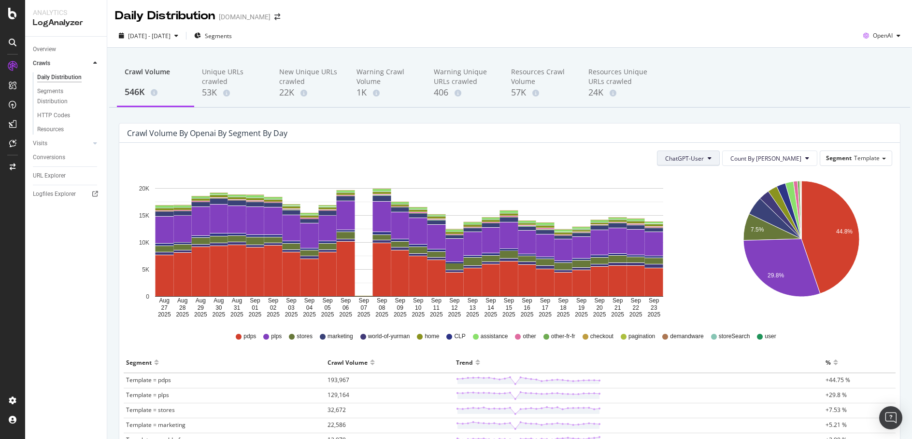
click at [720, 159] on button "ChatGPT-User" at bounding box center [688, 158] width 63 height 15
click at [753, 29] on div "2025 Aug. 27th - Sep. 23rd Segments OpenAI" at bounding box center [509, 37] width 805 height 19
click at [310, 93] on div "22K" at bounding box center [310, 92] width 62 height 13
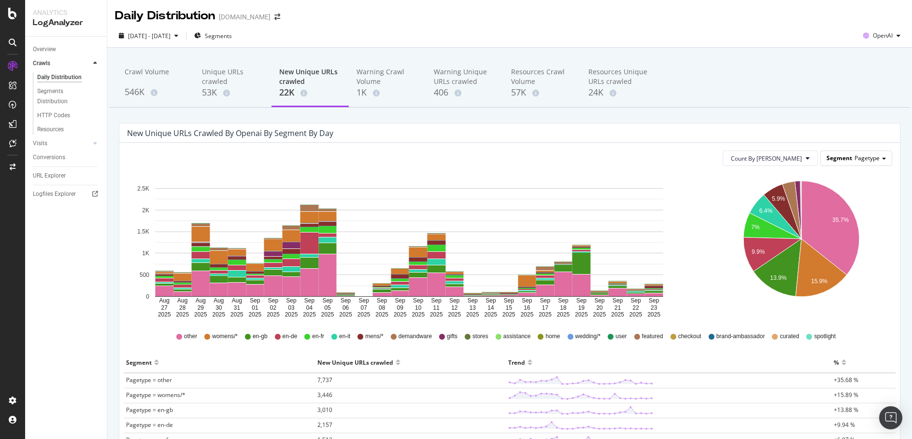
click at [874, 160] on div "Segment Pagetype" at bounding box center [855, 158] width 71 height 14
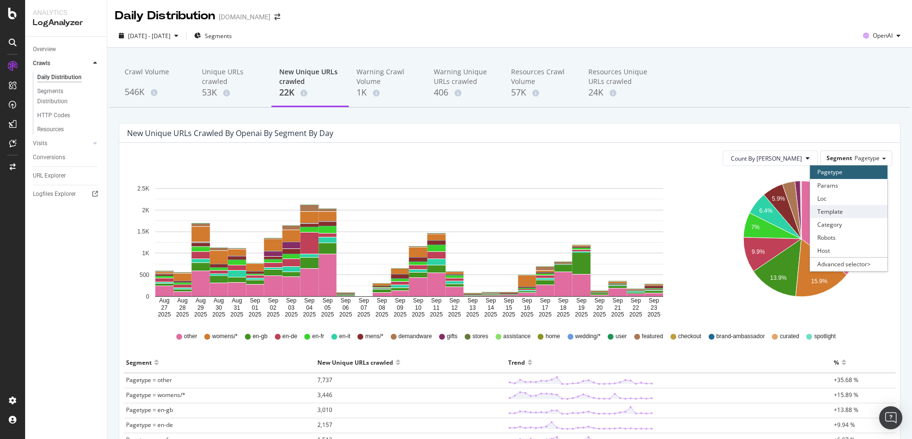
click at [853, 213] on div "Template" at bounding box center [848, 211] width 77 height 13
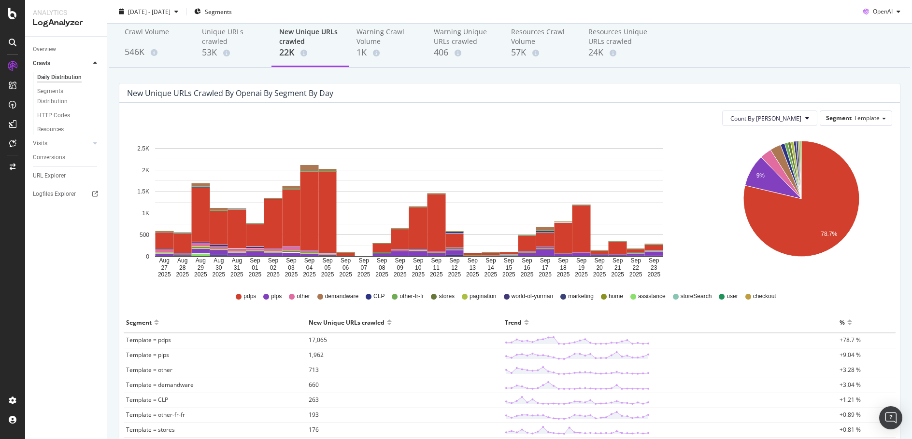
scroll to position [35, 0]
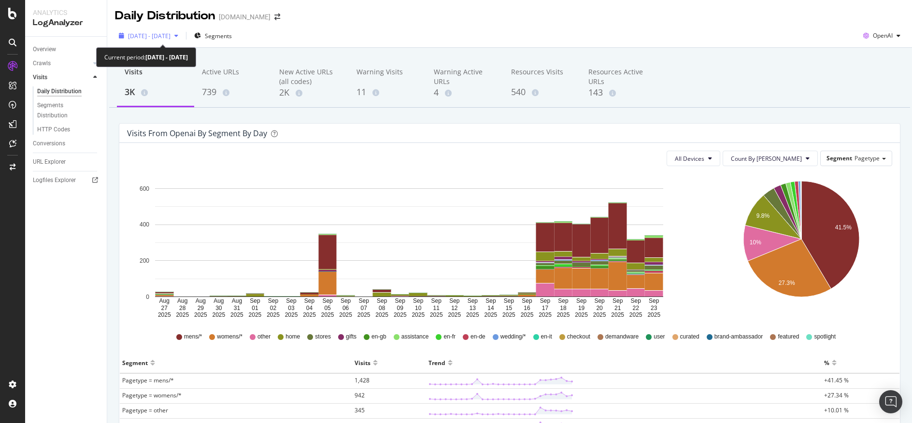
click at [182, 36] on div "button" at bounding box center [176, 36] width 12 height 6
click at [472, 24] on div "Daily Distribution [DOMAIN_NAME]" at bounding box center [509, 12] width 805 height 24
click at [860, 160] on span "Pagetype" at bounding box center [866, 158] width 25 height 8
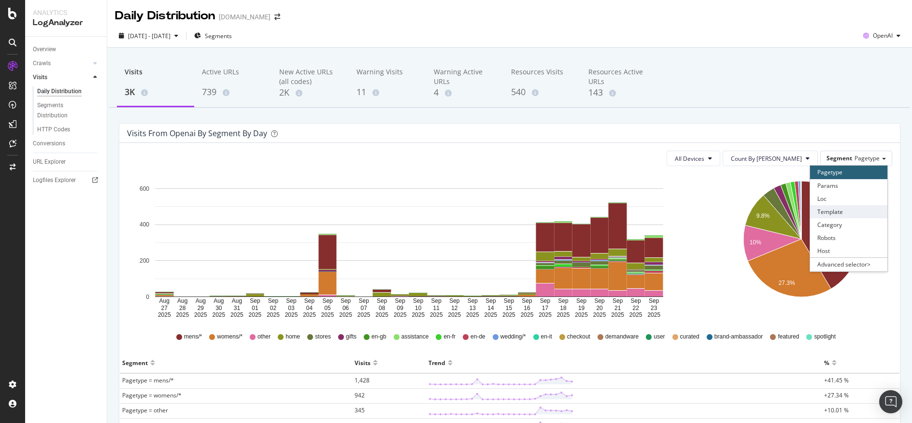
click at [861, 212] on div "Template" at bounding box center [848, 211] width 77 height 13
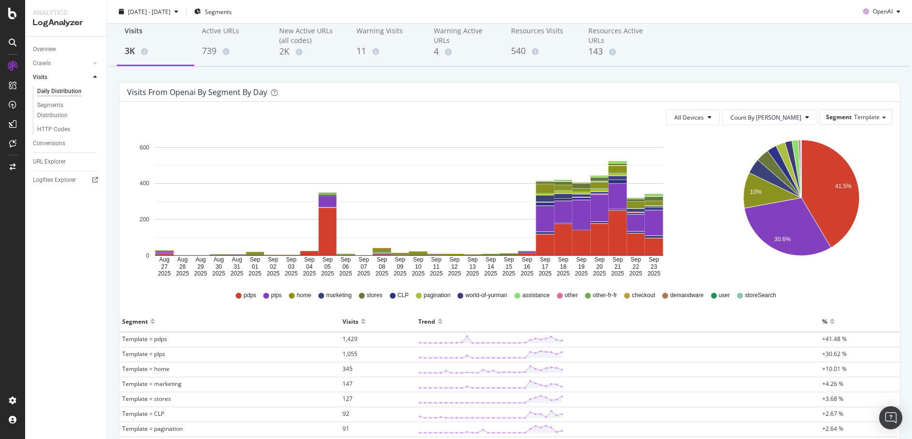
scroll to position [39, 0]
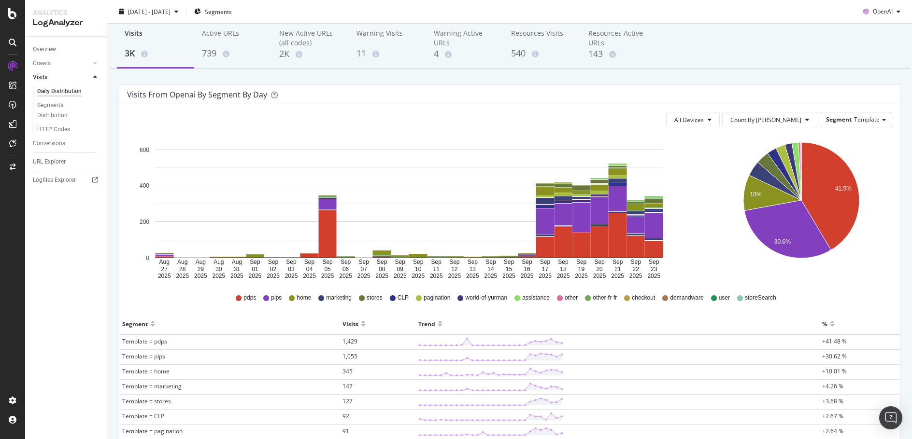
drag, startPoint x: 350, startPoint y: 343, endPoint x: 676, endPoint y: 81, distance: 418.7
click at [676, 81] on div "Visits 3K Active URLs 739 New Active URLs (all codes) 2K Warning Visits 11 Warn…" at bounding box center [509, 323] width 805 height 628
click at [236, 58] on div "739" at bounding box center [233, 53] width 62 height 13
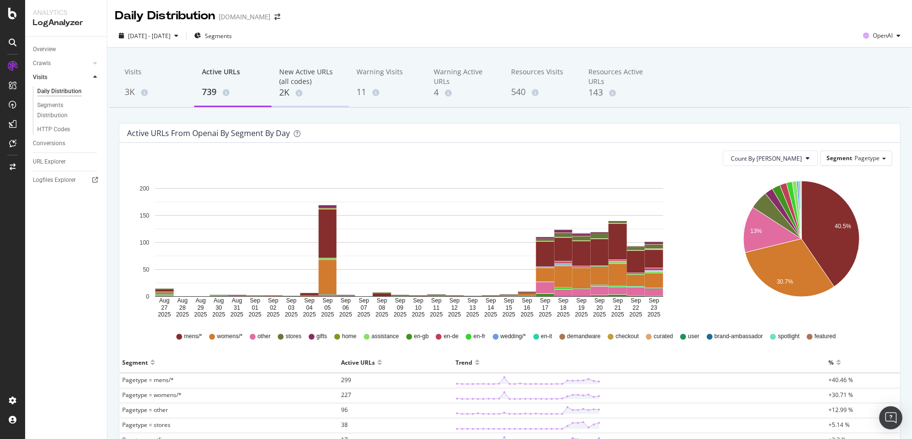
click at [278, 78] on div "New Active URLs (all codes) 2K" at bounding box center [309, 83] width 77 height 48
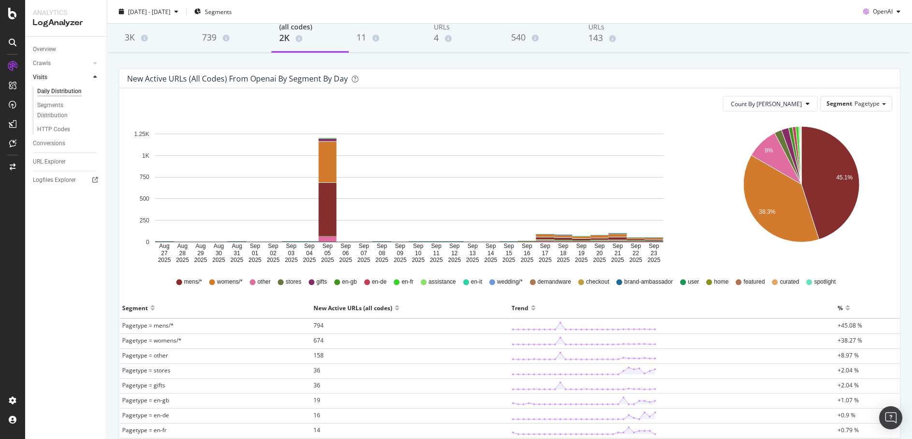
scroll to position [54, 0]
click at [877, 109] on div "Segment Pagetype" at bounding box center [855, 105] width 71 height 14
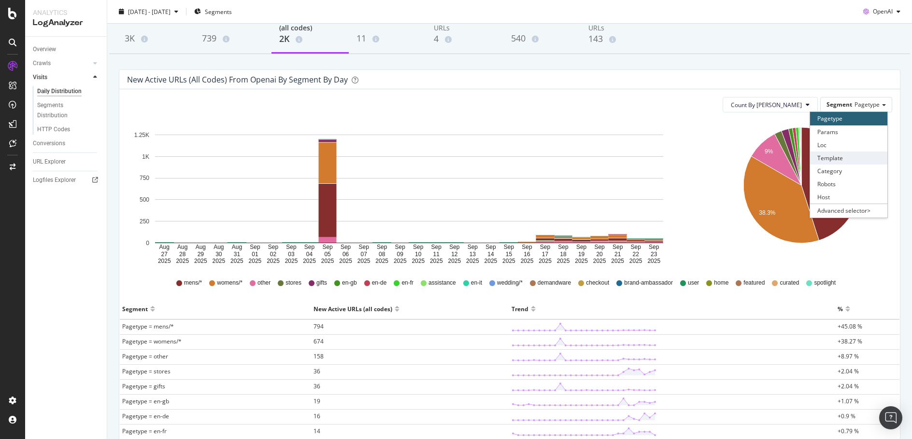
click at [848, 156] on div "Template" at bounding box center [848, 158] width 77 height 13
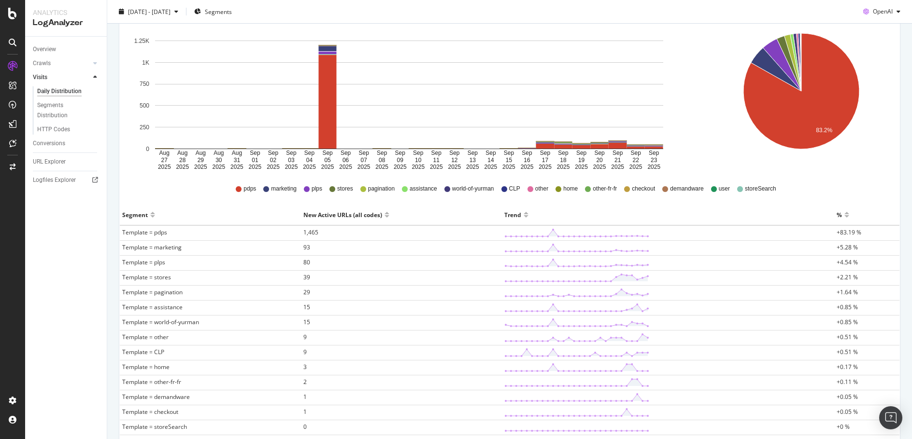
scroll to position [236, 0]
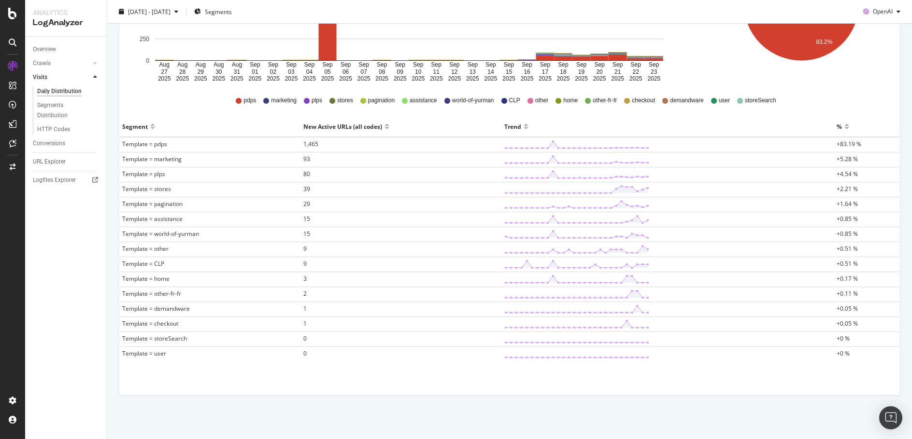
drag, startPoint x: 303, startPoint y: 206, endPoint x: 247, endPoint y: 127, distance: 97.4
click at [247, 127] on div "Segment" at bounding box center [210, 126] width 176 height 15
click at [303, 205] on span "29" at bounding box center [306, 204] width 7 height 8
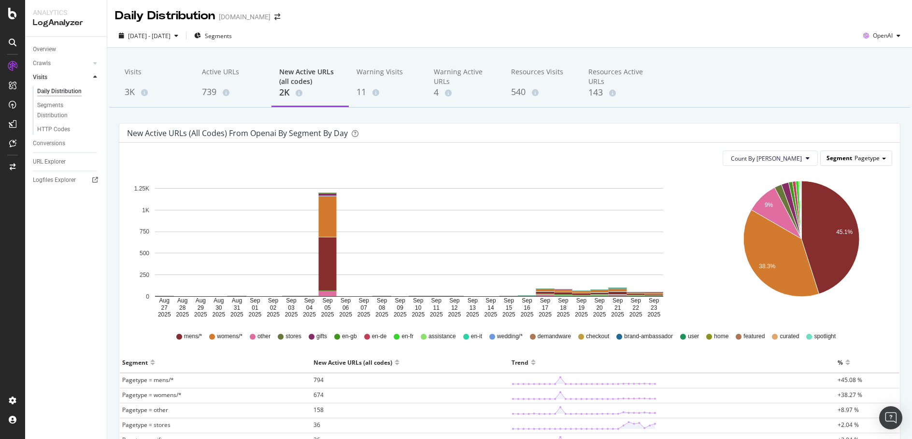
click at [867, 157] on span "Pagetype" at bounding box center [866, 158] width 25 height 8
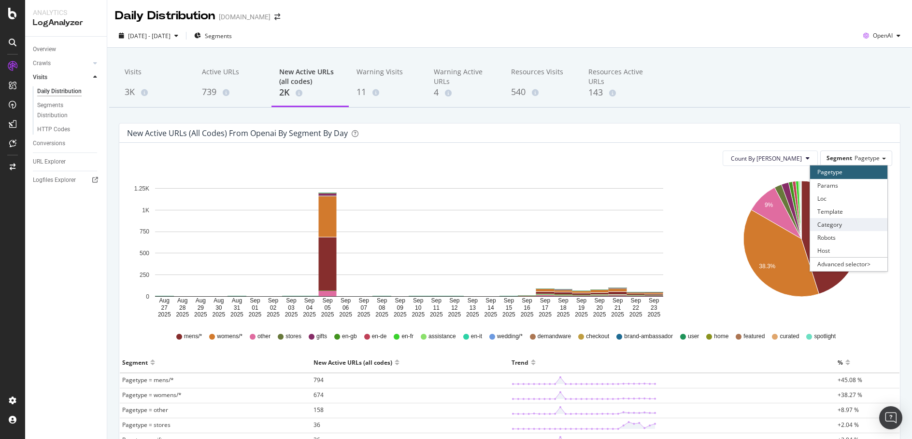
click at [828, 221] on div "Category" at bounding box center [848, 224] width 77 height 13
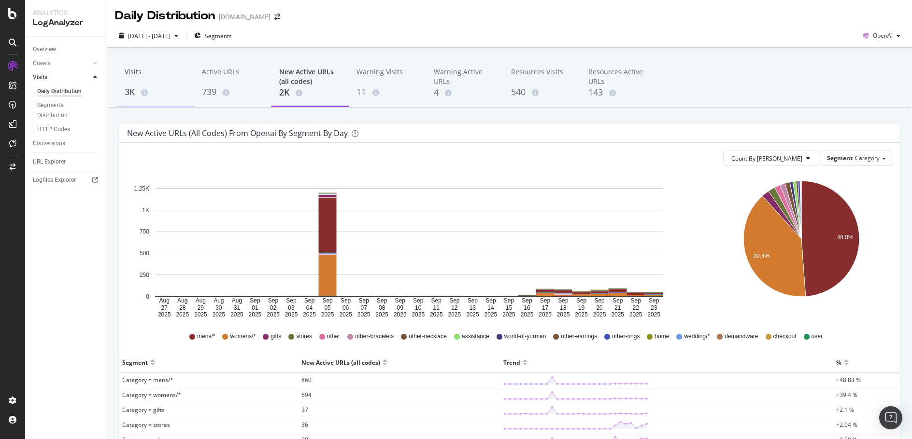
click at [130, 98] on div "3K" at bounding box center [156, 92] width 62 height 13
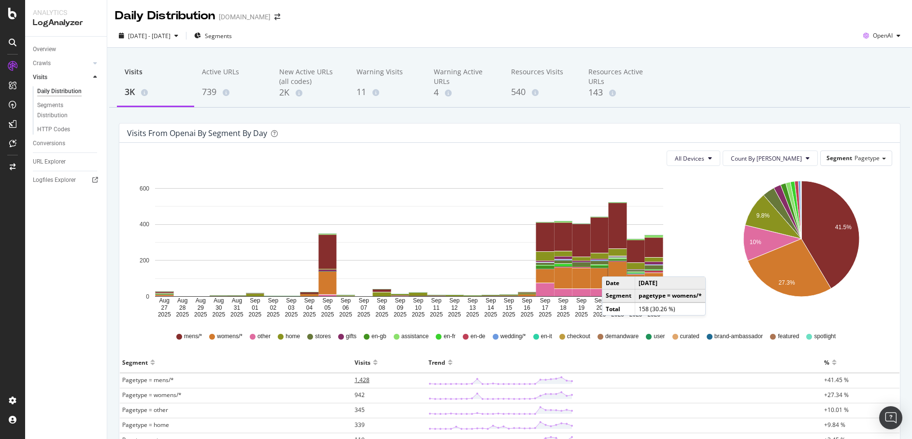
drag, startPoint x: 352, startPoint y: 380, endPoint x: 364, endPoint y: 380, distance: 12.1
click at [364, 380] on span "1,428" at bounding box center [361, 380] width 15 height 8
